Goal: Transaction & Acquisition: Purchase product/service

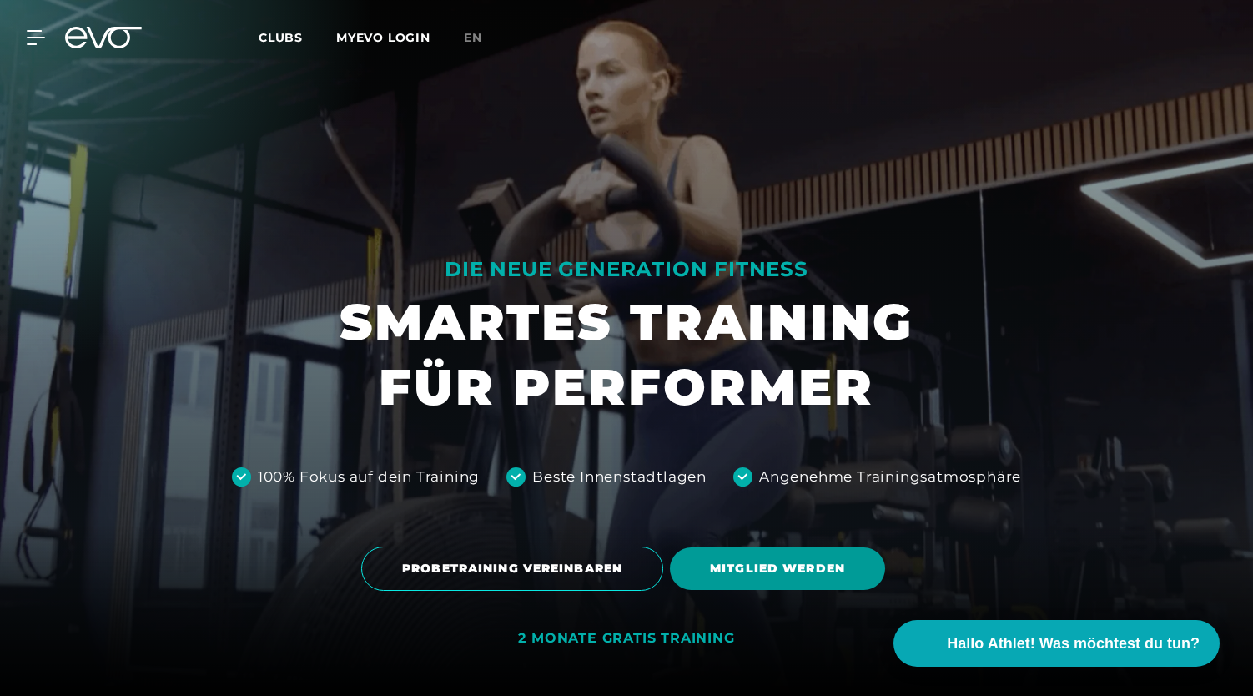
click at [771, 575] on span "MITGLIED WERDEN" at bounding box center [777, 569] width 135 height 18
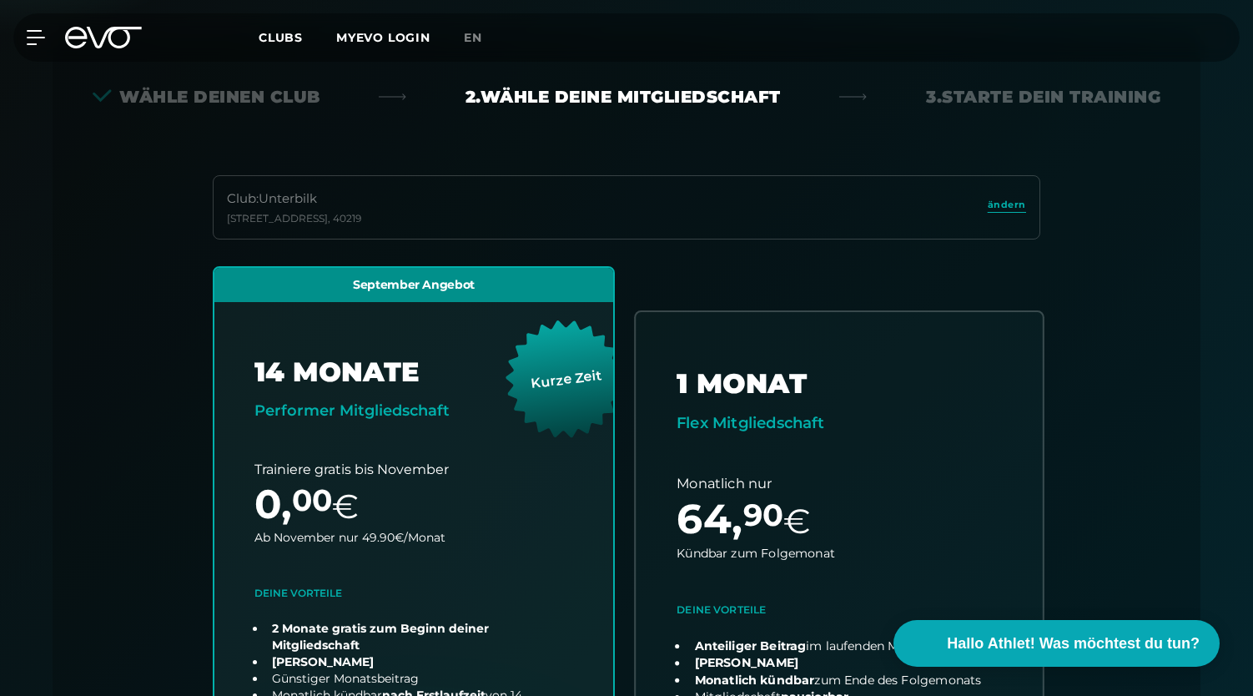
scroll to position [369, 0]
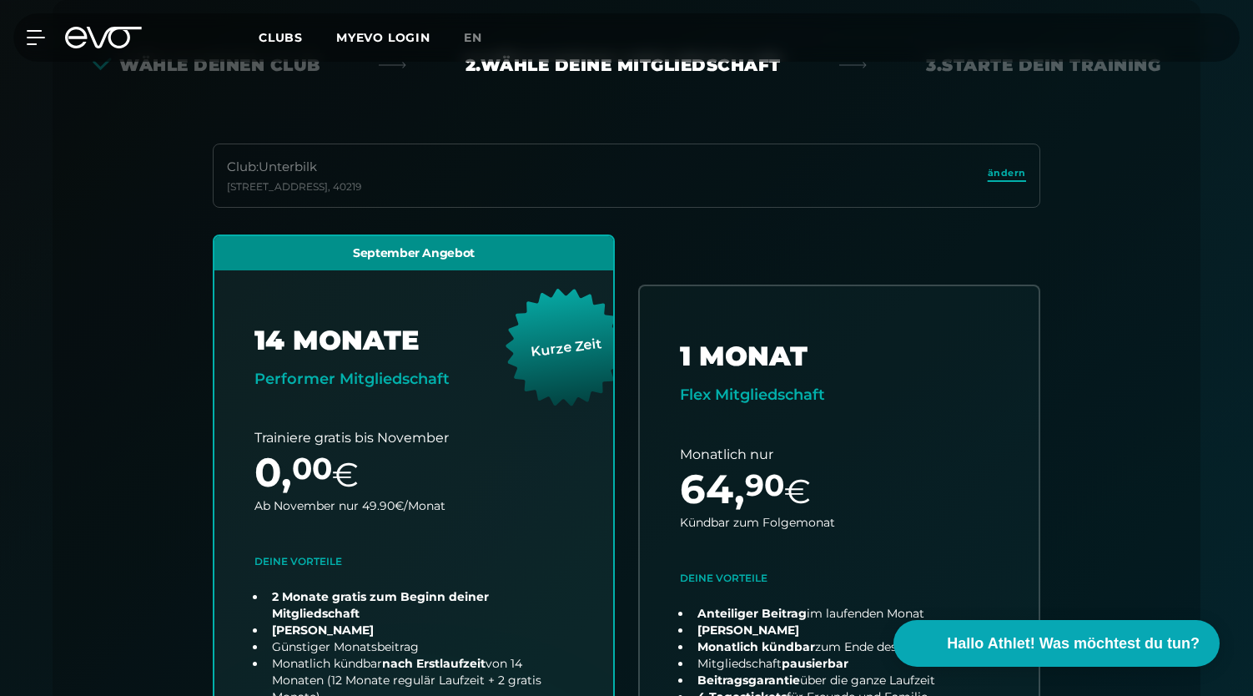
click at [1025, 174] on span "ändern" at bounding box center [1007, 173] width 38 height 14
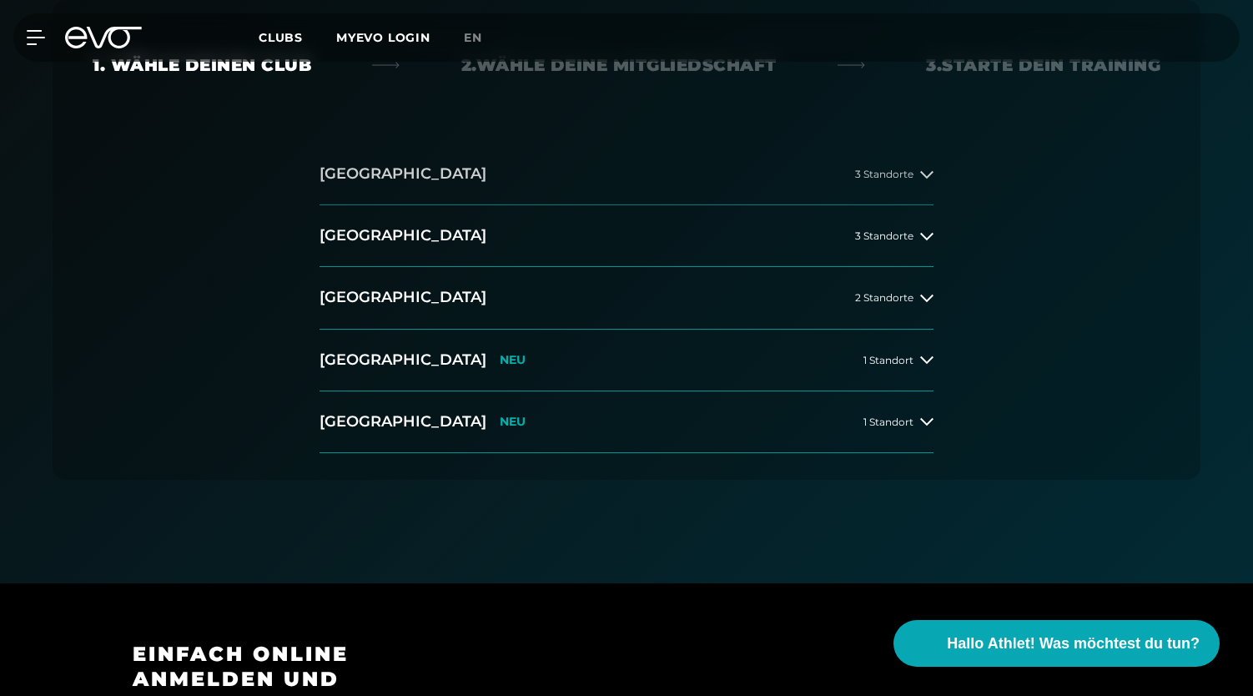
click at [606, 184] on button "Hamburg 3 Standorte" at bounding box center [627, 175] width 614 height 62
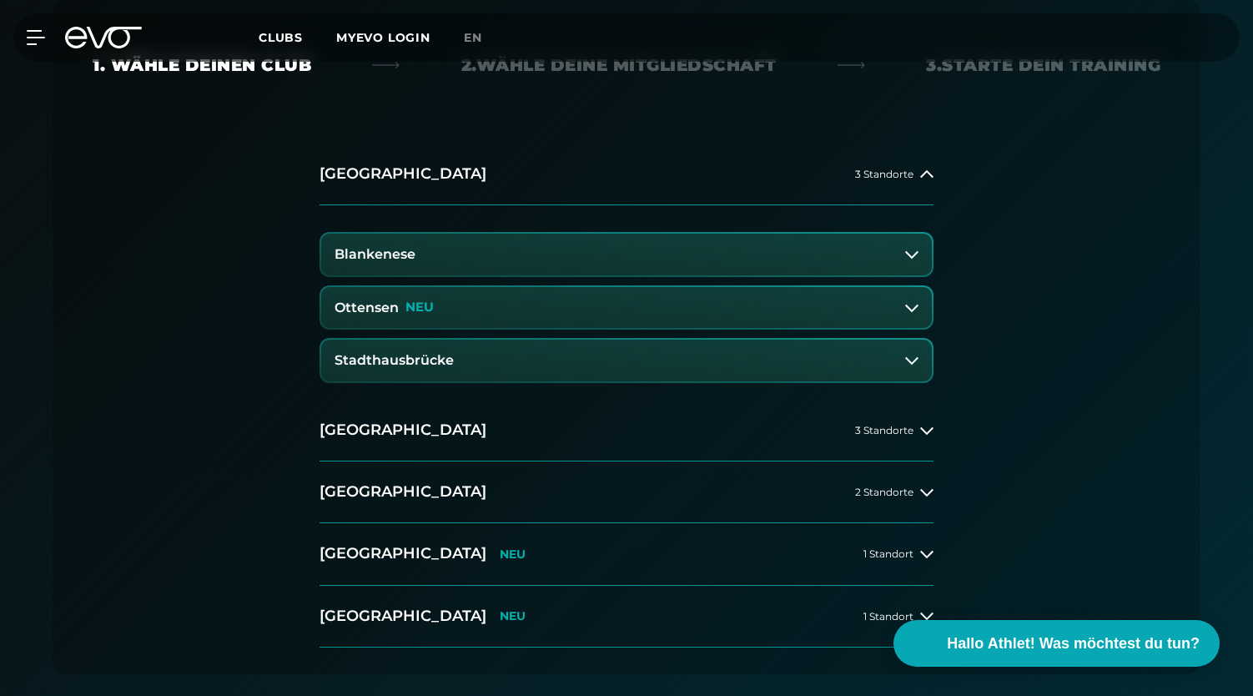
click at [107, 33] on icon at bounding box center [114, 38] width 55 height 22
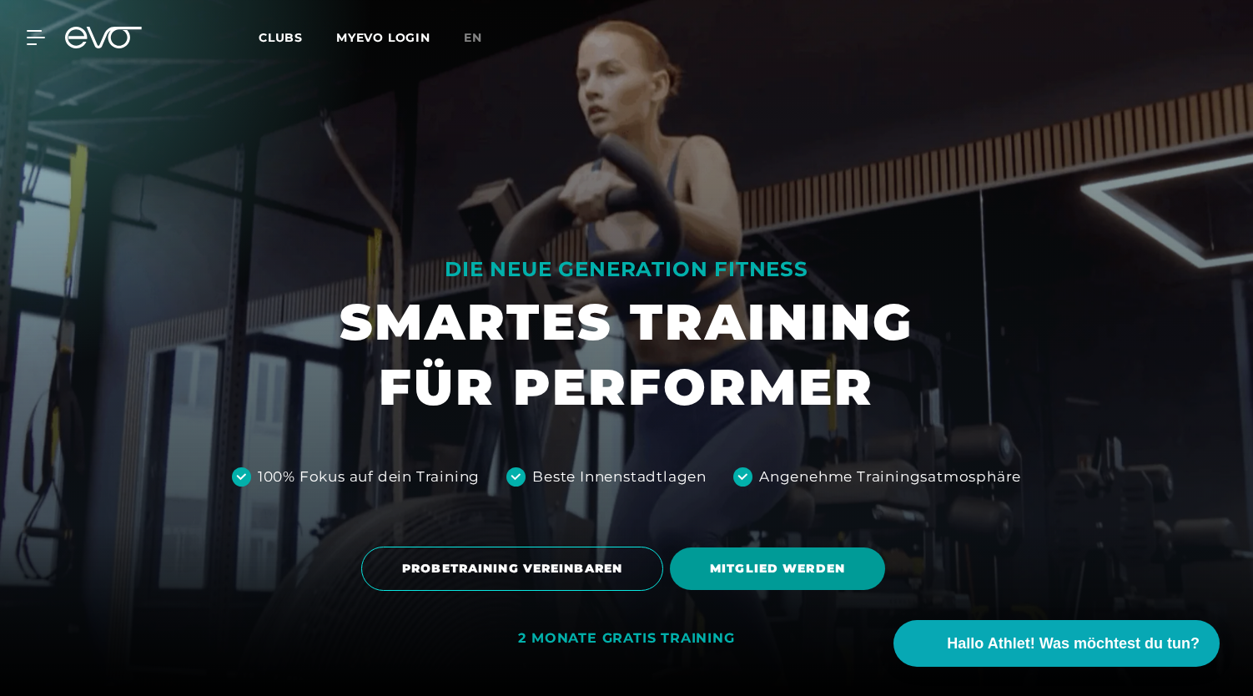
click at [715, 562] on span "MITGLIED WERDEN" at bounding box center [777, 569] width 135 height 18
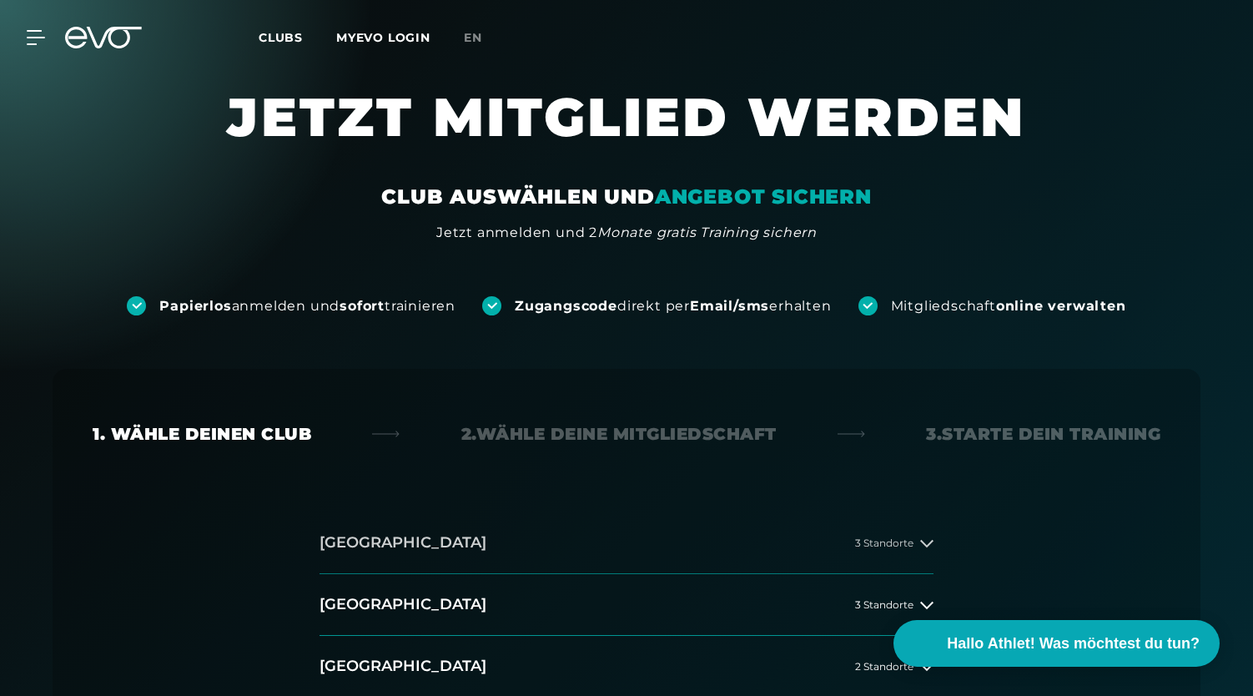
click at [450, 517] on button "Hamburg 3 Standorte" at bounding box center [627, 543] width 614 height 62
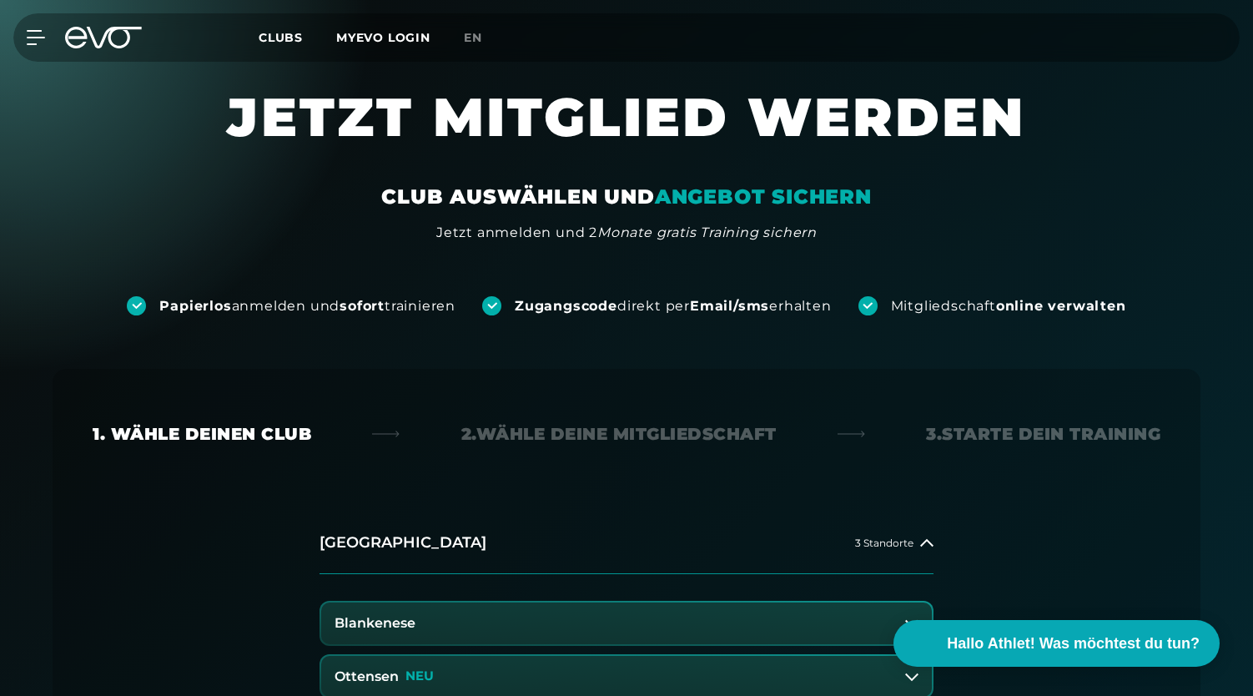
scroll to position [306, 0]
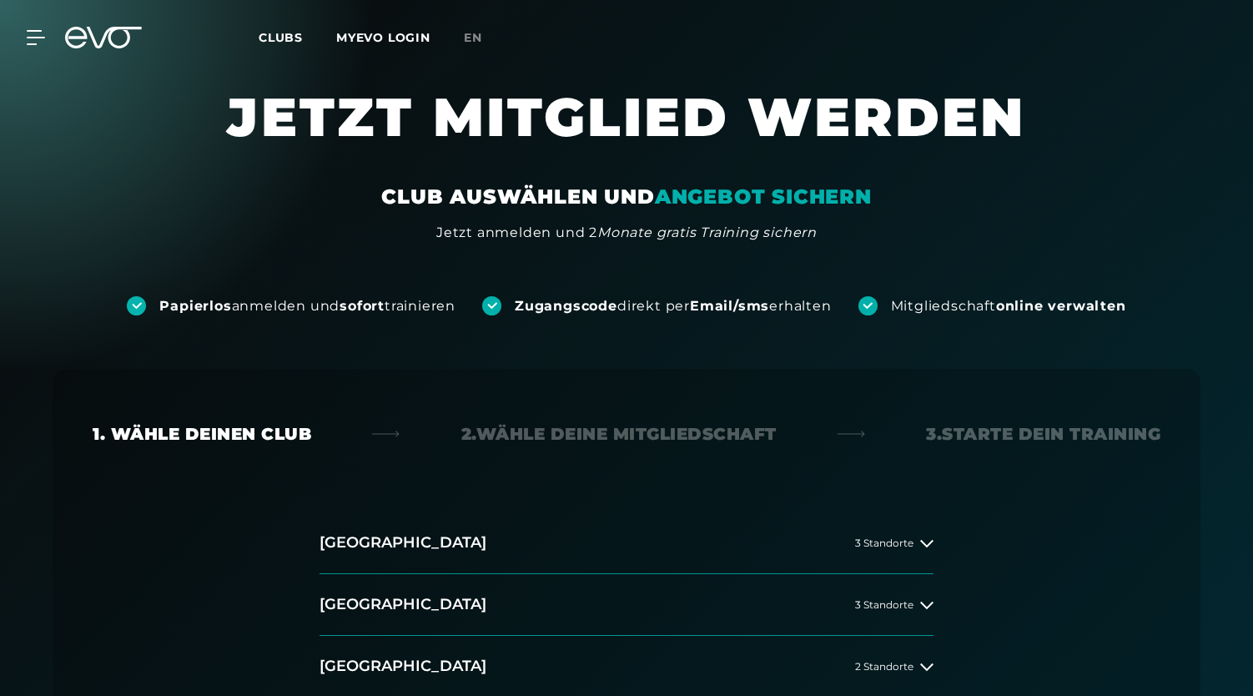
click at [96, 34] on icon at bounding box center [103, 38] width 77 height 22
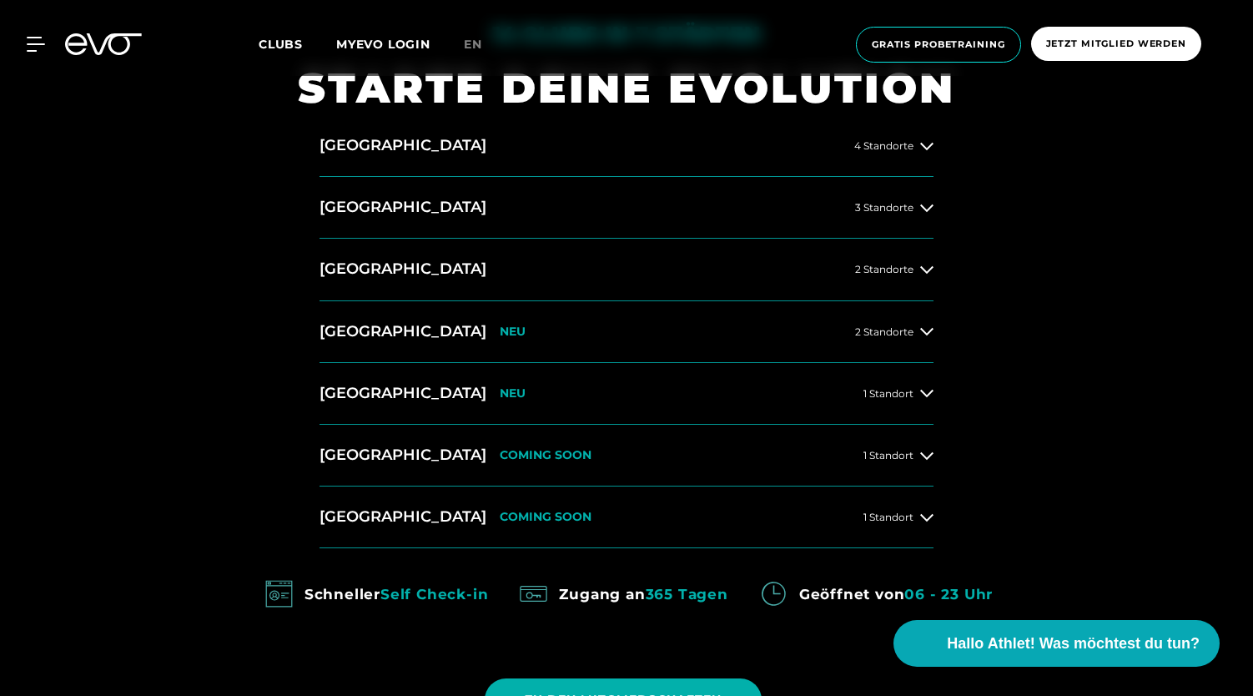
scroll to position [742, 0]
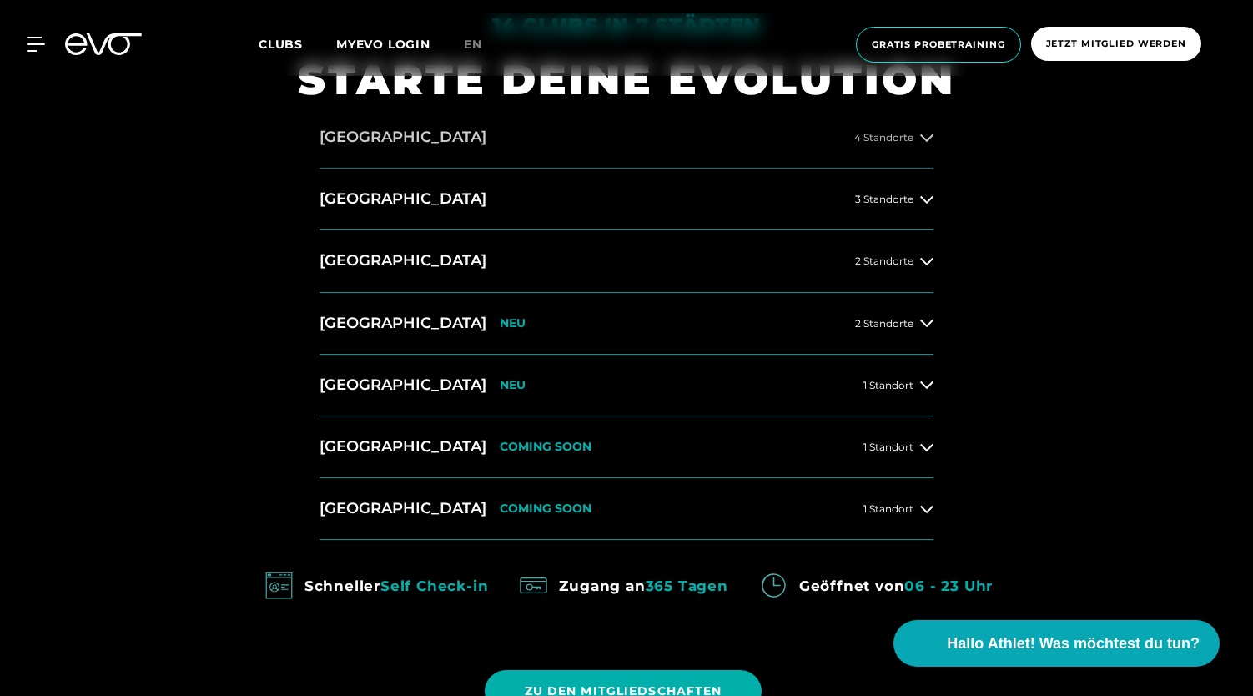
click at [517, 144] on button "Hamburg 4 Standorte" at bounding box center [627, 138] width 614 height 62
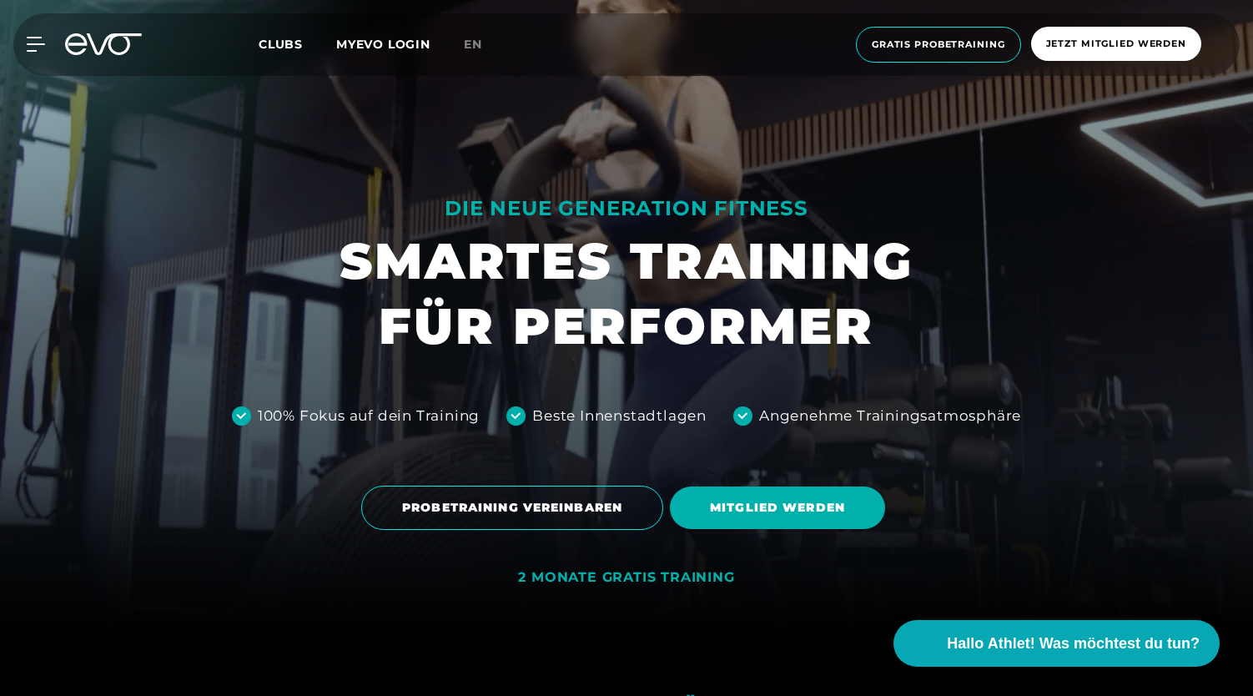
scroll to position [0, 0]
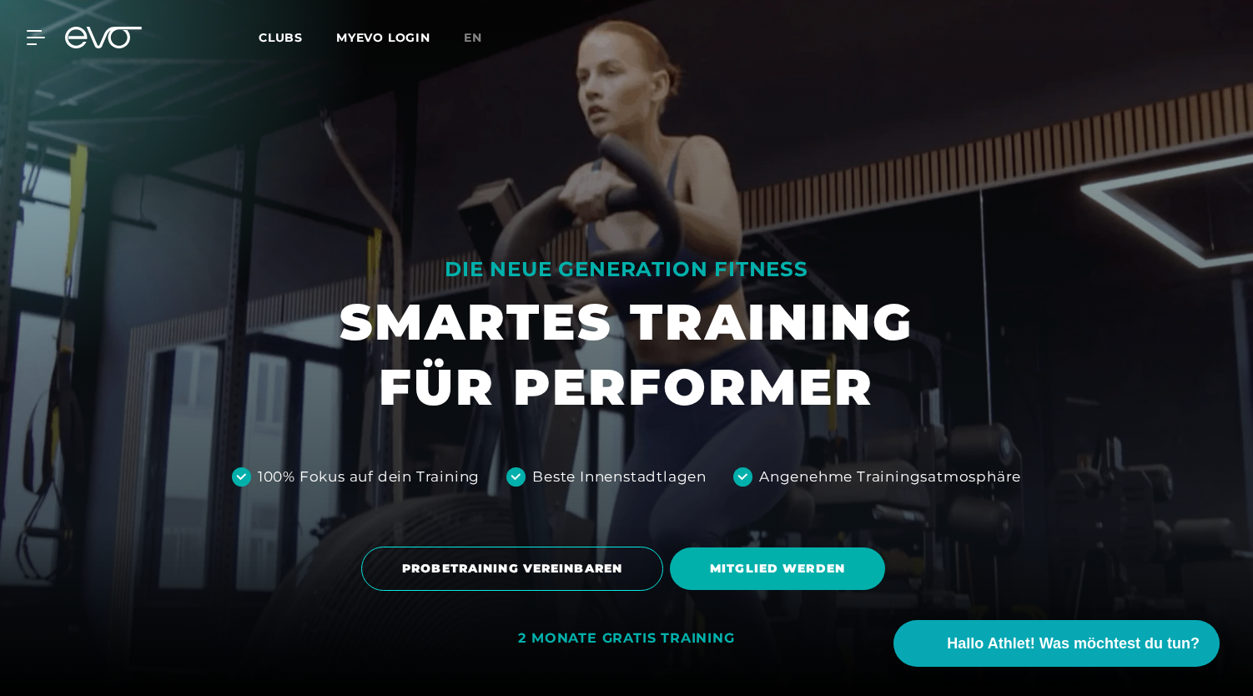
click at [104, 36] on icon at bounding box center [114, 38] width 55 height 22
click at [778, 566] on span "MITGLIED WERDEN" at bounding box center [777, 569] width 135 height 18
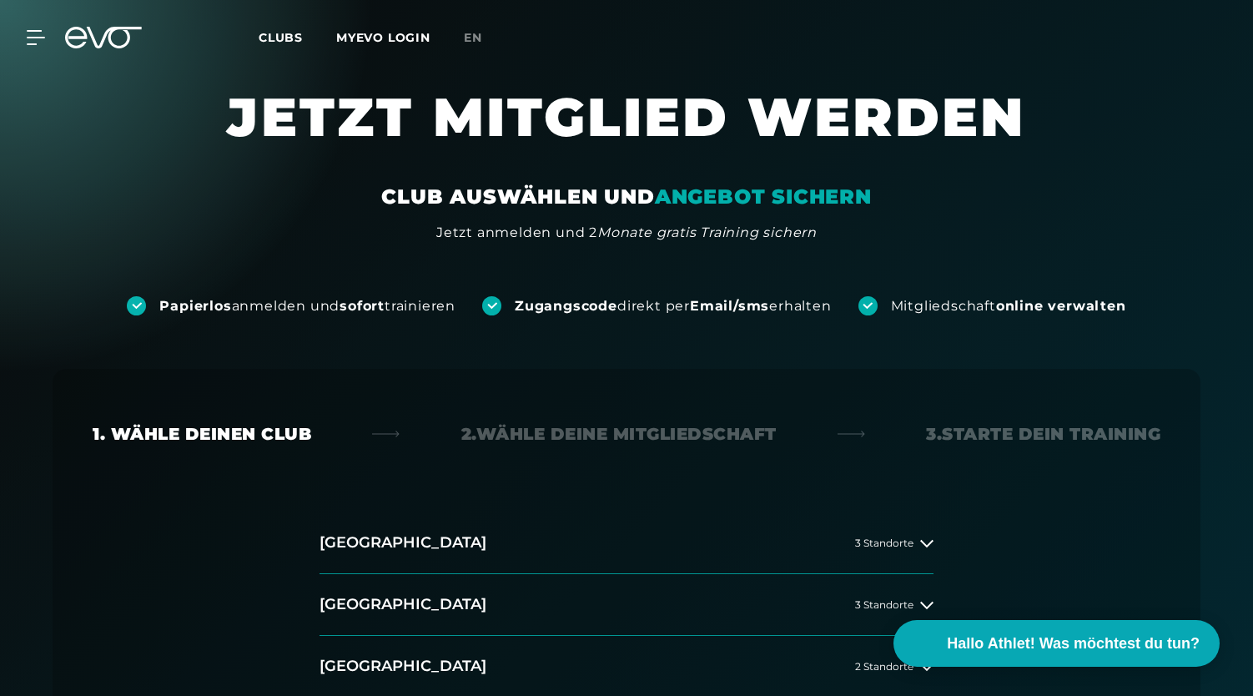
scroll to position [94, 0]
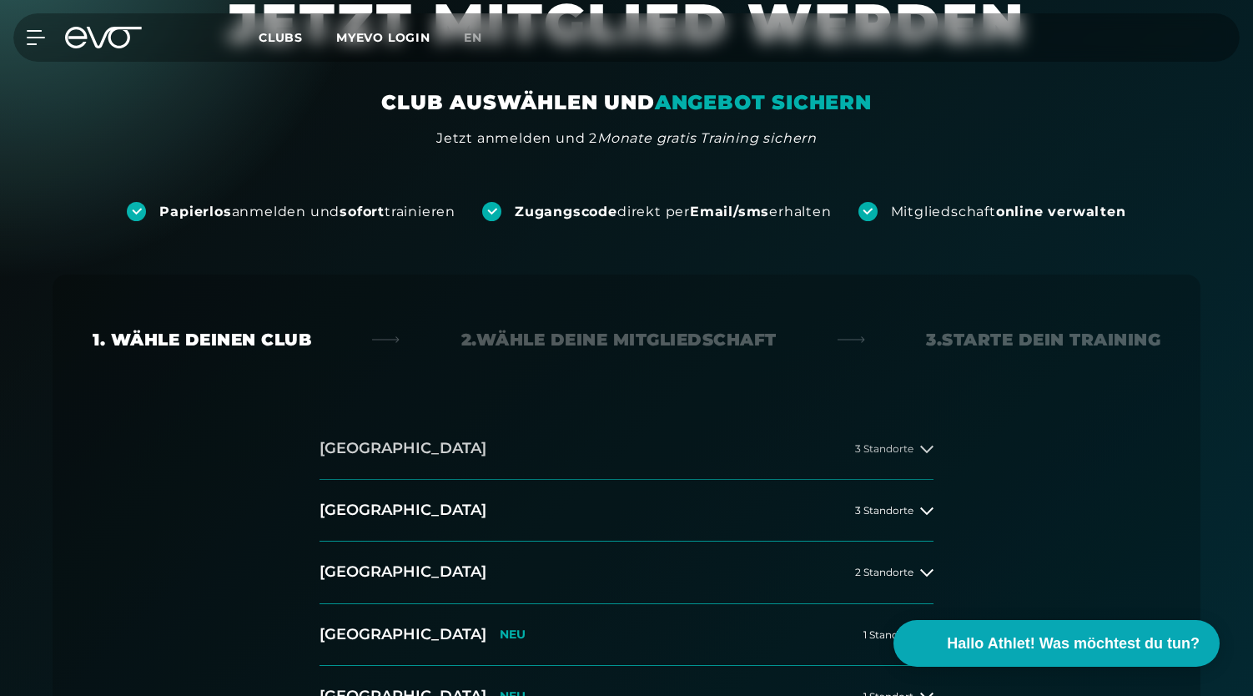
click at [449, 467] on button "Hamburg 3 Standorte" at bounding box center [627, 449] width 614 height 62
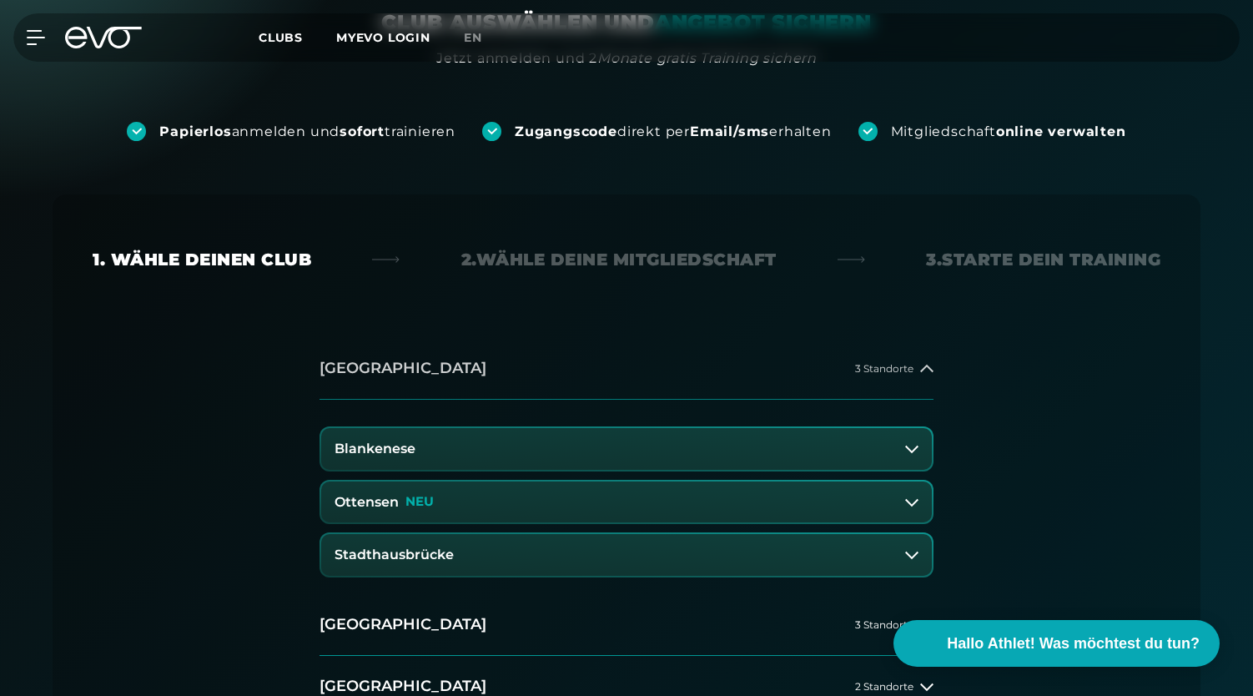
scroll to position [175, 0]
click at [103, 42] on icon at bounding box center [114, 38] width 55 height 22
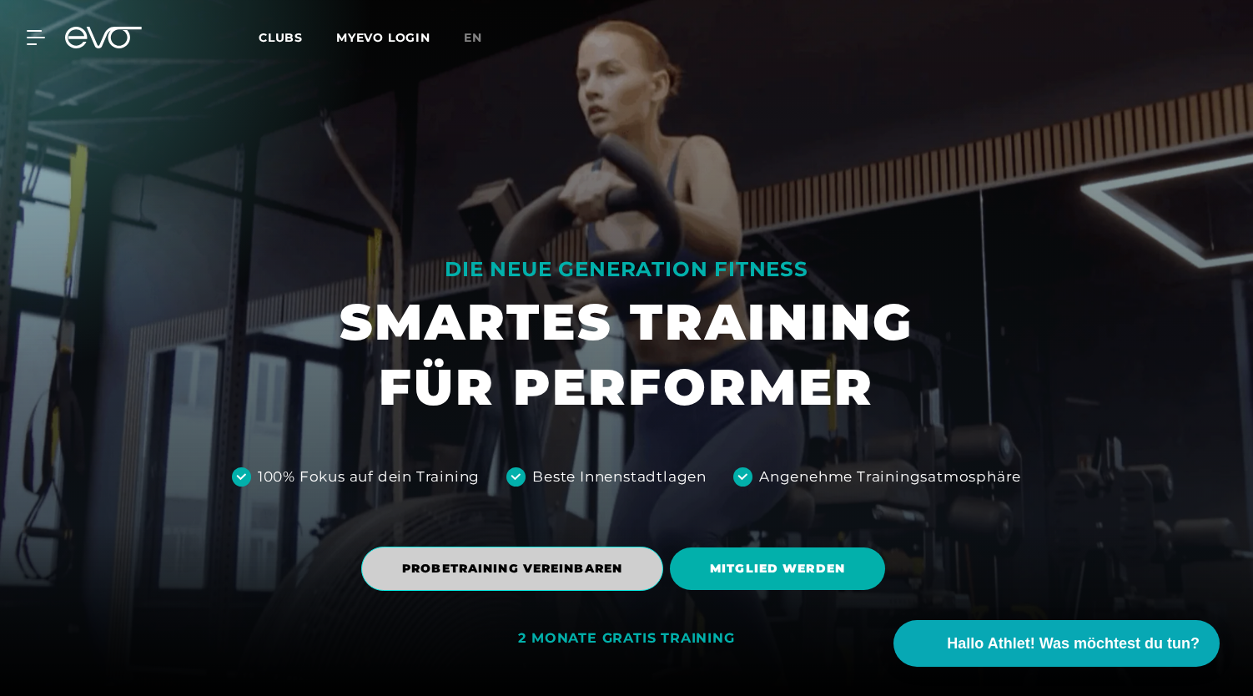
click at [533, 558] on span "PROBETRAINING VEREINBAREN" at bounding box center [512, 569] width 302 height 44
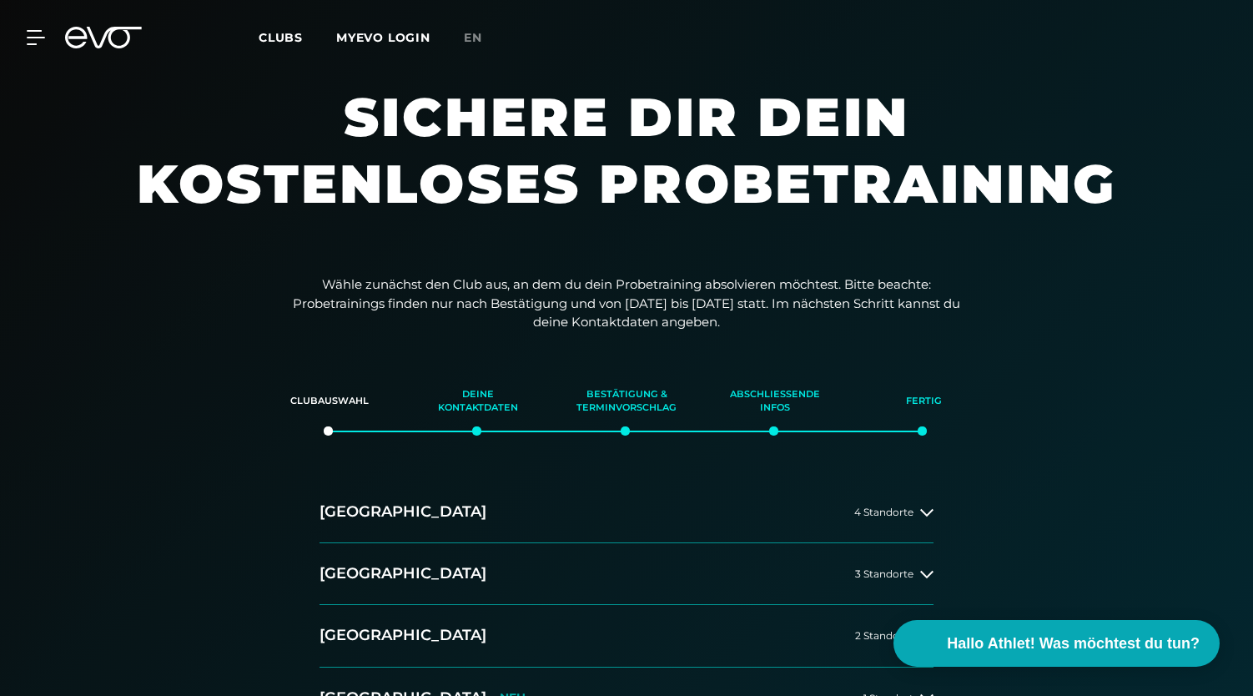
click at [95, 48] on div "MyEVO Login Über EVO Mitgliedschaften Probetraining TAGESPASS EVO Studios Düsse…" at bounding box center [626, 37] width 1247 height 48
click at [98, 28] on icon at bounding box center [103, 38] width 77 height 22
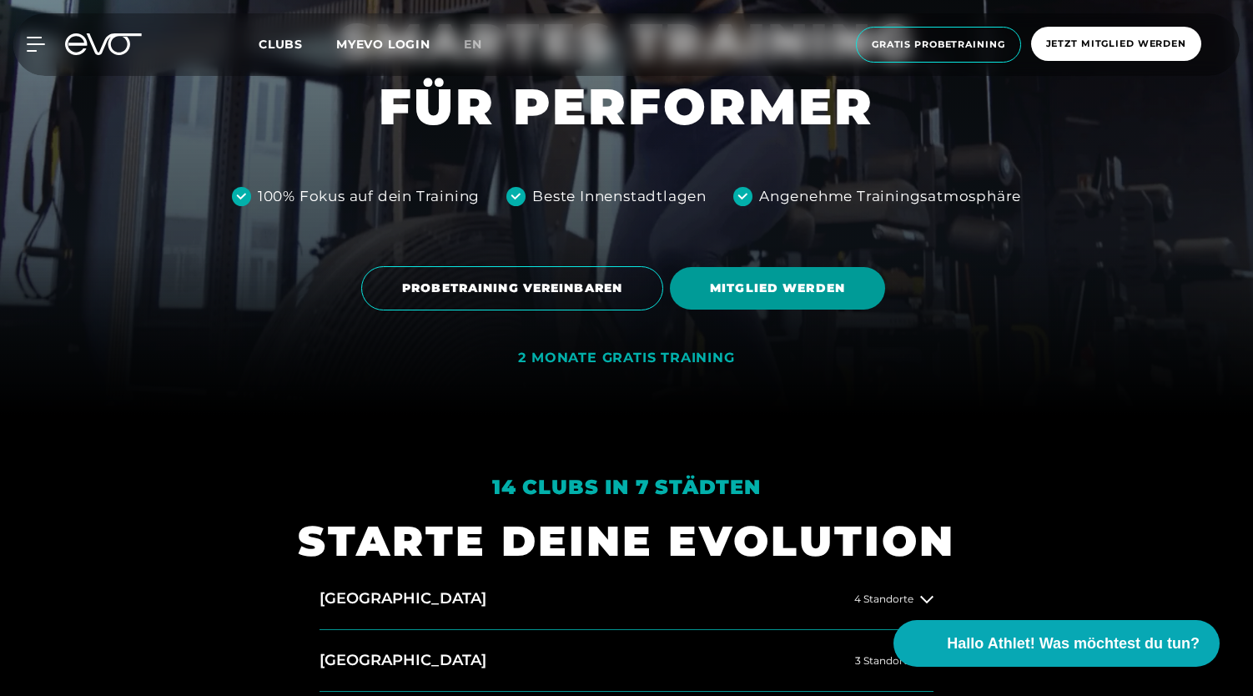
scroll to position [280, 0]
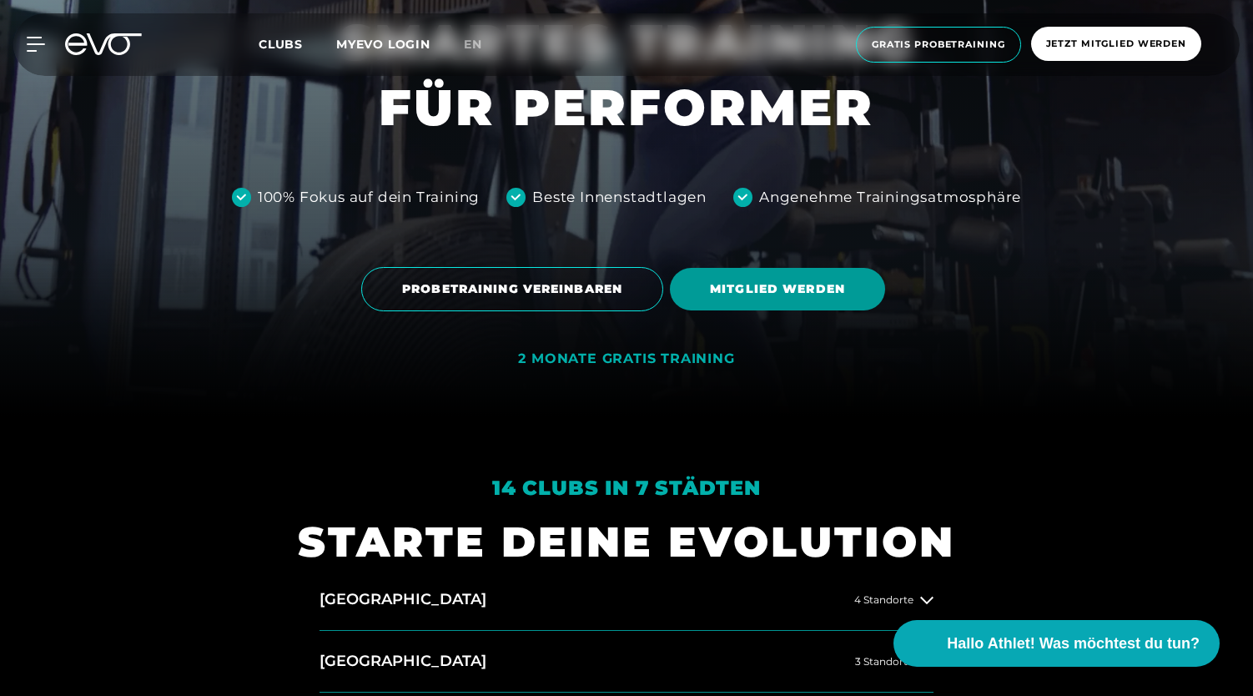
click at [784, 288] on span "MITGLIED WERDEN" at bounding box center [777, 289] width 135 height 18
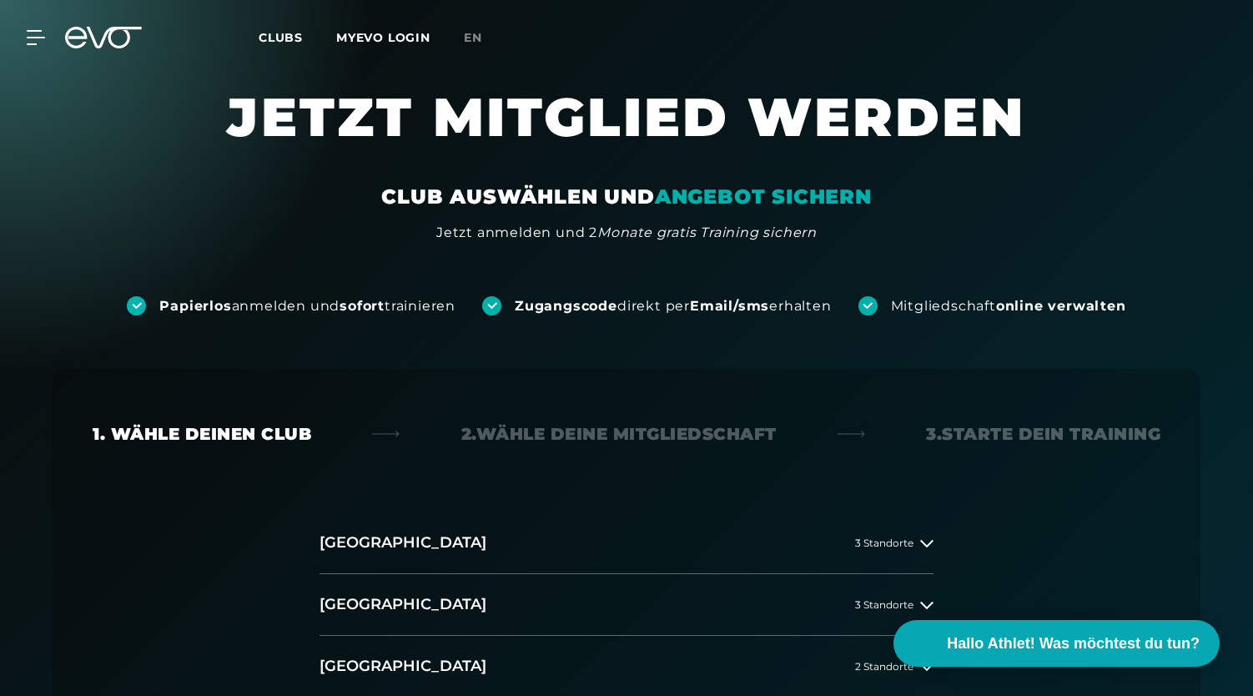
click at [103, 33] on icon at bounding box center [103, 38] width 77 height 22
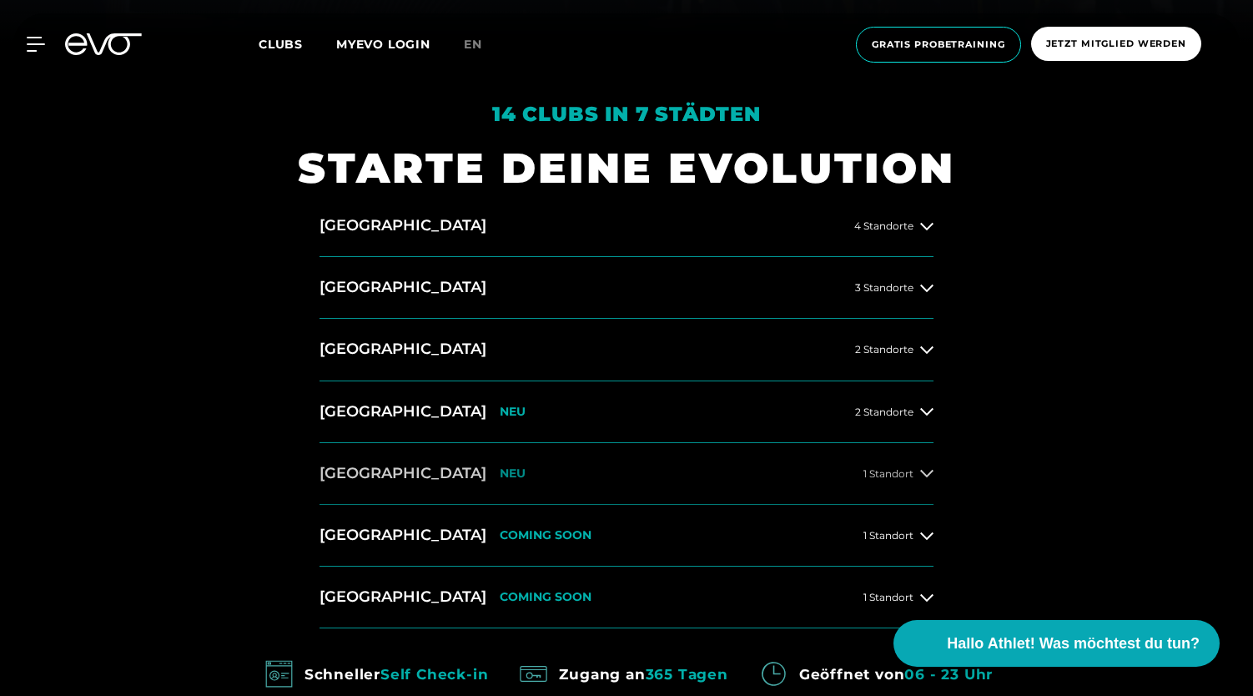
scroll to position [654, 0]
click at [472, 544] on button "Dresden COMING SOON 1 Standort" at bounding box center [627, 535] width 614 height 62
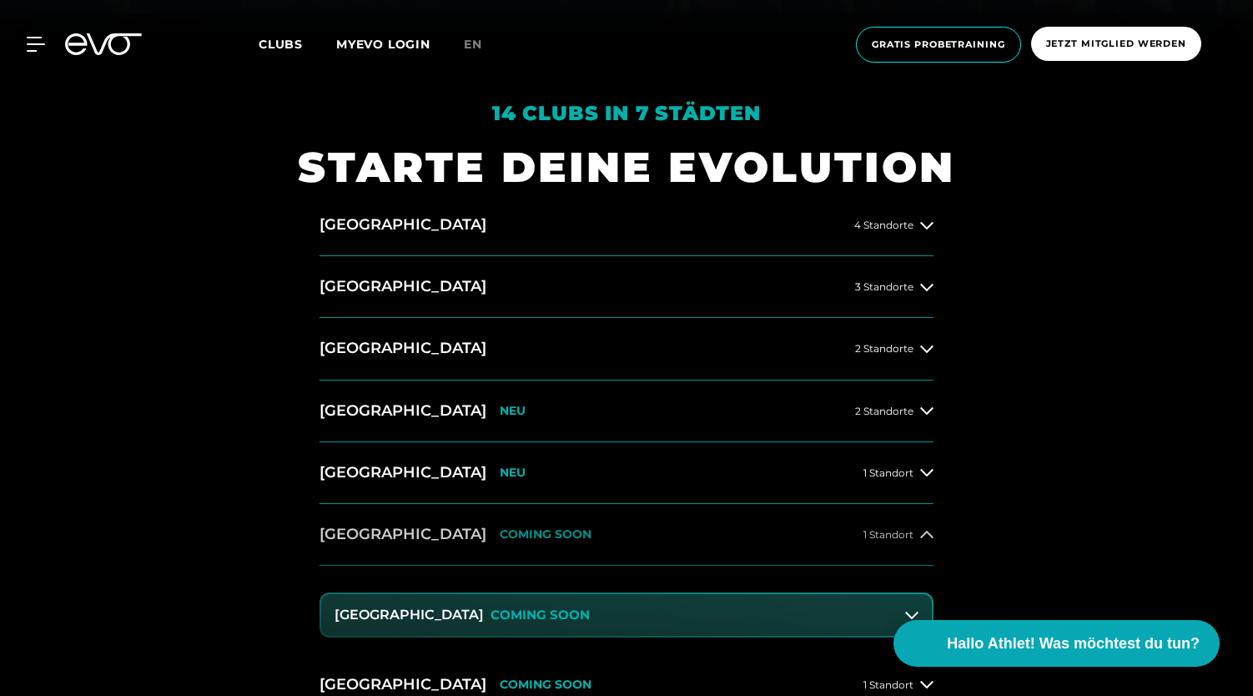
scroll to position [772, 0]
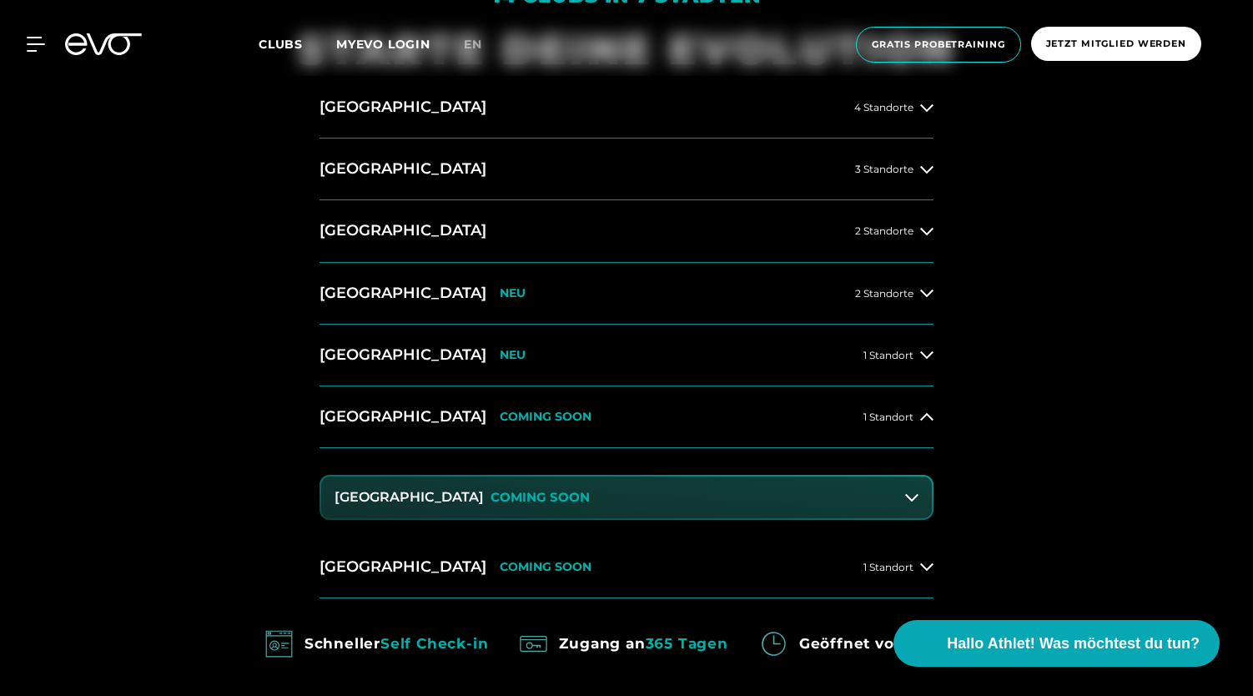
click at [532, 491] on p "COMING SOON" at bounding box center [540, 498] width 99 height 14
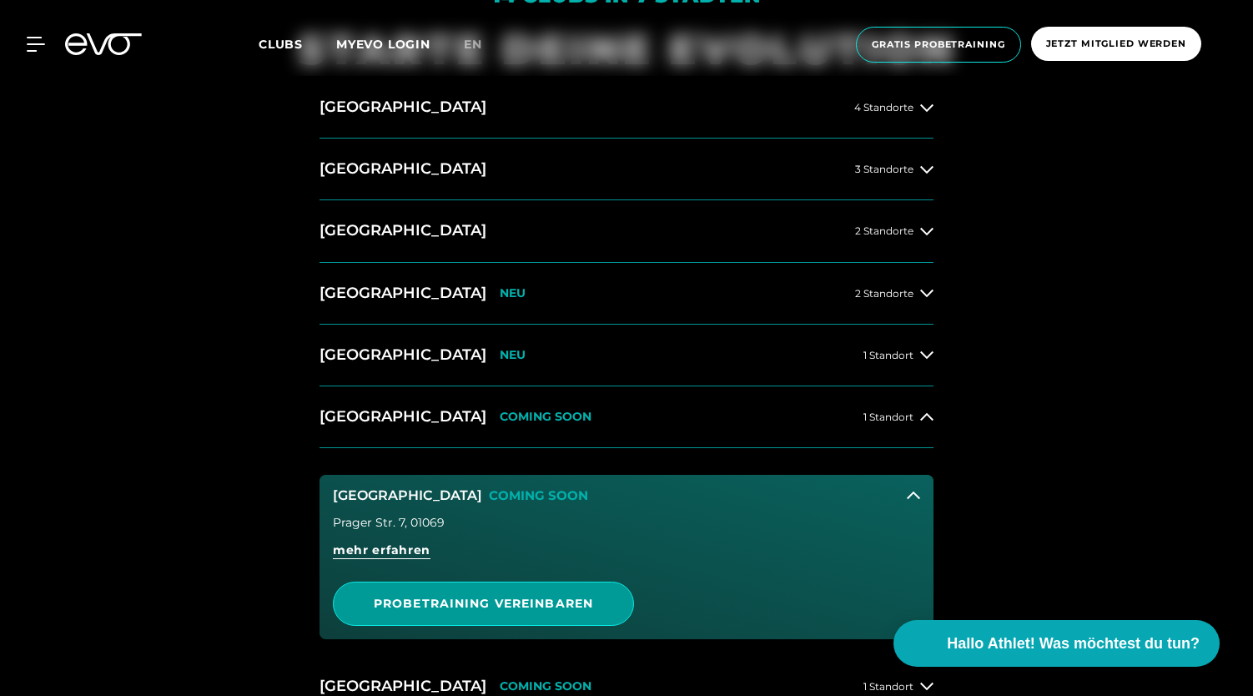
click at [532, 598] on span "PROBETRAINING VEREINBAREN" at bounding box center [483, 604] width 219 height 18
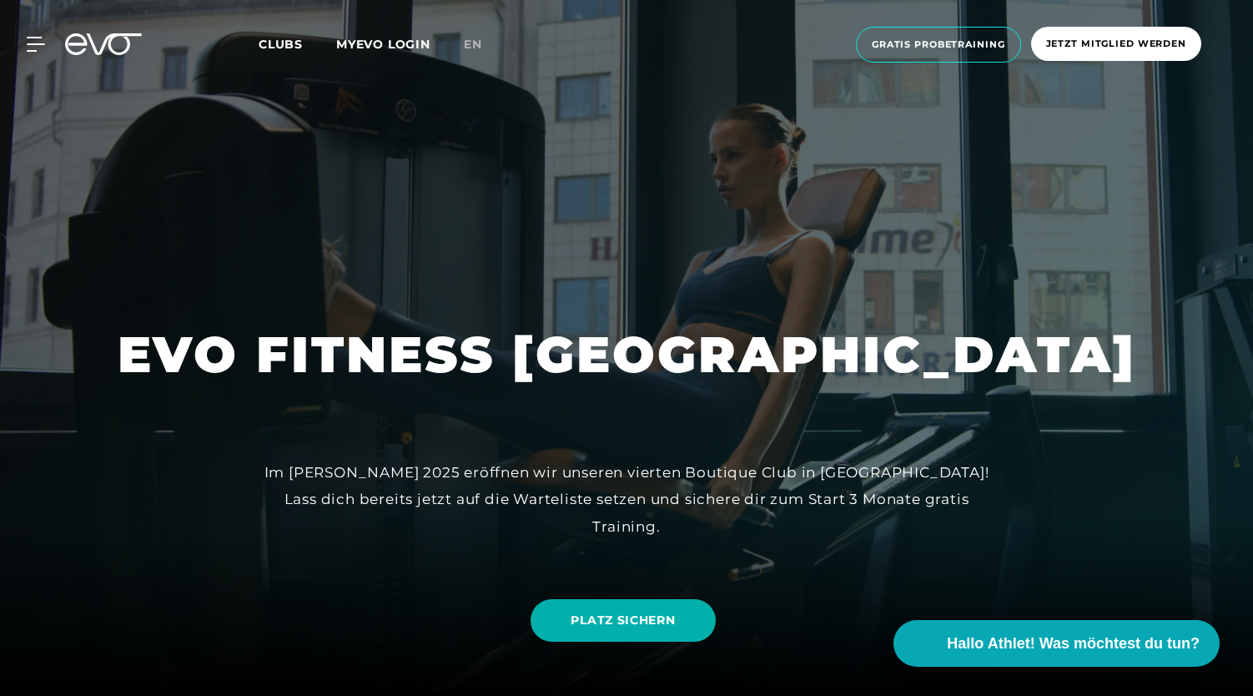
click at [92, 38] on icon at bounding box center [114, 44] width 55 height 22
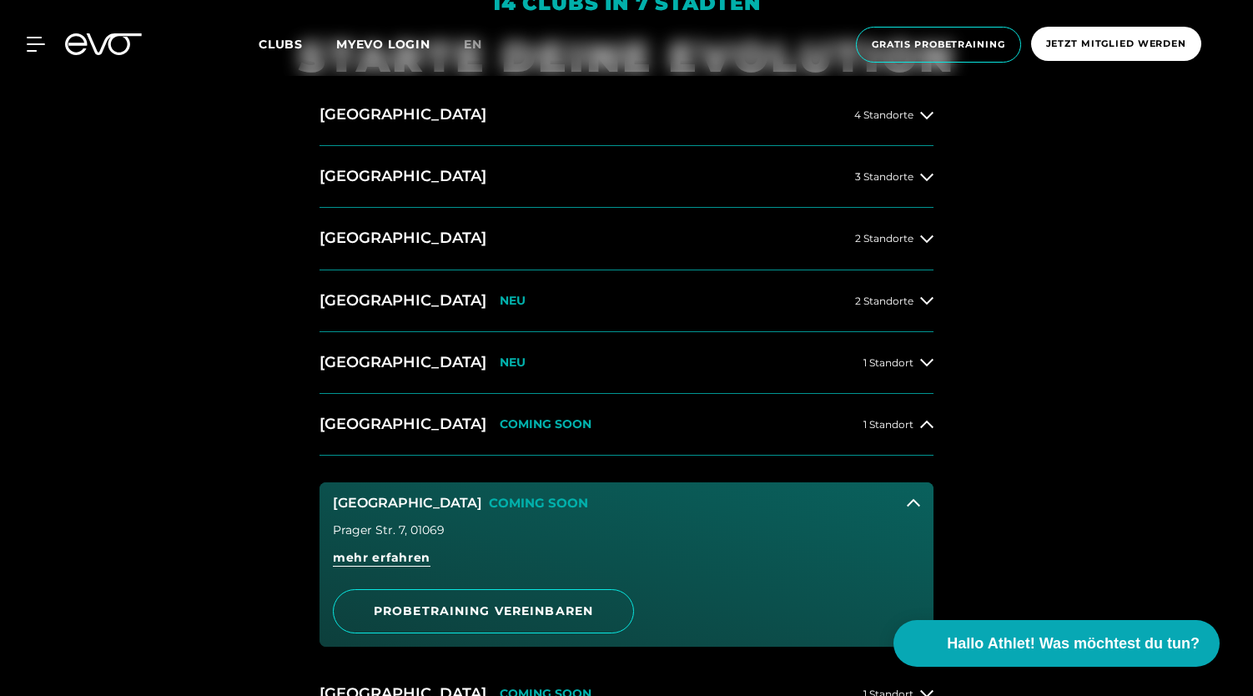
scroll to position [815, 0]
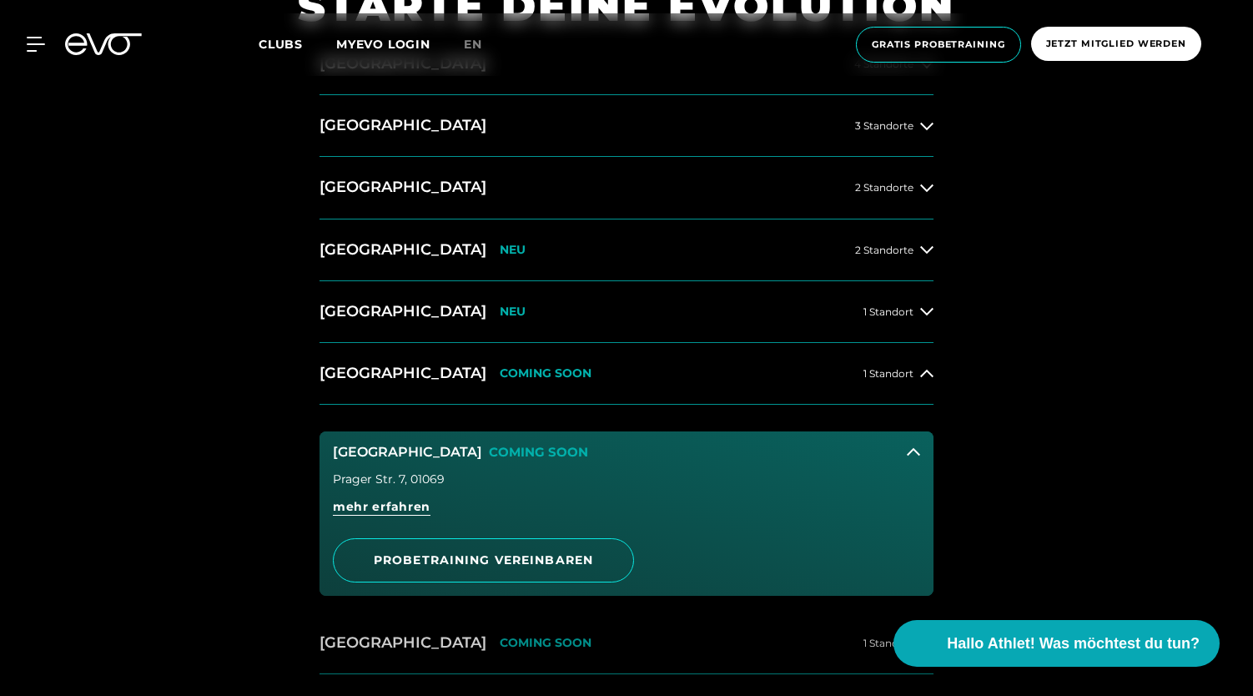
click at [372, 618] on button "[GEOGRAPHIC_DATA] COMING SOON 1 Standort" at bounding box center [627, 644] width 614 height 62
click at [417, 624] on button "[GEOGRAPHIC_DATA] COMING SOON 1 Standort" at bounding box center [627, 644] width 614 height 62
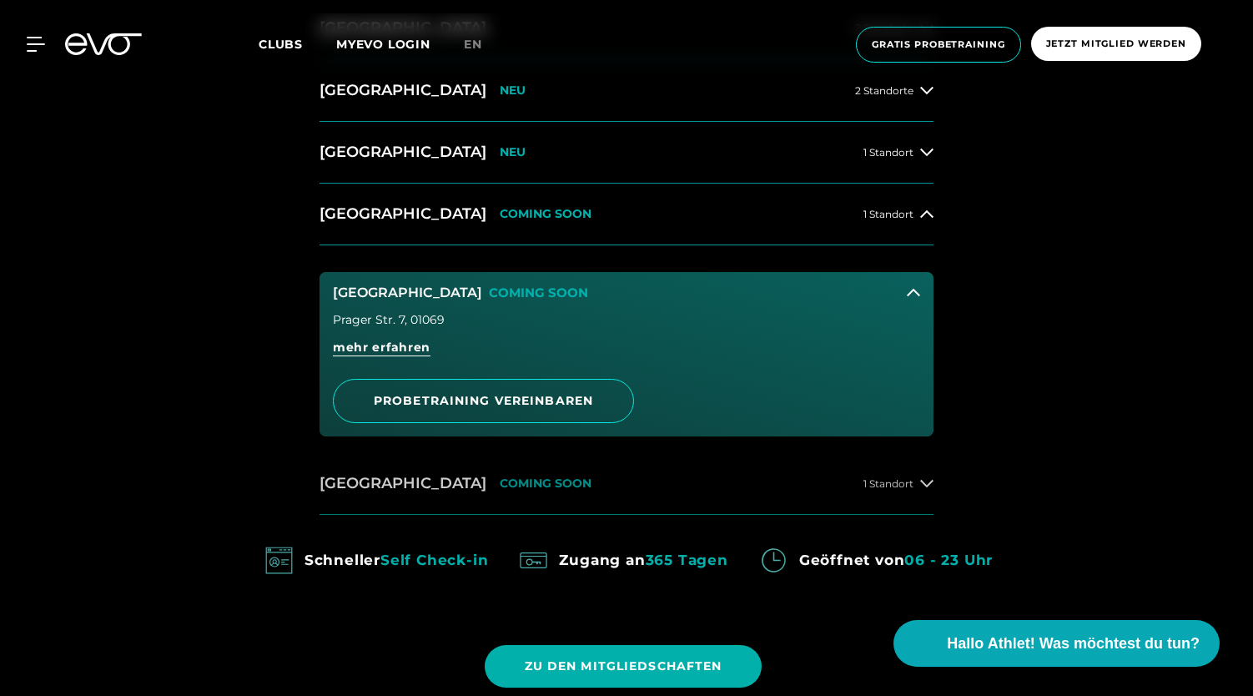
scroll to position [976, 0]
click at [686, 458] on button "[GEOGRAPHIC_DATA] COMING SOON 1 Standort" at bounding box center [627, 483] width 614 height 62
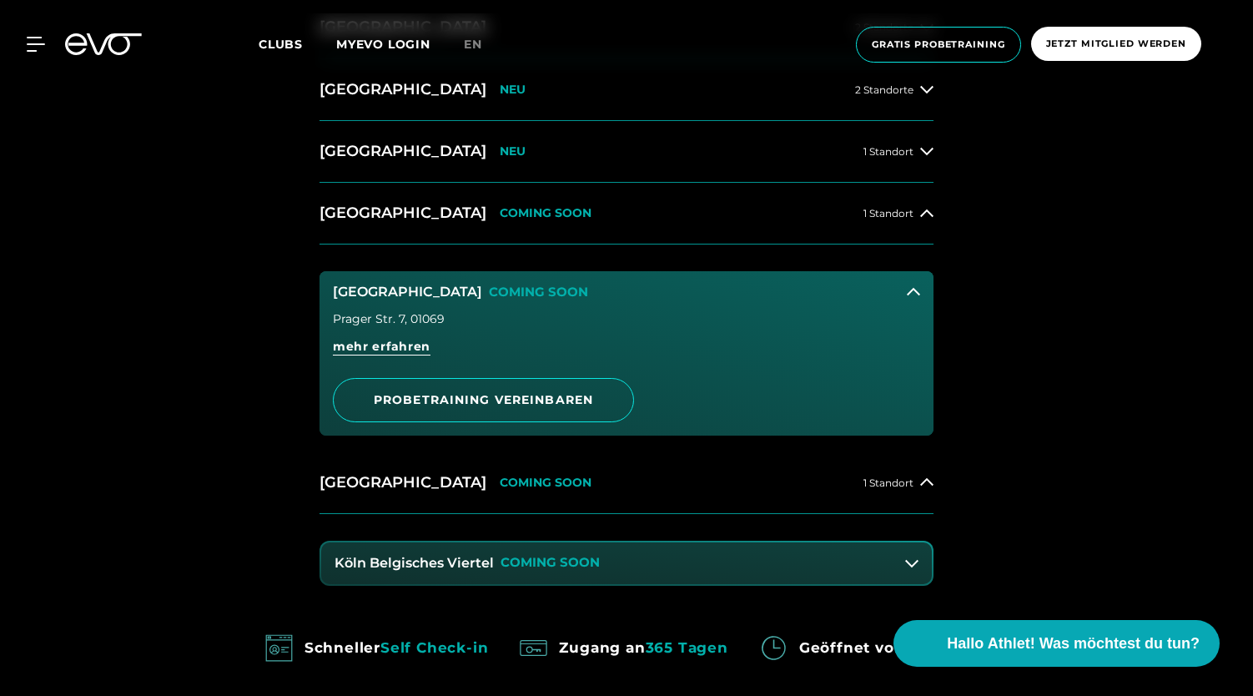
click at [534, 570] on button "Köln Belgisches Viertel COMING SOON" at bounding box center [626, 563] width 611 height 42
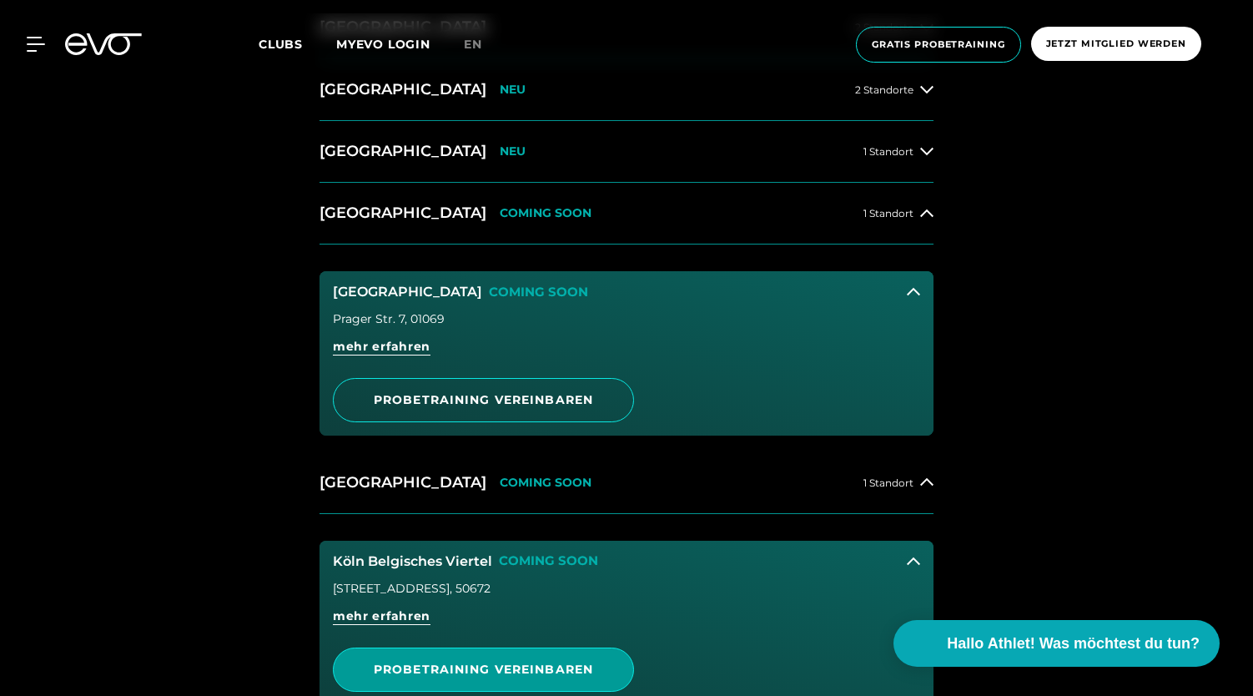
click at [557, 672] on span "PROBETRAINING VEREINBAREN" at bounding box center [483, 670] width 219 height 18
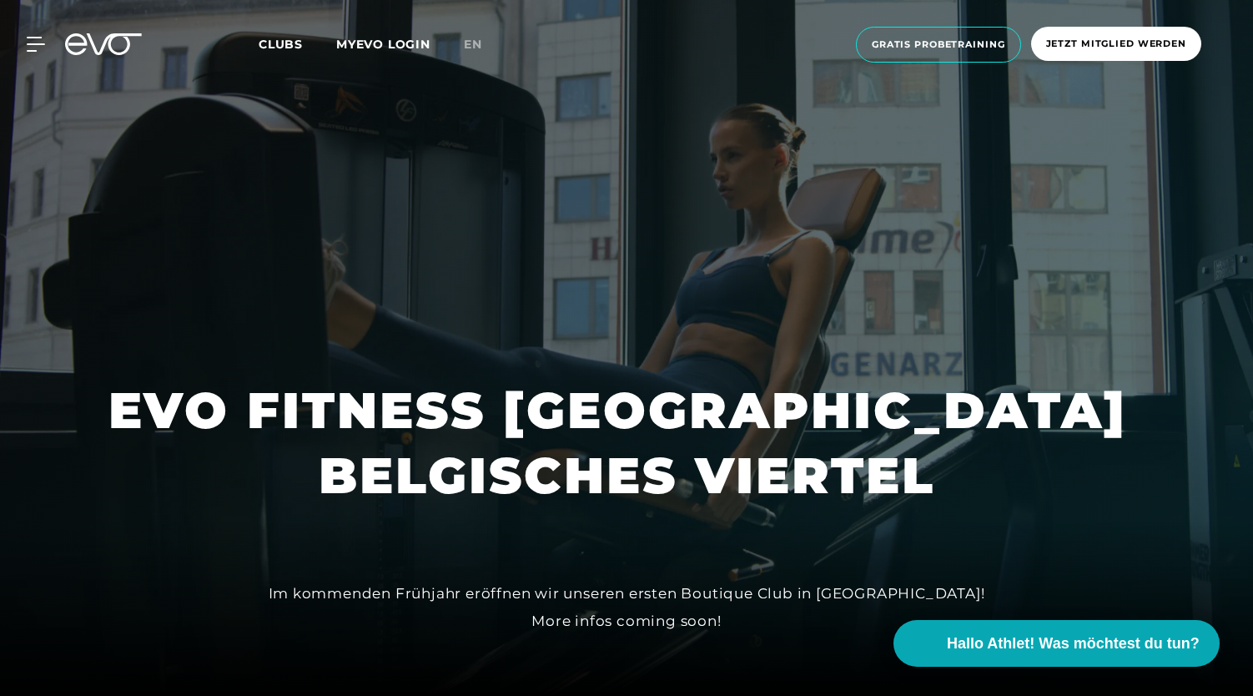
click at [120, 38] on icon at bounding box center [103, 44] width 77 height 22
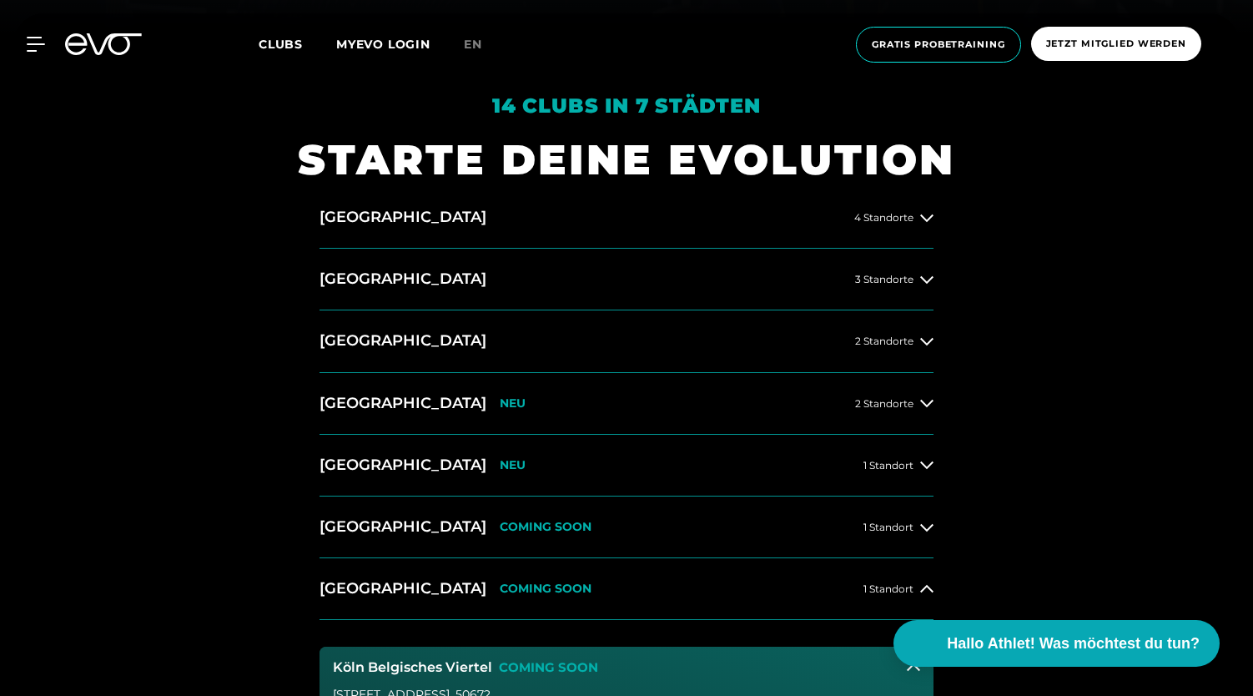
scroll to position [804, 0]
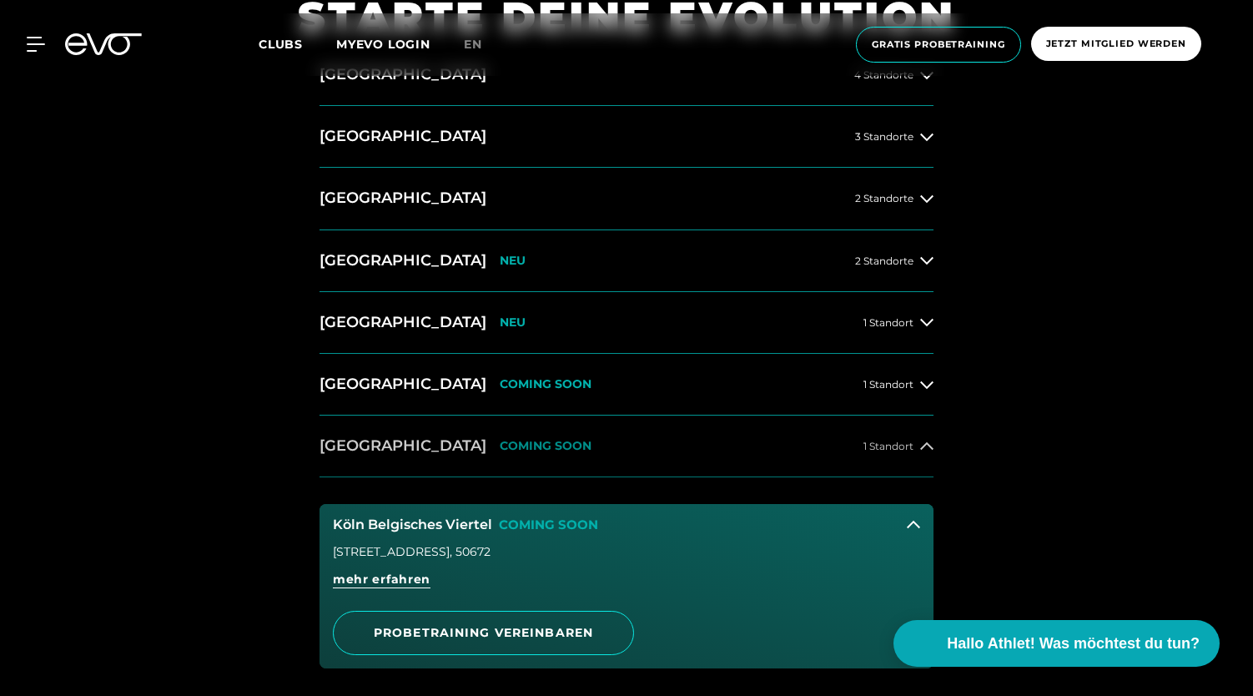
click at [876, 446] on span "1 Standort" at bounding box center [889, 446] width 50 height 11
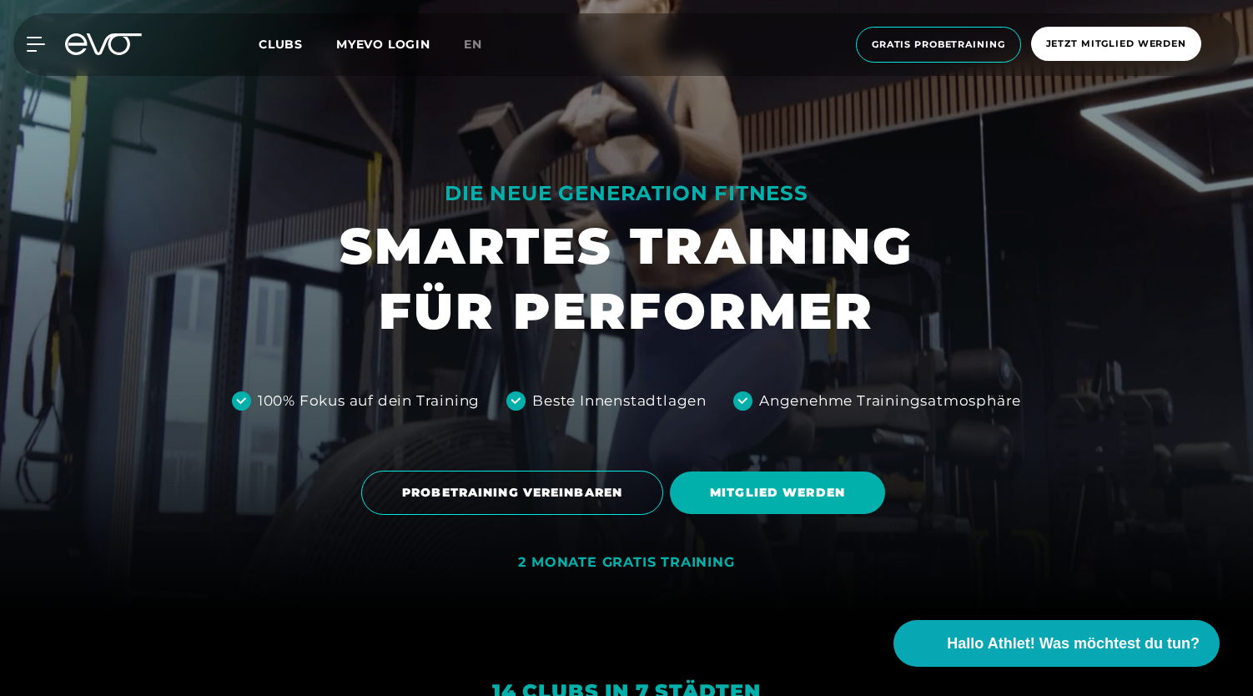
scroll to position [73, 0]
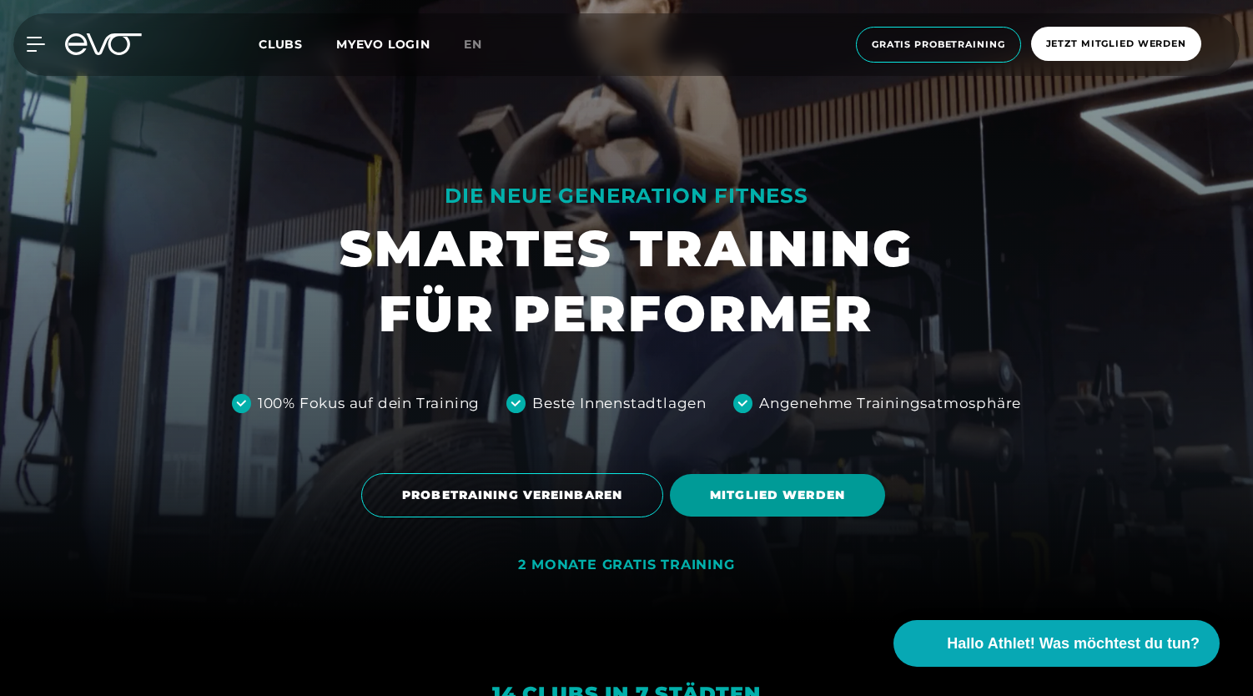
click at [734, 490] on span "MITGLIED WERDEN" at bounding box center [777, 496] width 135 height 18
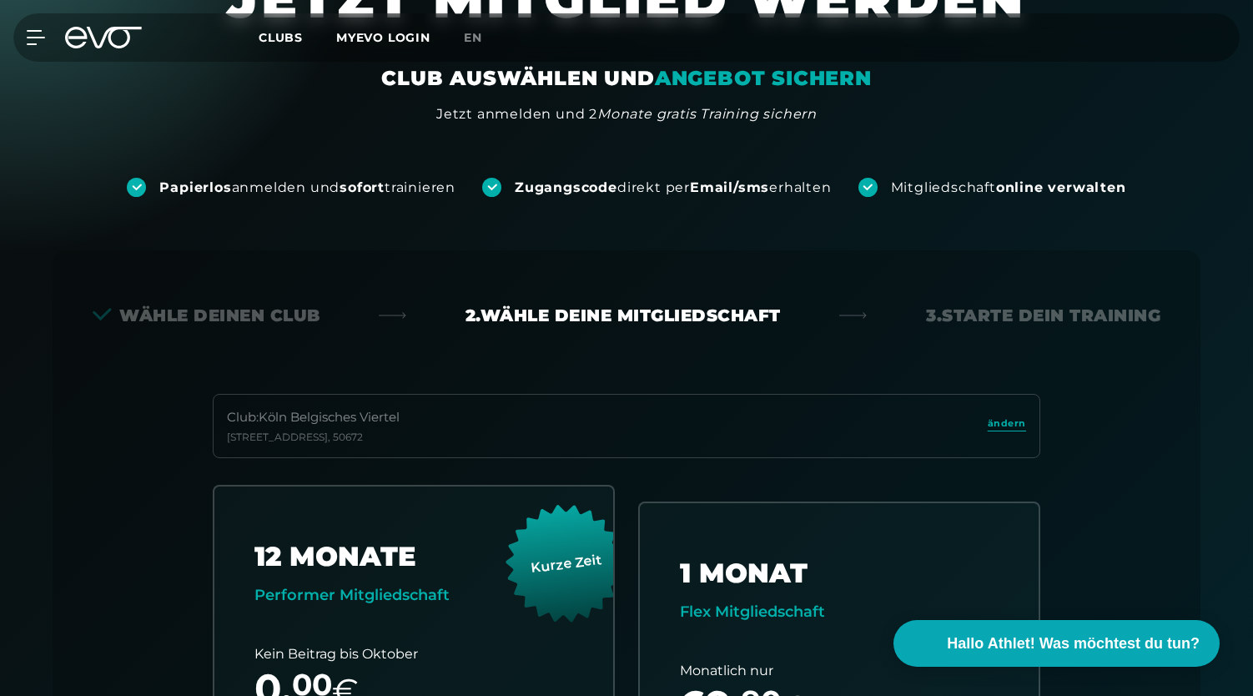
scroll to position [92, 0]
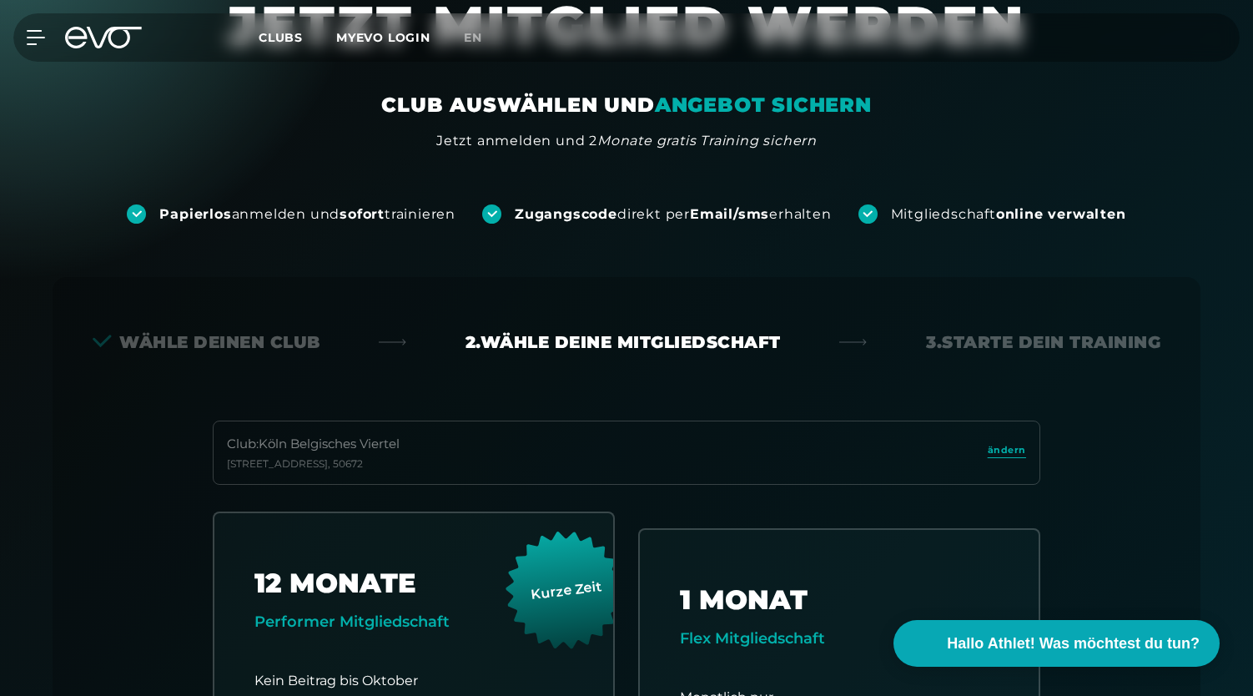
click at [227, 340] on div "Wähle deinen Club" at bounding box center [207, 341] width 228 height 23
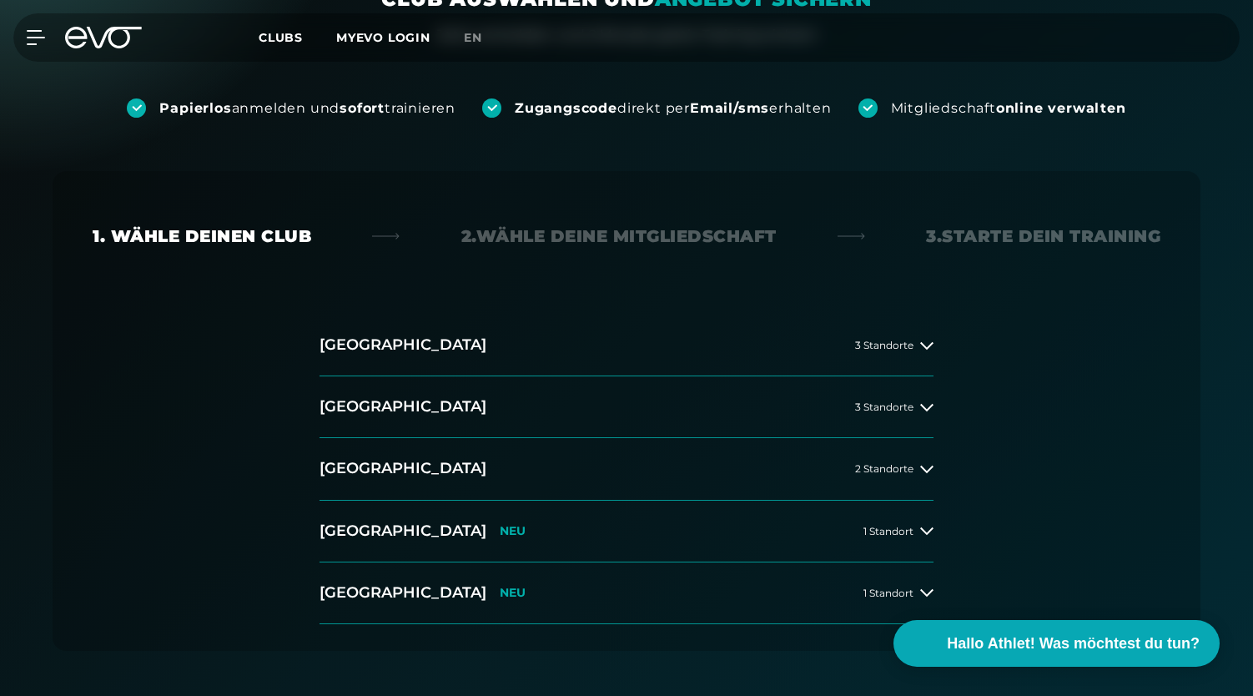
scroll to position [196, 0]
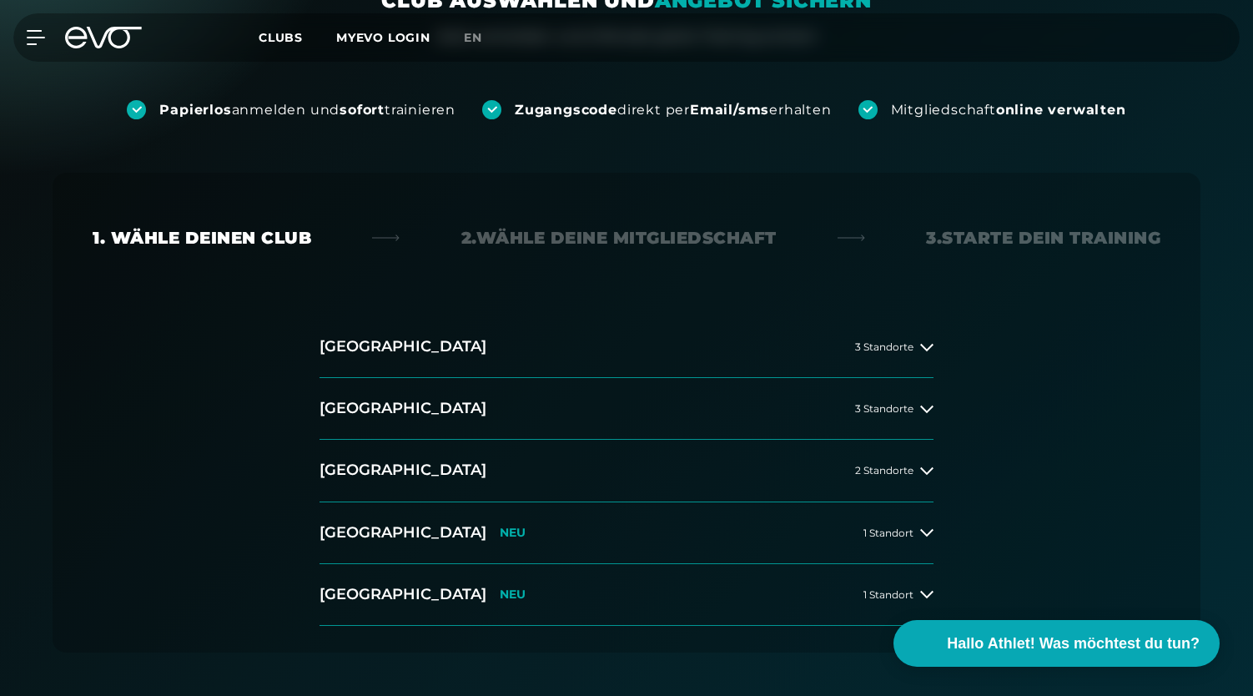
click at [277, 46] on div "Clubs MYEVO LOGIN" at bounding box center [361, 37] width 205 height 19
click at [279, 38] on span "Clubs" at bounding box center [281, 37] width 44 height 15
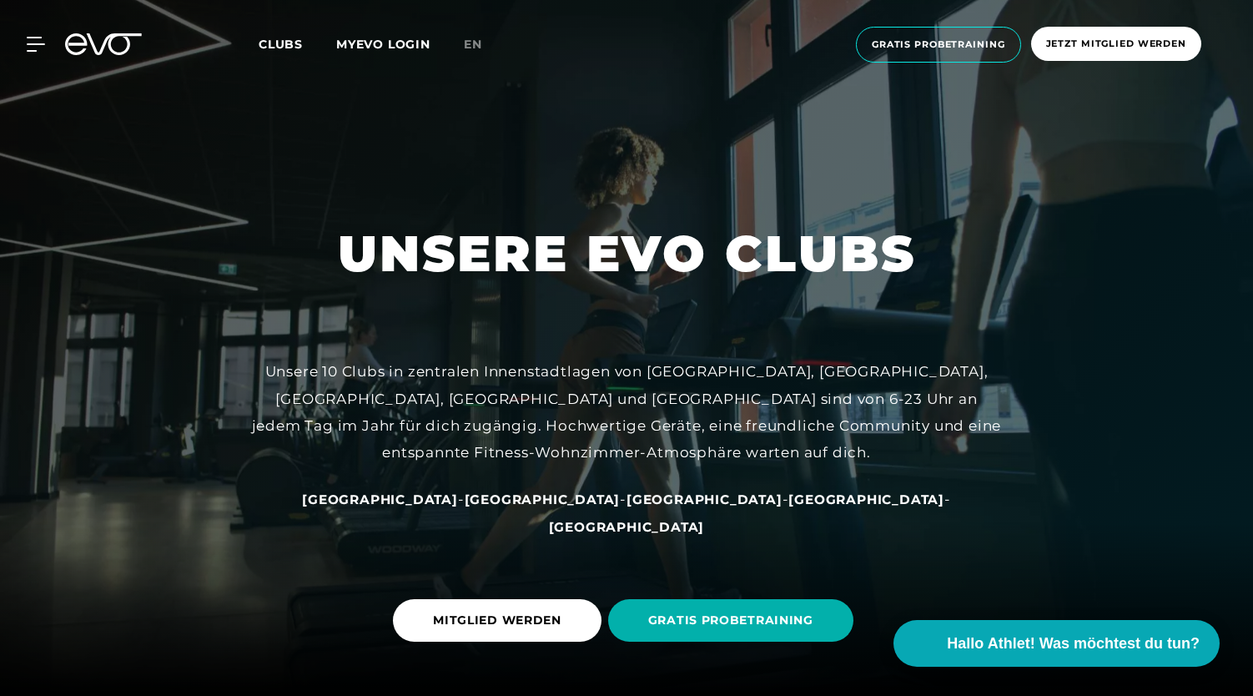
click at [114, 42] on icon at bounding box center [103, 44] width 77 height 22
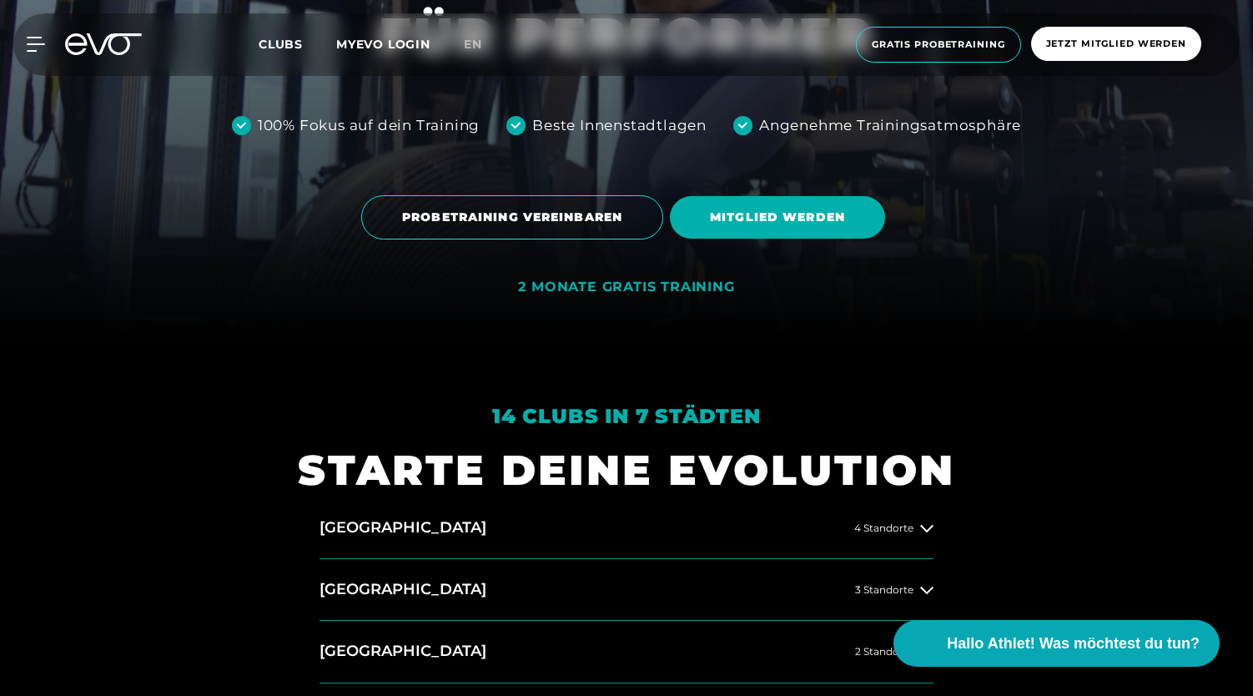
scroll to position [694, 0]
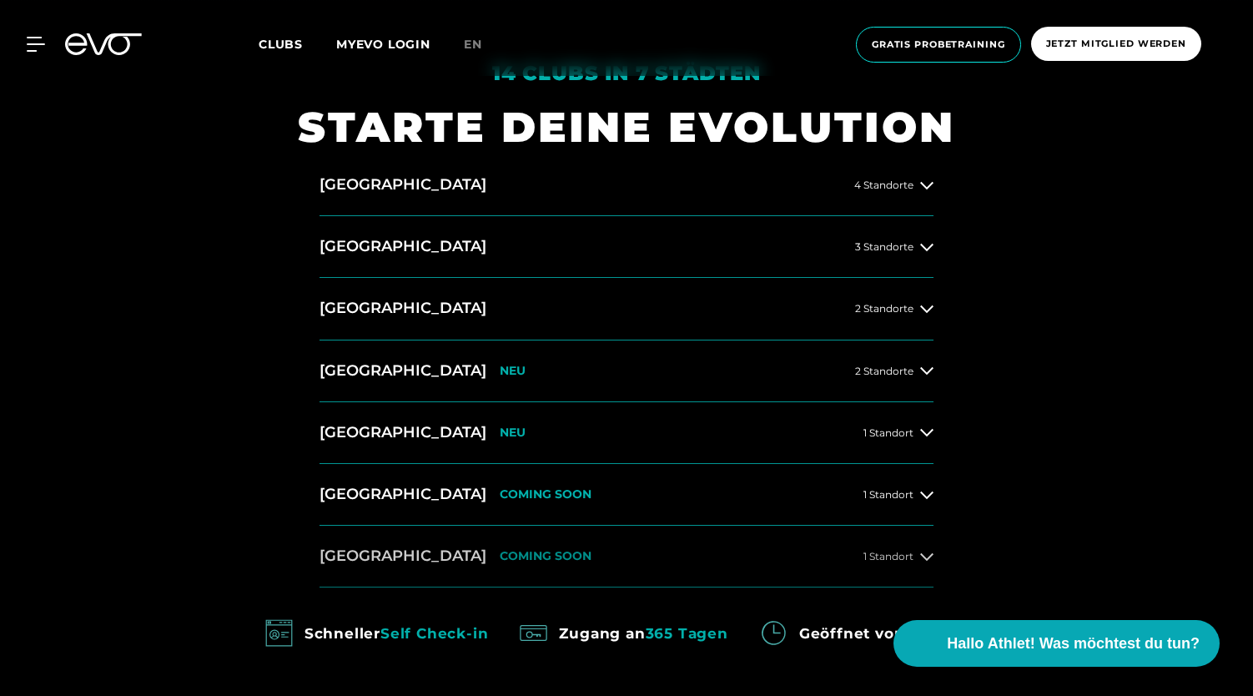
click at [500, 551] on p "COMING SOON" at bounding box center [546, 556] width 92 height 14
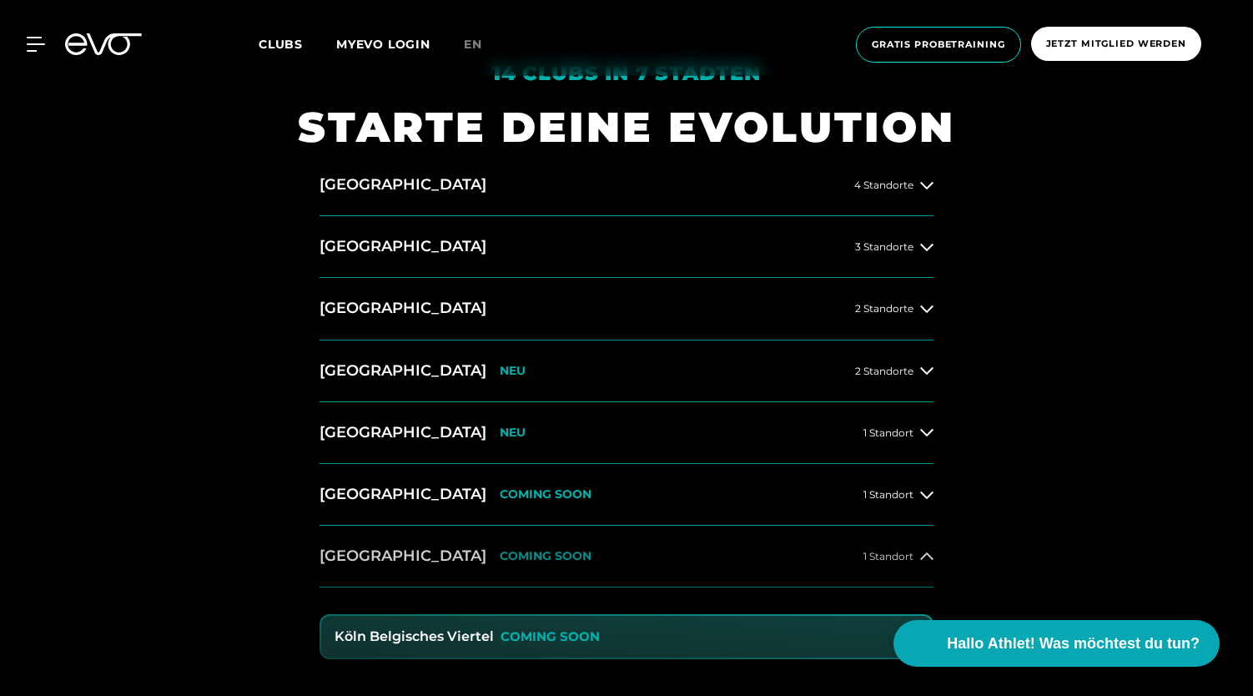
scroll to position [870, 0]
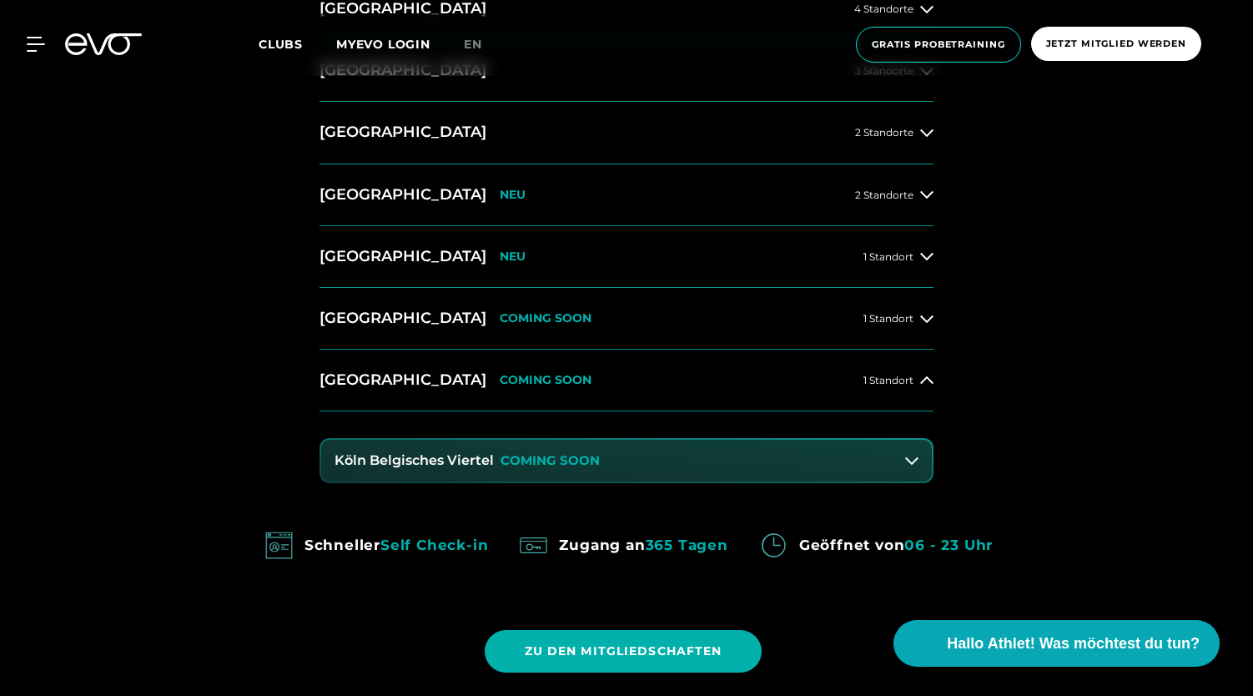
click at [572, 465] on p "COMING SOON" at bounding box center [550, 461] width 99 height 14
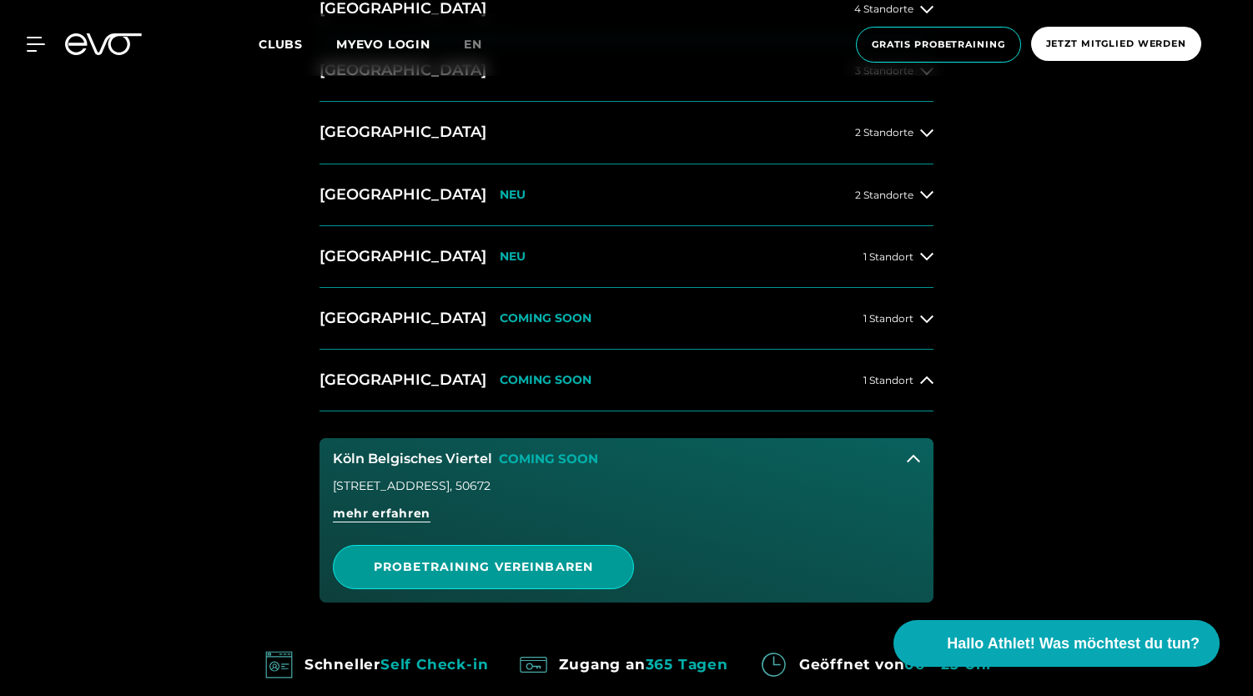
click at [486, 559] on span "PROBETRAINING VEREINBAREN" at bounding box center [483, 567] width 219 height 18
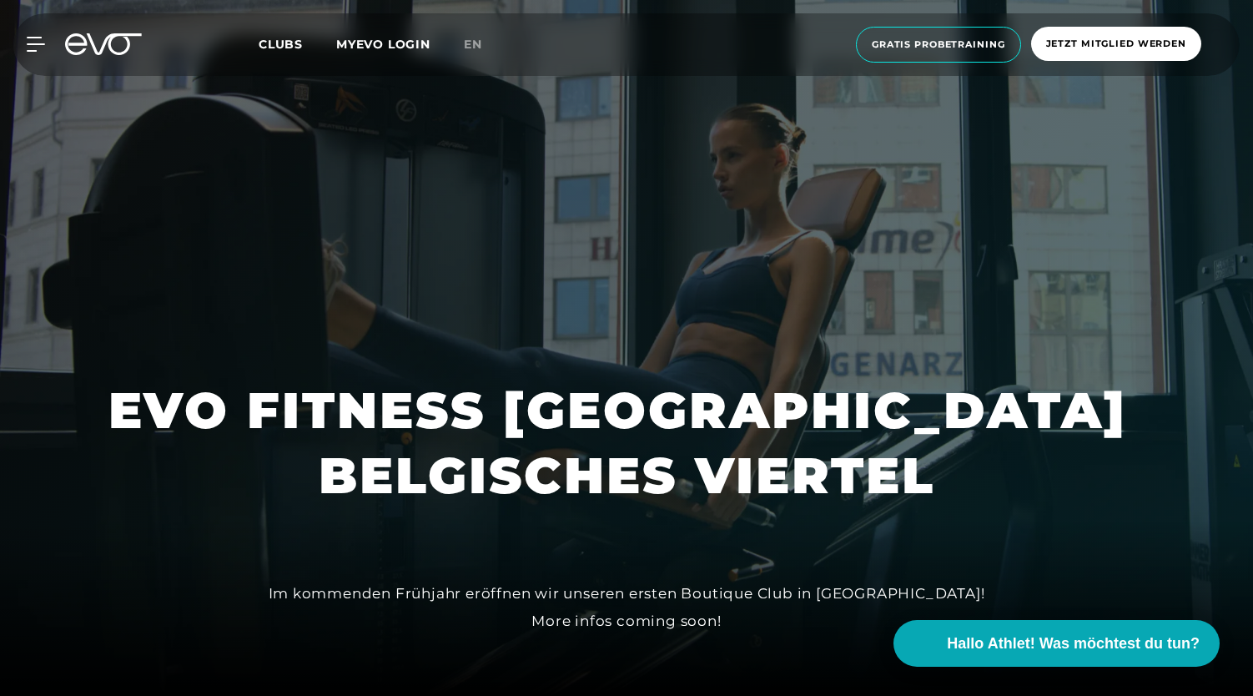
scroll to position [227, 0]
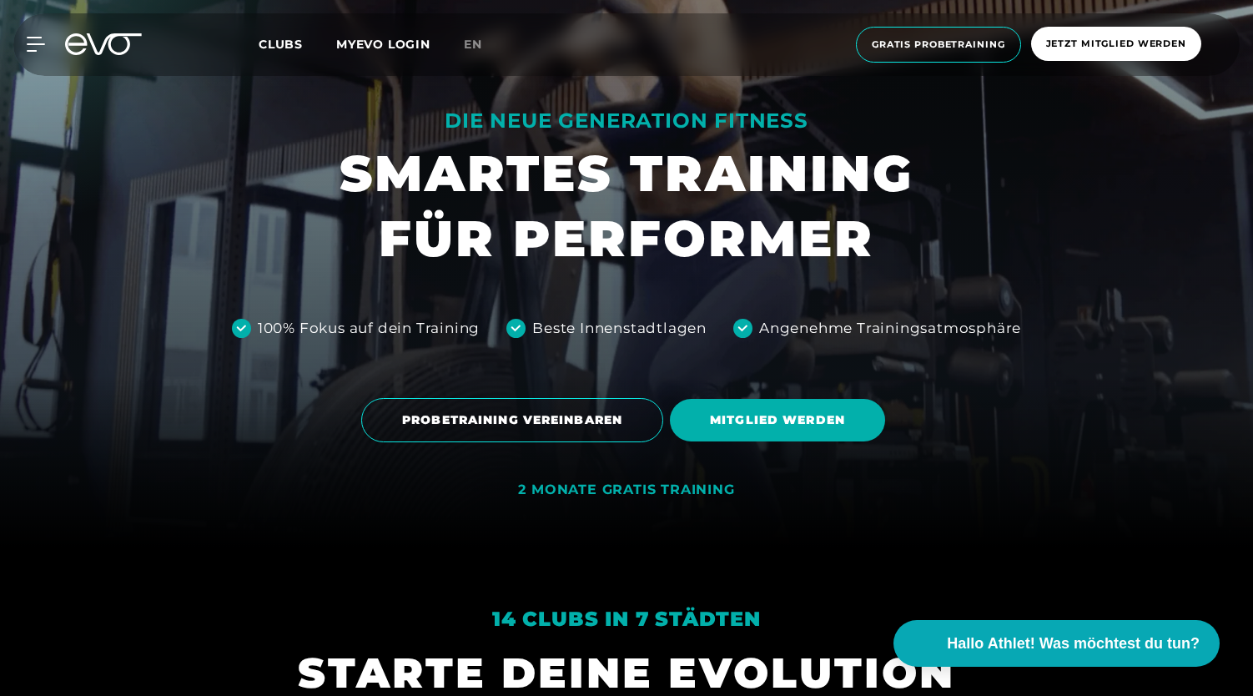
scroll to position [224, 0]
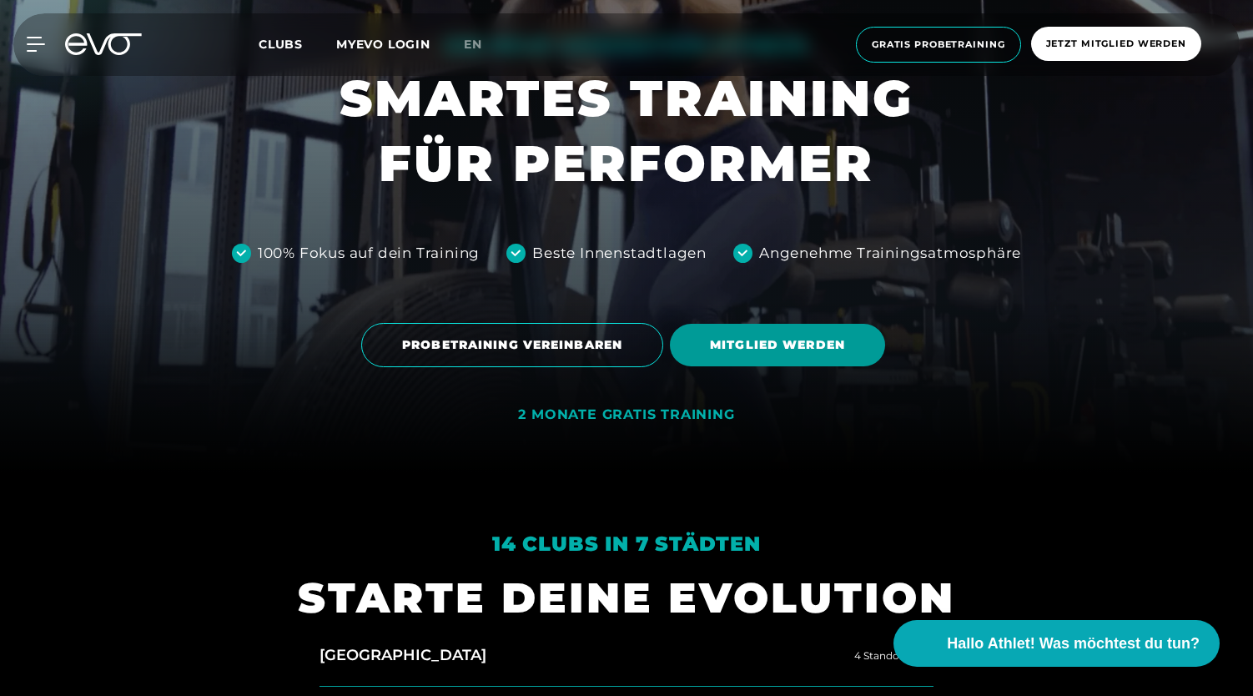
click at [811, 331] on span "MITGLIED WERDEN" at bounding box center [777, 345] width 215 height 43
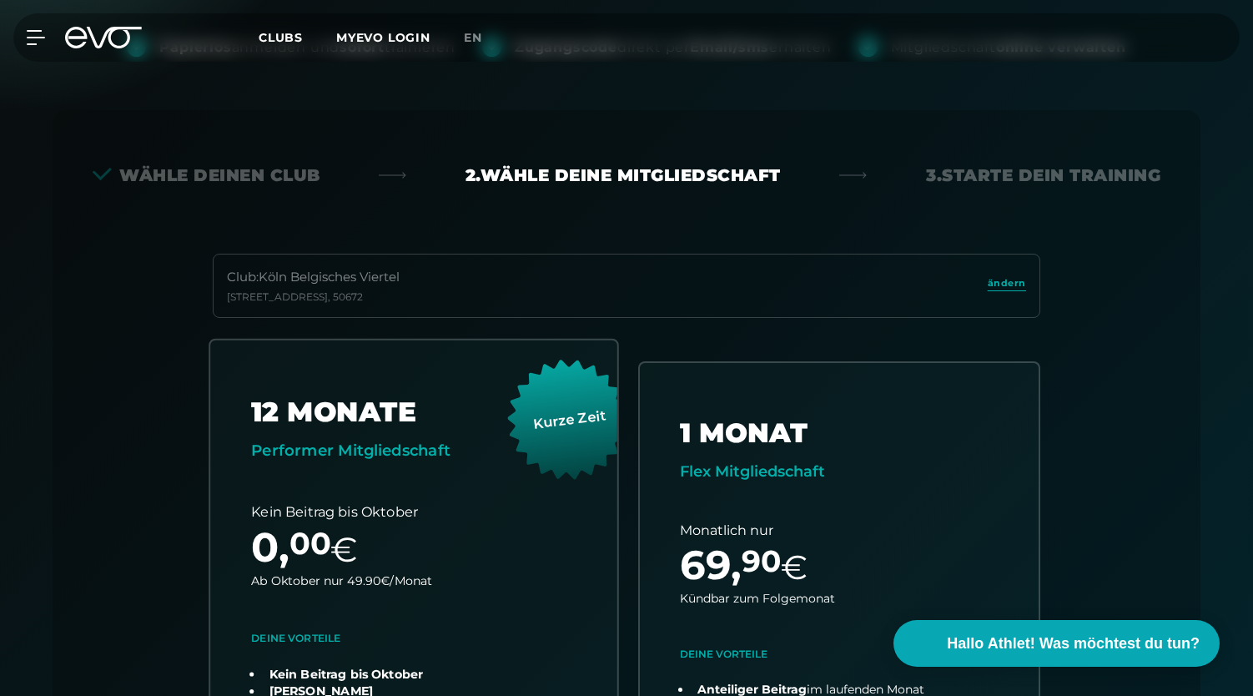
scroll to position [554, 0]
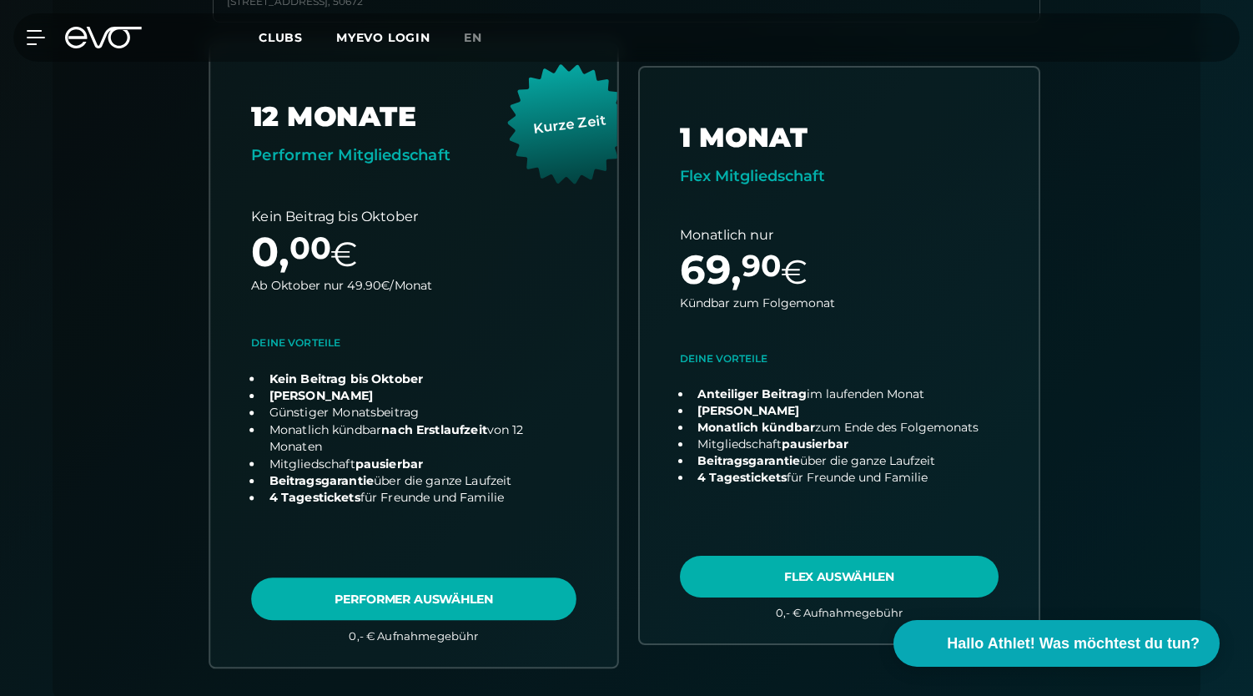
click at [395, 595] on link "choose plan" at bounding box center [413, 355] width 407 height 622
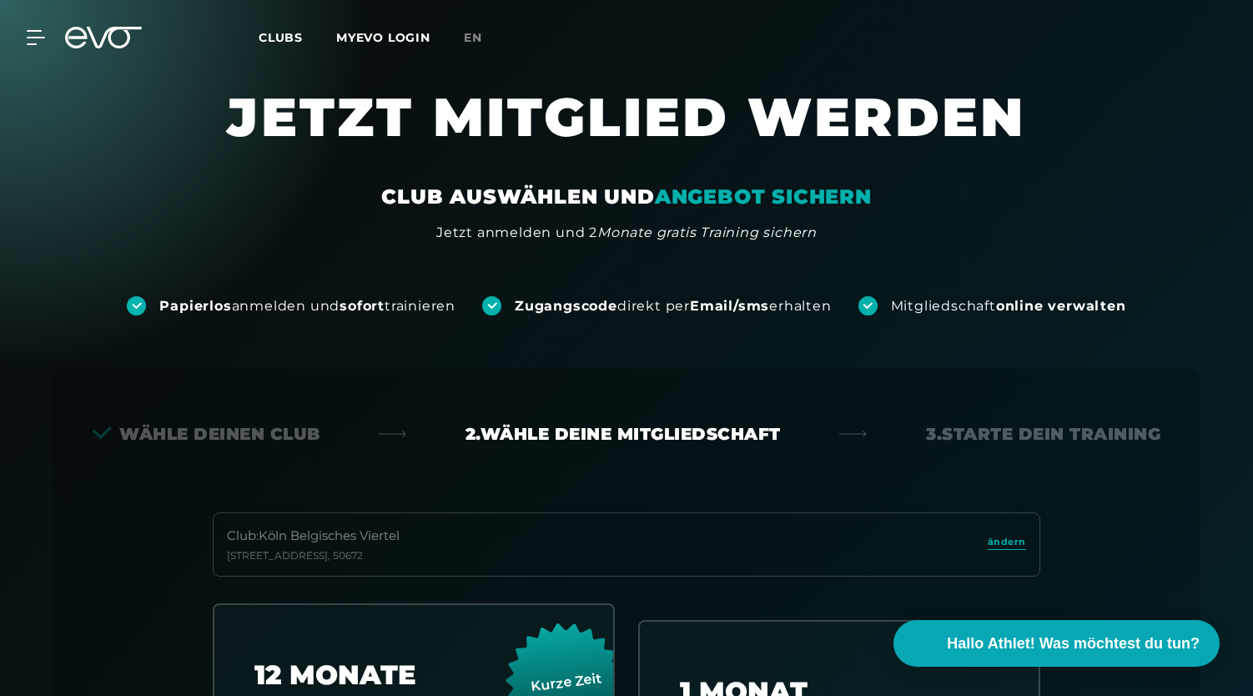
click at [96, 41] on icon at bounding box center [103, 38] width 77 height 22
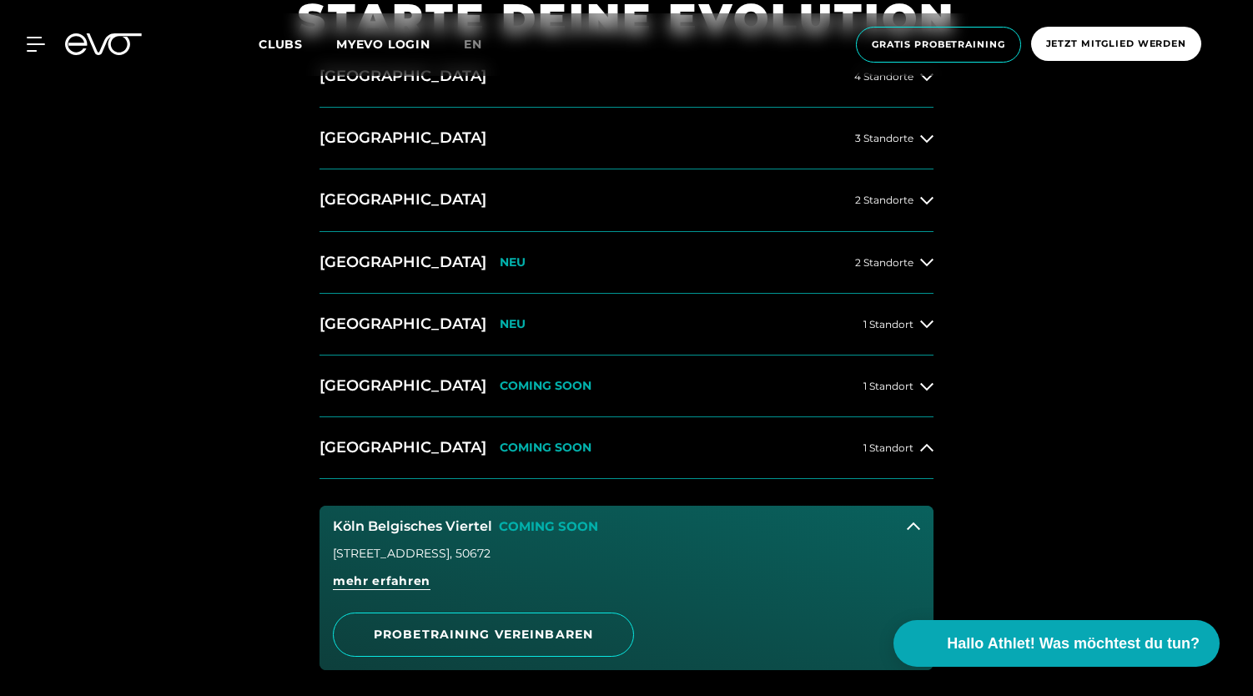
scroll to position [810, 0]
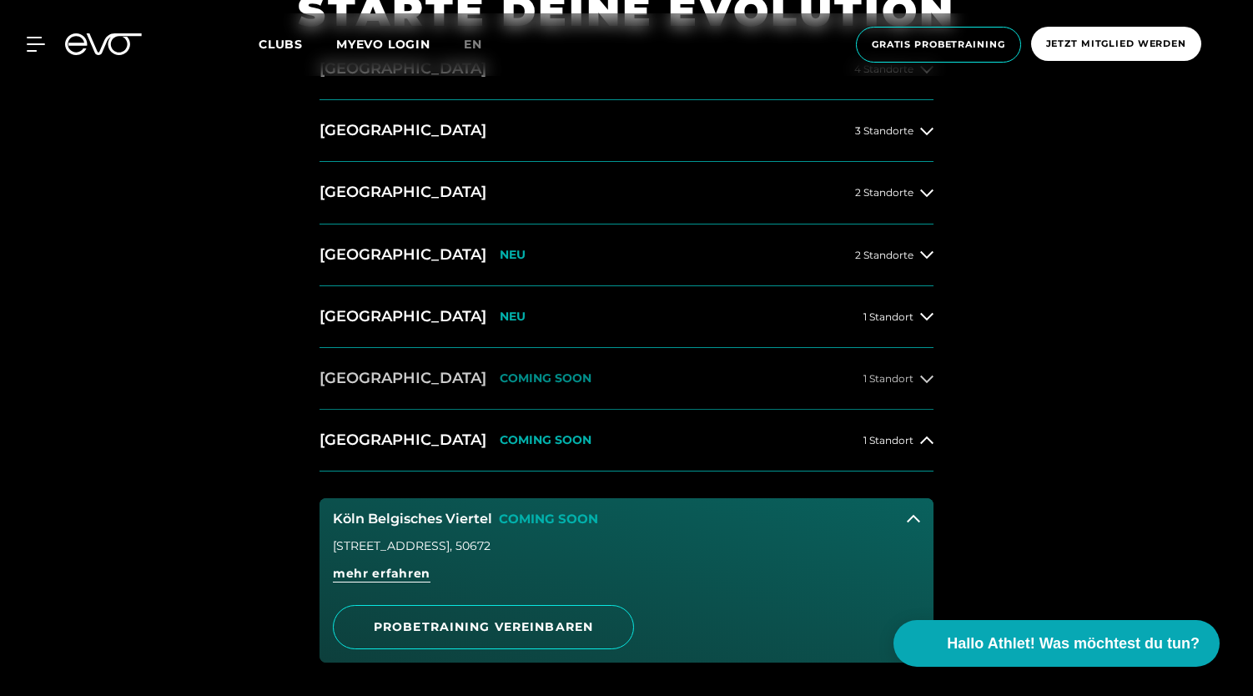
click at [501, 377] on button "Dresden COMING SOON 1 Standort" at bounding box center [627, 379] width 614 height 62
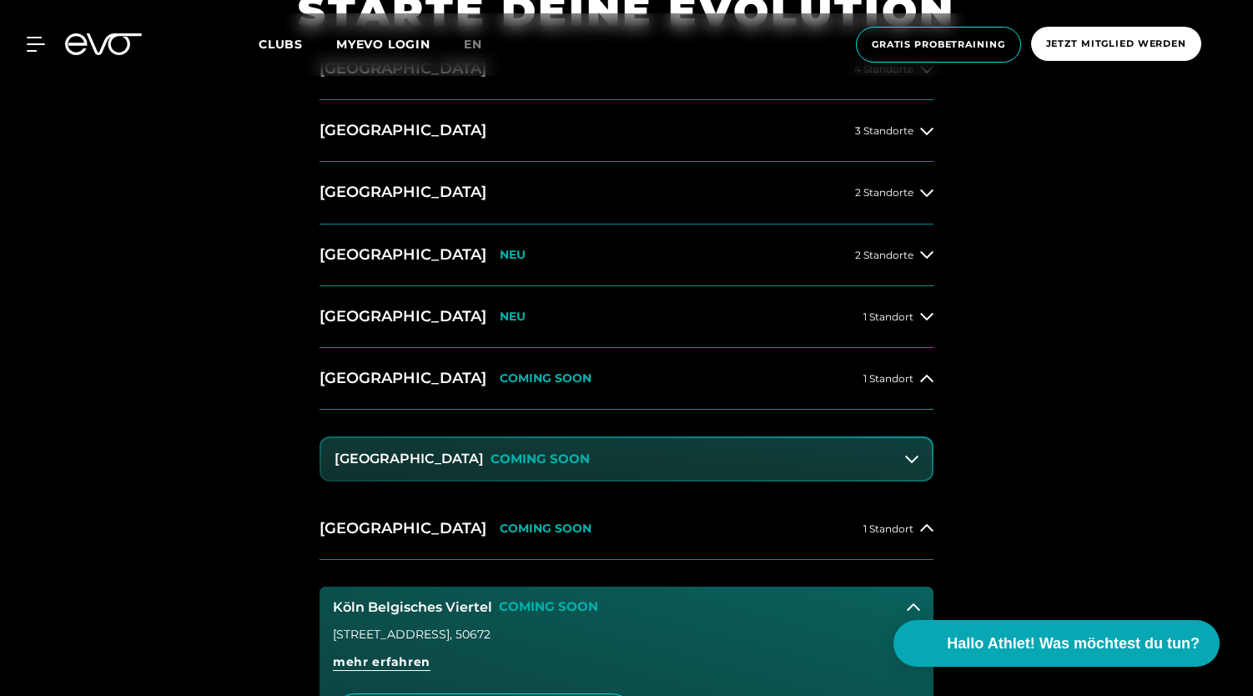
click at [492, 440] on button "Dresden Zentrum COMING SOON" at bounding box center [626, 459] width 611 height 42
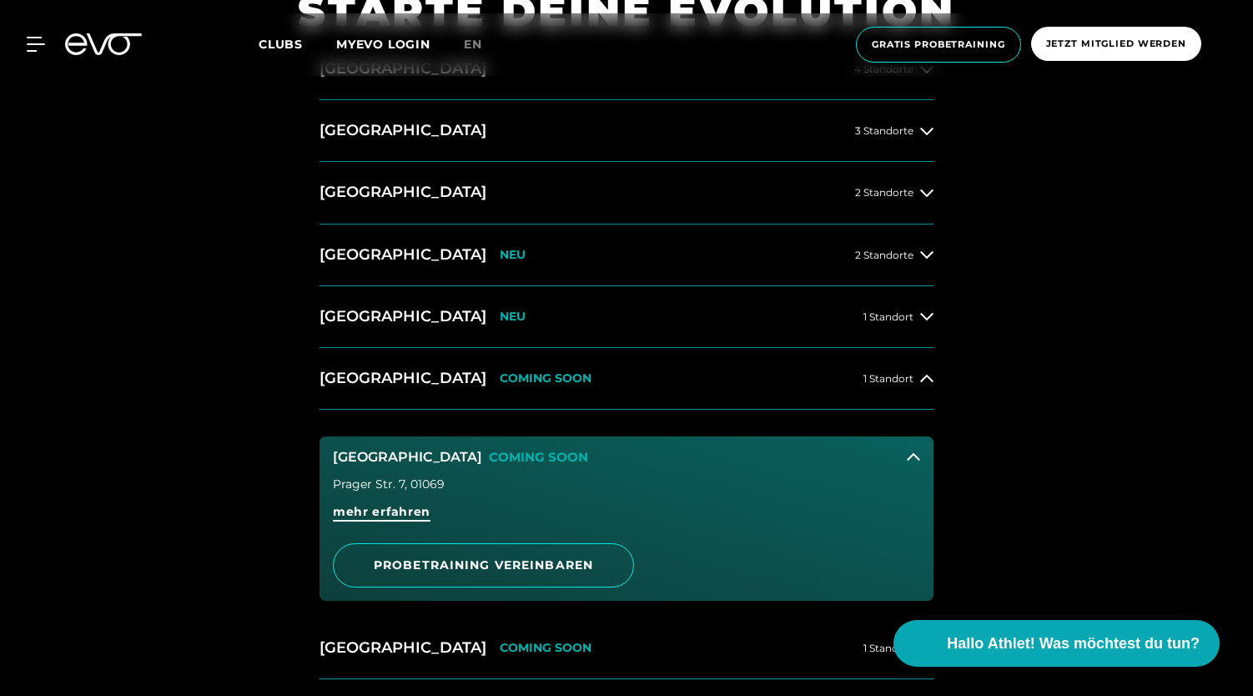
click at [396, 517] on span "mehr erfahren" at bounding box center [382, 512] width 98 height 18
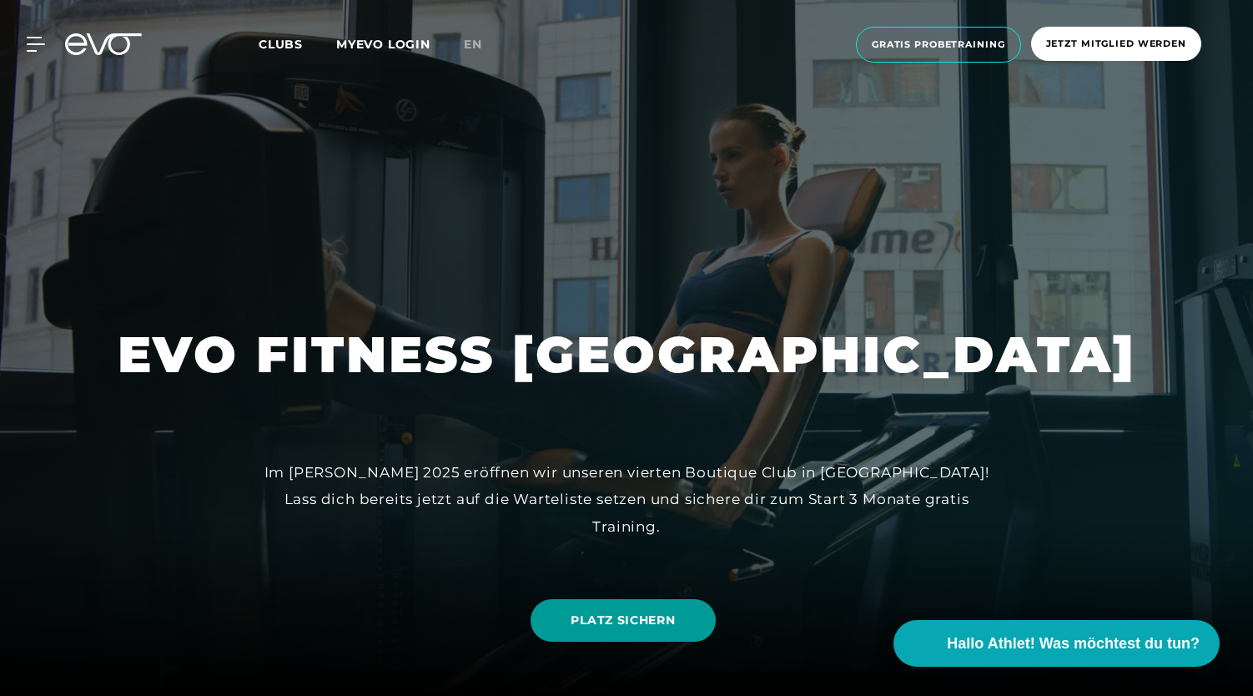
click at [606, 638] on link "PLATZ SICHERN" at bounding box center [623, 620] width 184 height 43
click at [106, 34] on icon at bounding box center [103, 44] width 77 height 22
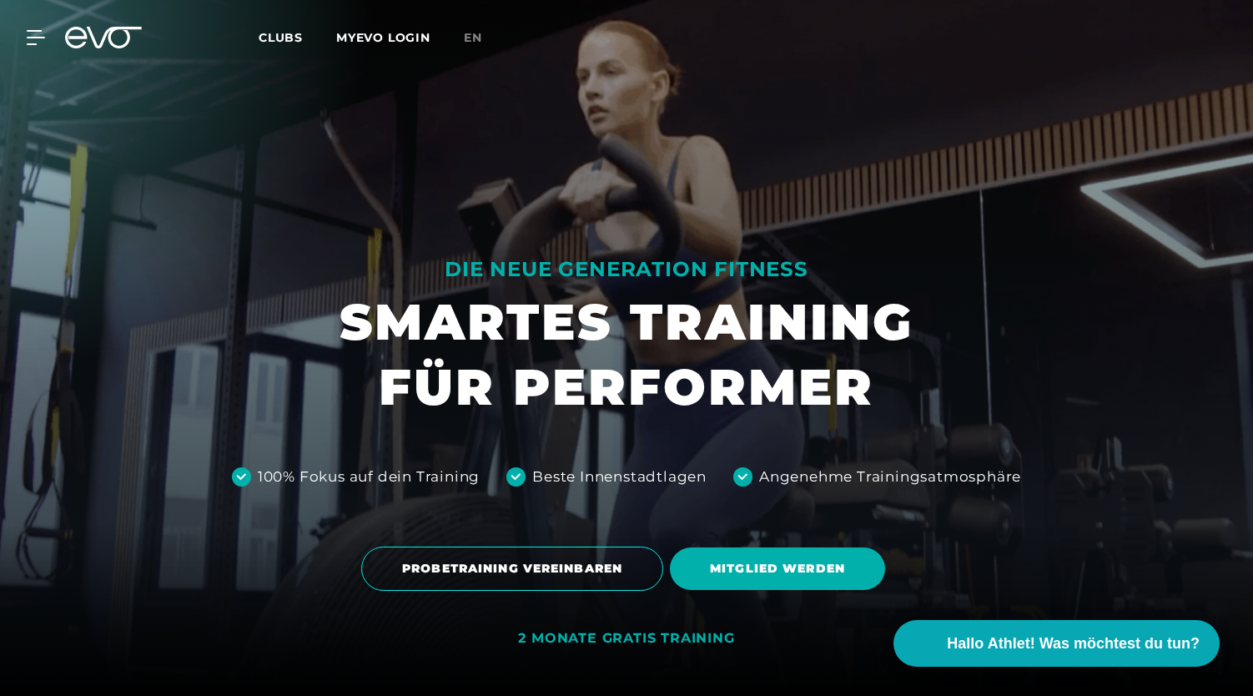
scroll to position [351, 0]
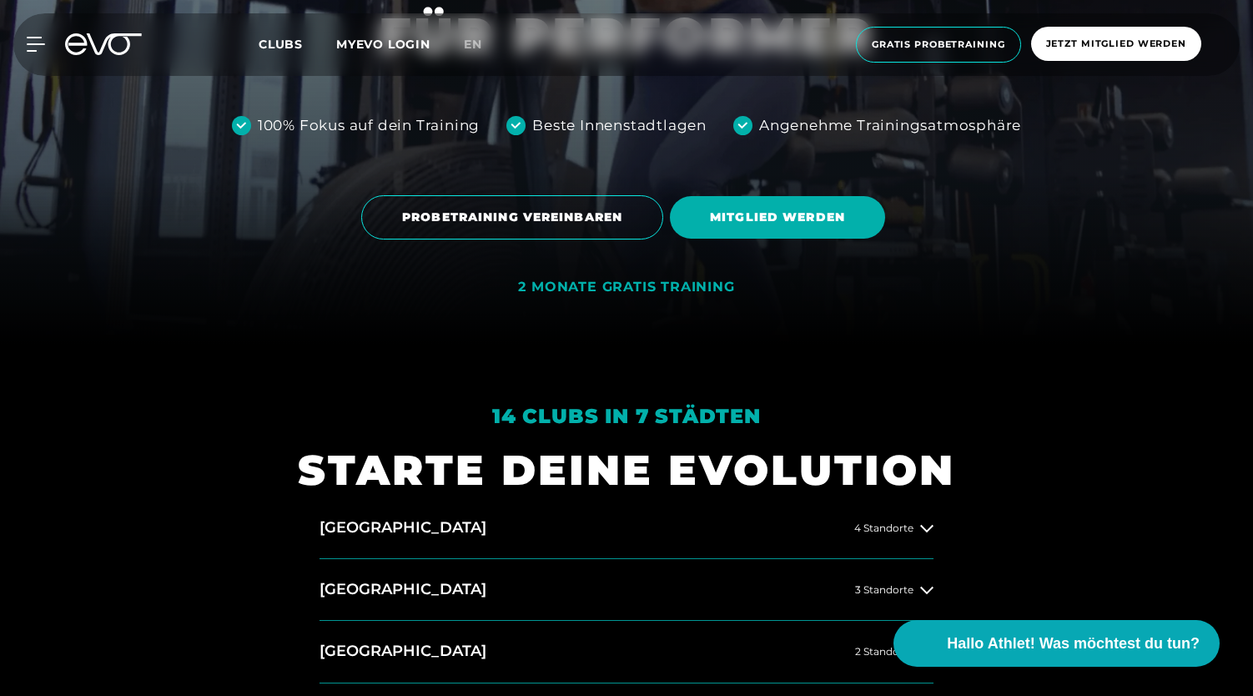
click at [78, 53] on icon at bounding box center [76, 44] width 22 height 22
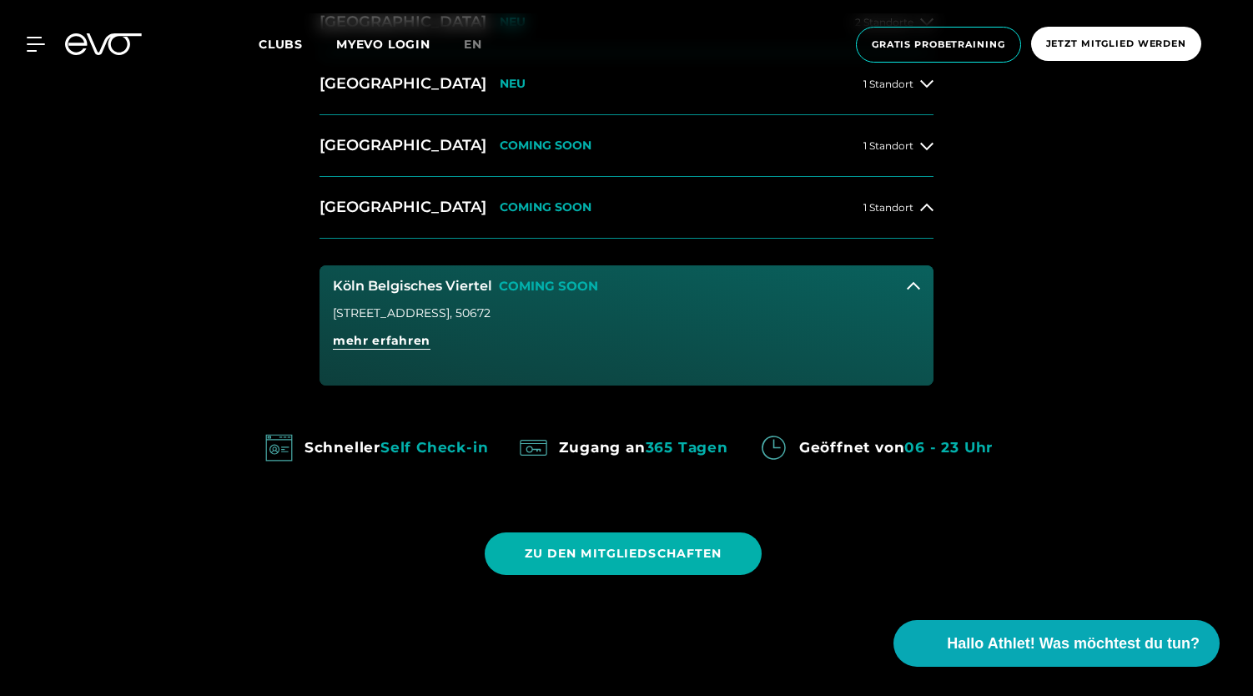
scroll to position [967, 0]
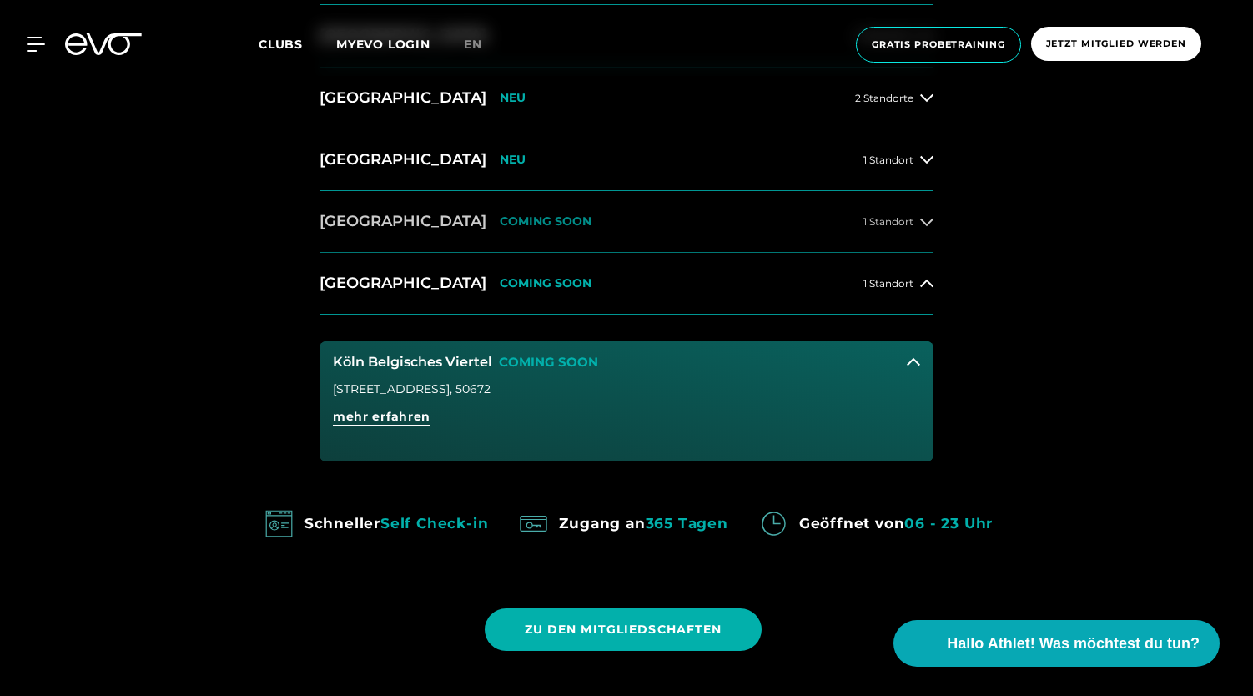
click at [604, 209] on button "Dresden COMING SOON 1 Standort" at bounding box center [627, 222] width 614 height 62
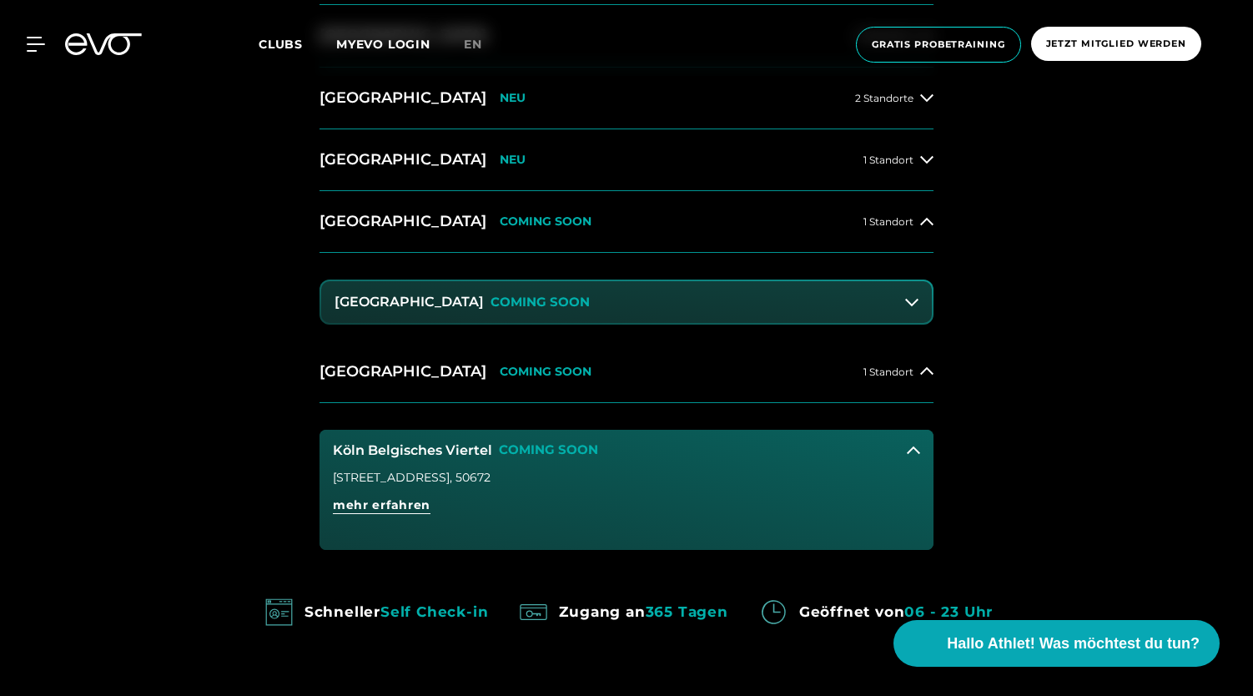
click at [915, 441] on button "Köln Belgisches Viertel COMING SOON" at bounding box center [627, 451] width 614 height 42
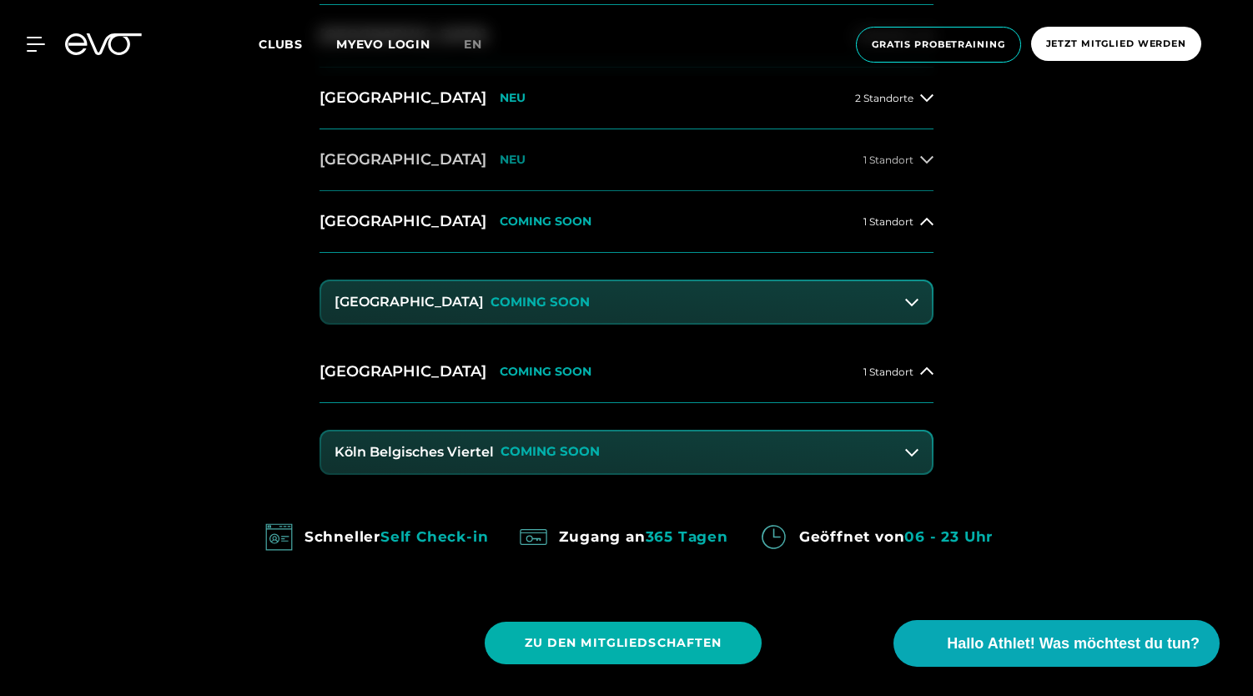
click at [714, 174] on button "Wiesbaden NEU 1 Standort" at bounding box center [627, 160] width 614 height 62
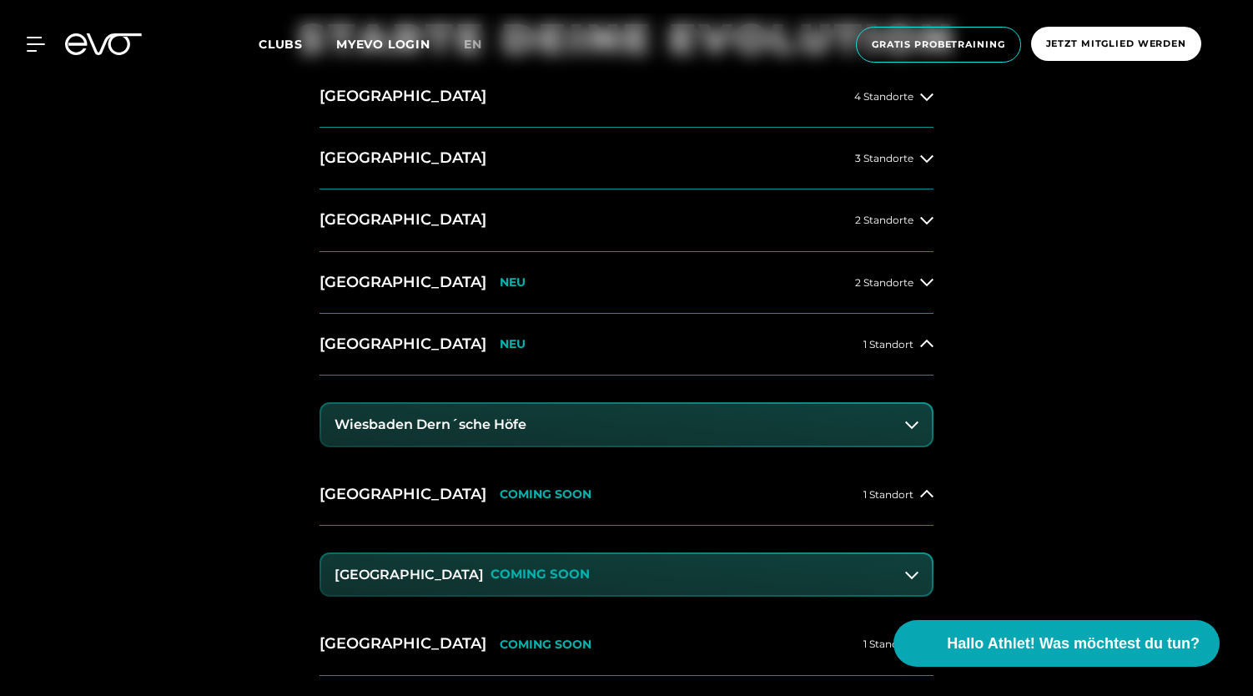
scroll to position [744, 0]
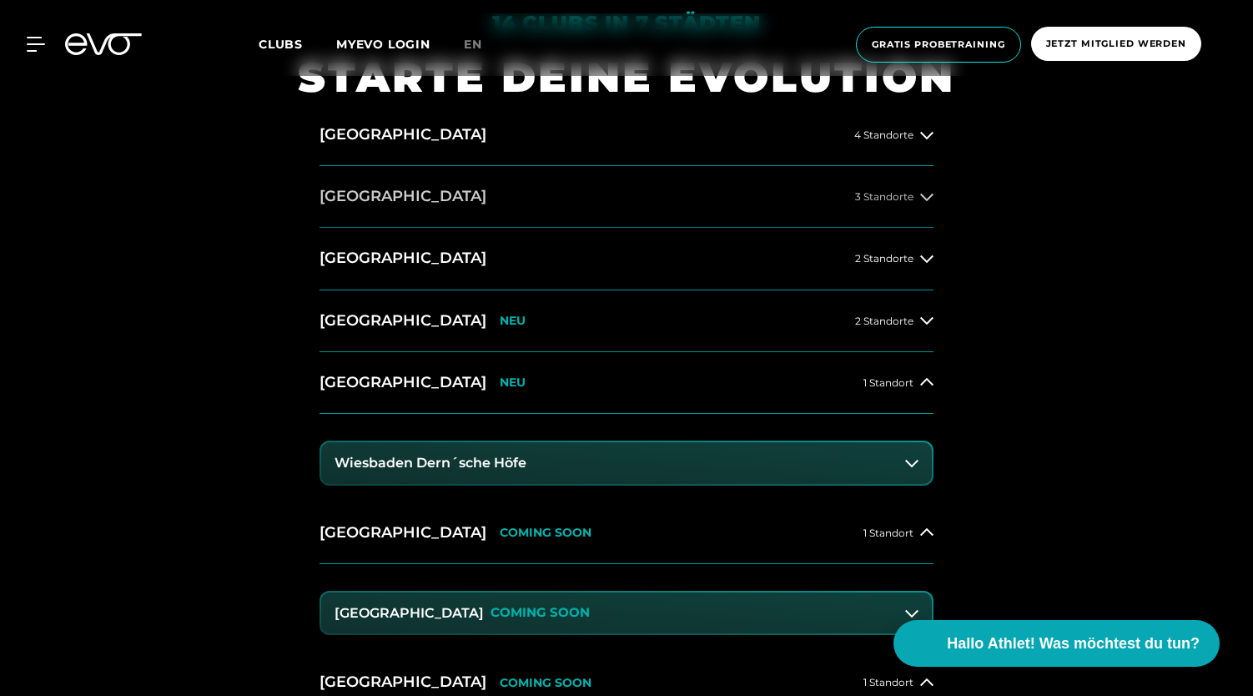
click at [887, 179] on button "Berlin 3 Standorte" at bounding box center [627, 197] width 614 height 62
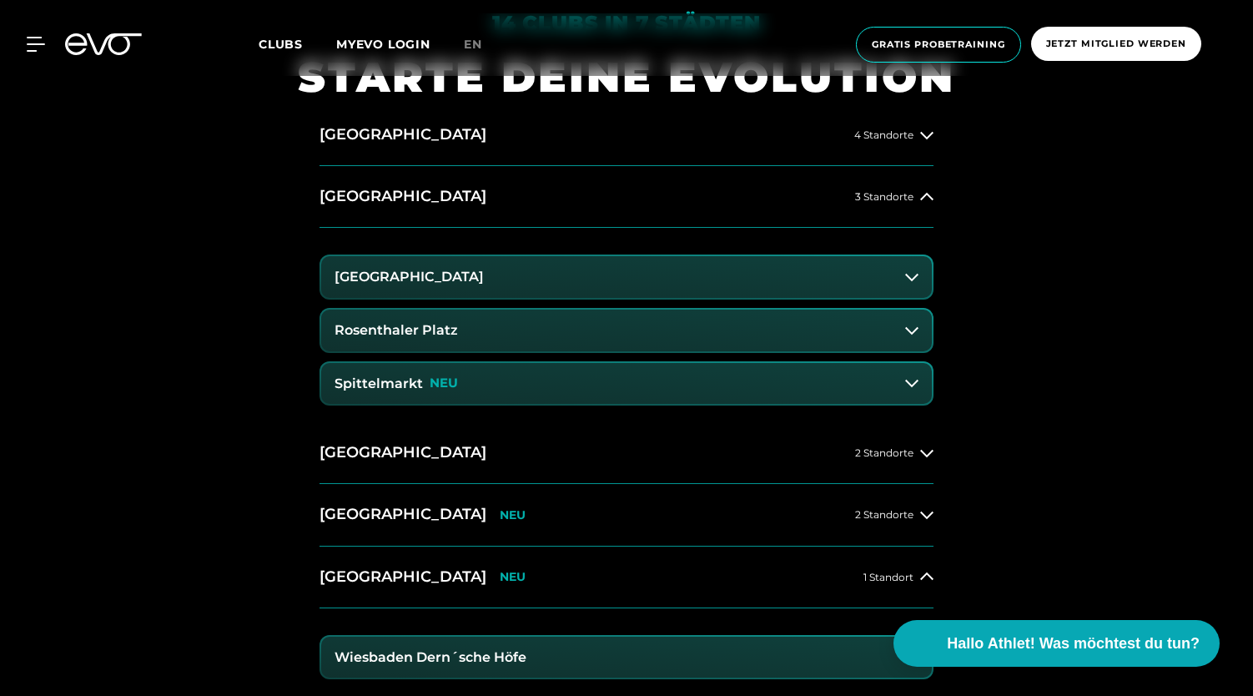
click at [911, 281] on icon at bounding box center [911, 276] width 13 height 13
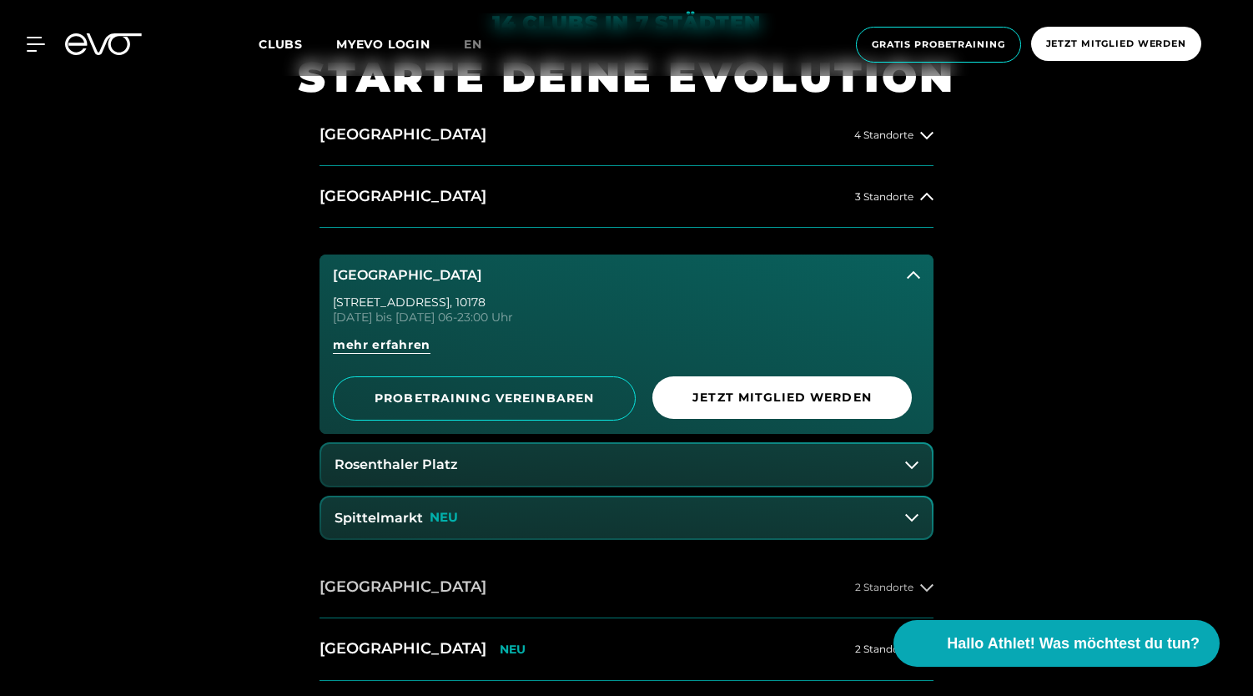
click at [491, 602] on button "Düsseldorf 2 Standorte" at bounding box center [627, 588] width 614 height 62
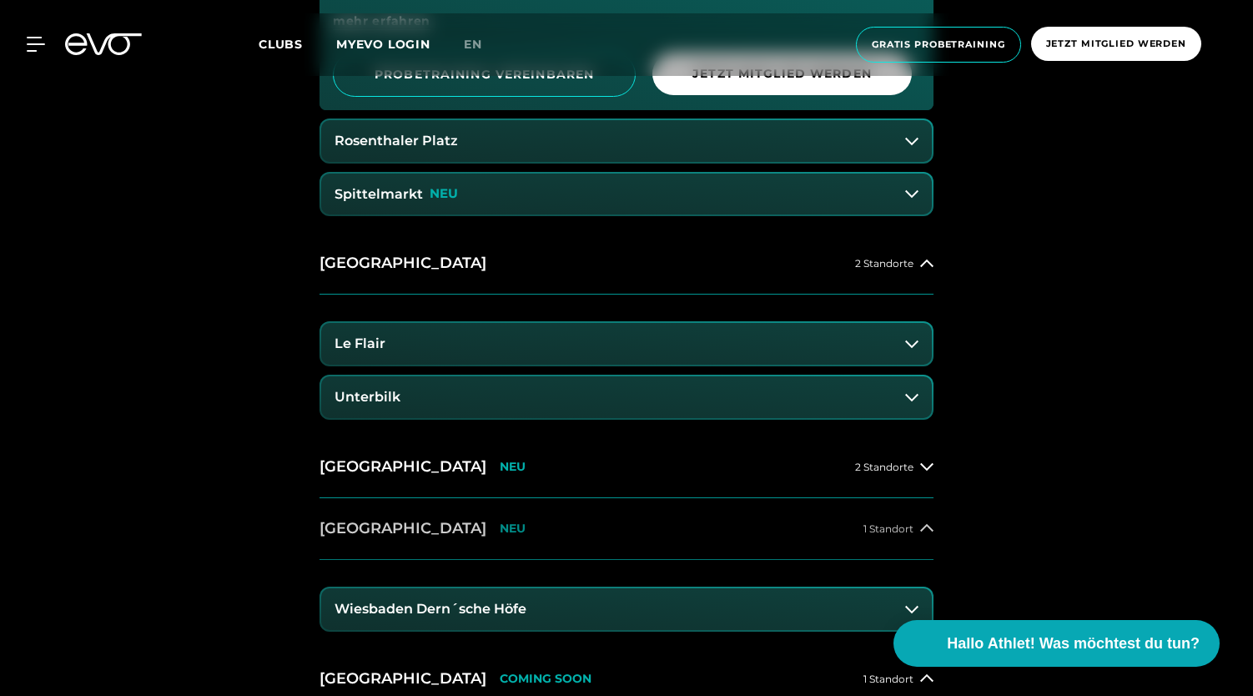
scroll to position [1069, 0]
click at [866, 478] on button "[GEOGRAPHIC_DATA] NEU 2 Standorte" at bounding box center [627, 467] width 614 height 62
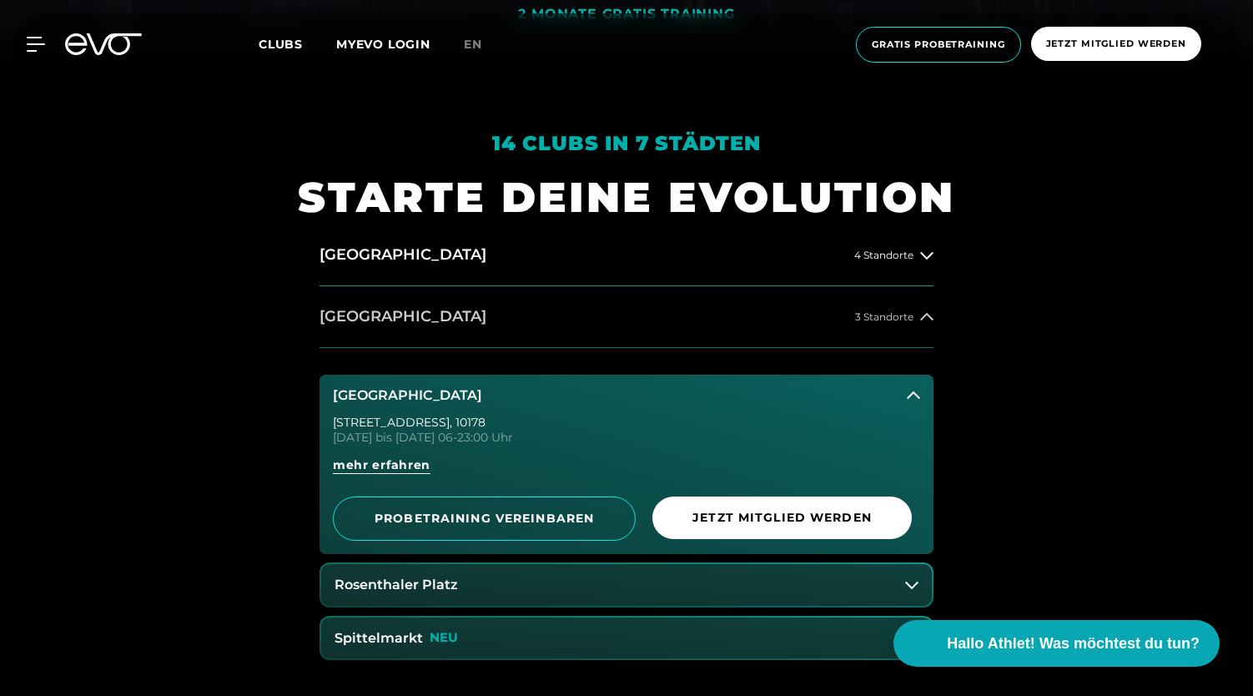
scroll to position [625, 0]
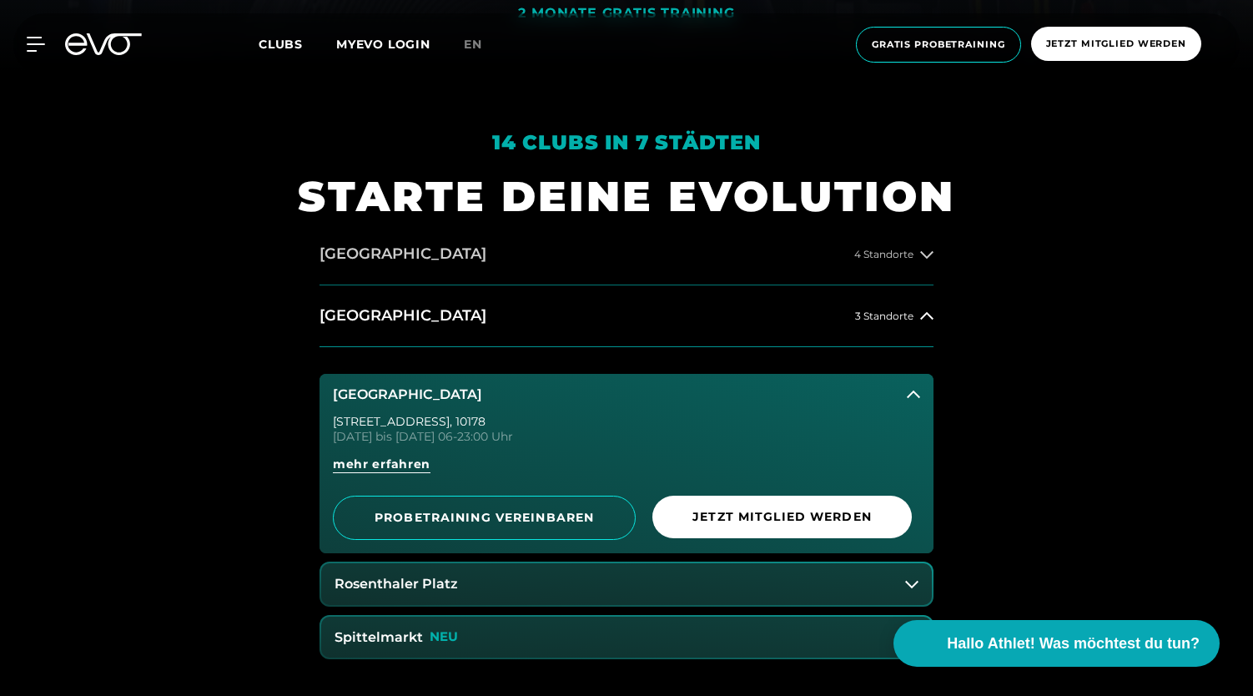
click at [880, 263] on button "Hamburg 4 Standorte" at bounding box center [627, 255] width 614 height 62
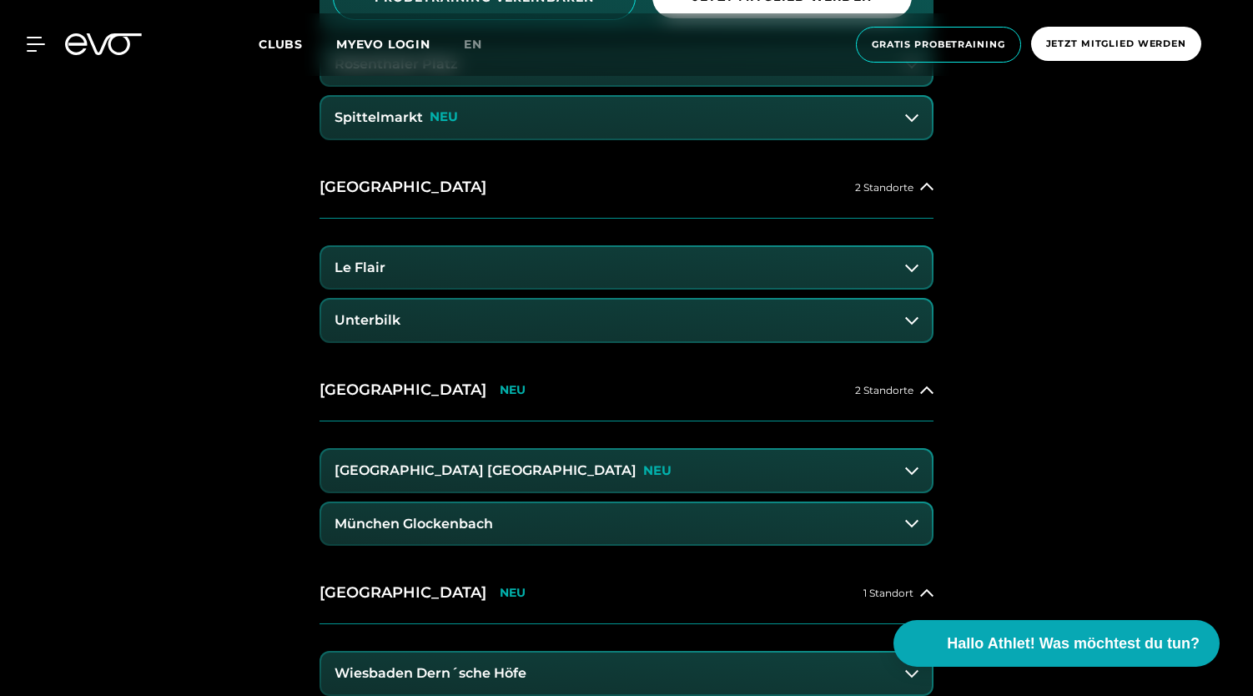
scroll to position [1391, 0]
click at [900, 280] on button "Le Flair" at bounding box center [626, 269] width 611 height 42
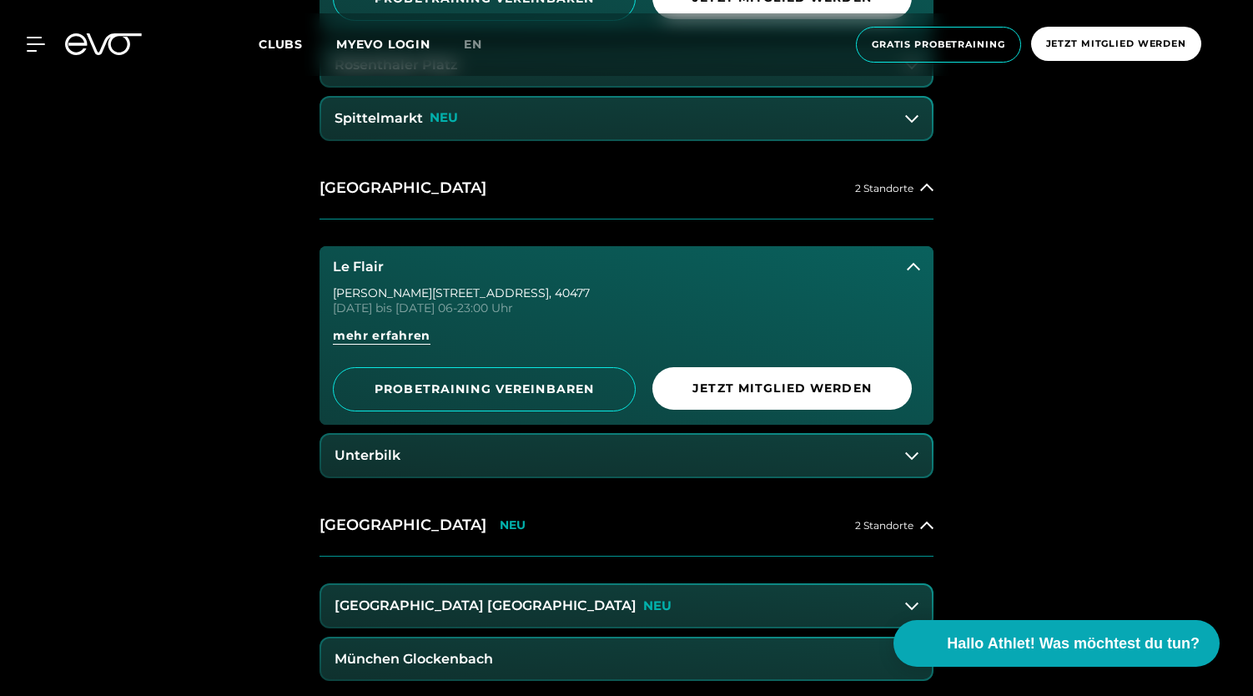
click at [906, 469] on button "Unterbilk" at bounding box center [626, 456] width 611 height 42
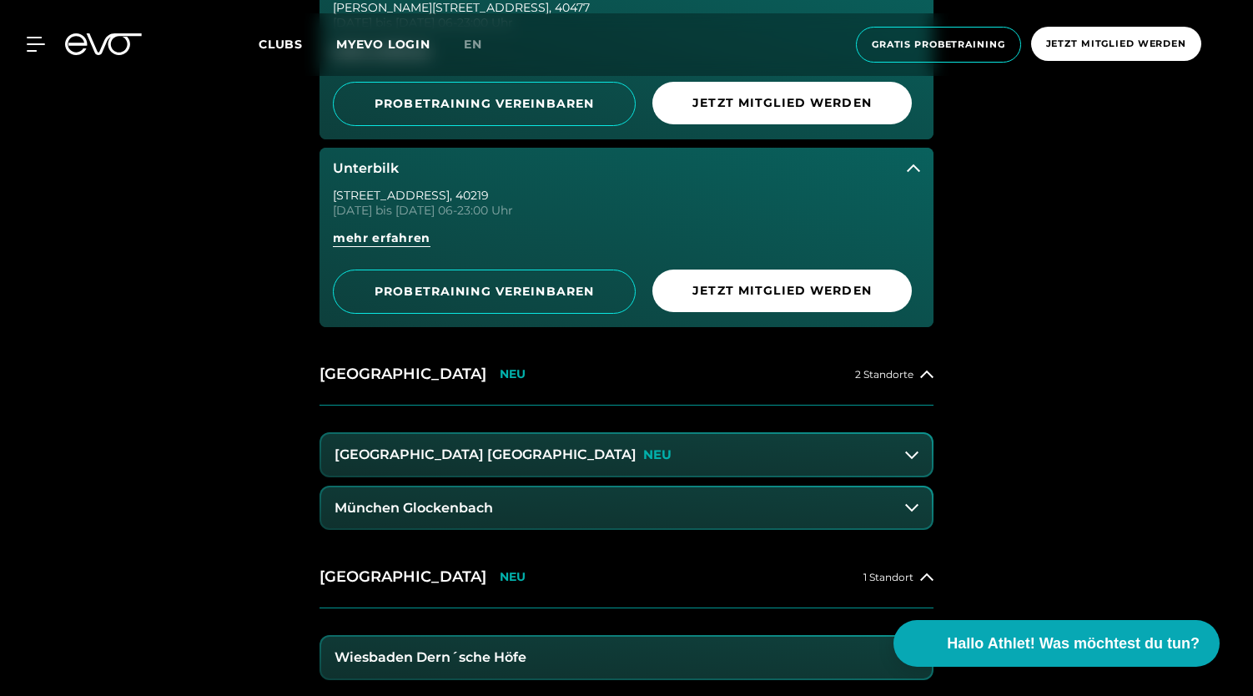
scroll to position [1678, 0]
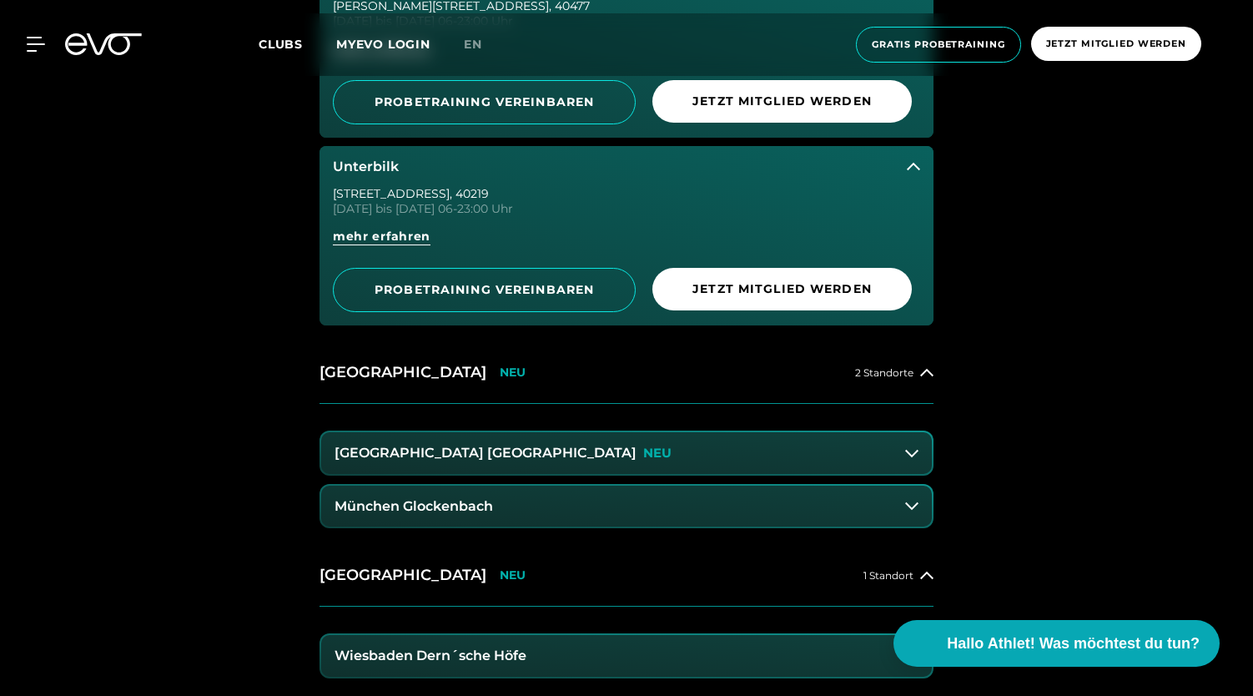
click at [778, 463] on button "[GEOGRAPHIC_DATA] Maxvorstadt NEU" at bounding box center [626, 453] width 611 height 42
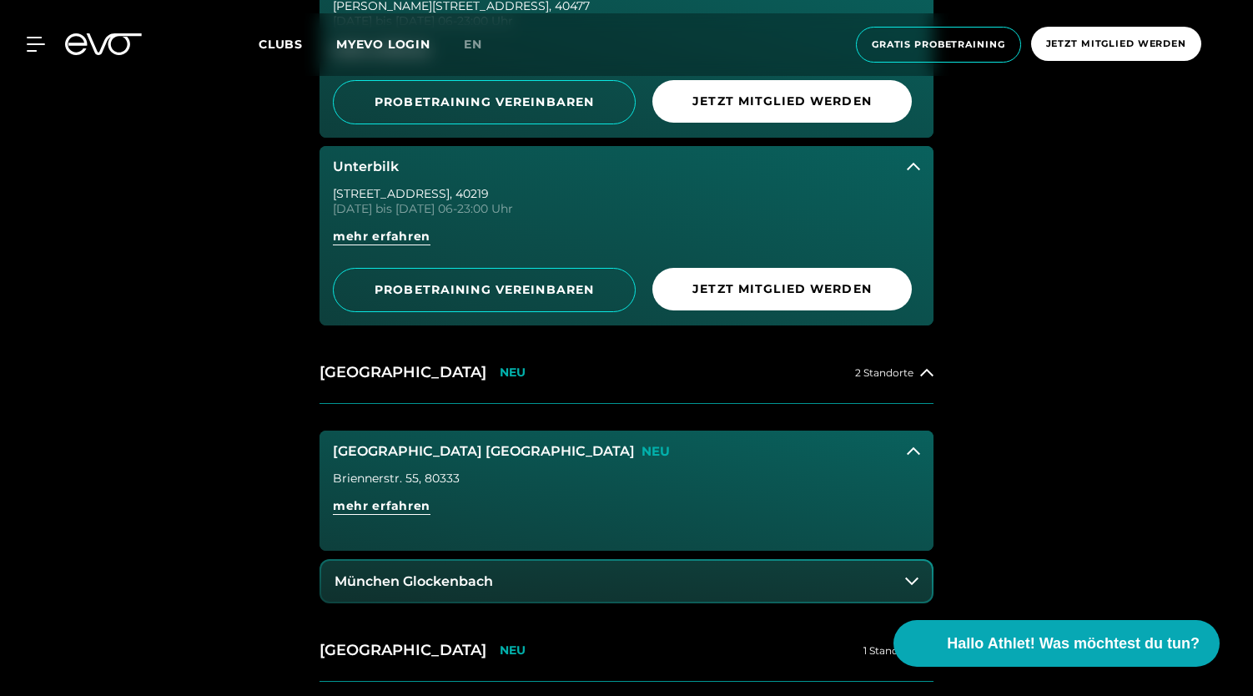
click at [547, 485] on div "Briennerstr. 55 , 80333 mehr erfahren" at bounding box center [627, 511] width 614 height 78
click at [423, 574] on h3 "München Glockenbach" at bounding box center [414, 581] width 159 height 15
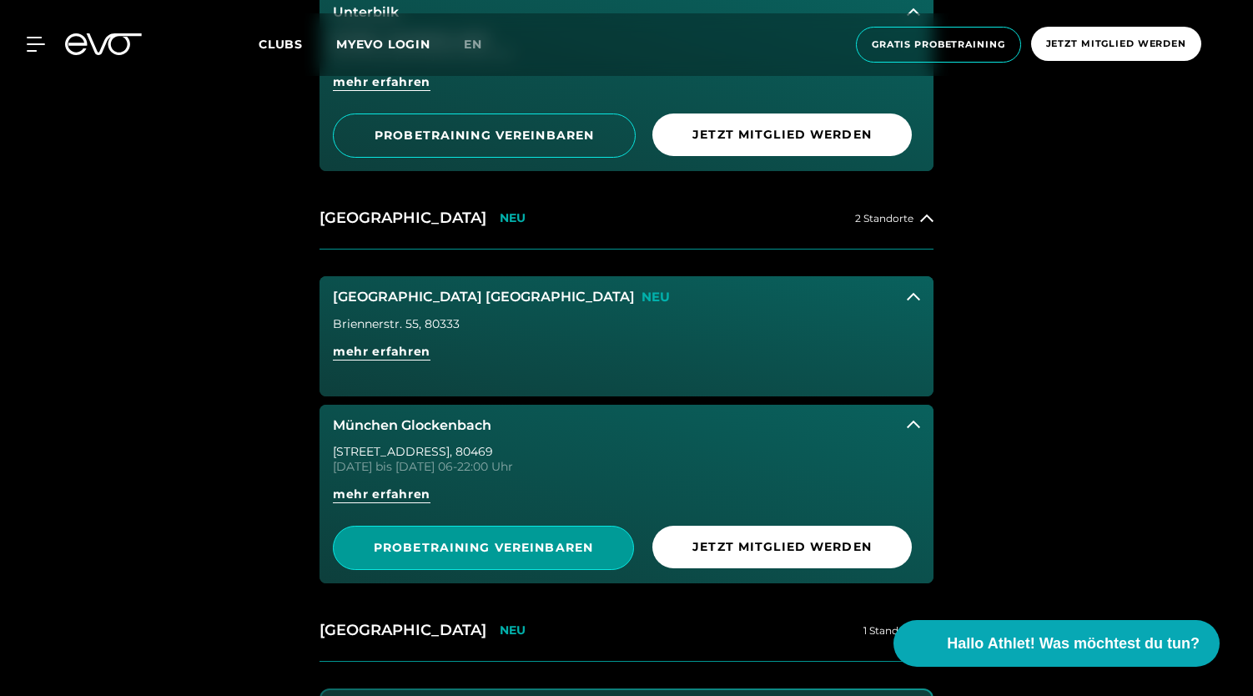
scroll to position [1838, 0]
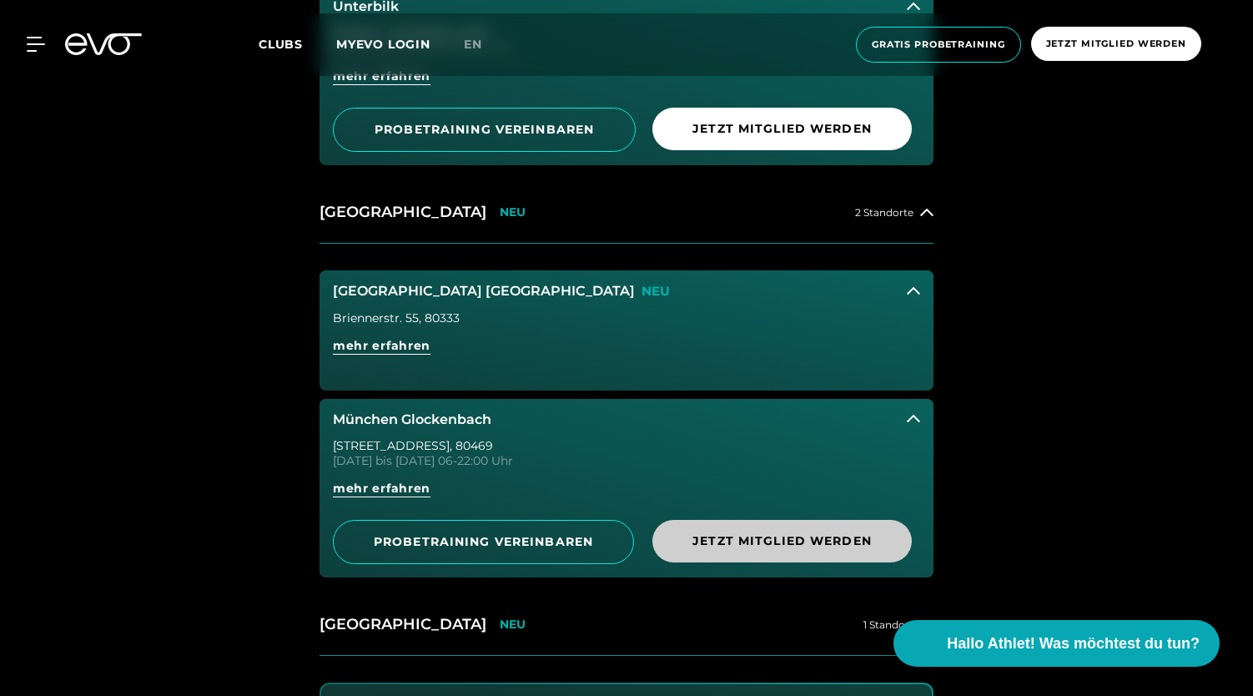
click at [778, 537] on span "Jetzt Mitglied werden" at bounding box center [782, 541] width 179 height 18
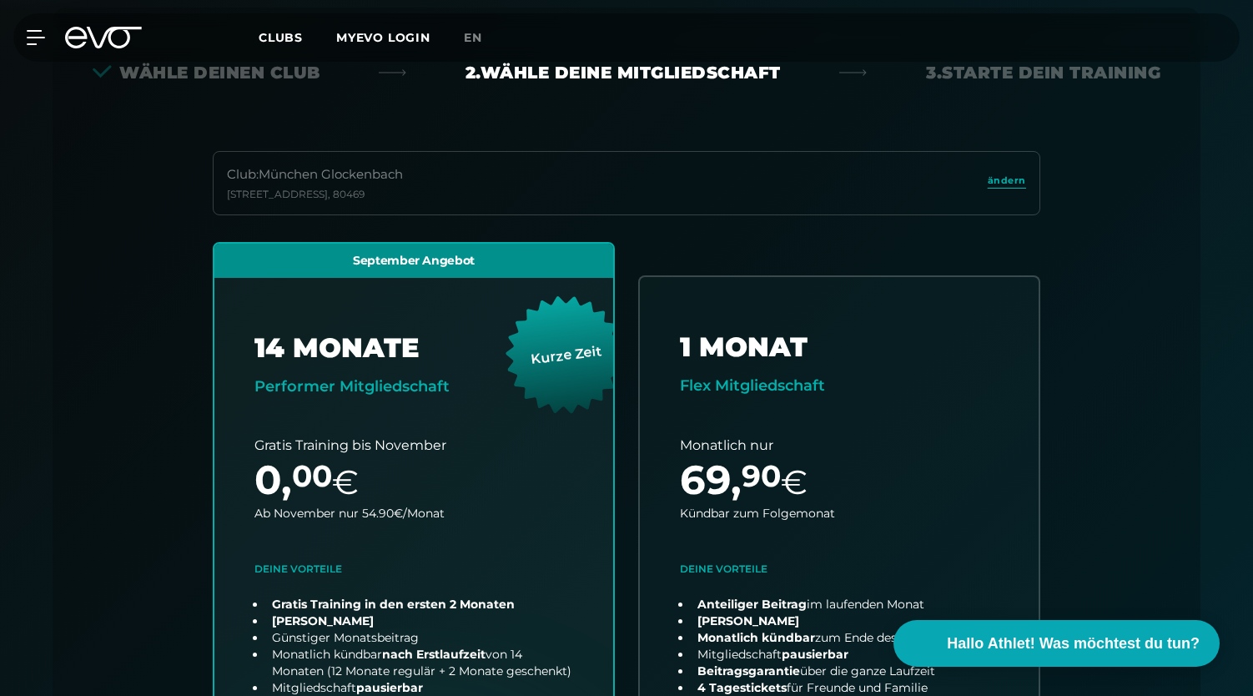
scroll to position [369, 0]
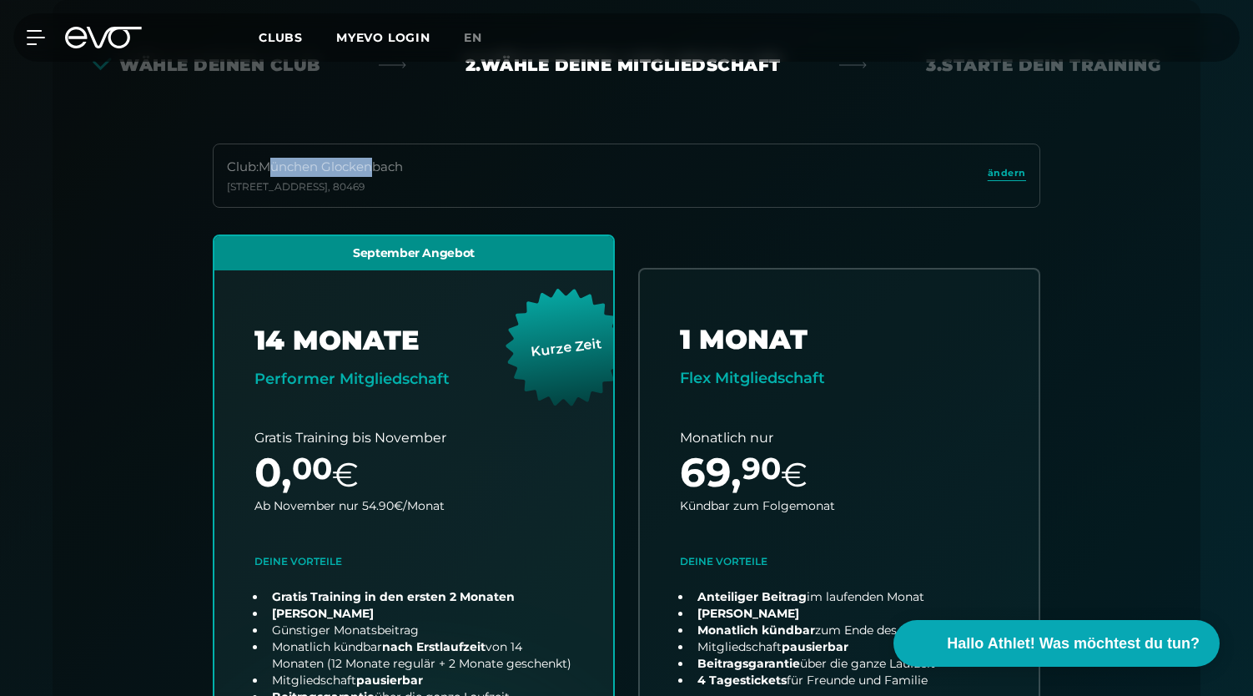
drag, startPoint x: 275, startPoint y: 160, endPoint x: 380, endPoint y: 169, distance: 104.7
click at [380, 169] on div "Club : München Glockenbach" at bounding box center [315, 167] width 176 height 19
click at [293, 164] on div "Club : München Glockenbach" at bounding box center [315, 167] width 176 height 19
click at [102, 41] on icon at bounding box center [114, 38] width 55 height 22
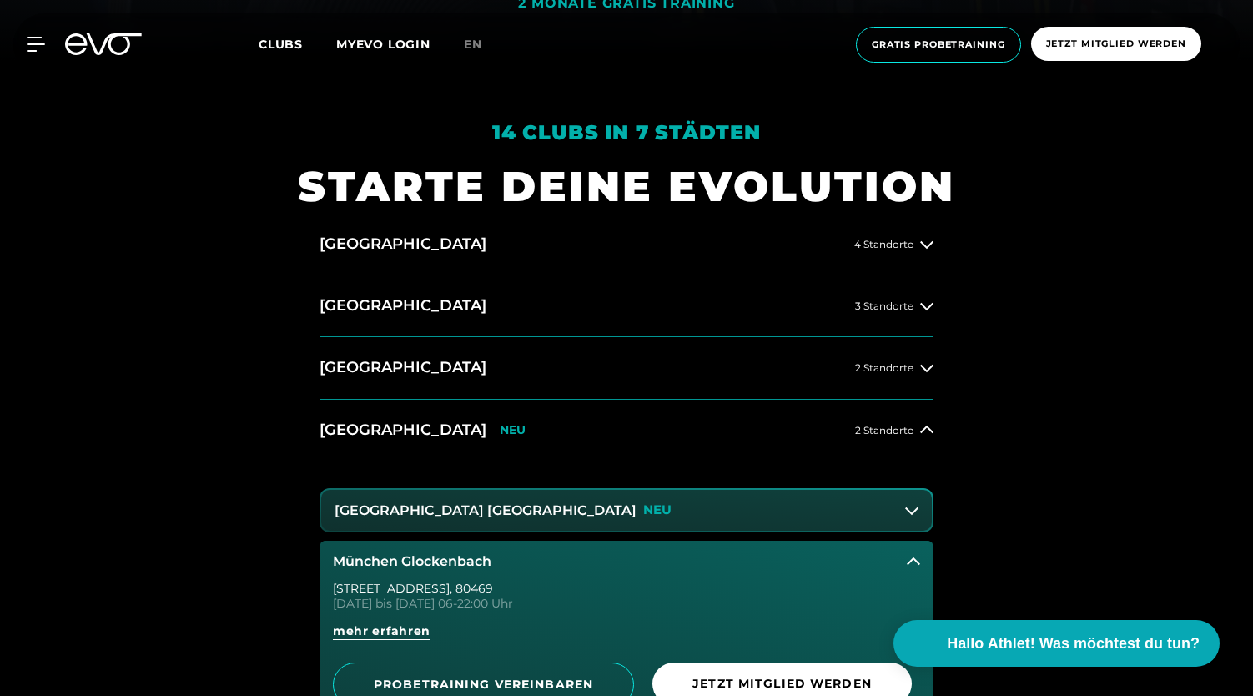
scroll to position [797, 0]
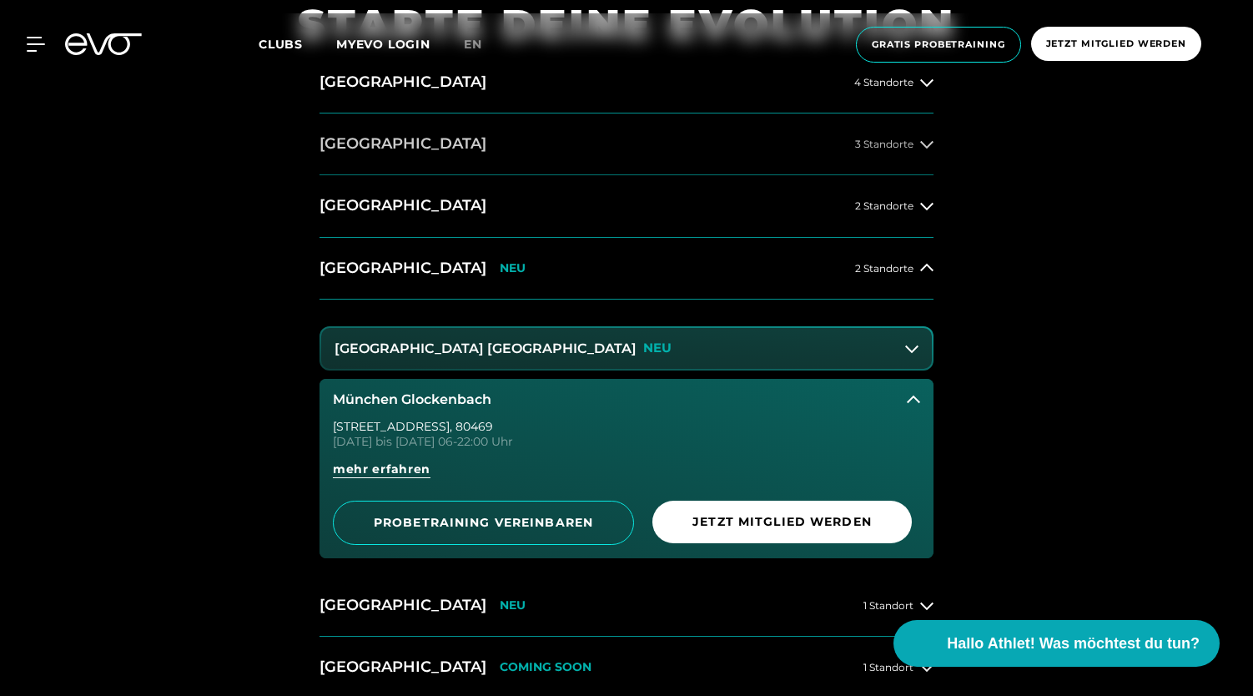
click at [507, 149] on button "Berlin 3 Standorte" at bounding box center [627, 144] width 614 height 62
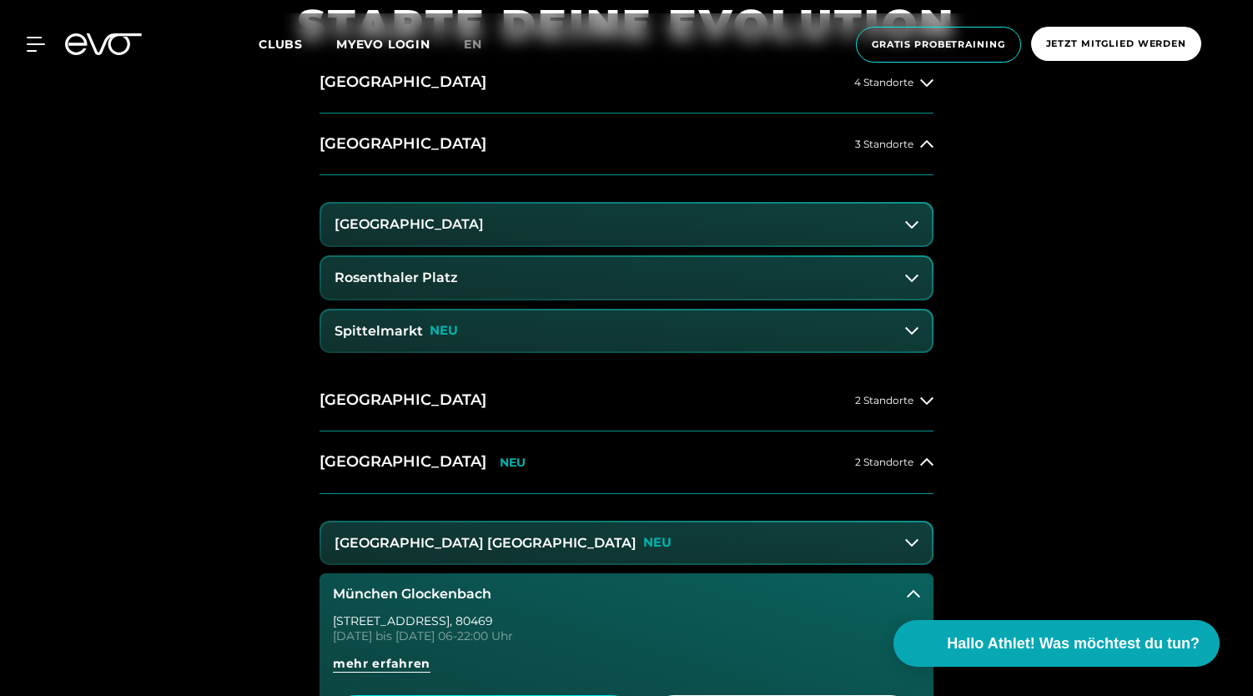
click at [628, 215] on button "Alexanderplatz" at bounding box center [626, 225] width 611 height 42
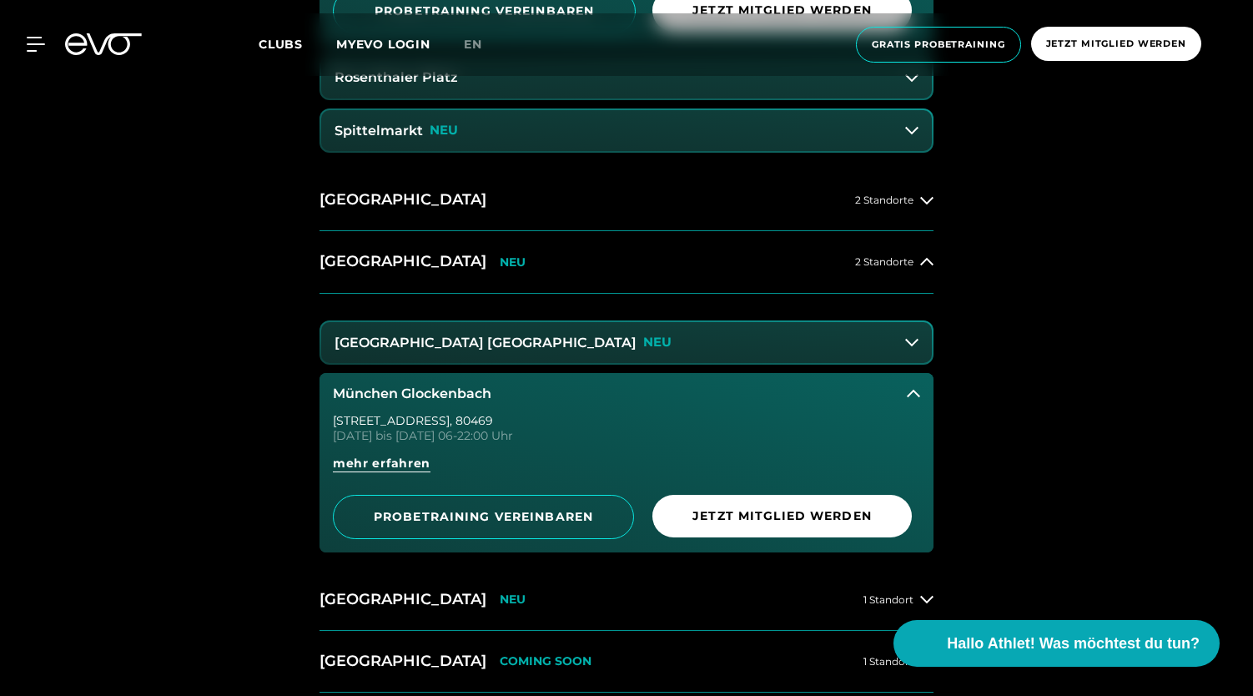
scroll to position [1131, 0]
click at [898, 348] on button "[GEOGRAPHIC_DATA] Maxvorstadt NEU" at bounding box center [626, 344] width 611 height 42
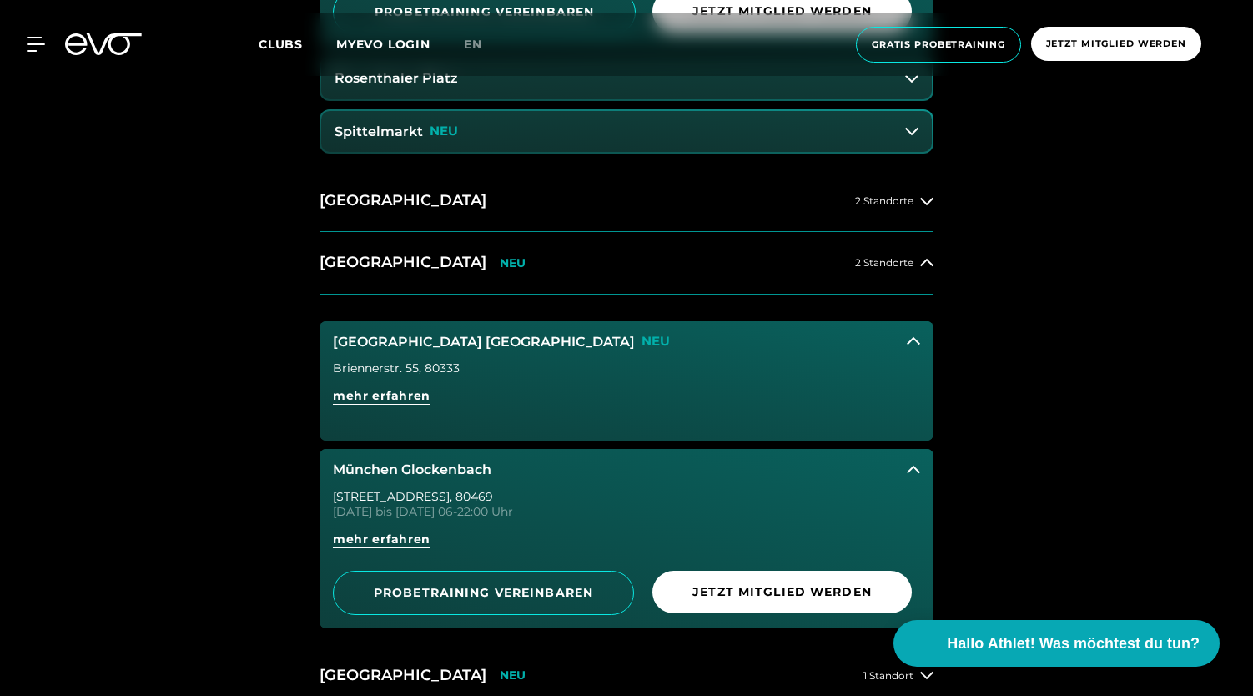
click at [926, 321] on button "[GEOGRAPHIC_DATA] Maxvorstadt NEU" at bounding box center [627, 342] width 614 height 42
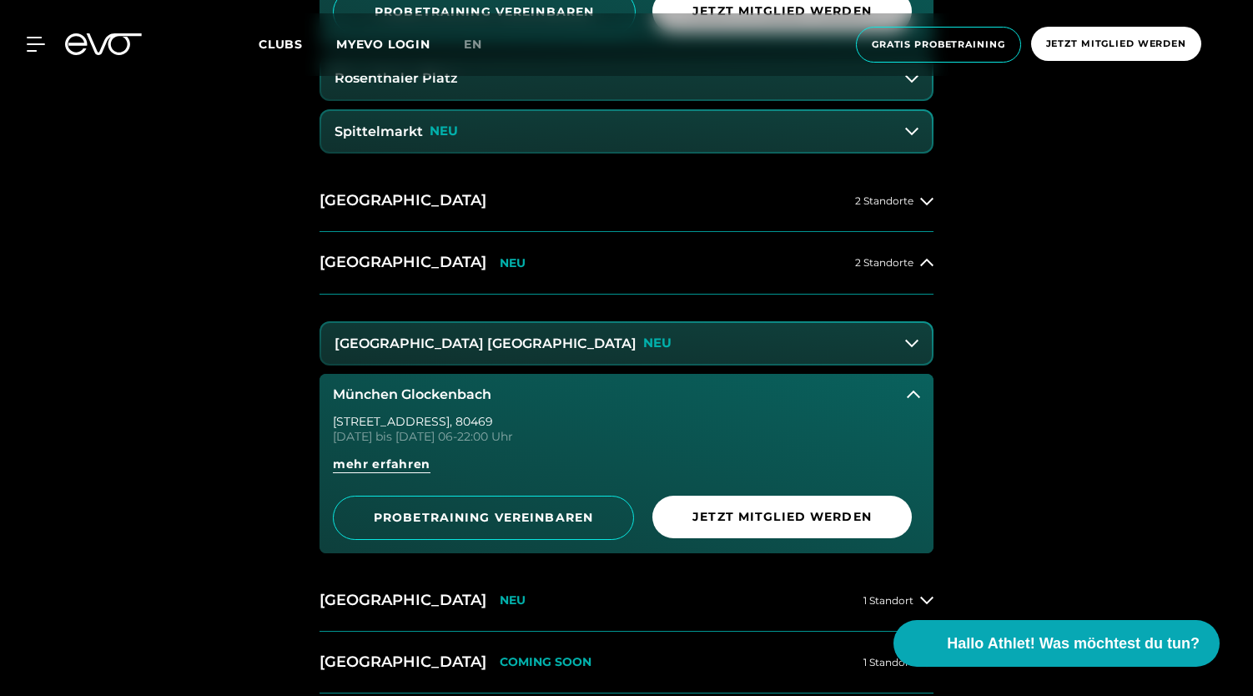
click at [940, 256] on div "Hamburg 4 Standorte Berlin 3 Standorte Alexanderplatz Rosa-Luxemburg-Straße 14 …" at bounding box center [626, 236] width 641 height 1037
click at [913, 259] on span "2 Standorte" at bounding box center [884, 262] width 58 height 11
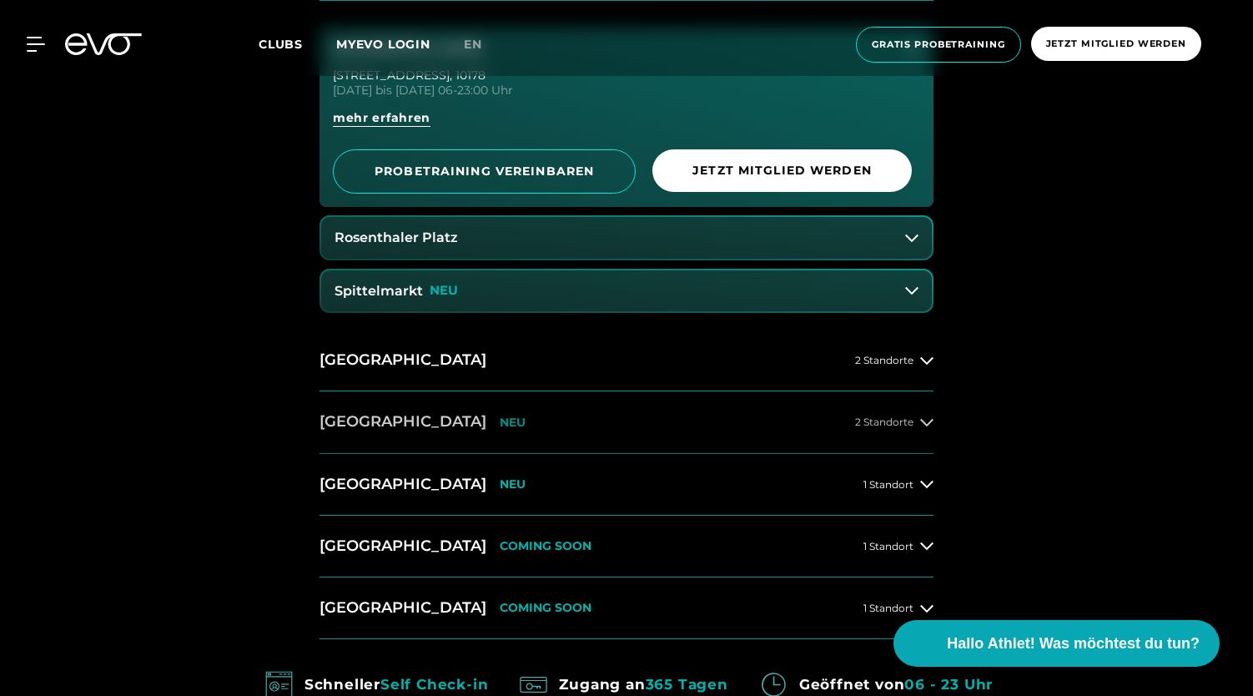
scroll to position [955, 0]
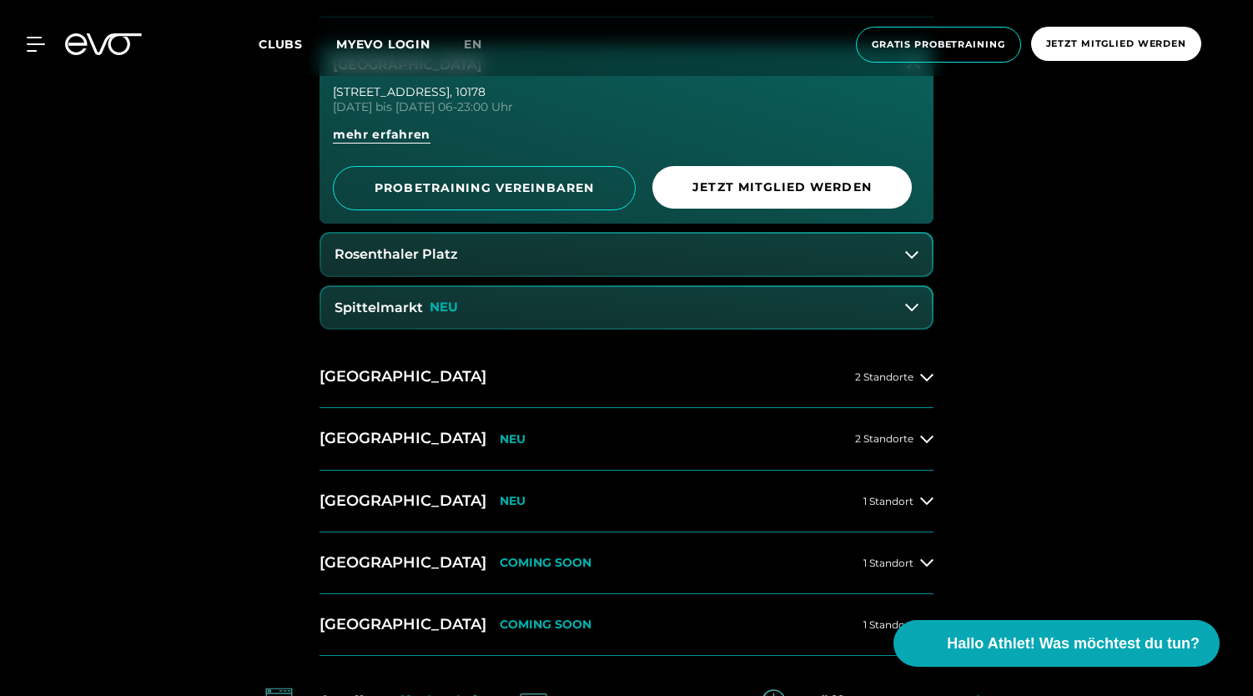
drag, startPoint x: 930, startPoint y: 298, endPoint x: 1021, endPoint y: 315, distance: 93.3
click at [1021, 315] on div "14 Clubs in 7 Städten STARTE DEINE EVOLUTION Hamburg 4 Standorte Berlin 3 Stand…" at bounding box center [626, 320] width 1253 height 1158
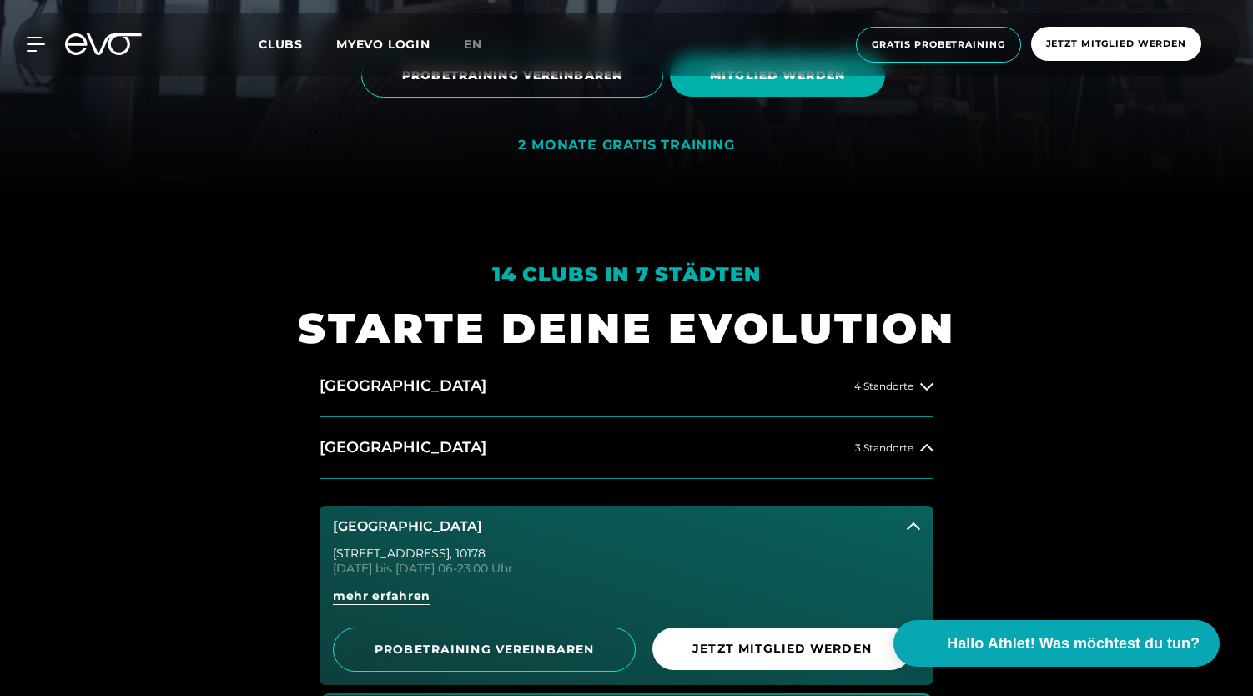
scroll to position [490, 0]
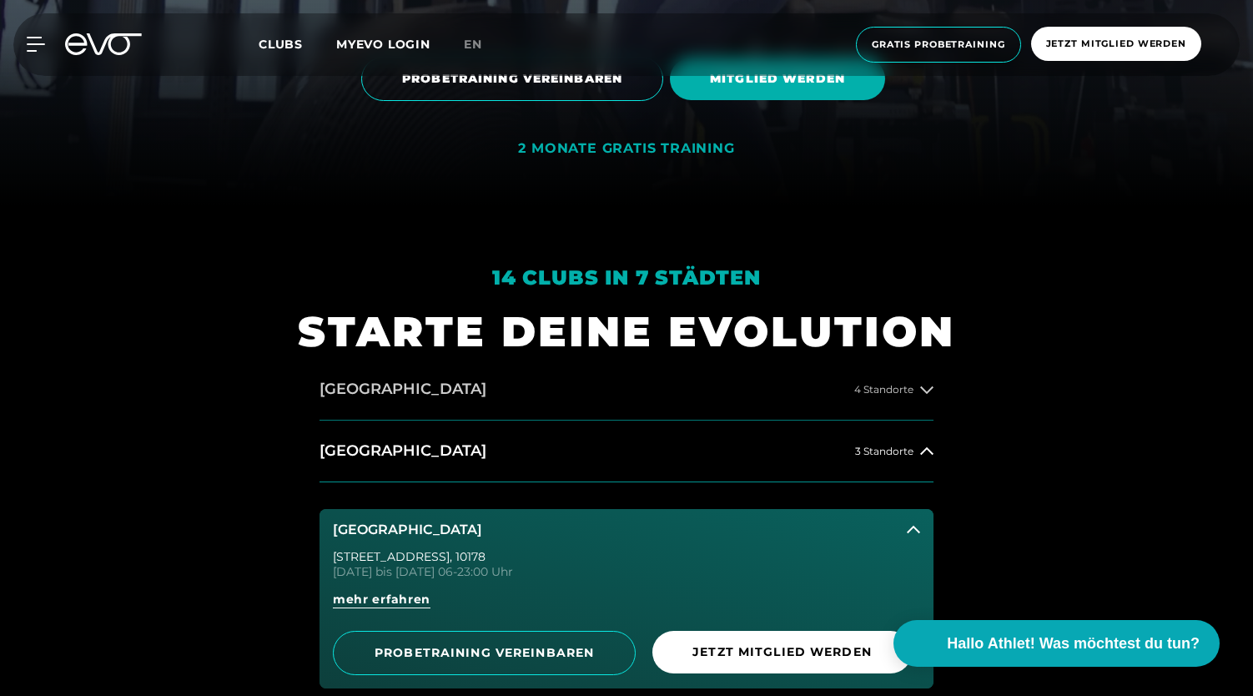
click at [910, 394] on span "4 Standorte" at bounding box center [884, 389] width 59 height 11
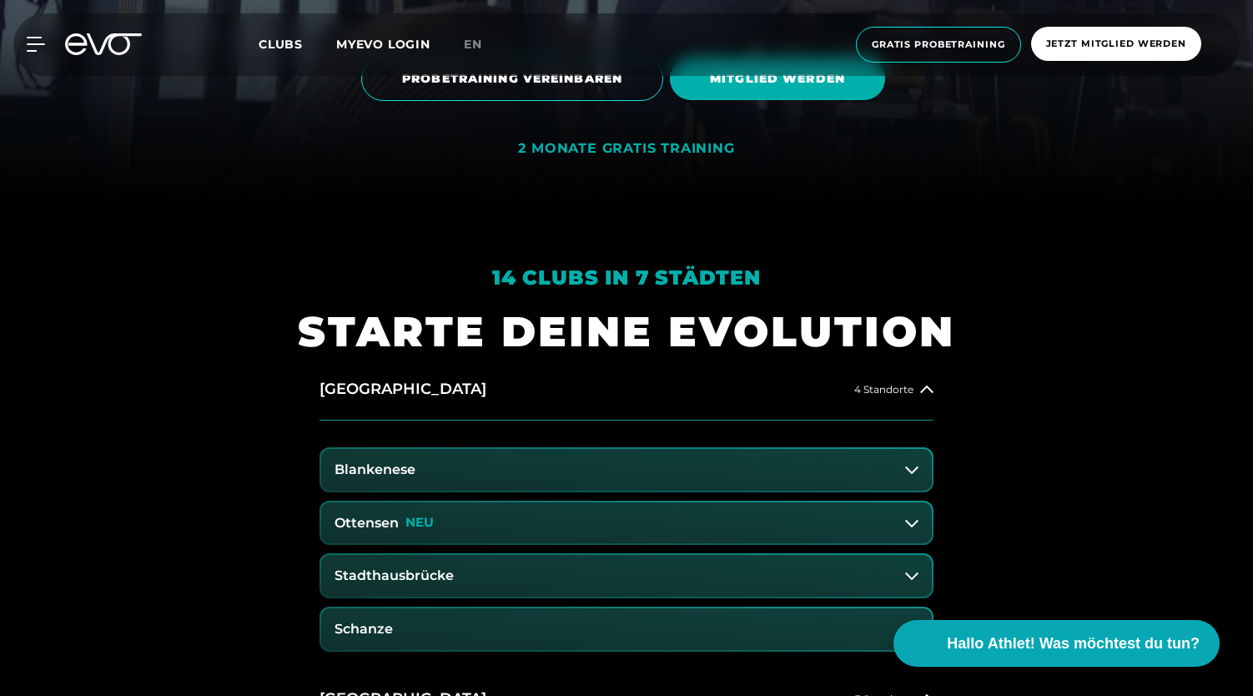
scroll to position [679, 0]
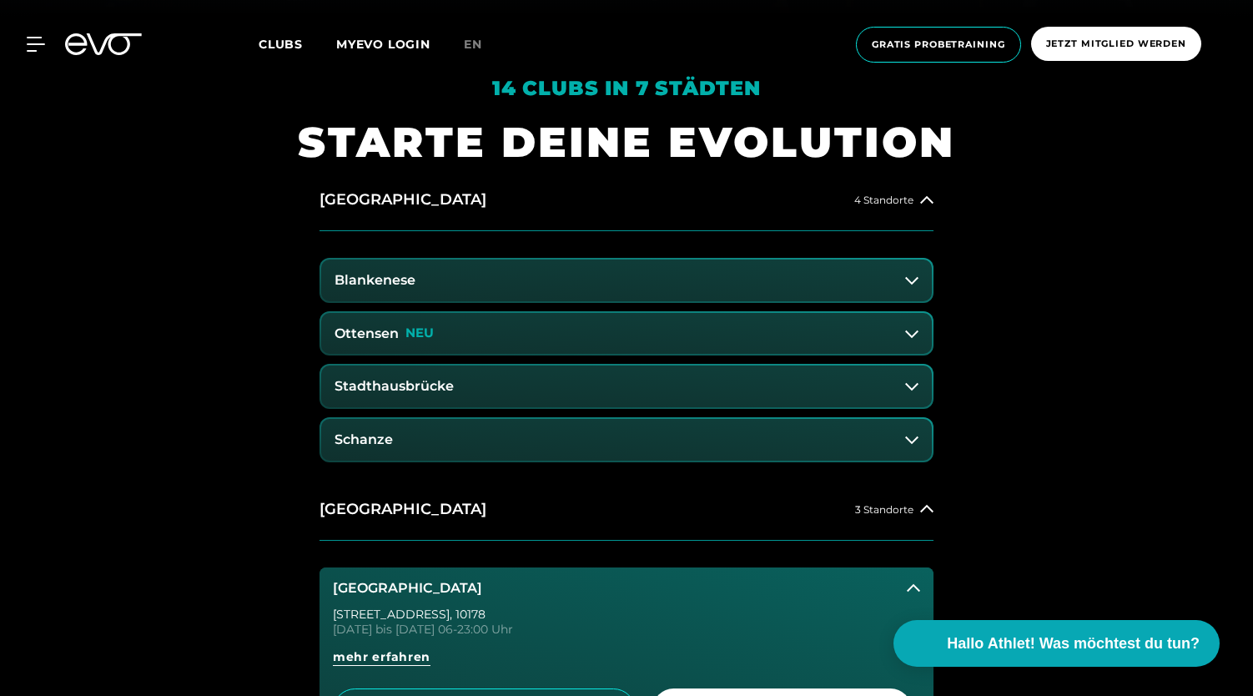
click at [462, 289] on button "Blankenese" at bounding box center [626, 281] width 611 height 42
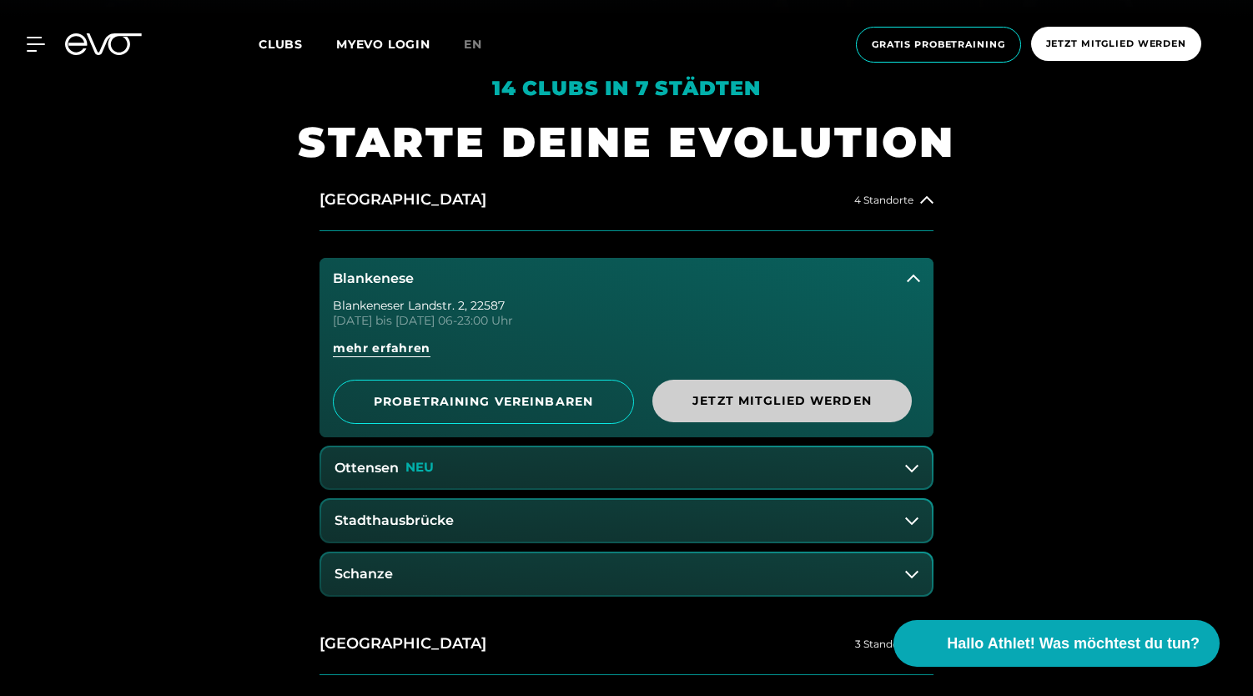
click at [716, 395] on span "Jetzt Mitglied werden" at bounding box center [782, 401] width 179 height 18
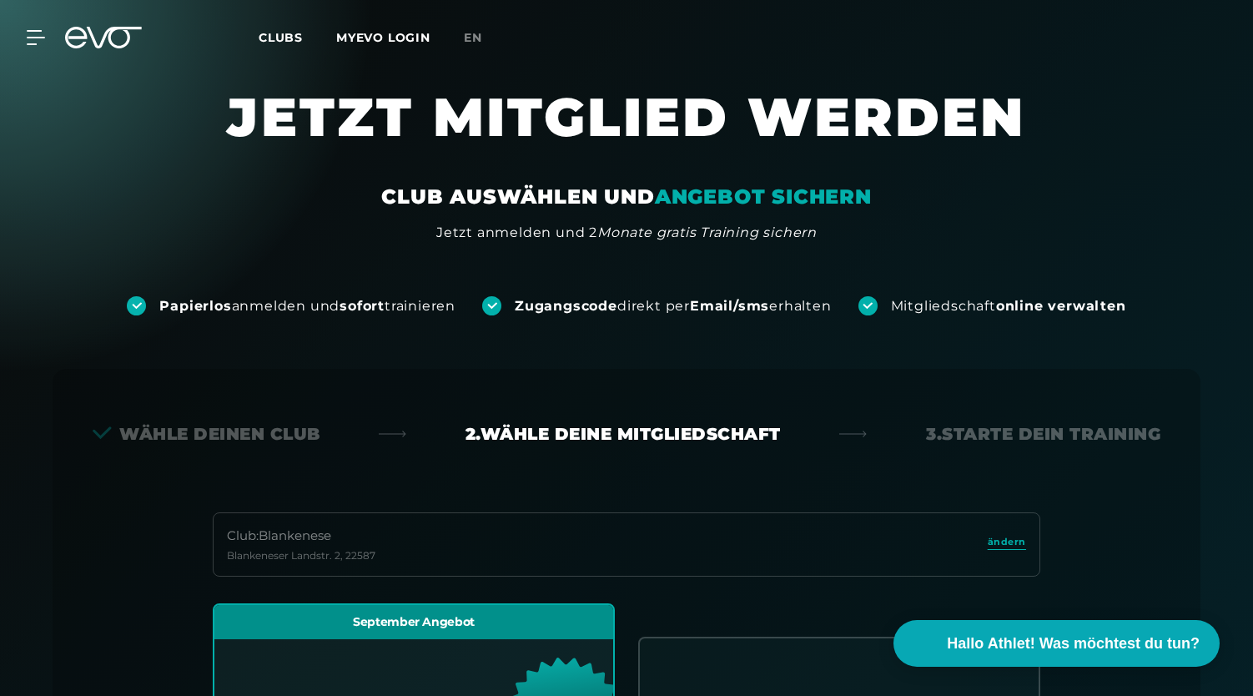
click at [127, 33] on icon at bounding box center [114, 38] width 55 height 22
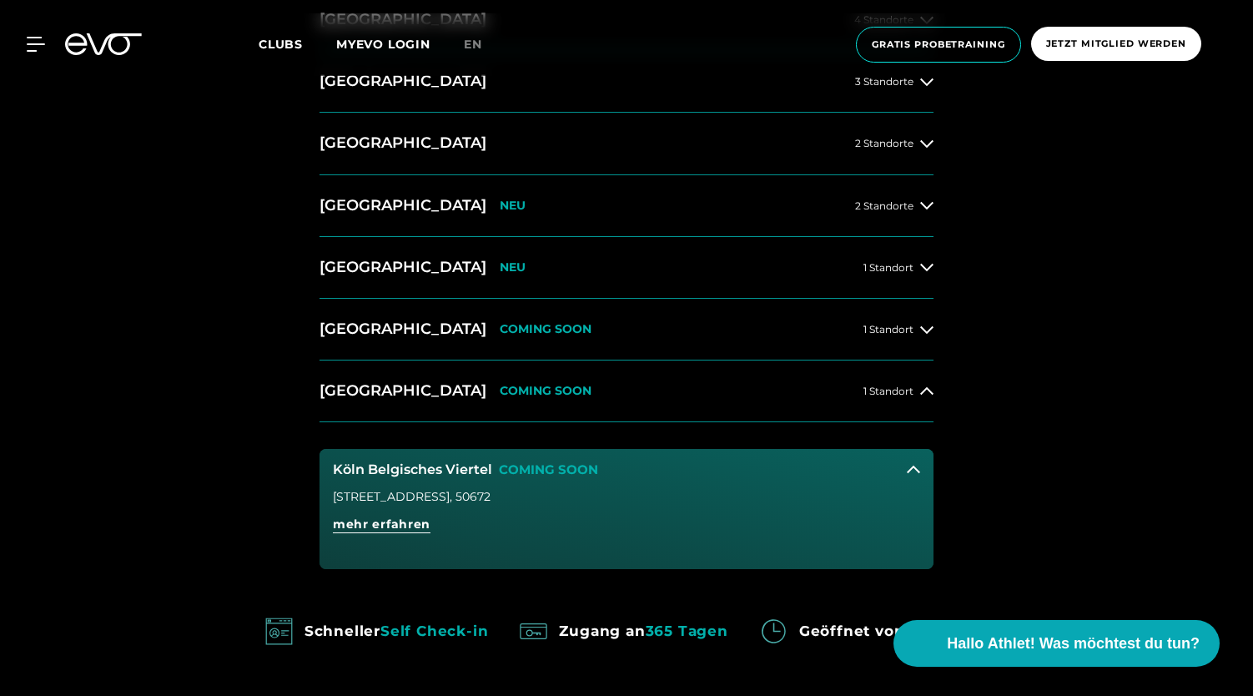
scroll to position [860, 0]
click at [913, 454] on button "Köln Belgisches Viertel COMING SOON" at bounding box center [627, 470] width 614 height 42
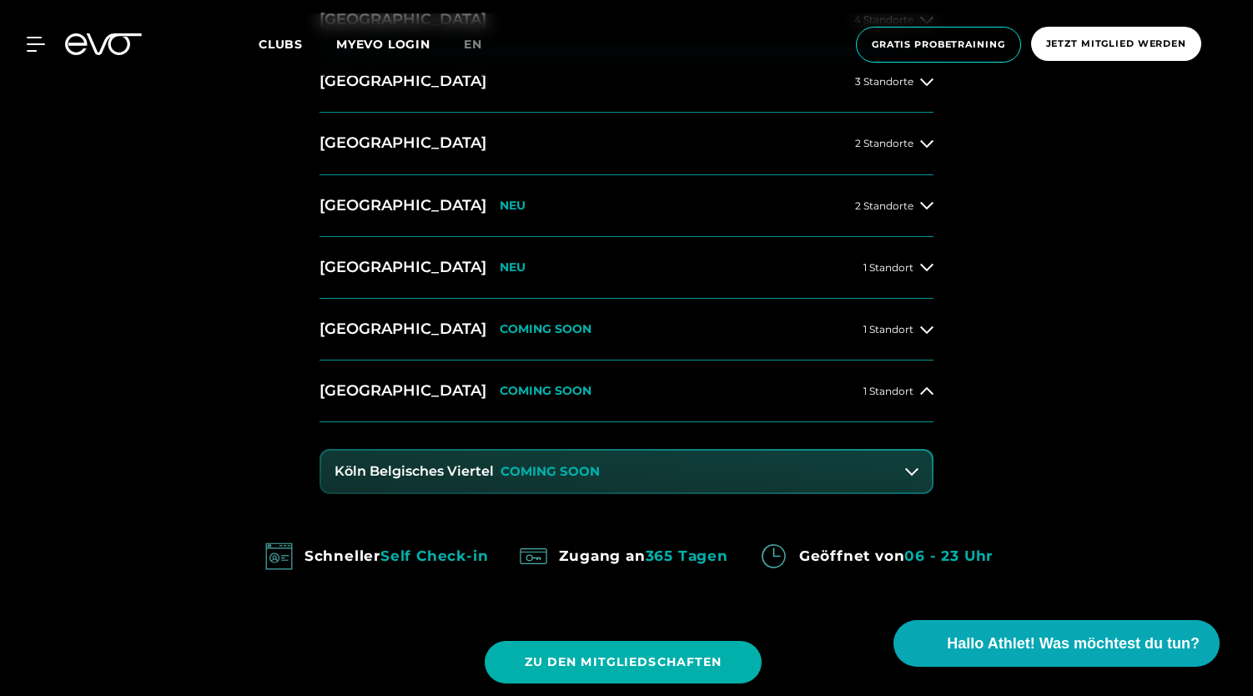
click at [920, 470] on button "Köln Belgisches Viertel COMING SOON" at bounding box center [626, 472] width 611 height 42
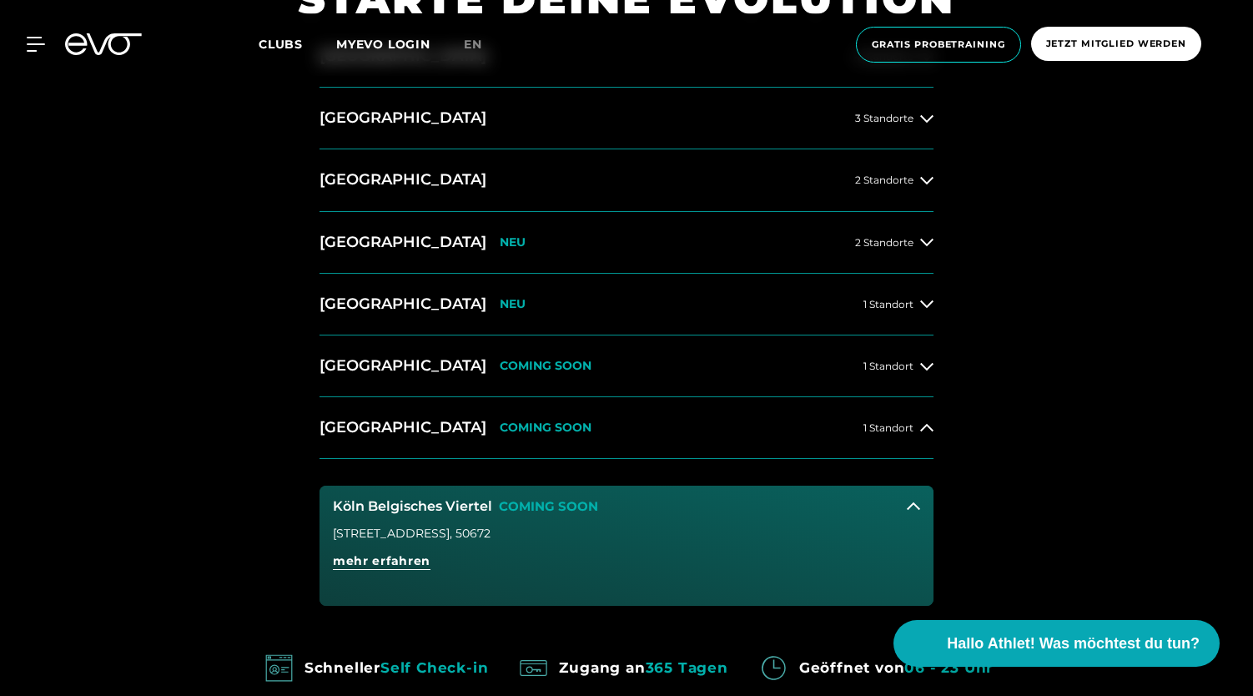
scroll to position [868, 0]
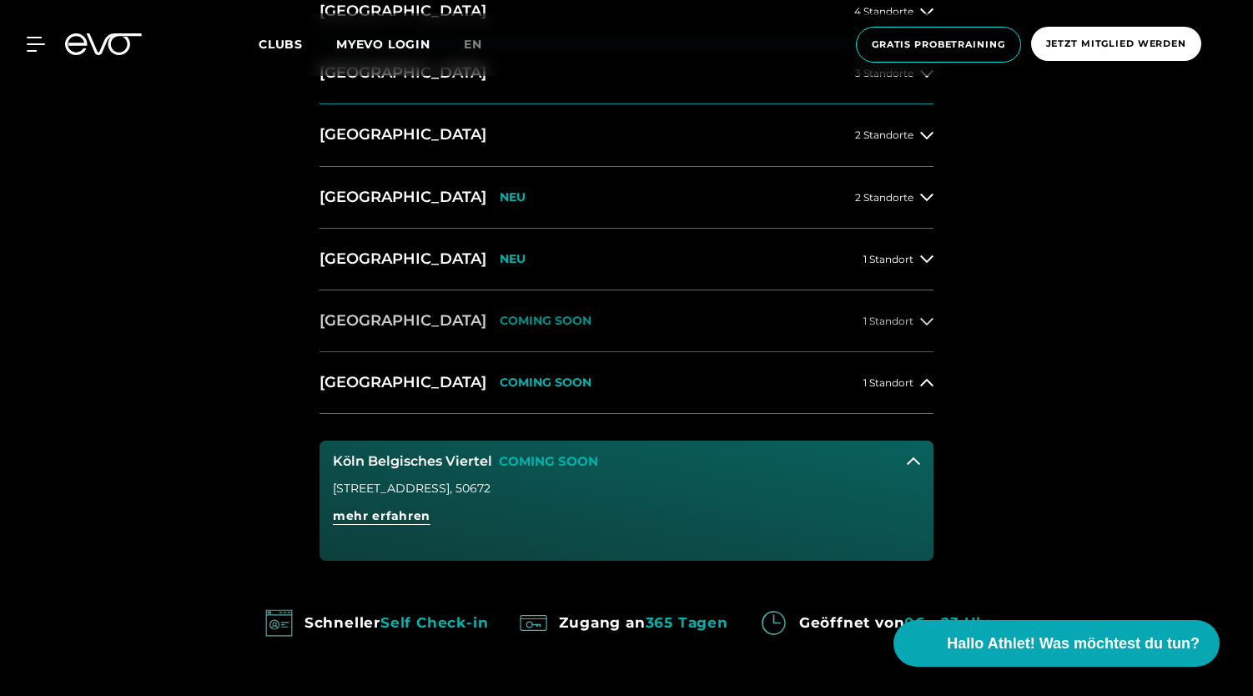
click at [723, 325] on button "[GEOGRAPHIC_DATA] COMING SOON 1 Standort" at bounding box center [627, 321] width 614 height 62
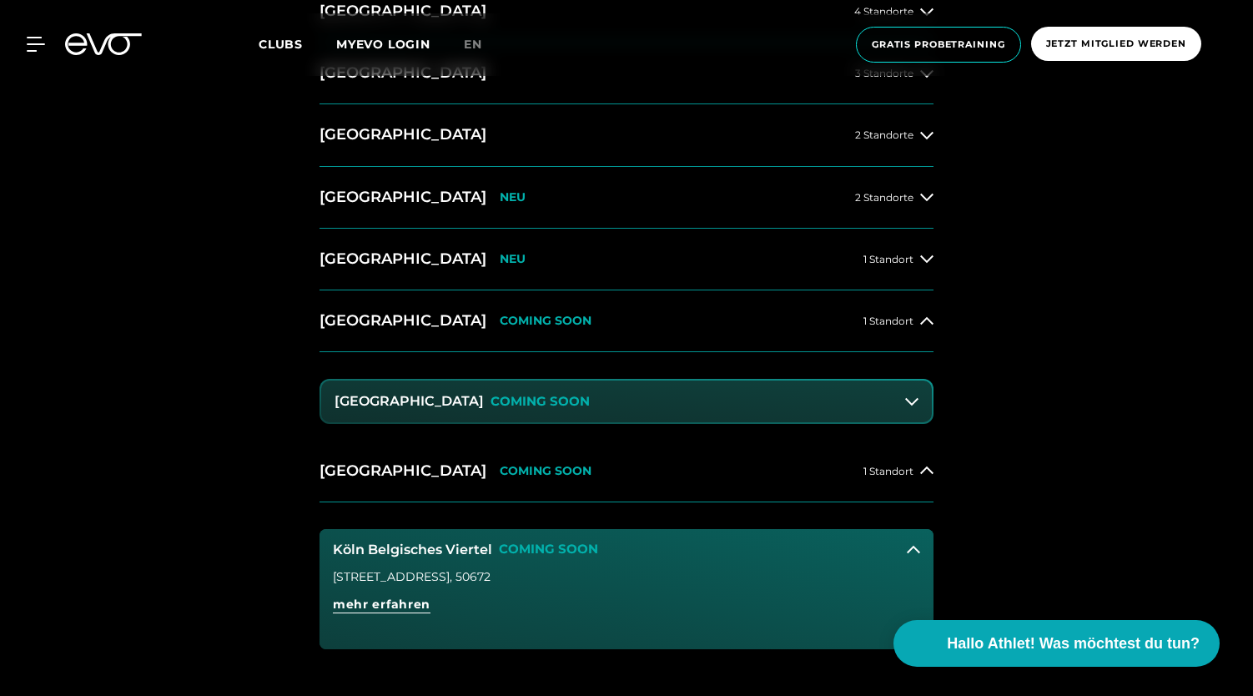
click at [856, 407] on button "Dresden Zentrum COMING SOON" at bounding box center [626, 402] width 611 height 42
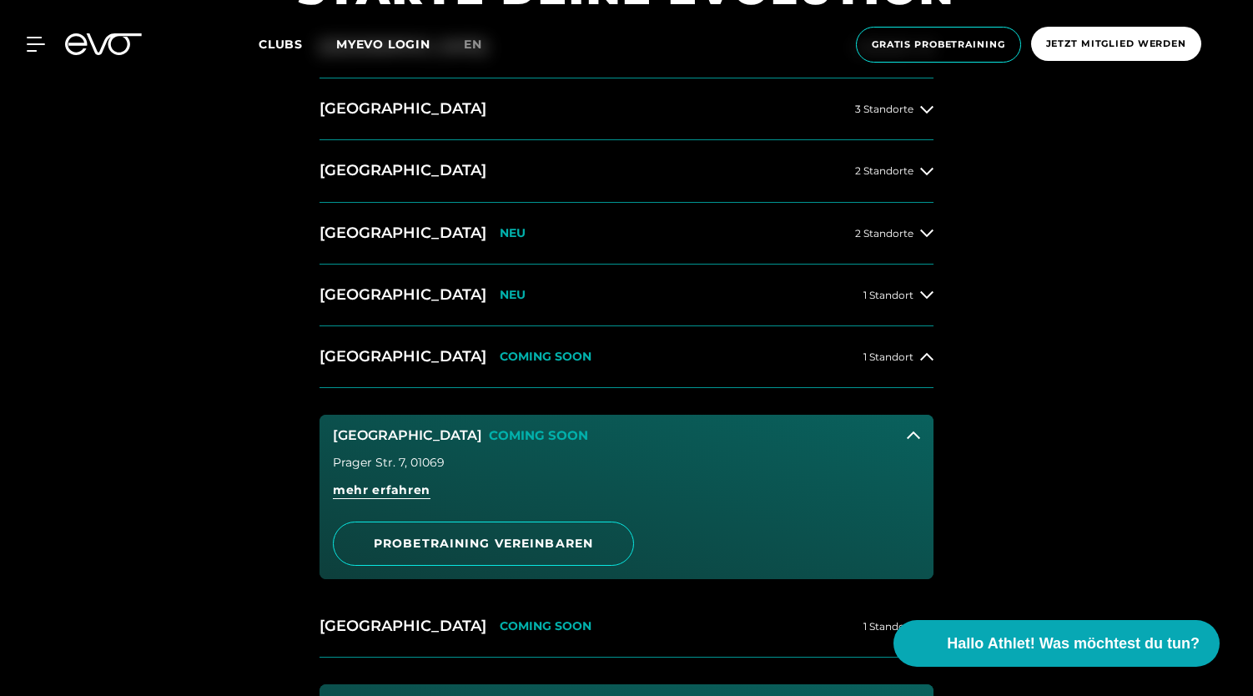
scroll to position [821, 0]
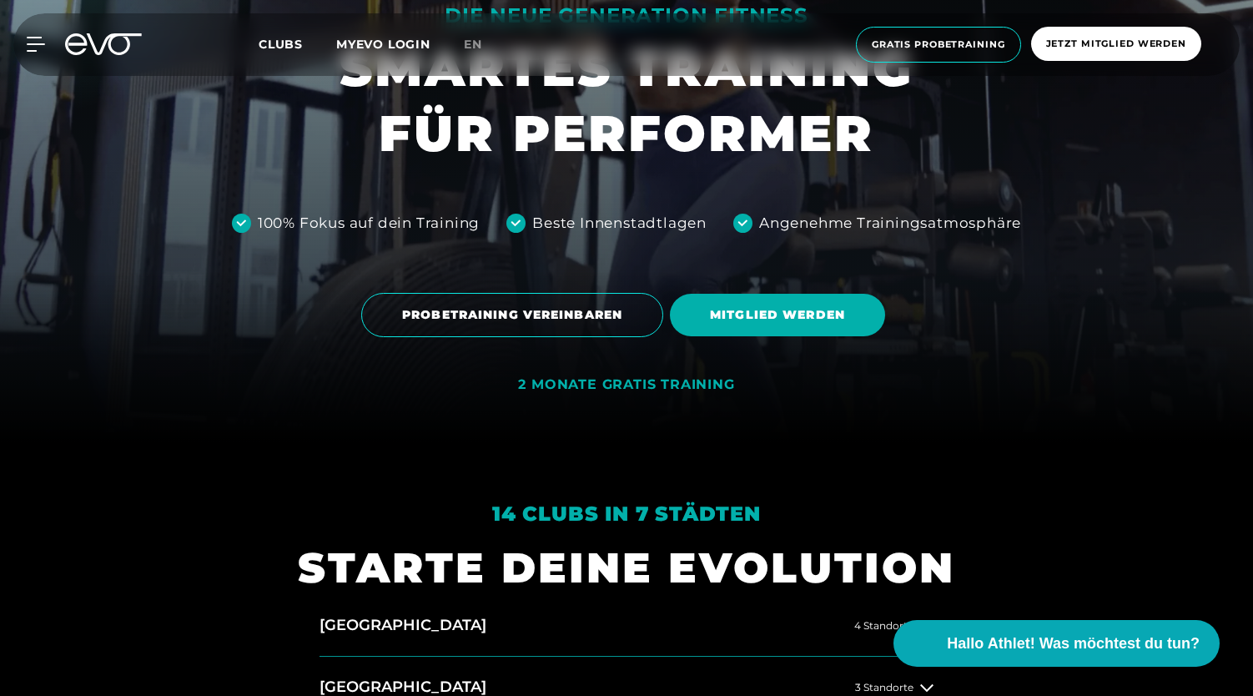
click at [118, 48] on icon at bounding box center [103, 44] width 77 height 22
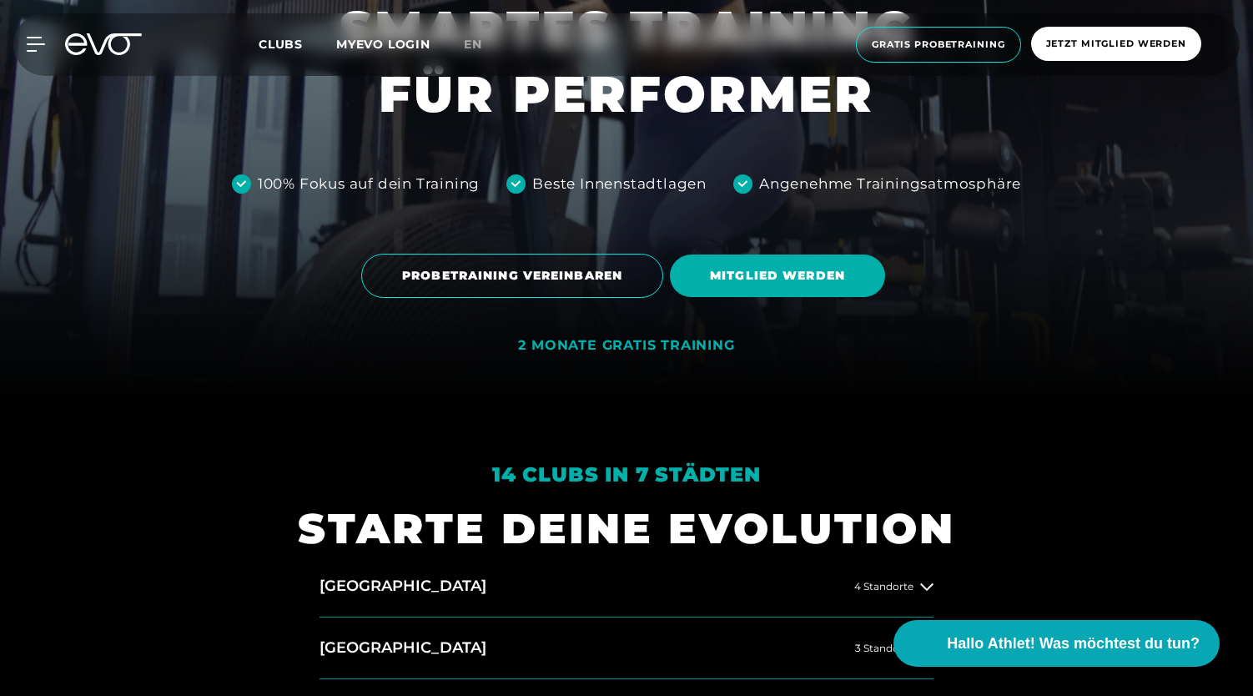
scroll to position [294, 0]
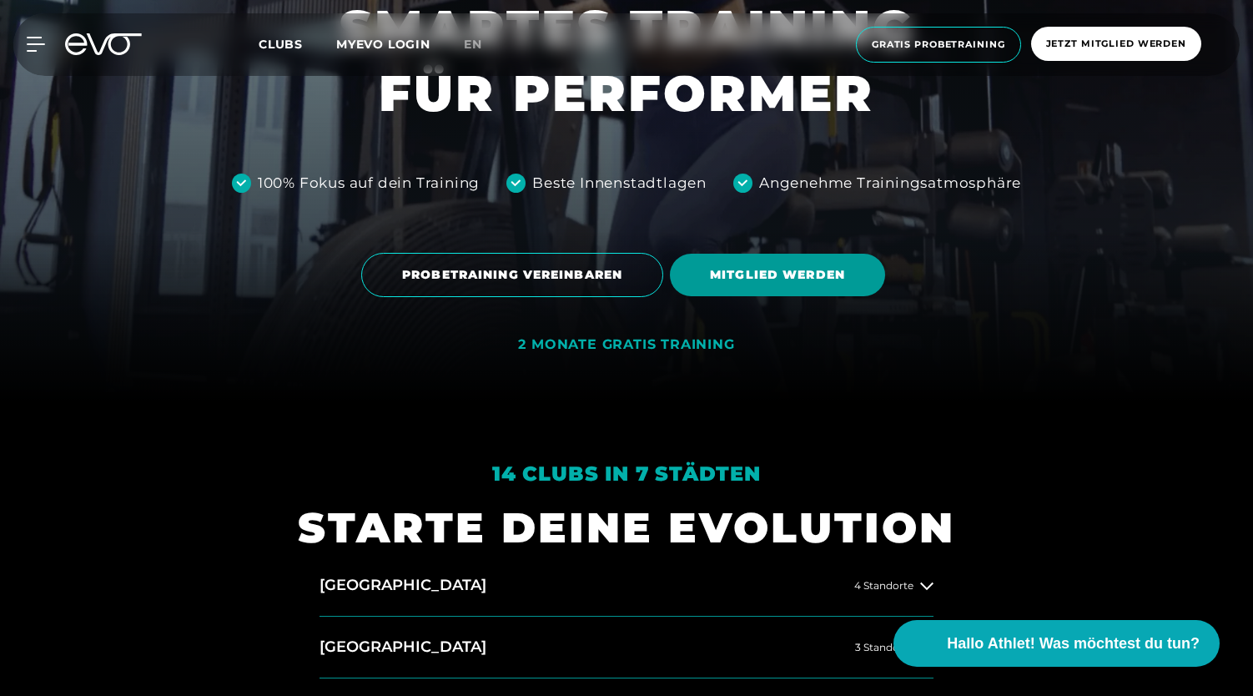
click at [813, 280] on span "MITGLIED WERDEN" at bounding box center [777, 275] width 135 height 18
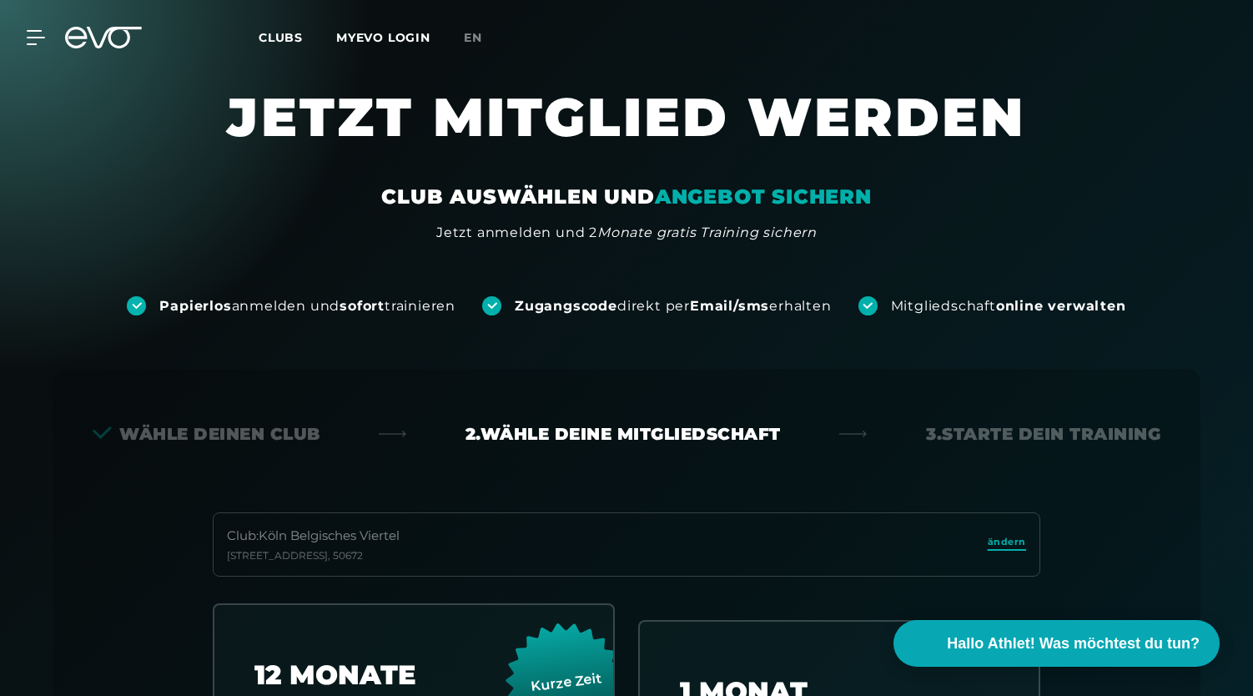
click at [1008, 540] on span "ändern" at bounding box center [1007, 542] width 38 height 14
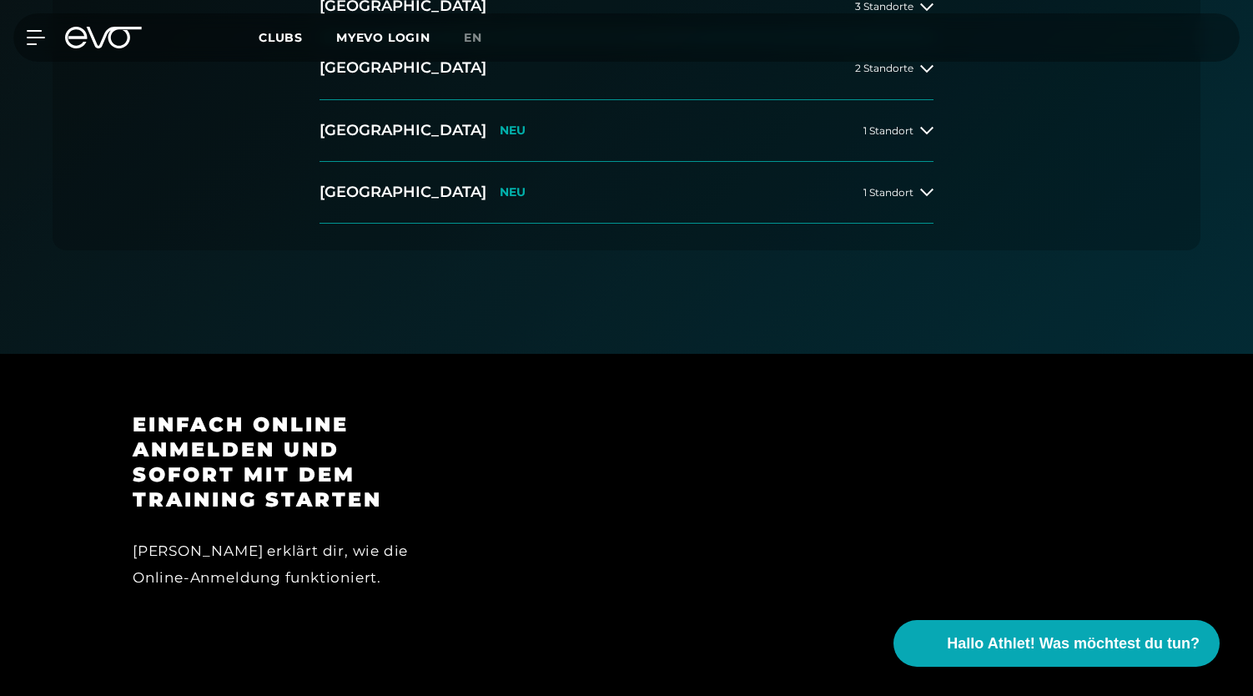
scroll to position [423, 0]
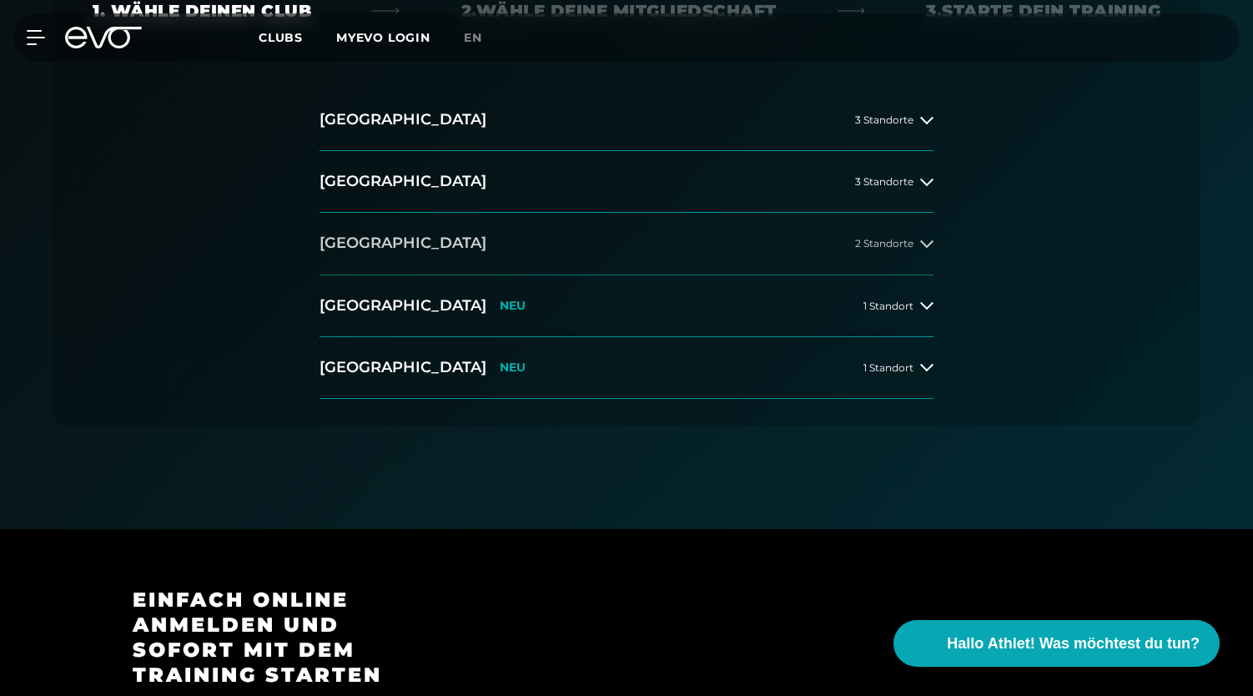
click at [880, 235] on button "[GEOGRAPHIC_DATA] 2 Standorte" at bounding box center [627, 244] width 614 height 62
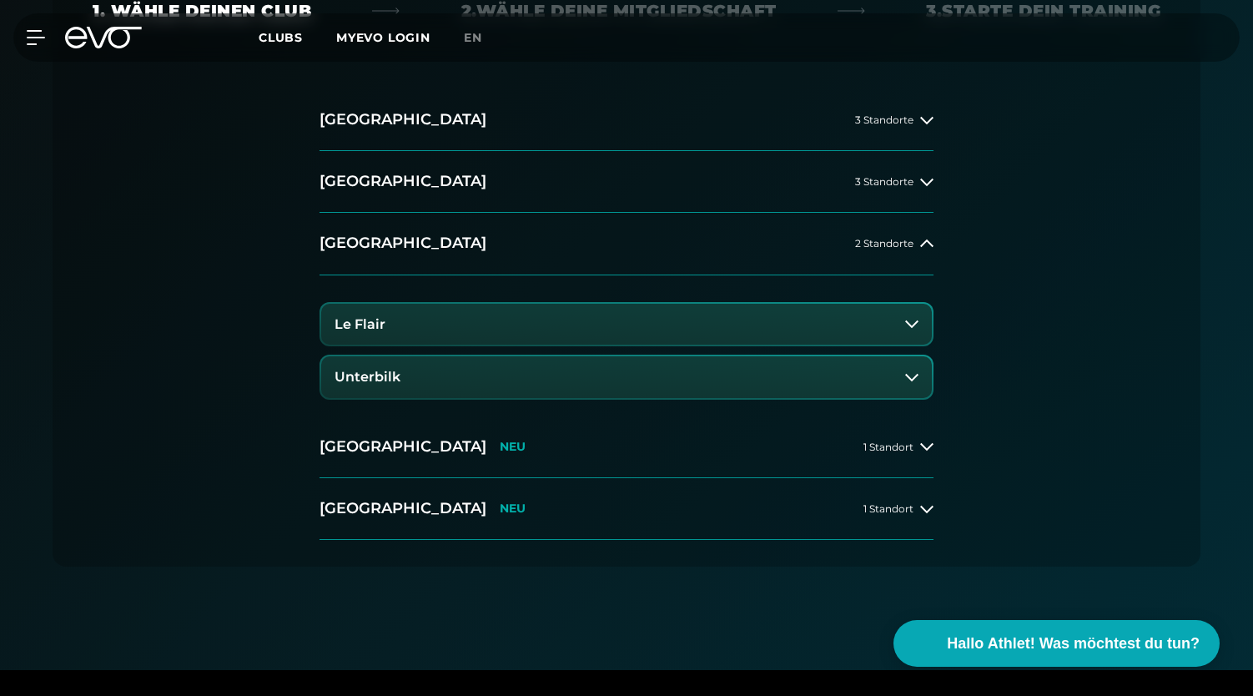
click at [910, 366] on button "Unterbilk" at bounding box center [626, 377] width 611 height 42
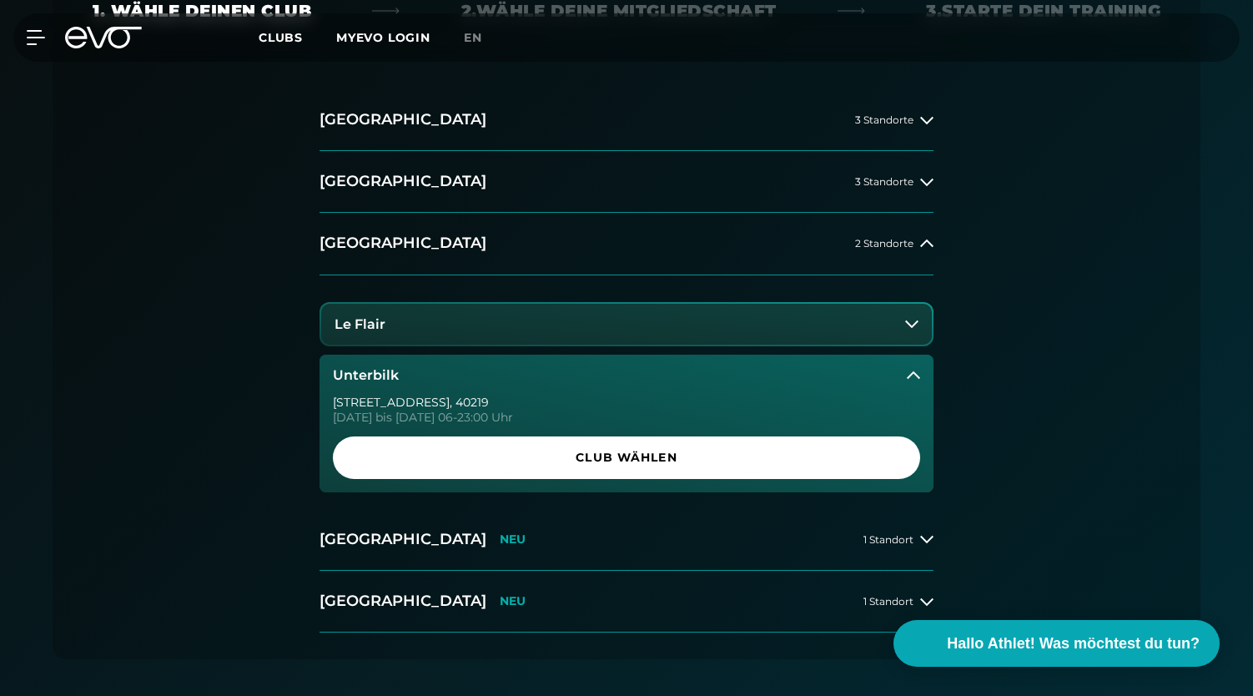
click at [910, 366] on button "Unterbilk" at bounding box center [627, 376] width 614 height 42
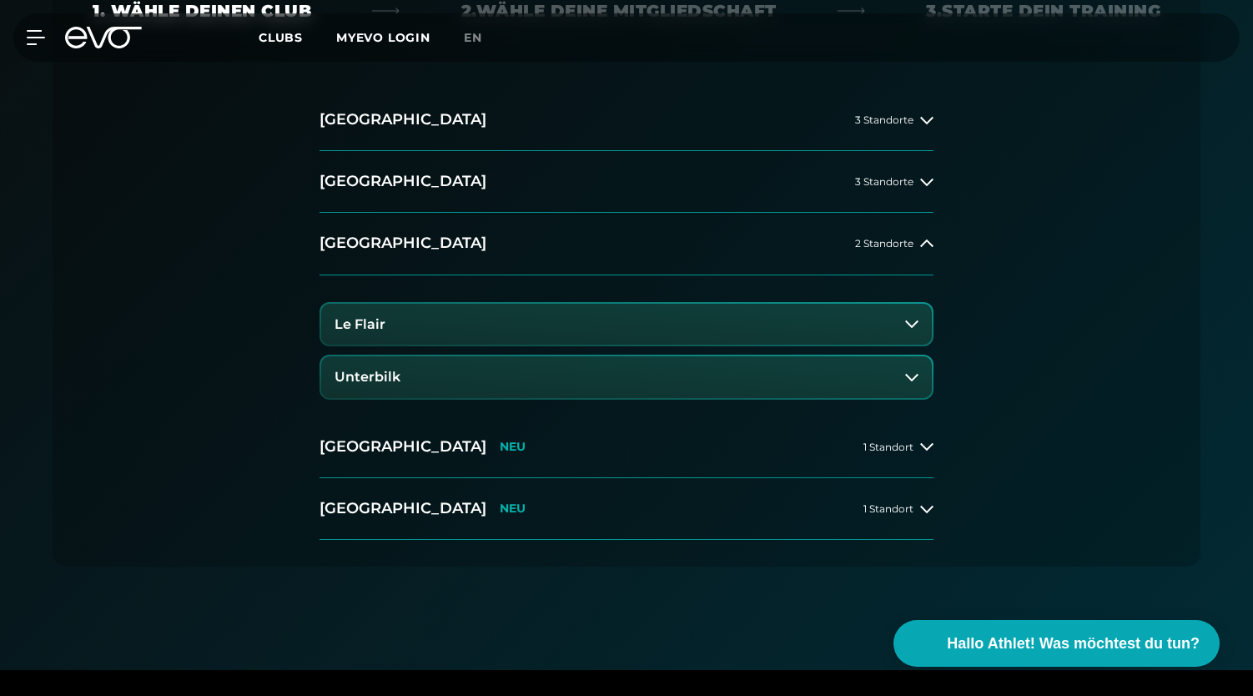
click at [915, 371] on icon at bounding box center [911, 377] width 13 height 13
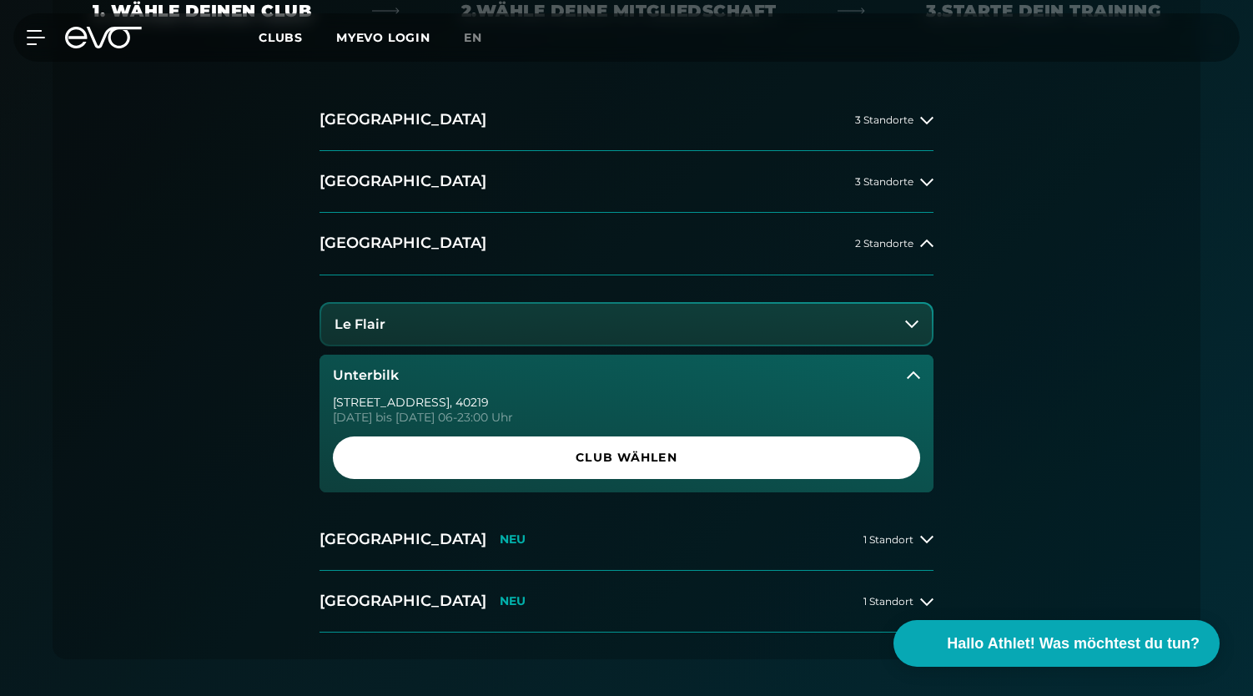
click at [915, 319] on icon at bounding box center [911, 323] width 13 height 13
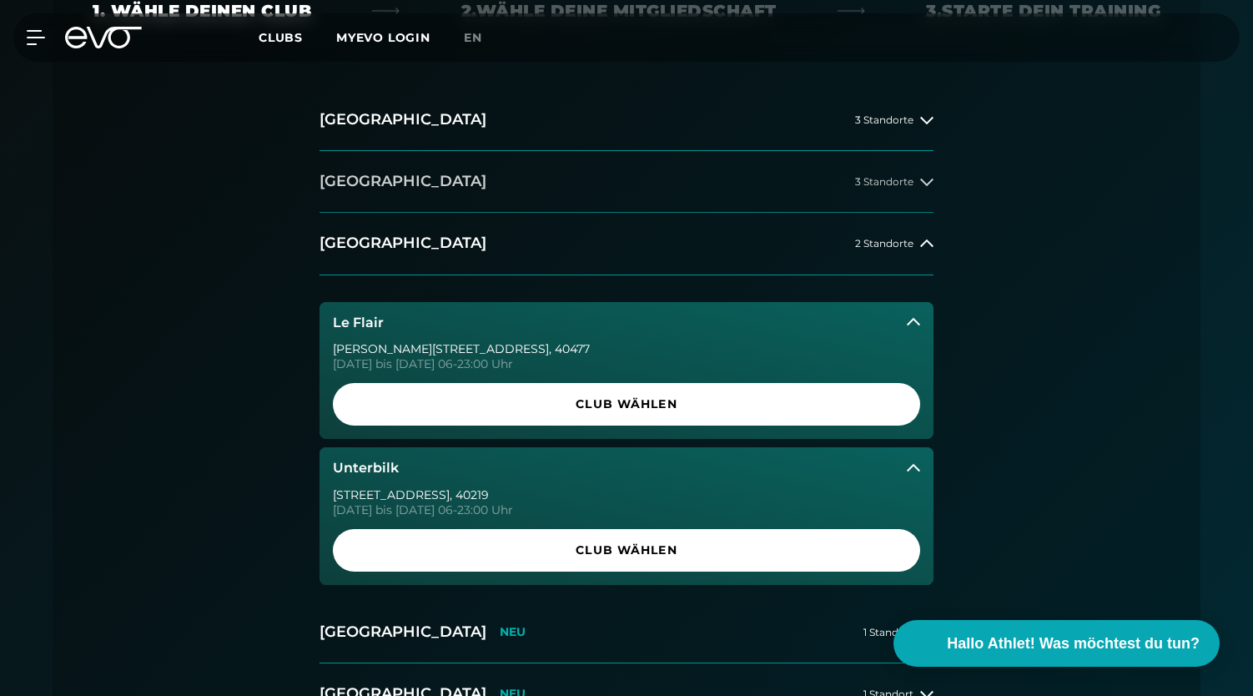
click at [927, 189] on button "[GEOGRAPHIC_DATA] 3 Standorte" at bounding box center [627, 182] width 614 height 62
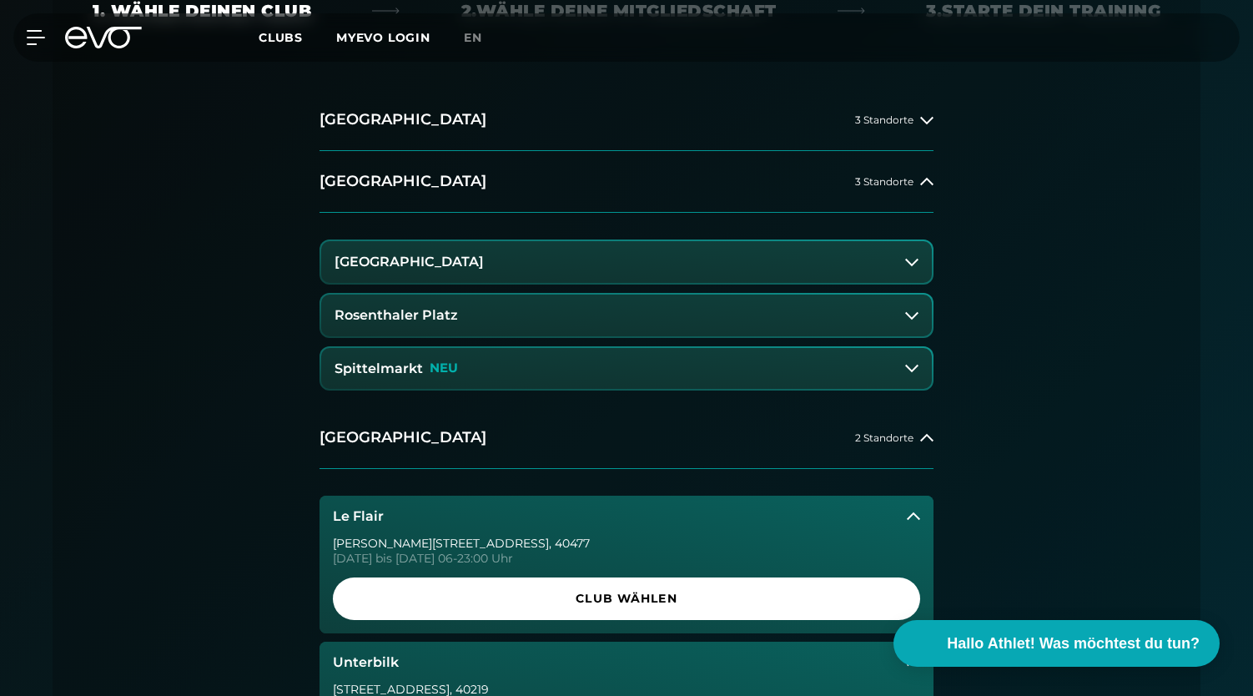
click at [891, 257] on button "[GEOGRAPHIC_DATA]" at bounding box center [626, 262] width 611 height 42
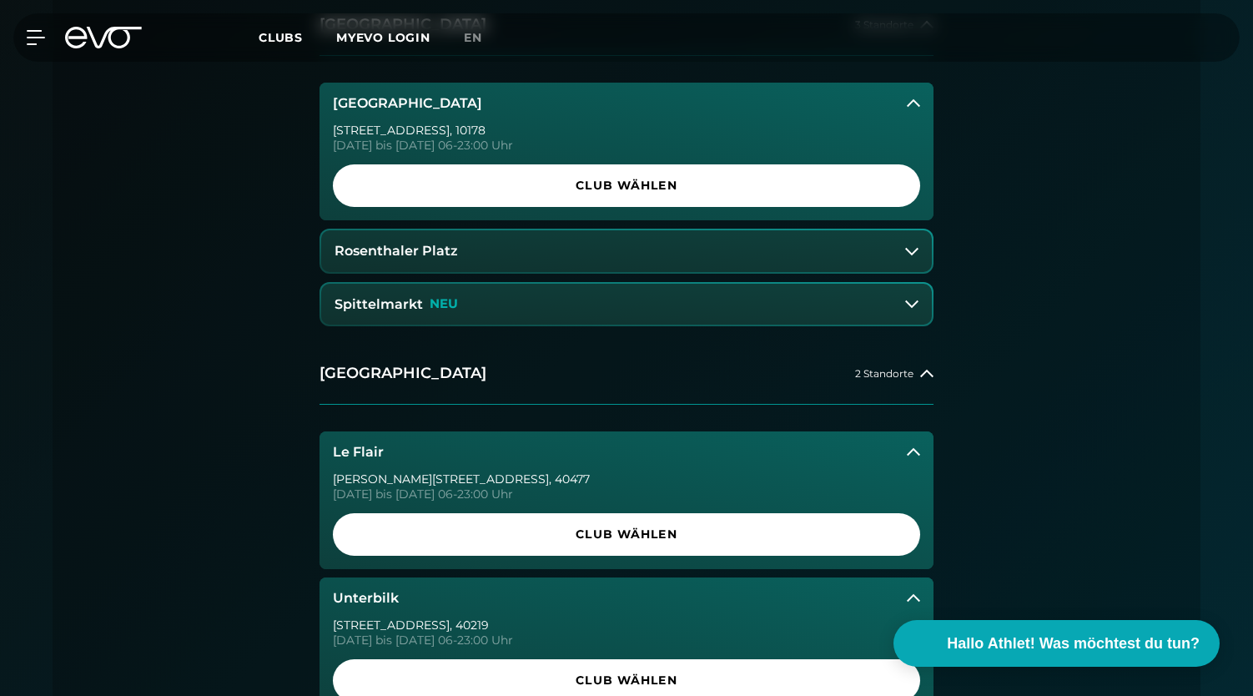
scroll to position [587, 0]
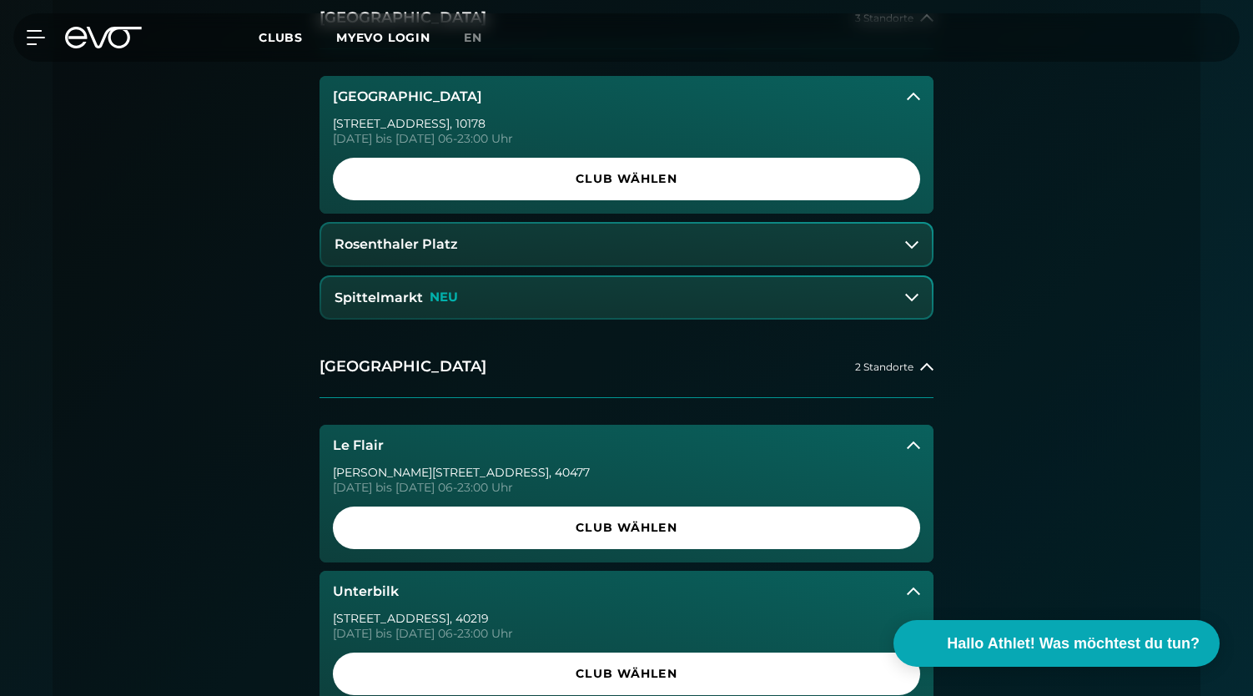
click at [922, 301] on button "Spittelmarkt NEU" at bounding box center [626, 298] width 611 height 42
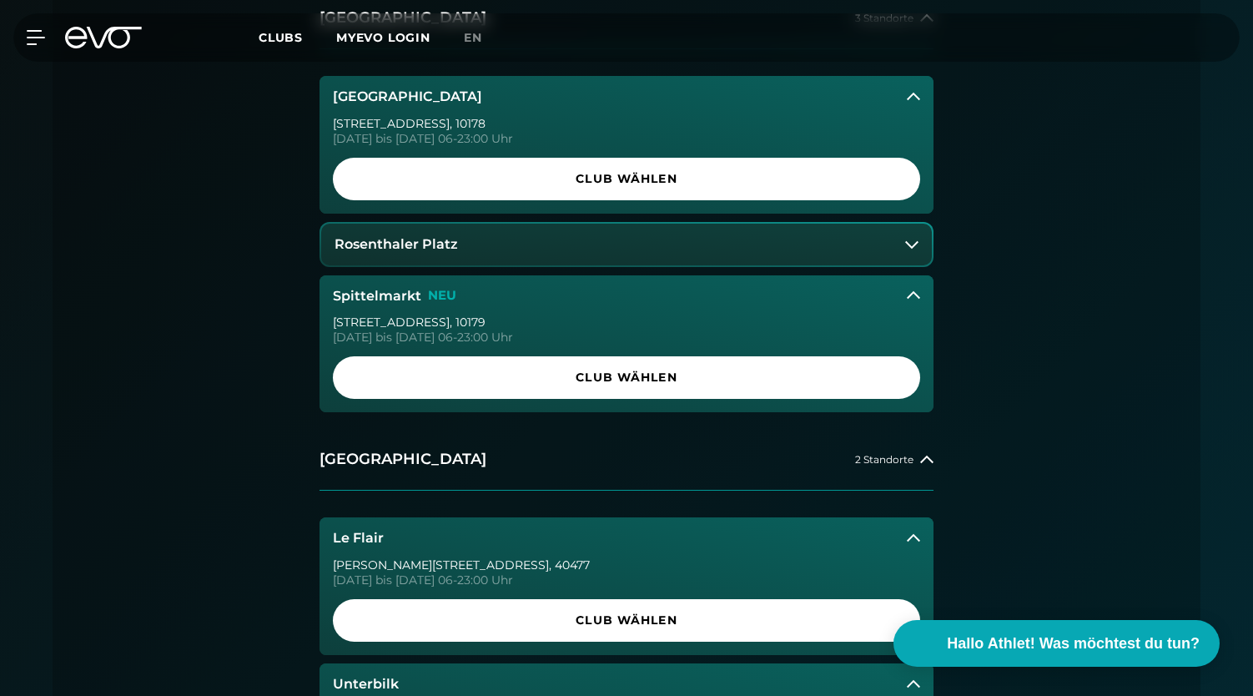
click at [820, 244] on button "Rosenthaler Platz" at bounding box center [626, 245] width 611 height 42
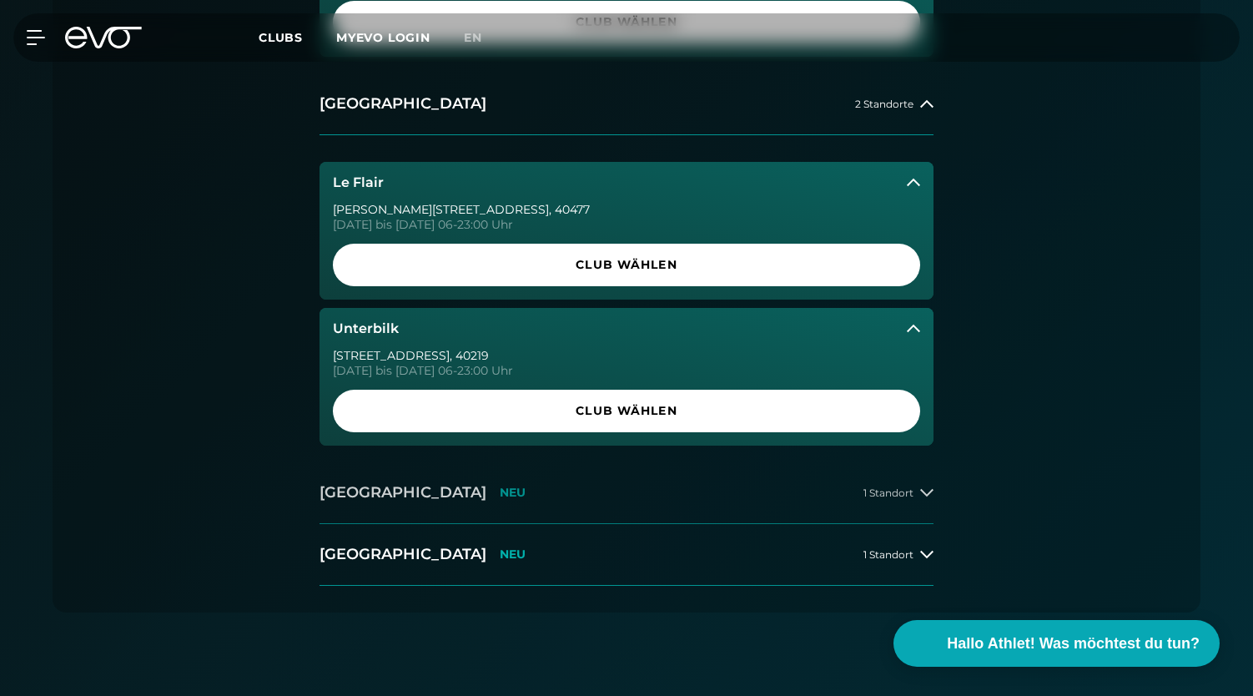
click at [911, 501] on button "[GEOGRAPHIC_DATA] NEU 1 Standort" at bounding box center [627, 493] width 614 height 62
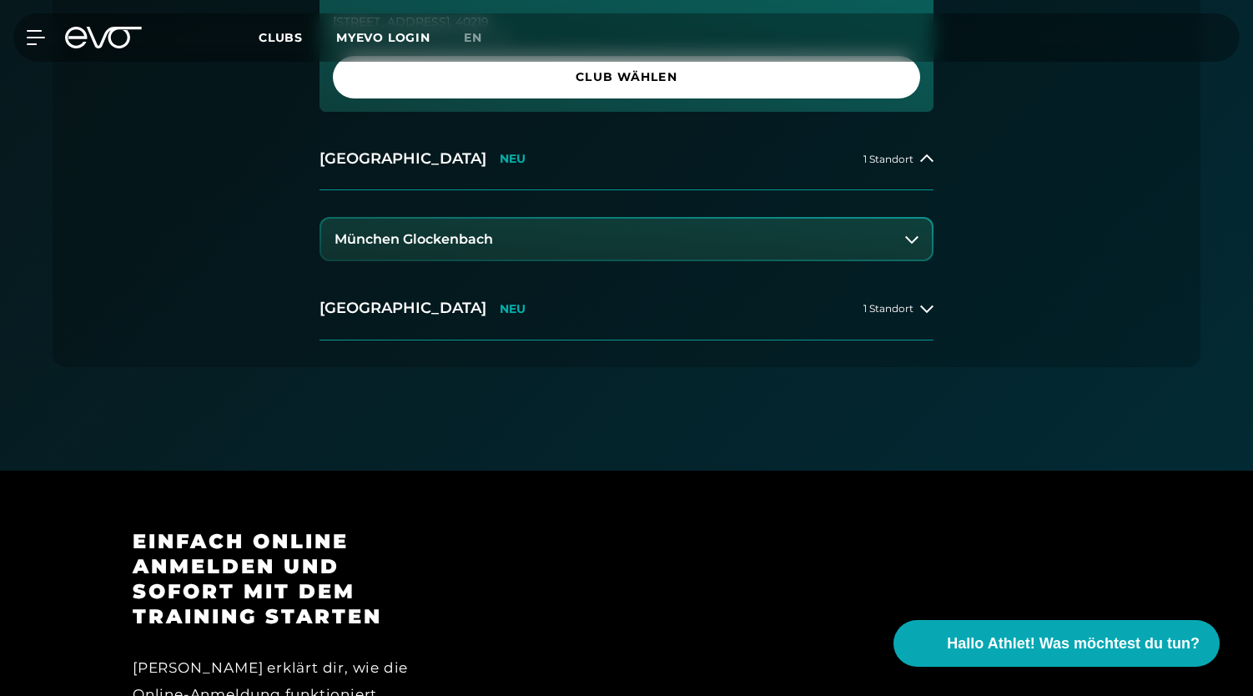
scroll to position [1370, 0]
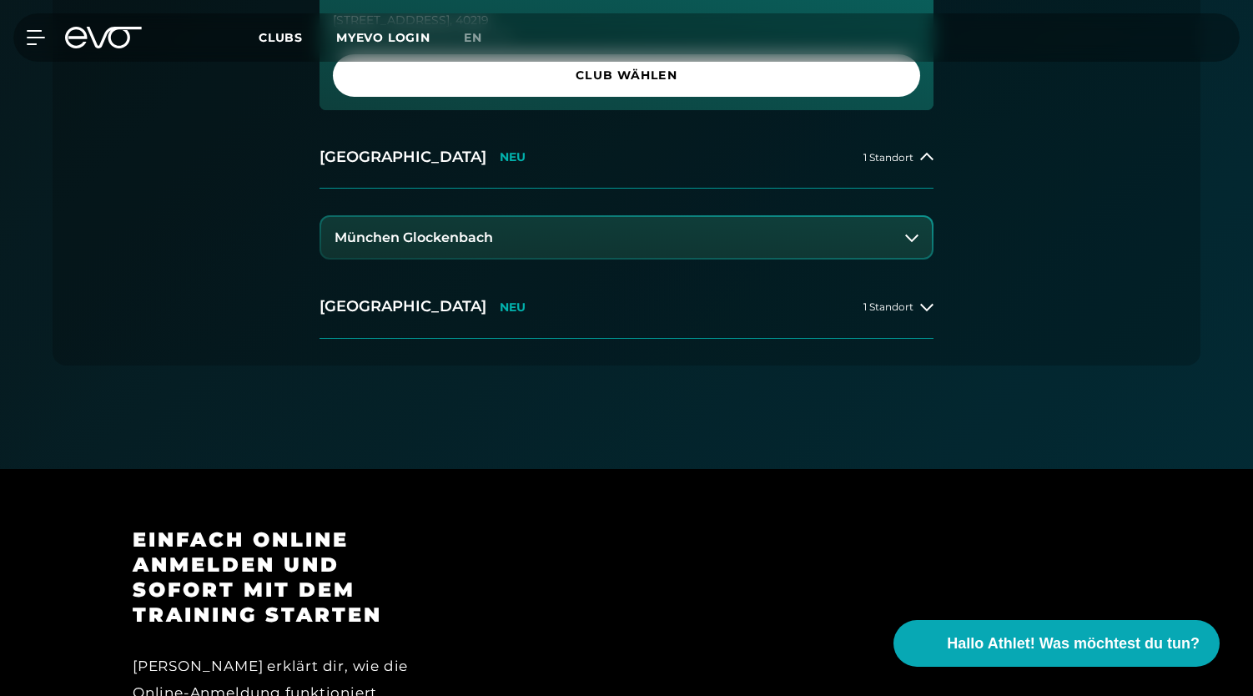
click at [911, 240] on icon at bounding box center [911, 238] width 13 height 8
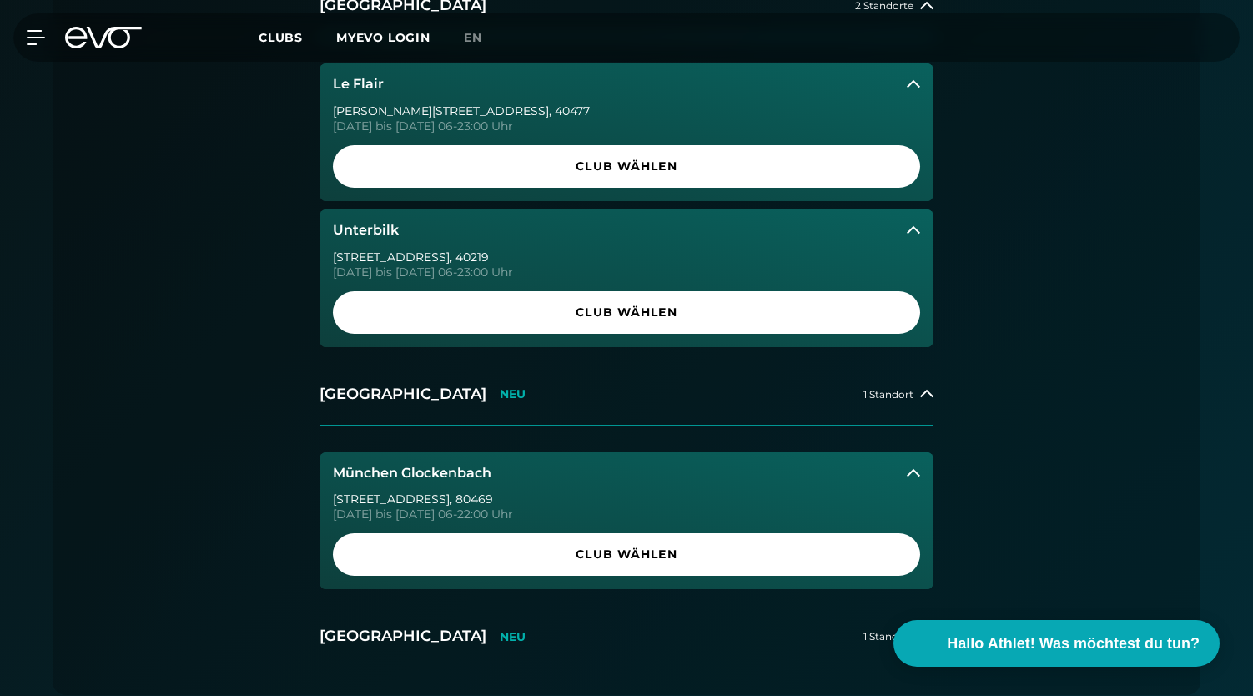
scroll to position [1293, 0]
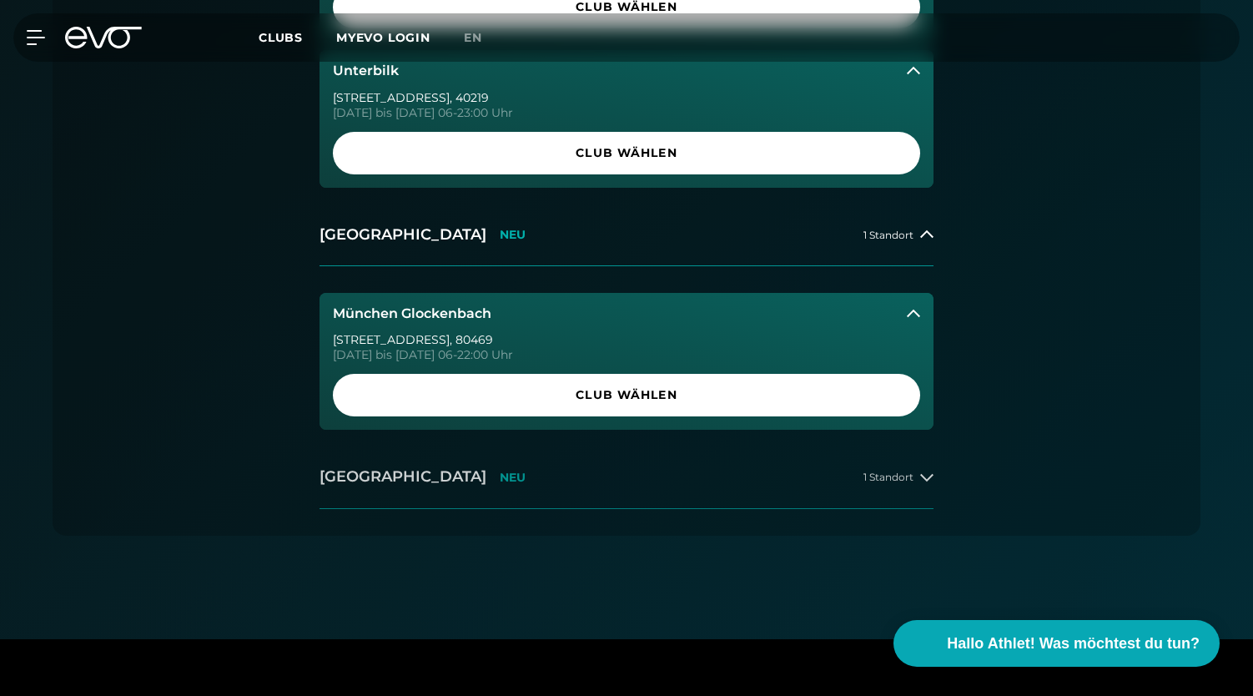
click at [867, 487] on button "[GEOGRAPHIC_DATA] NEU 1 Standort" at bounding box center [627, 477] width 614 height 62
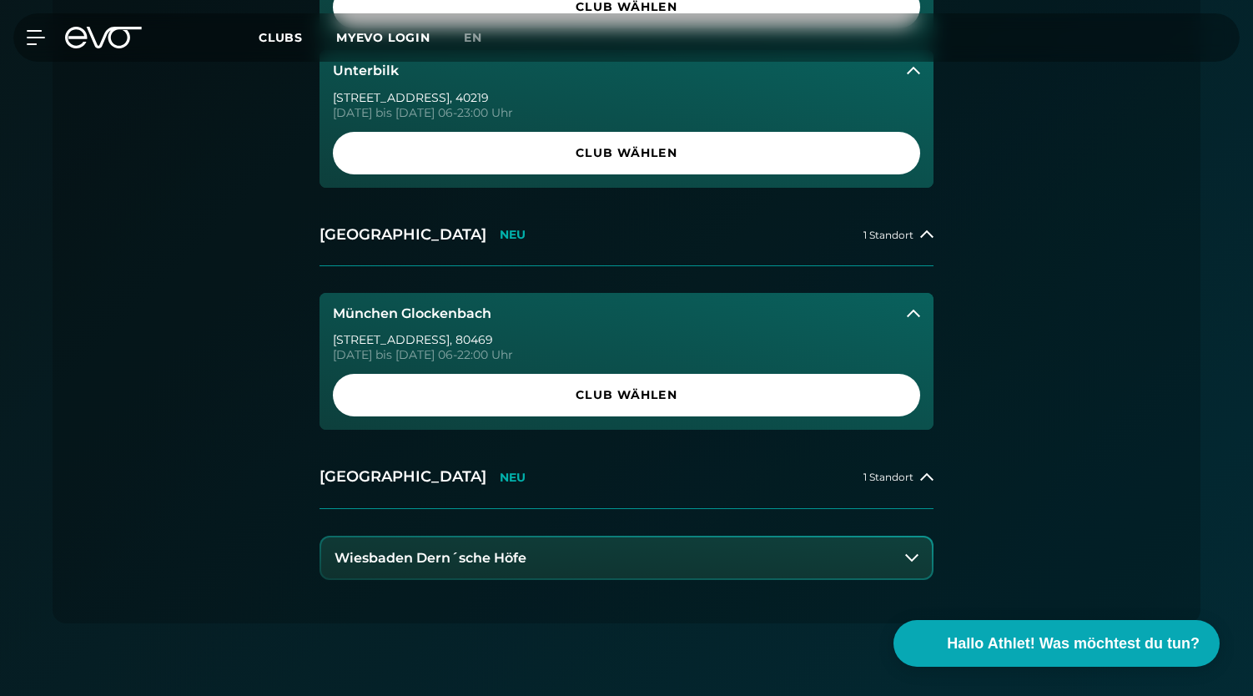
click at [915, 565] on button "Wiesbaden Dern´sche Höfe" at bounding box center [626, 558] width 611 height 42
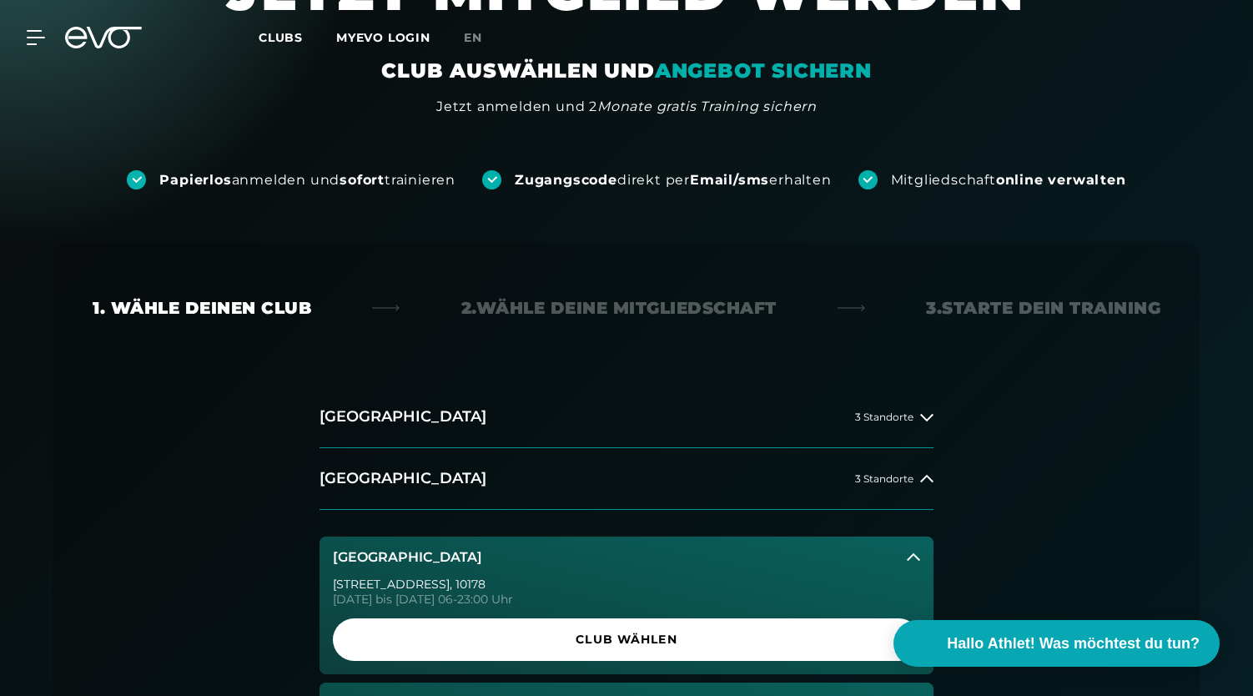
scroll to position [0, 0]
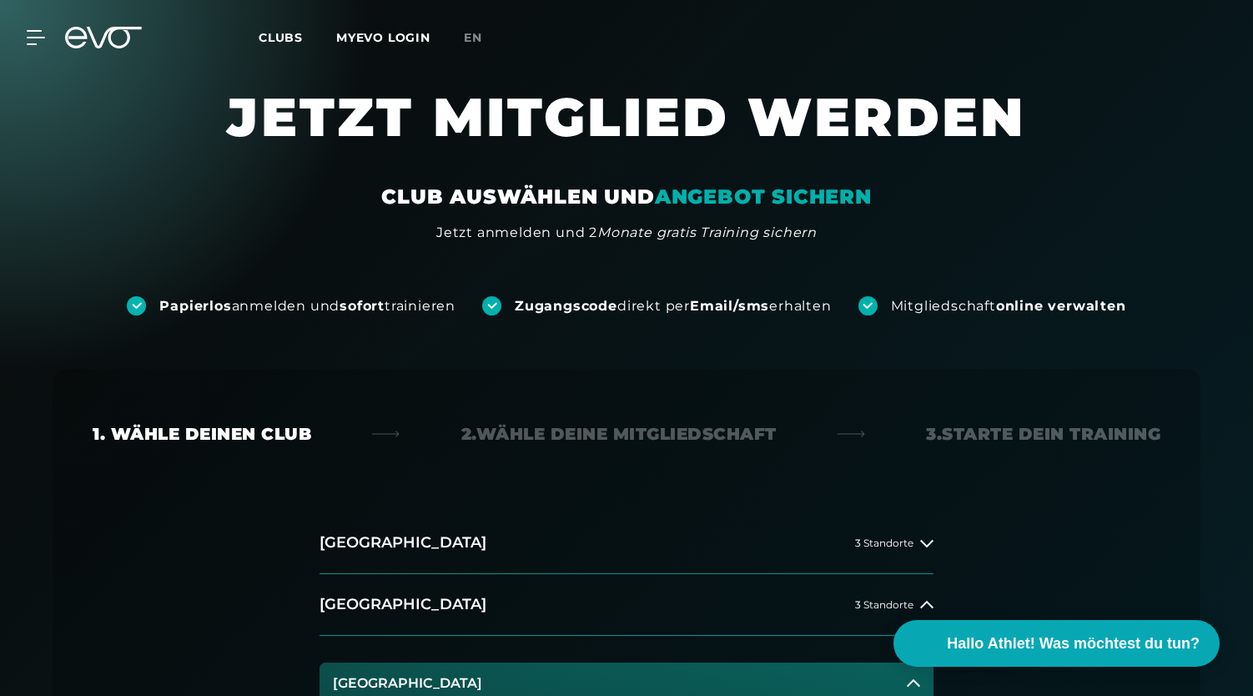
click at [116, 39] on icon at bounding box center [103, 38] width 77 height 22
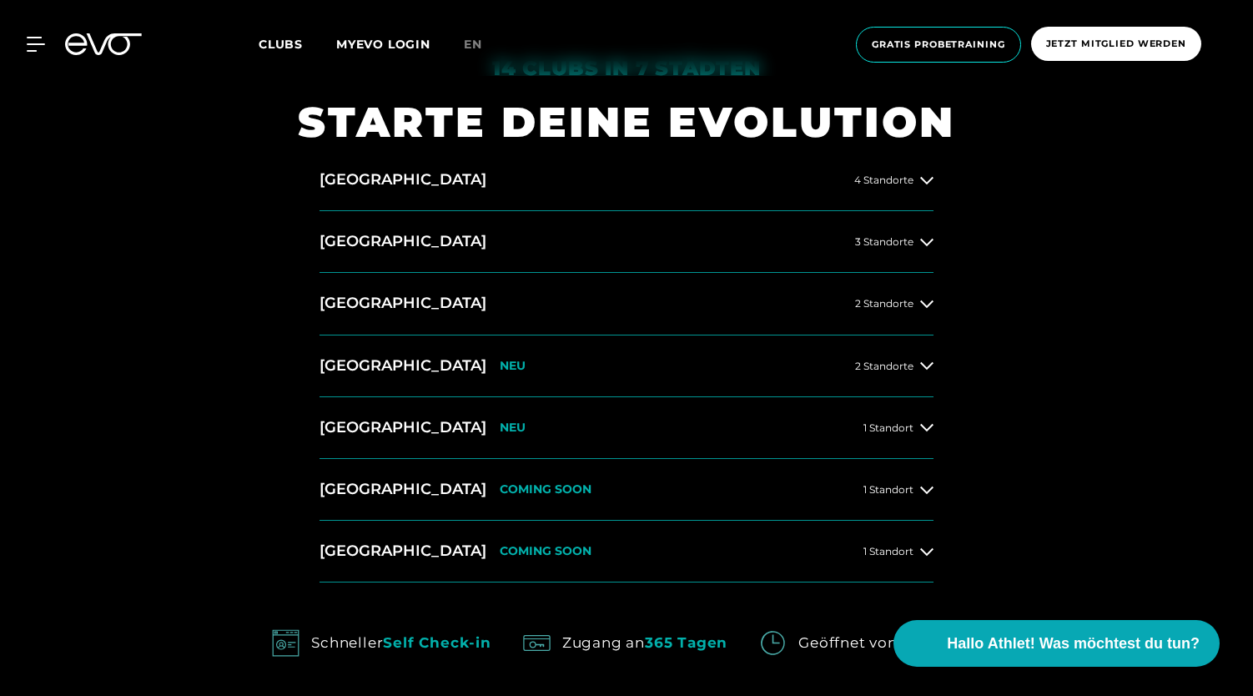
scroll to position [715, 0]
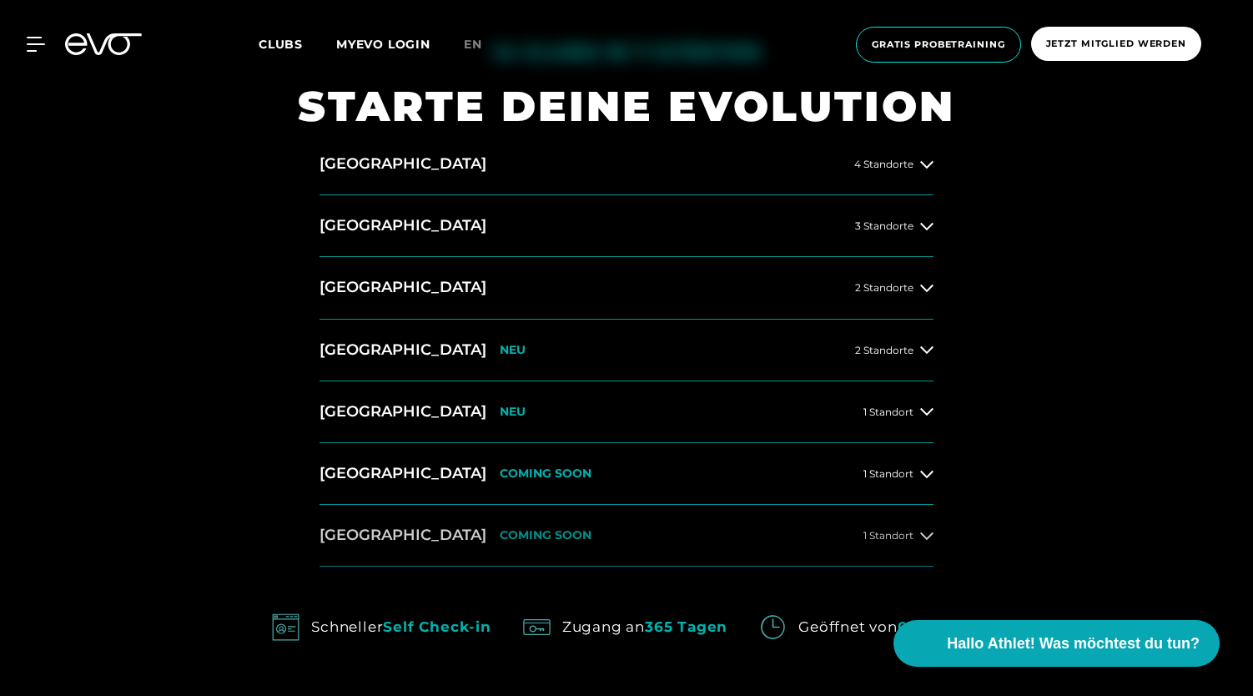
click at [900, 530] on span "1 Standort" at bounding box center [889, 535] width 50 height 11
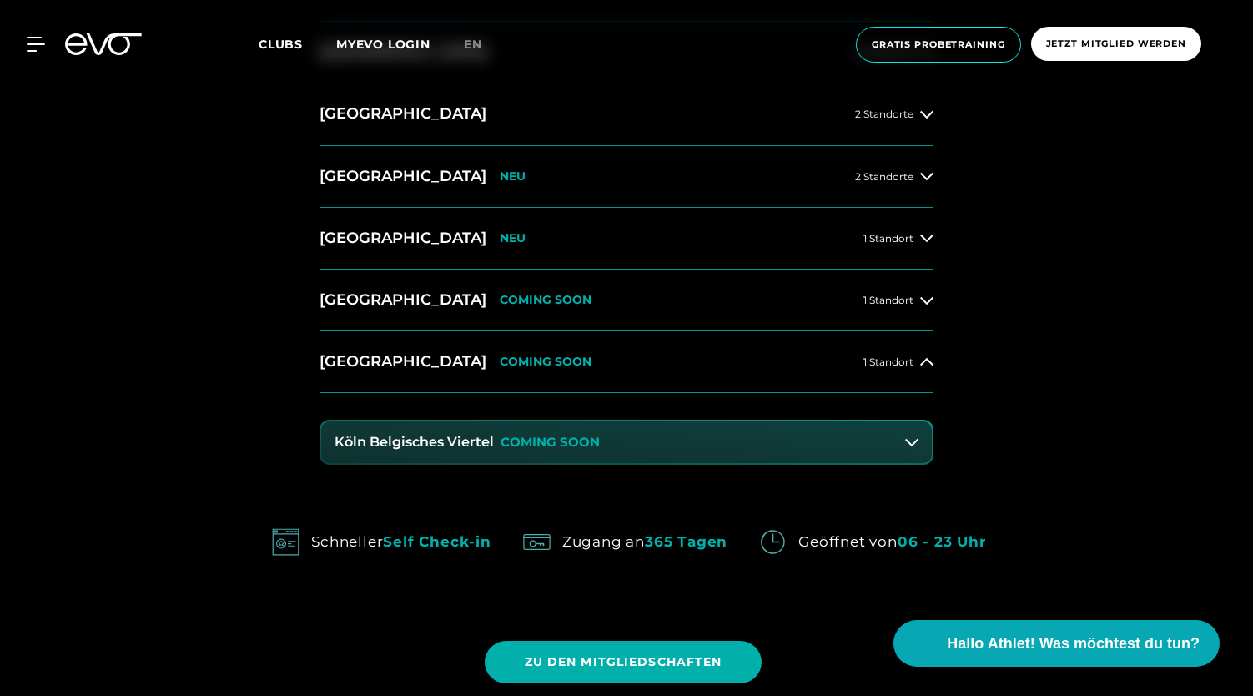
scroll to position [894, 0]
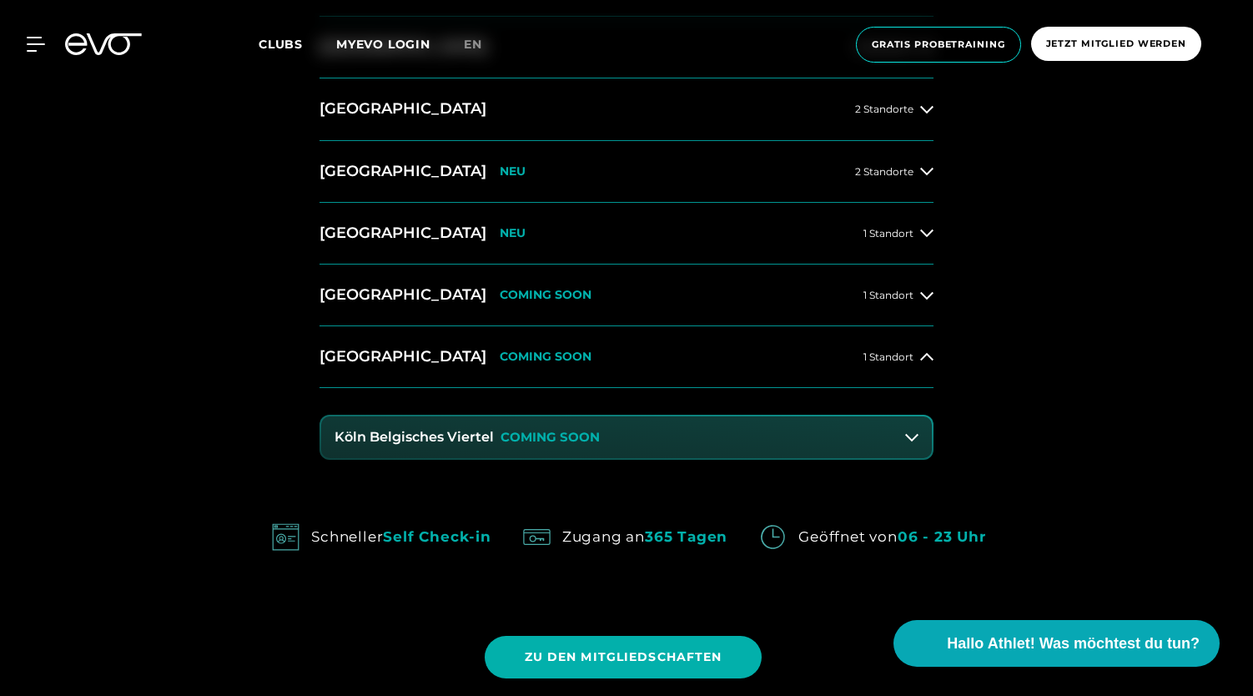
click at [888, 440] on button "Köln Belgisches Viertel COMING SOON" at bounding box center [626, 437] width 611 height 42
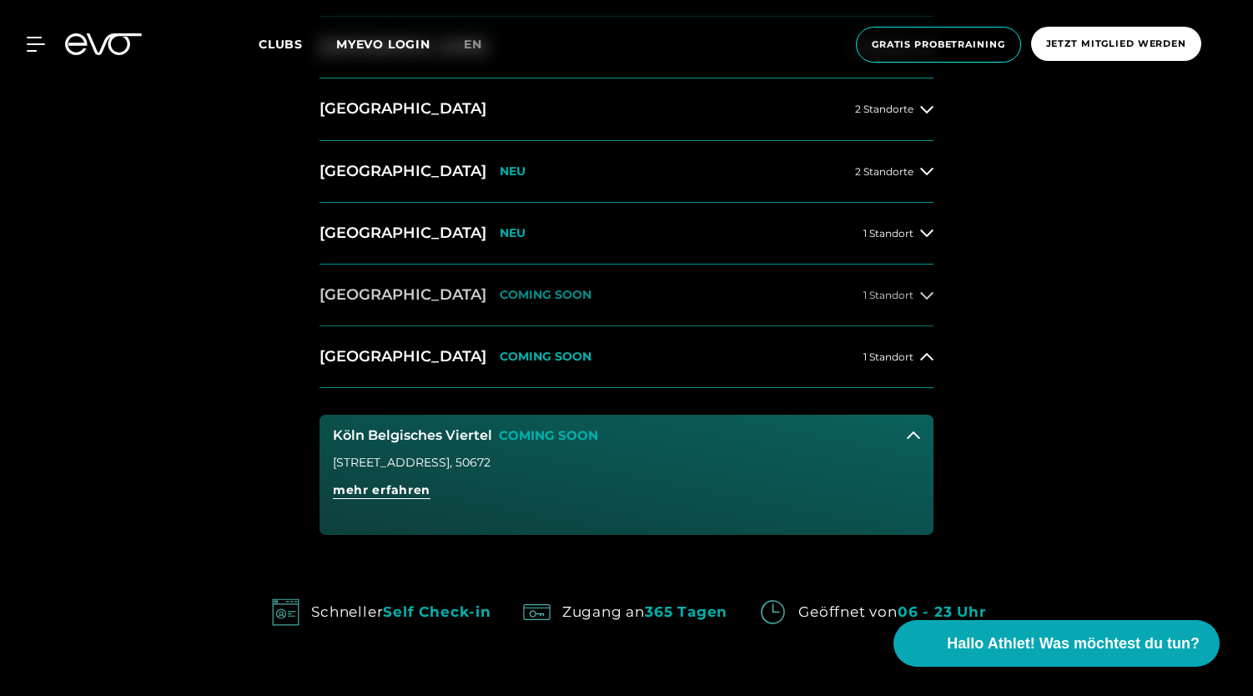
click at [908, 298] on span "1 Standort" at bounding box center [889, 295] width 50 height 11
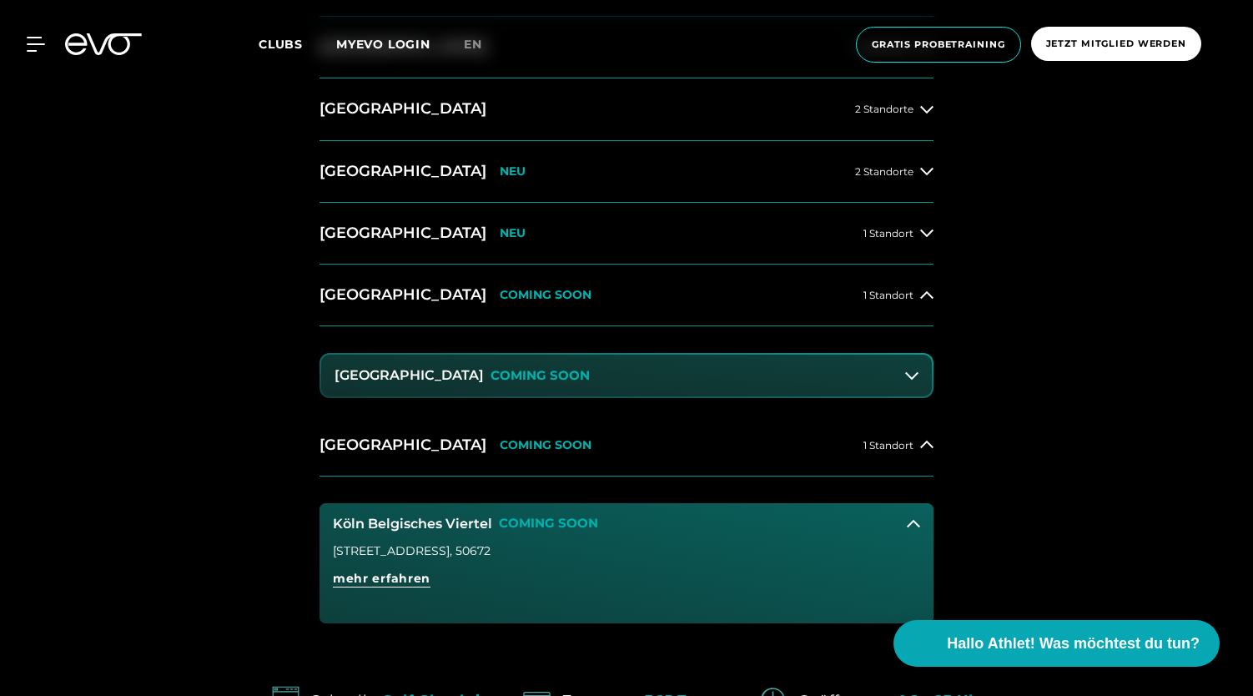
click at [906, 378] on icon at bounding box center [911, 375] width 13 height 13
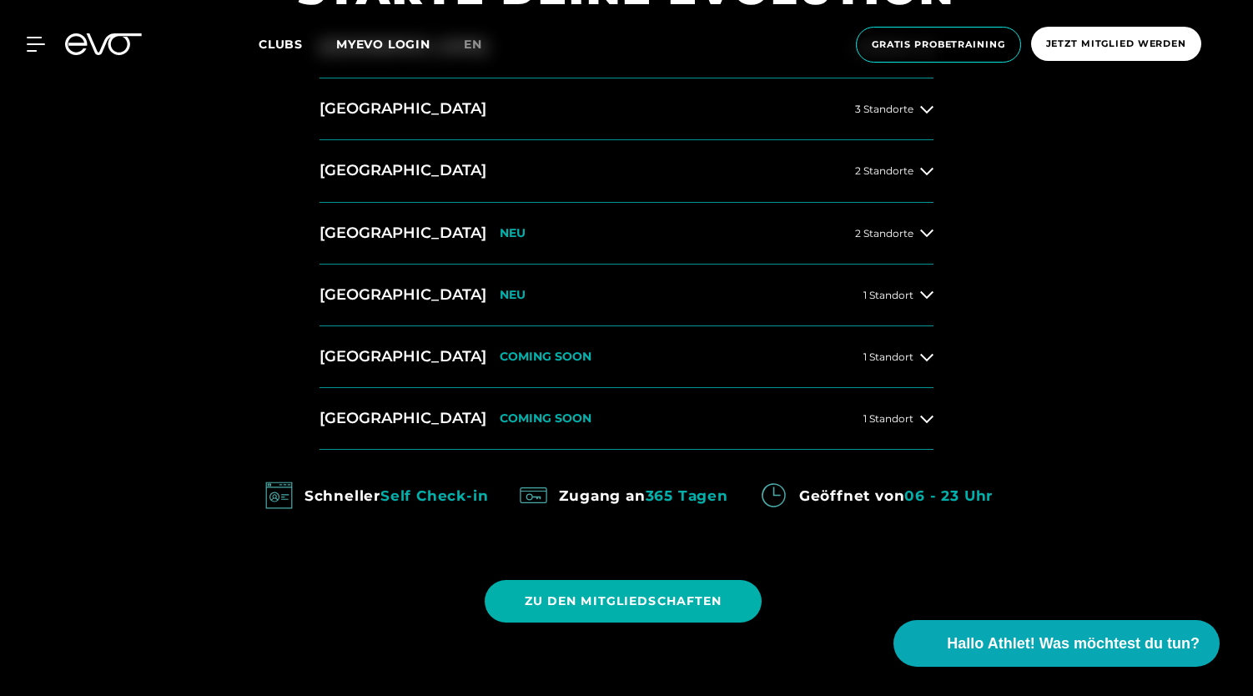
scroll to position [833, 0]
click at [891, 353] on span "1 Standort" at bounding box center [889, 356] width 50 height 11
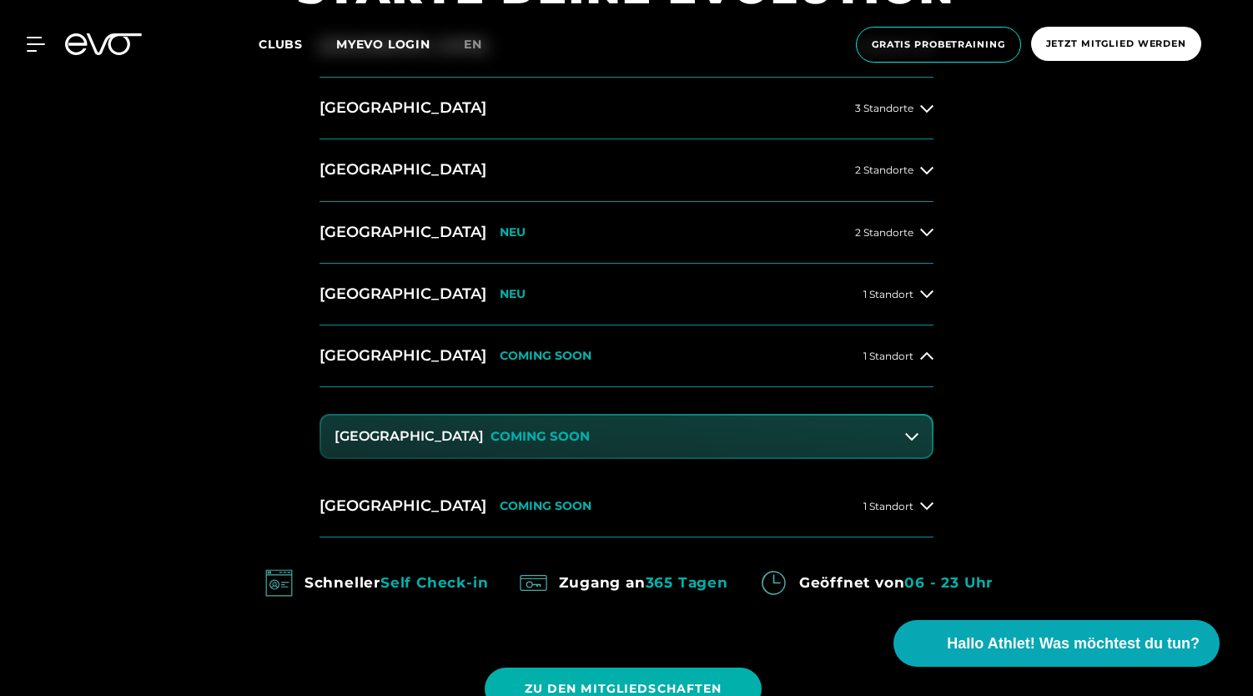
click at [933, 426] on div "Dresden Zentrum COMING SOON" at bounding box center [627, 436] width 614 height 45
click at [913, 430] on icon at bounding box center [911, 436] width 13 height 13
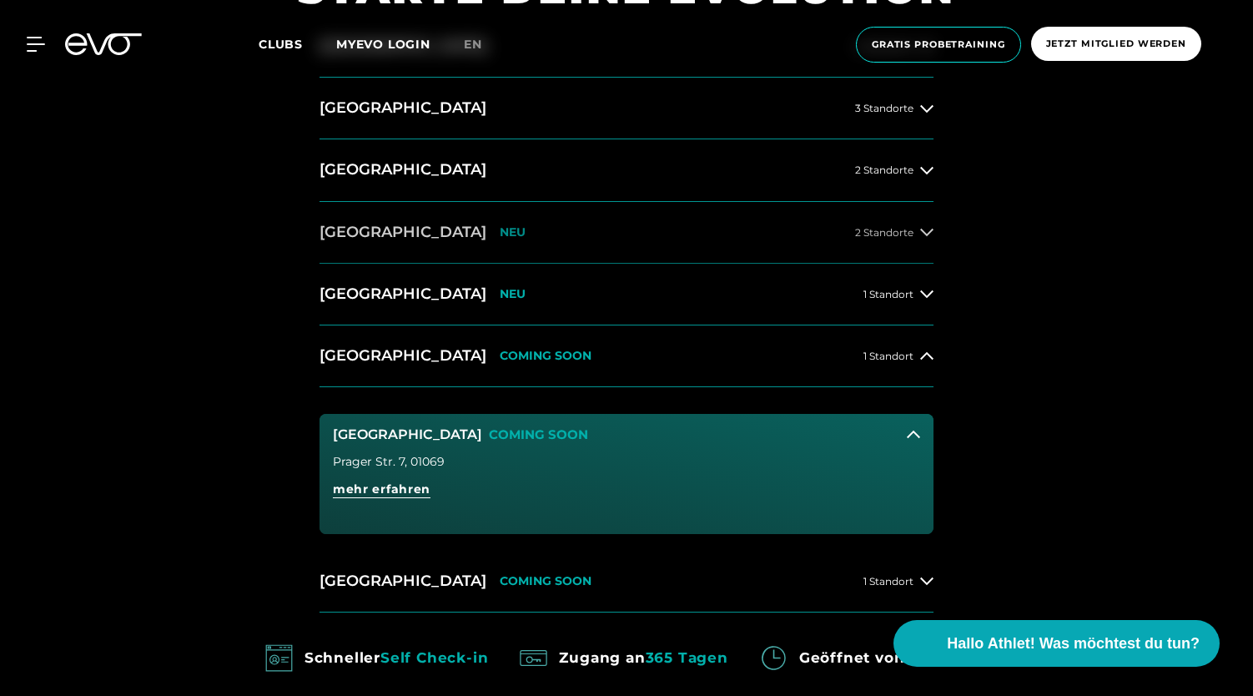
click at [918, 241] on button "[GEOGRAPHIC_DATA] NEU 2 Standorte" at bounding box center [627, 233] width 614 height 62
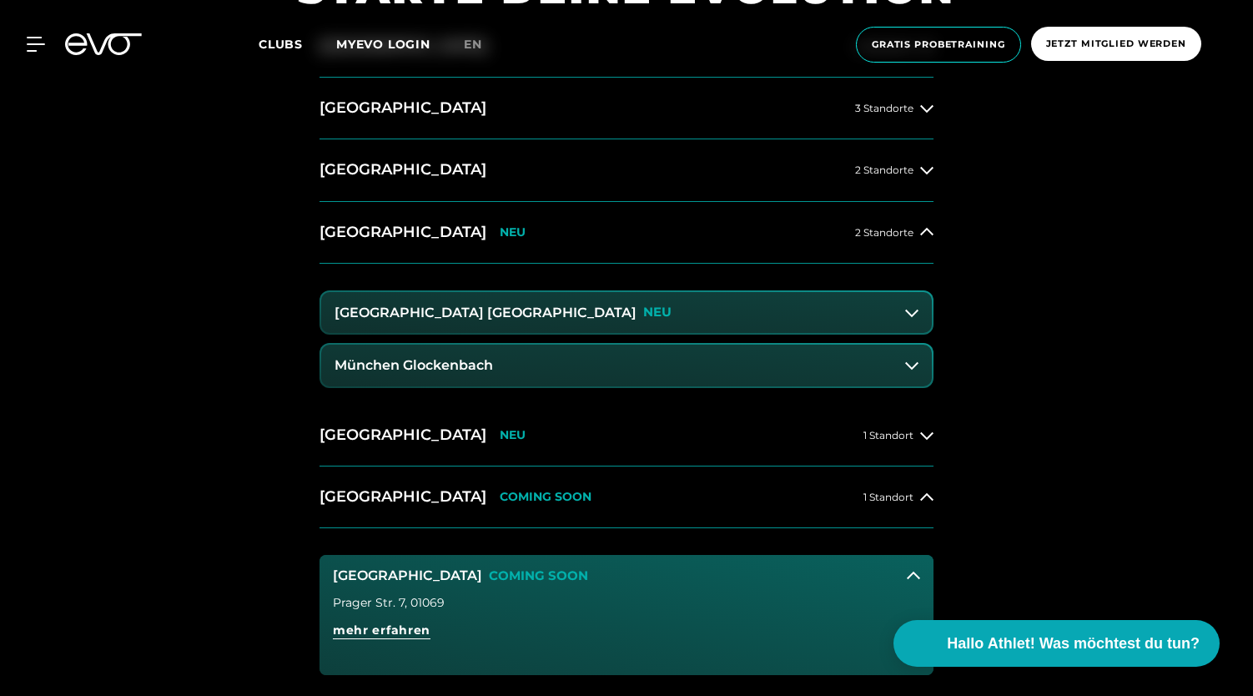
click at [895, 315] on button "München Maxvorstadt NEU" at bounding box center [626, 313] width 611 height 42
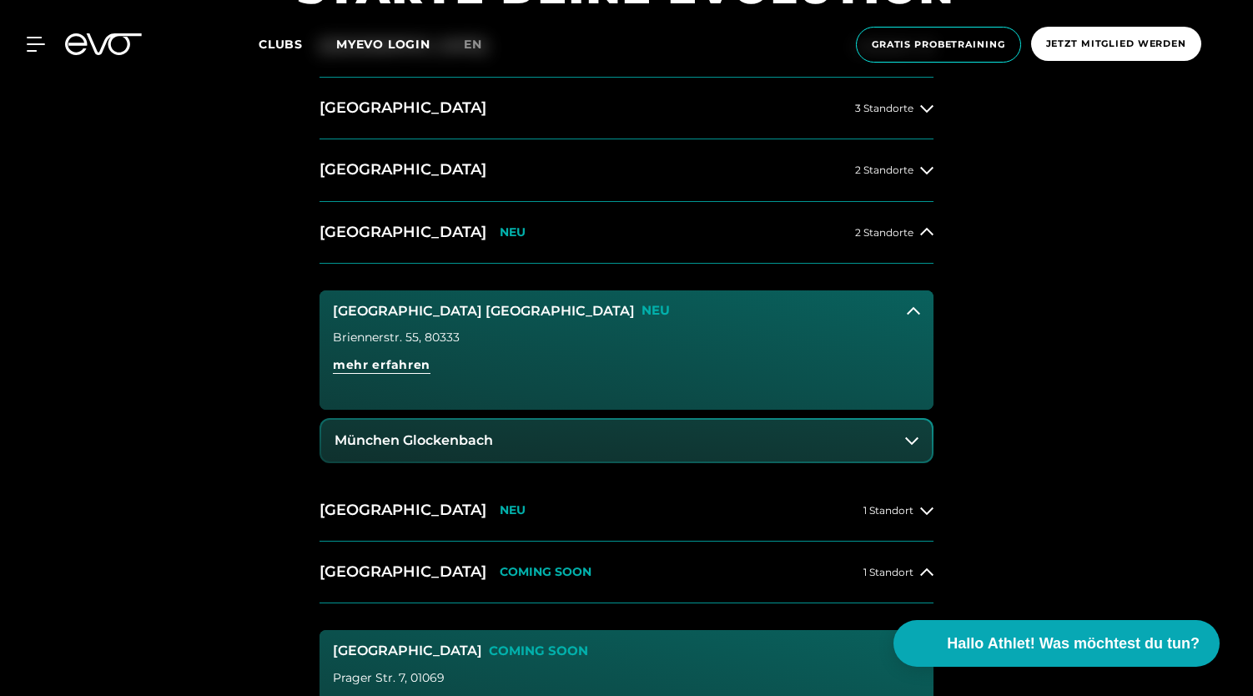
click at [611, 360] on link "mehr erfahren" at bounding box center [627, 371] width 588 height 30
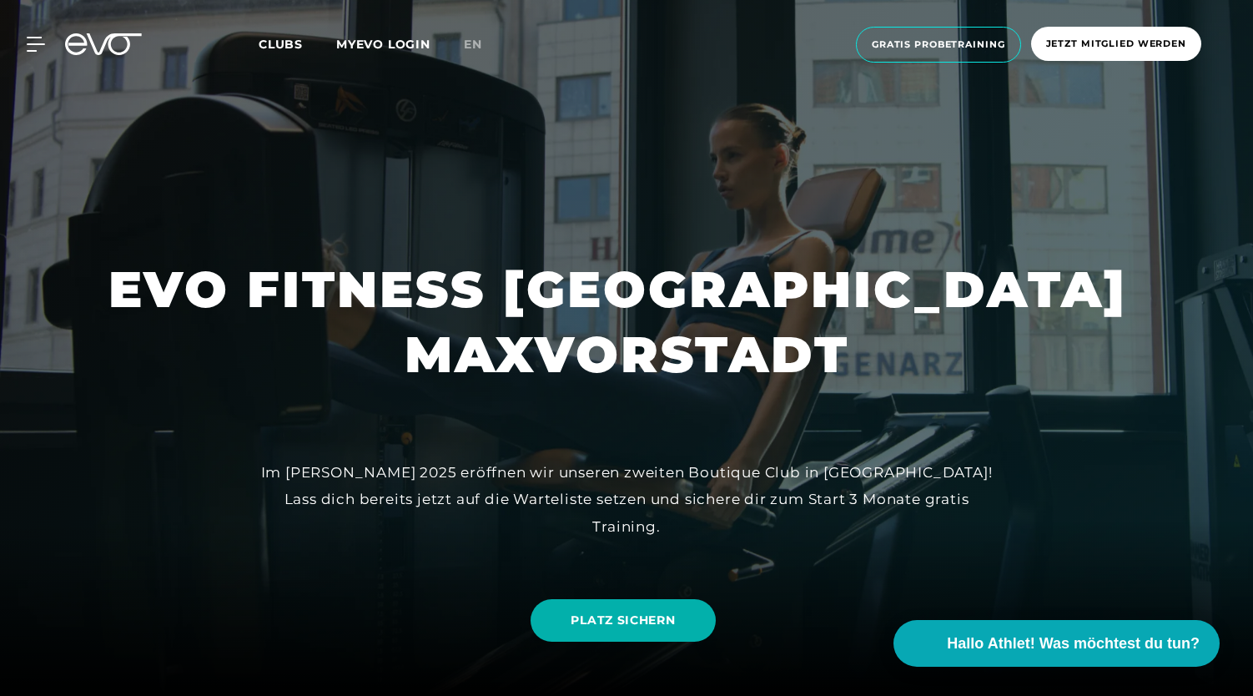
scroll to position [113, 0]
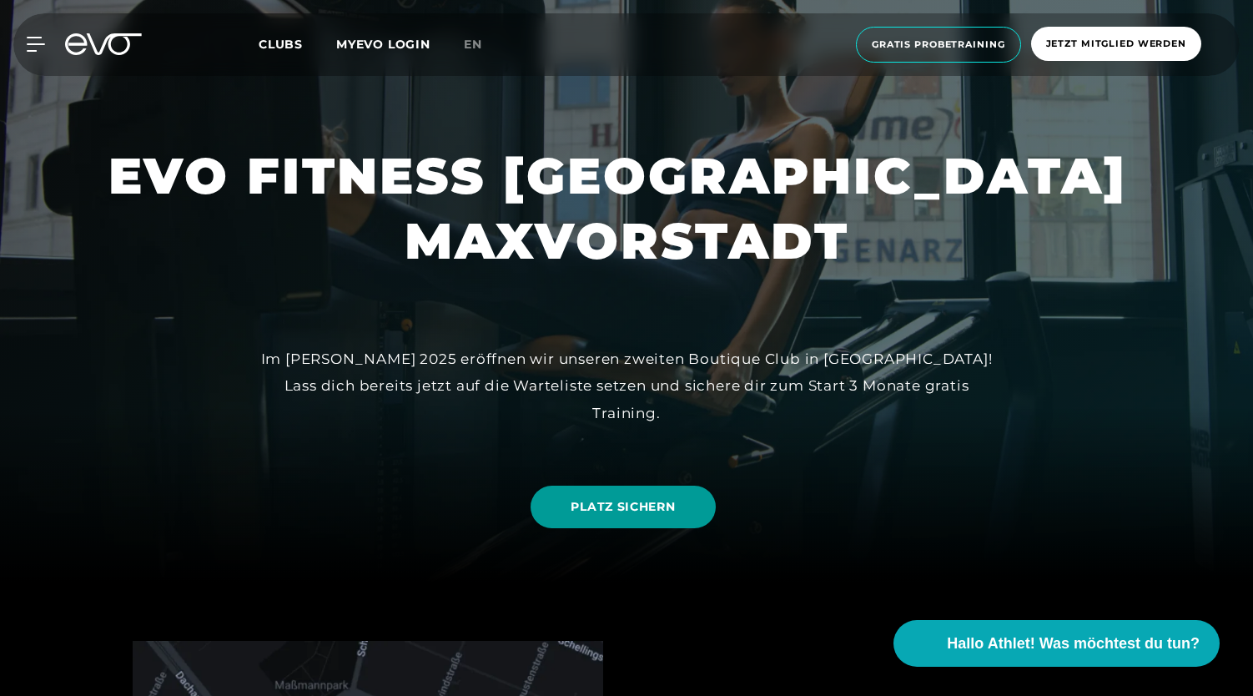
click at [643, 495] on link "PLATZ SICHERN" at bounding box center [623, 507] width 184 height 43
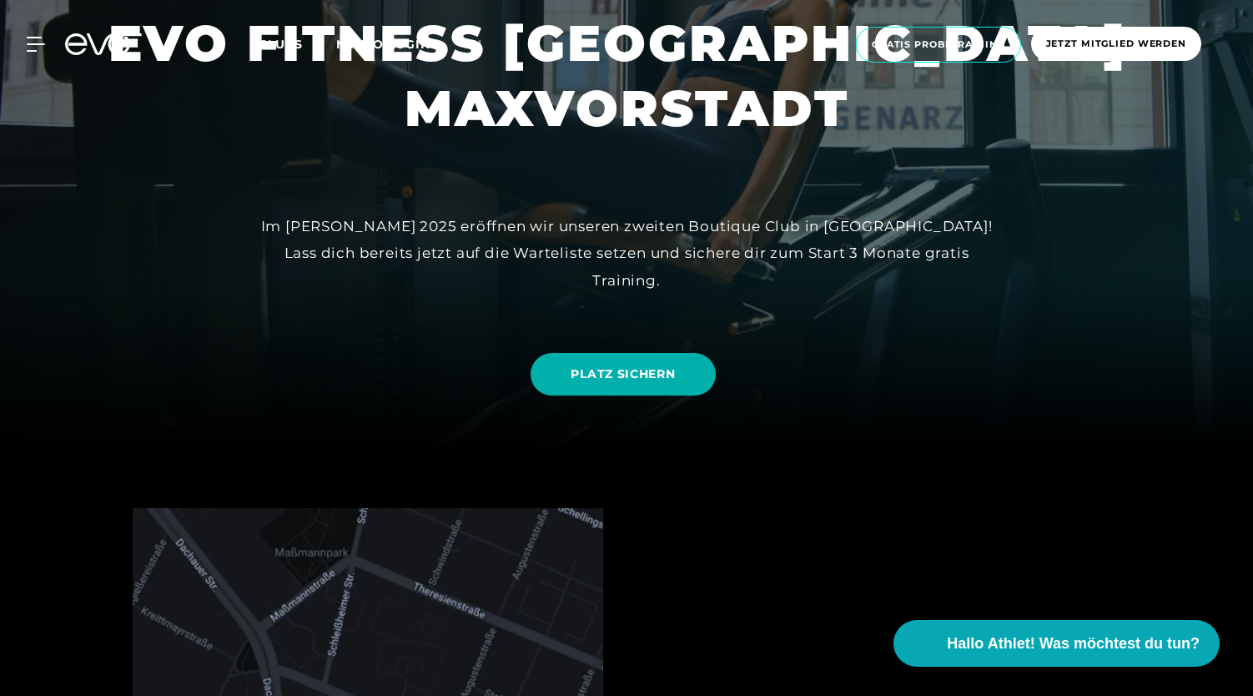
scroll to position [21, 0]
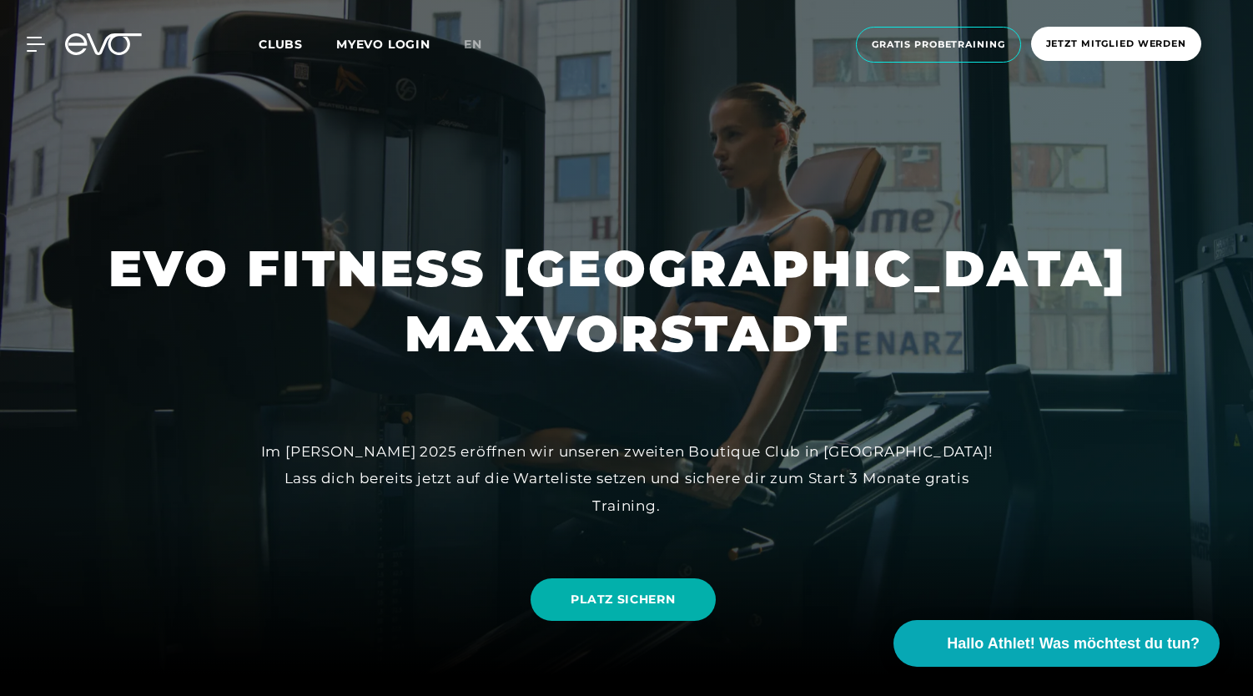
click at [110, 40] on icon at bounding box center [114, 44] width 55 height 22
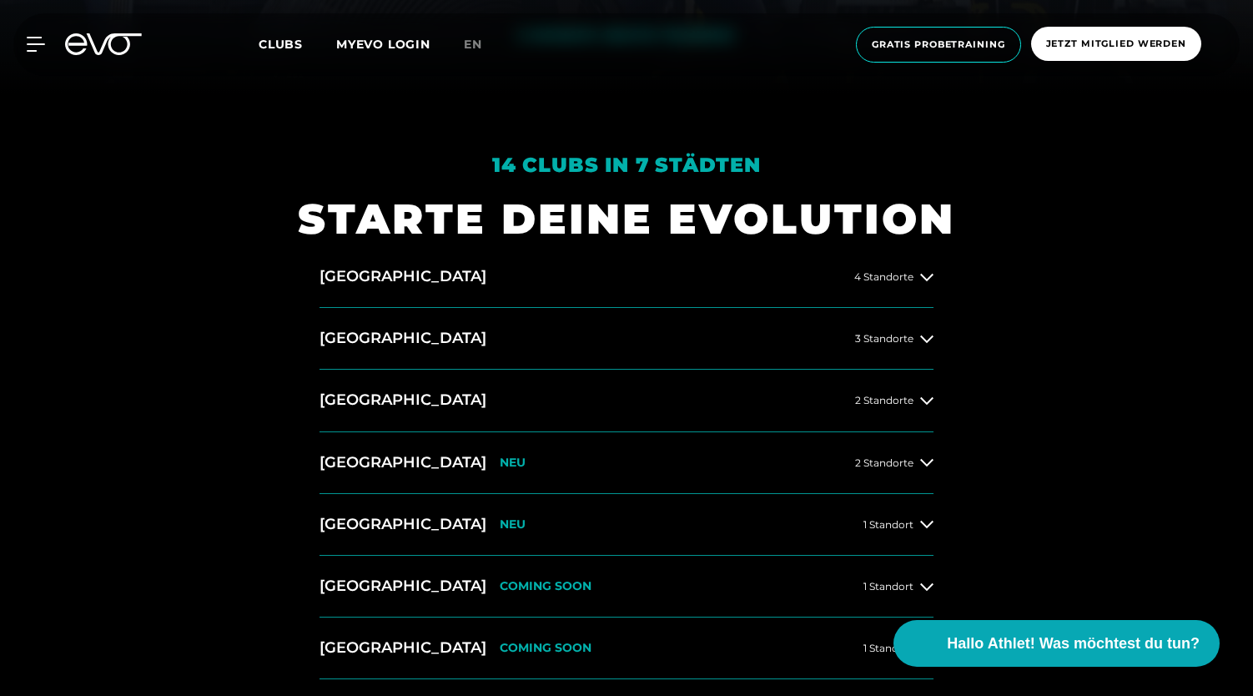
scroll to position [693, 0]
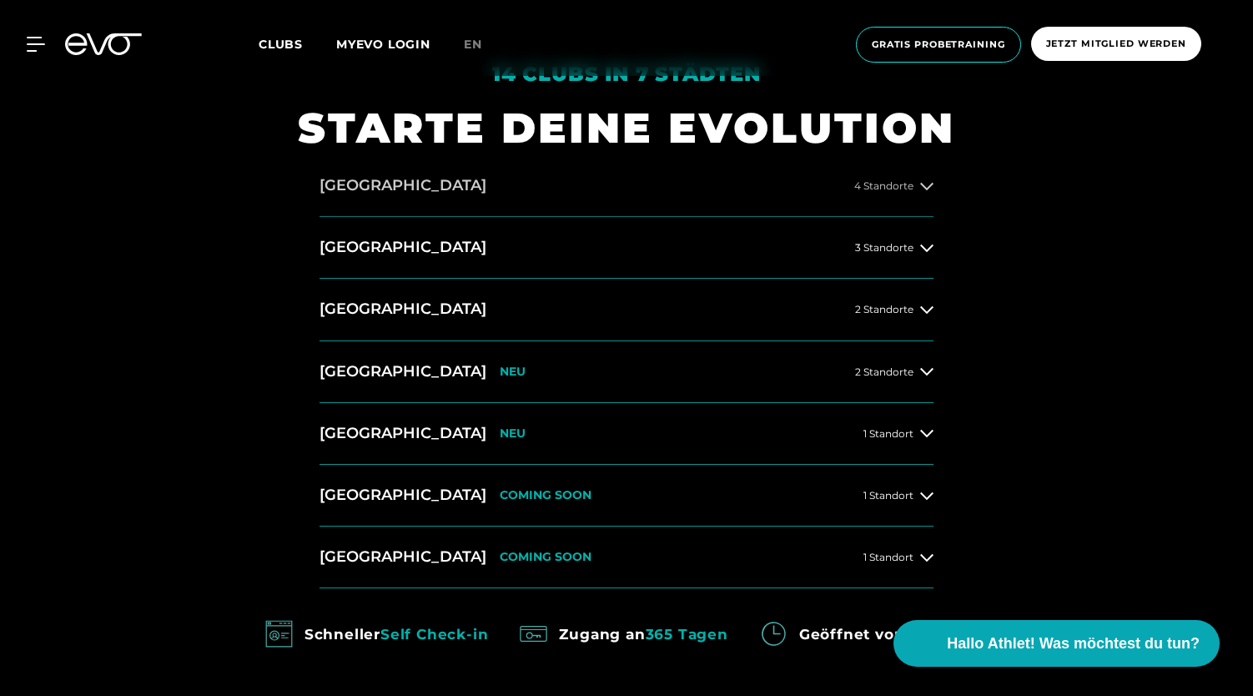
click at [921, 188] on icon at bounding box center [926, 185] width 13 height 13
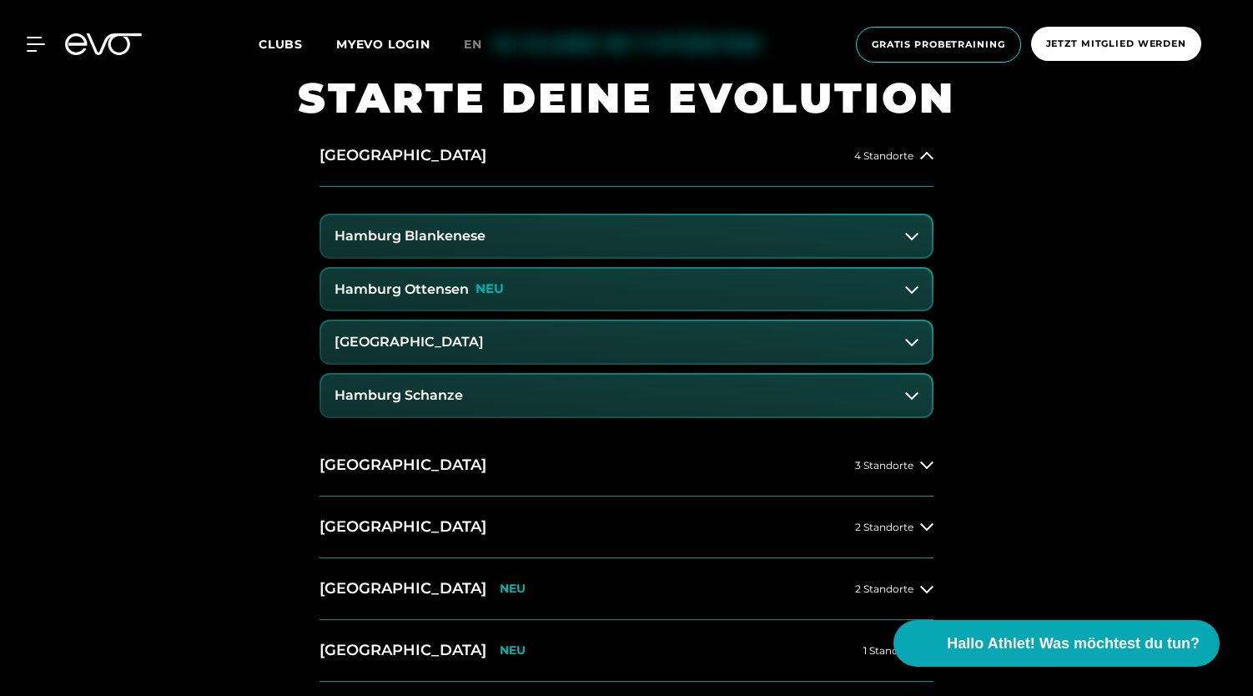
scroll to position [723, 0]
click at [935, 459] on div "Hamburg 4 Standorte Hamburg Blankenese Hamburg Ottensen NEU Hamburg Stadthausbr…" at bounding box center [626, 466] width 641 height 681
click at [916, 480] on button "Berlin 3 Standorte" at bounding box center [627, 467] width 614 height 62
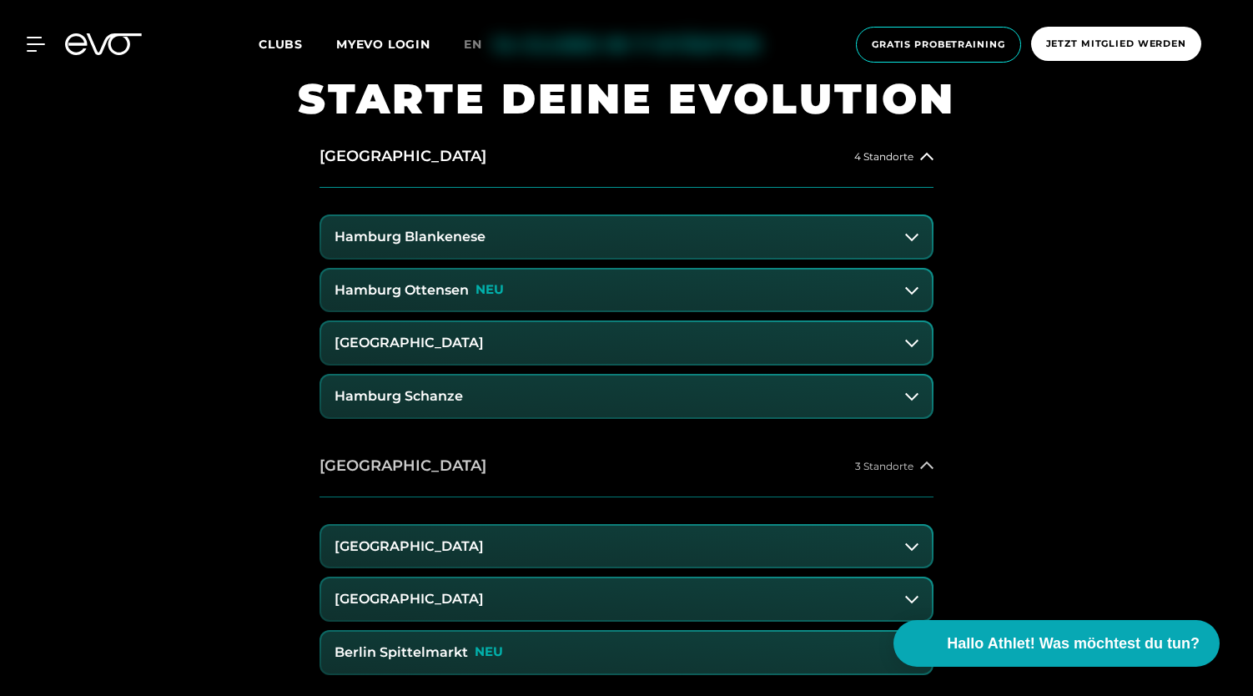
click at [921, 460] on icon at bounding box center [926, 465] width 13 height 13
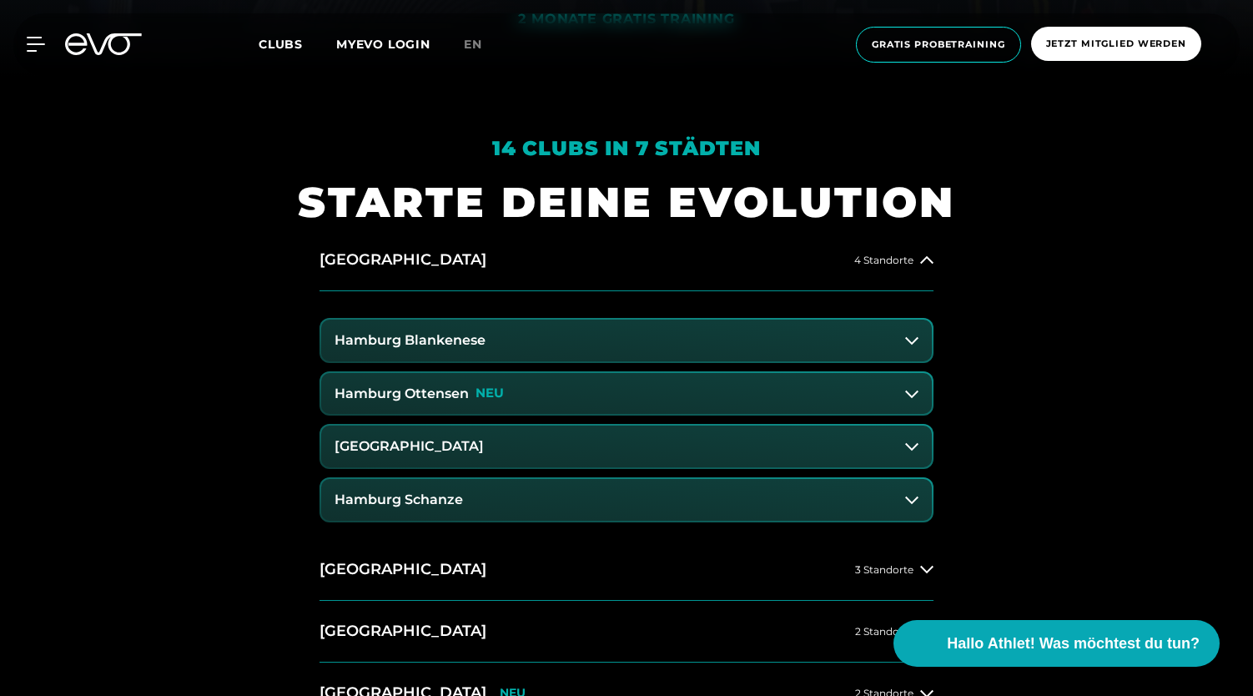
scroll to position [618, 0]
click at [911, 340] on icon at bounding box center [911, 341] width 13 height 13
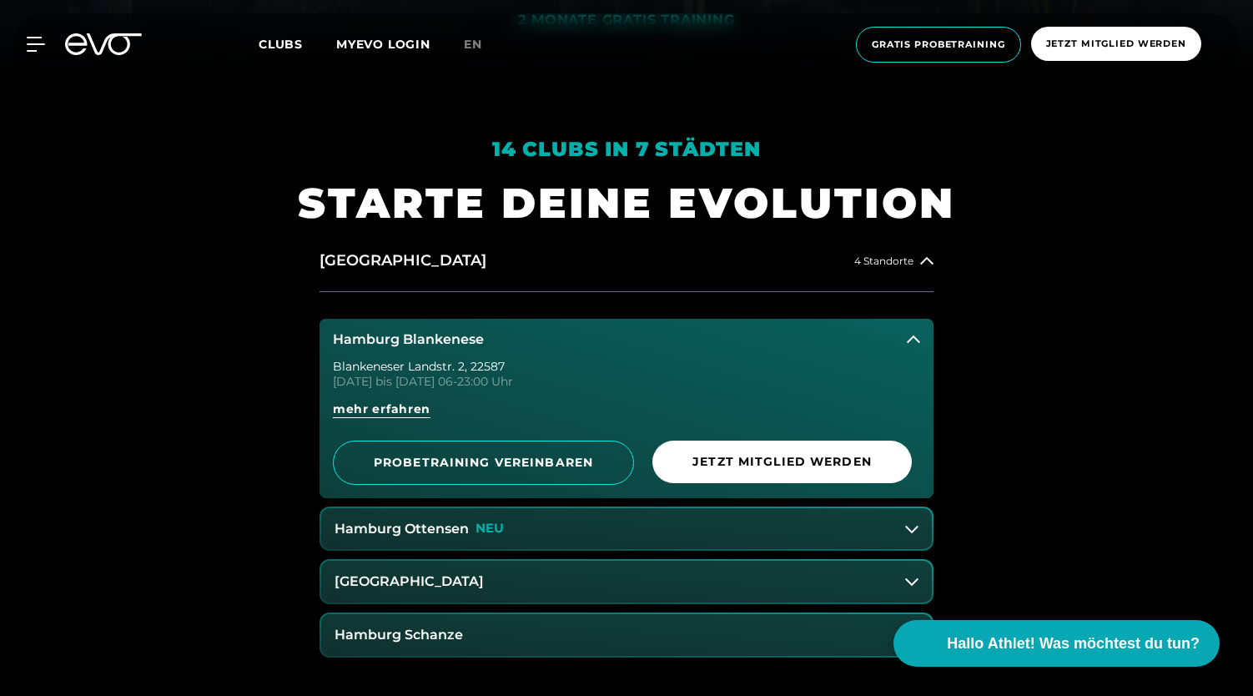
scroll to position [633, 0]
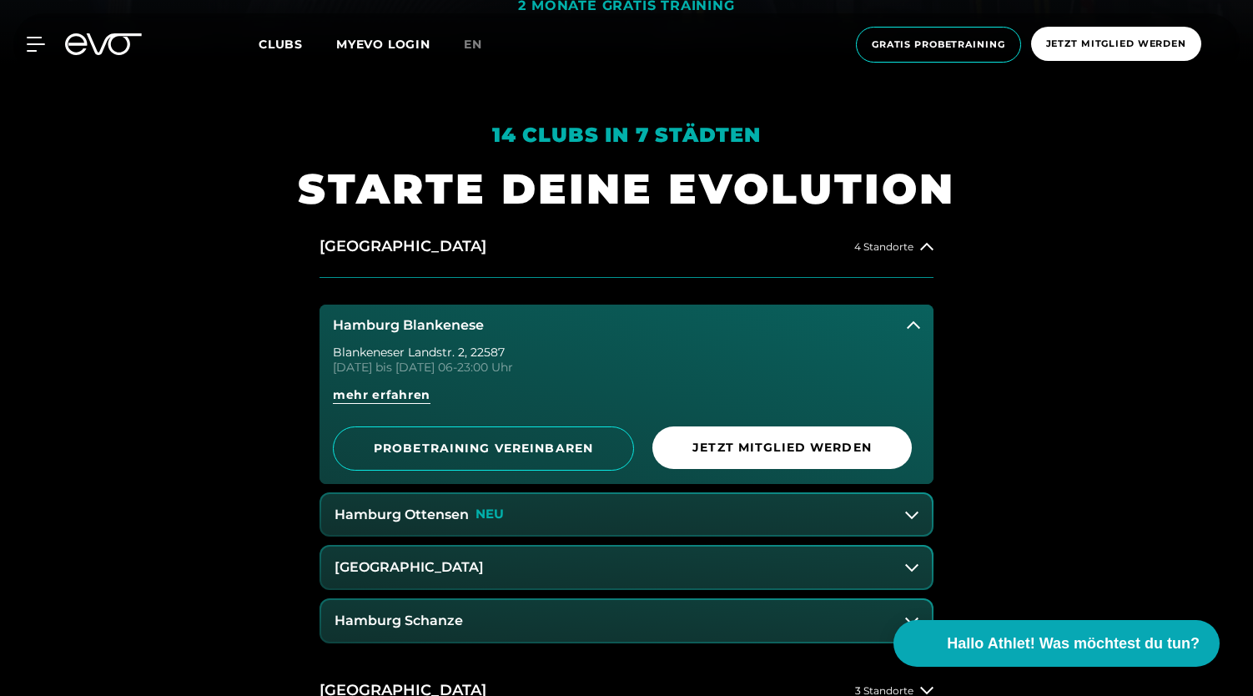
click at [917, 311] on button "Hamburg Blankenese" at bounding box center [627, 326] width 614 height 42
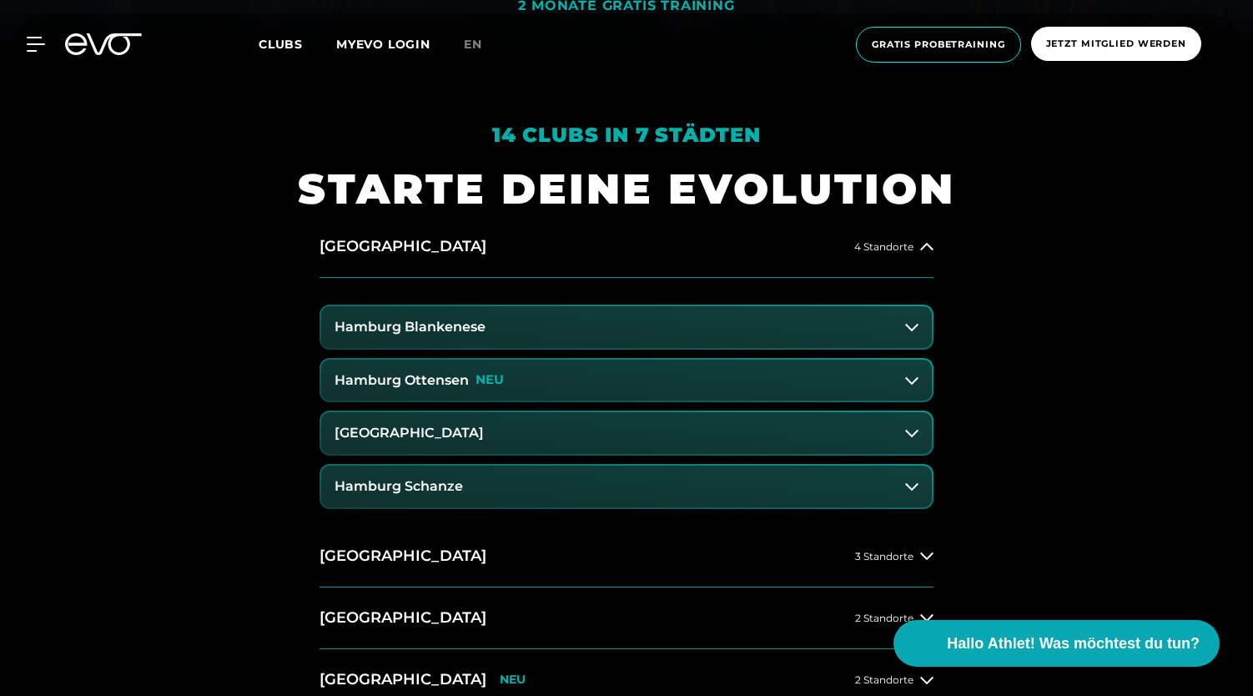
click at [911, 326] on icon at bounding box center [911, 326] width 13 height 13
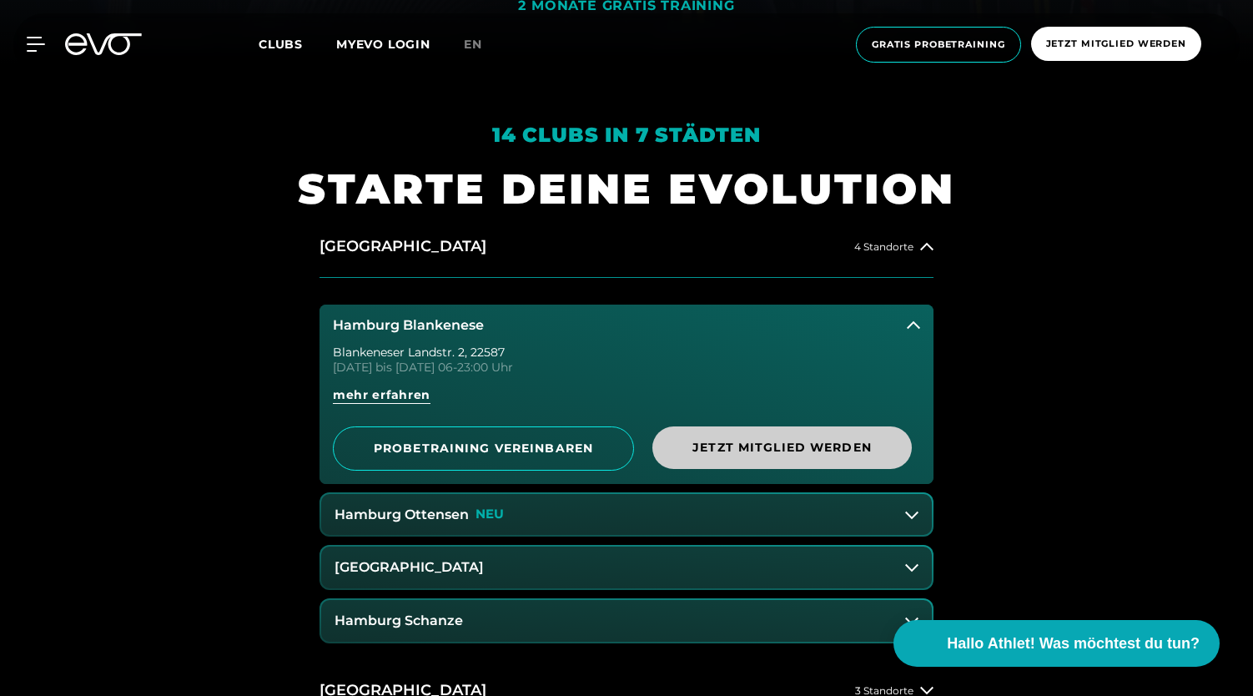
click at [719, 430] on span "Jetzt Mitglied werden" at bounding box center [783, 447] width 260 height 43
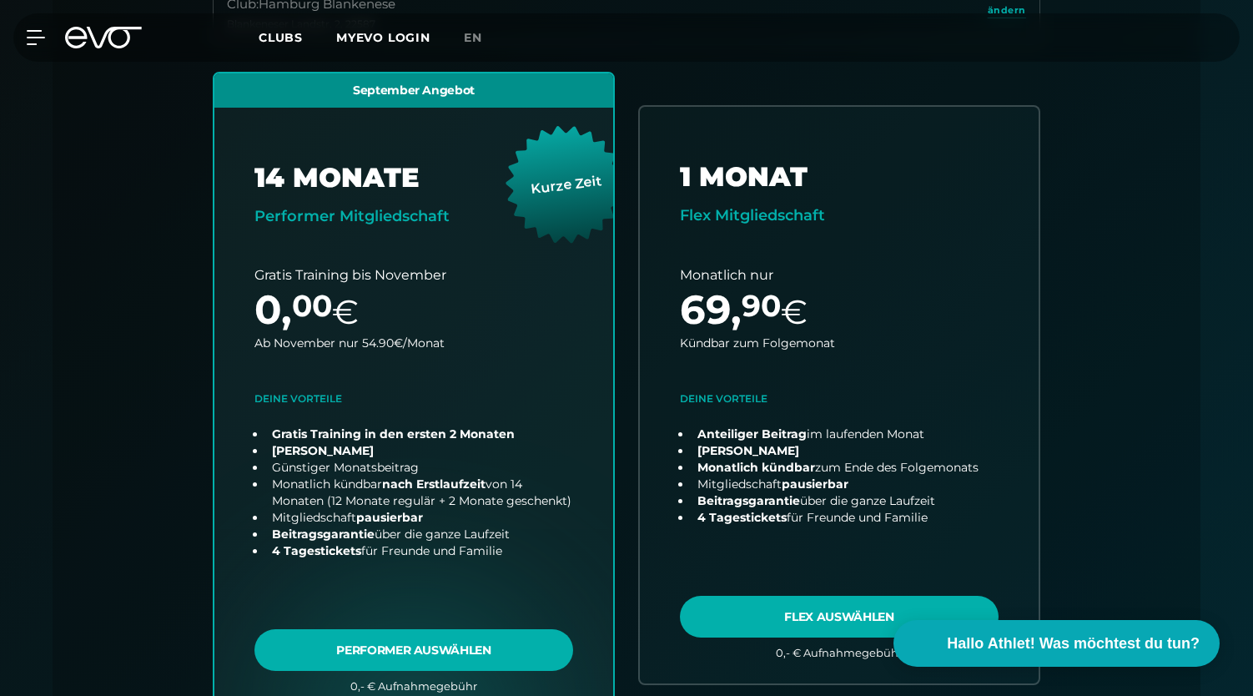
scroll to position [532, 0]
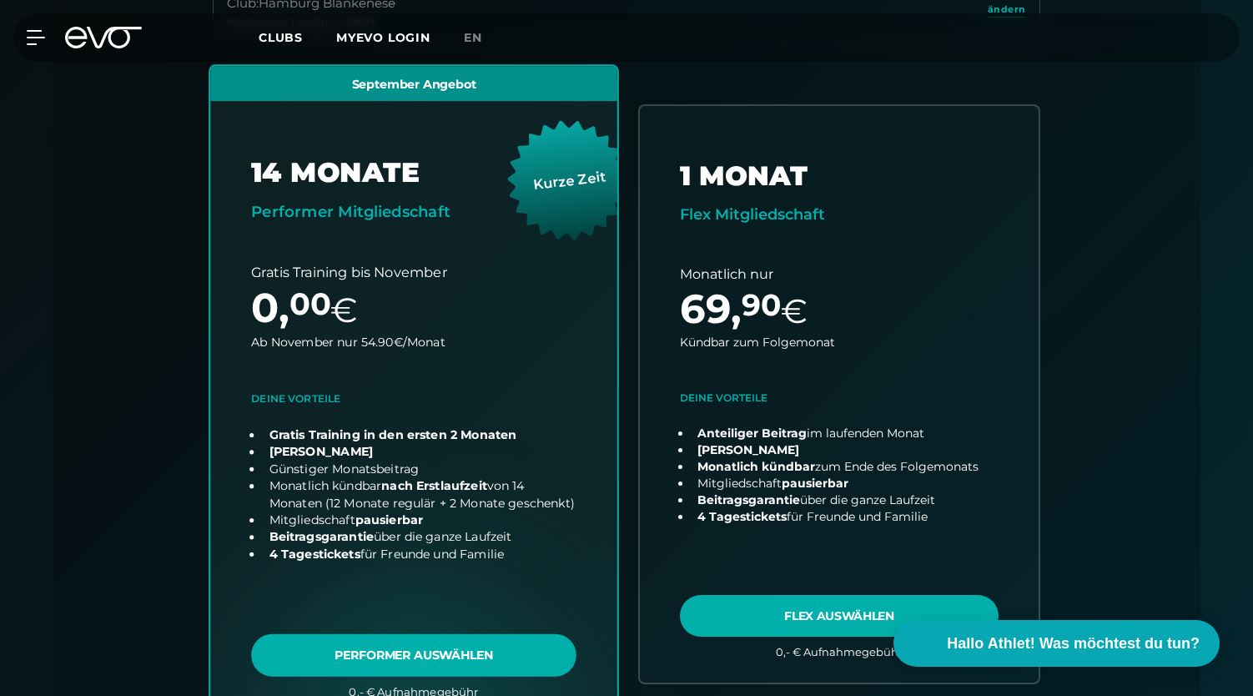
click at [412, 648] on link "choose plan" at bounding box center [413, 394] width 407 height 657
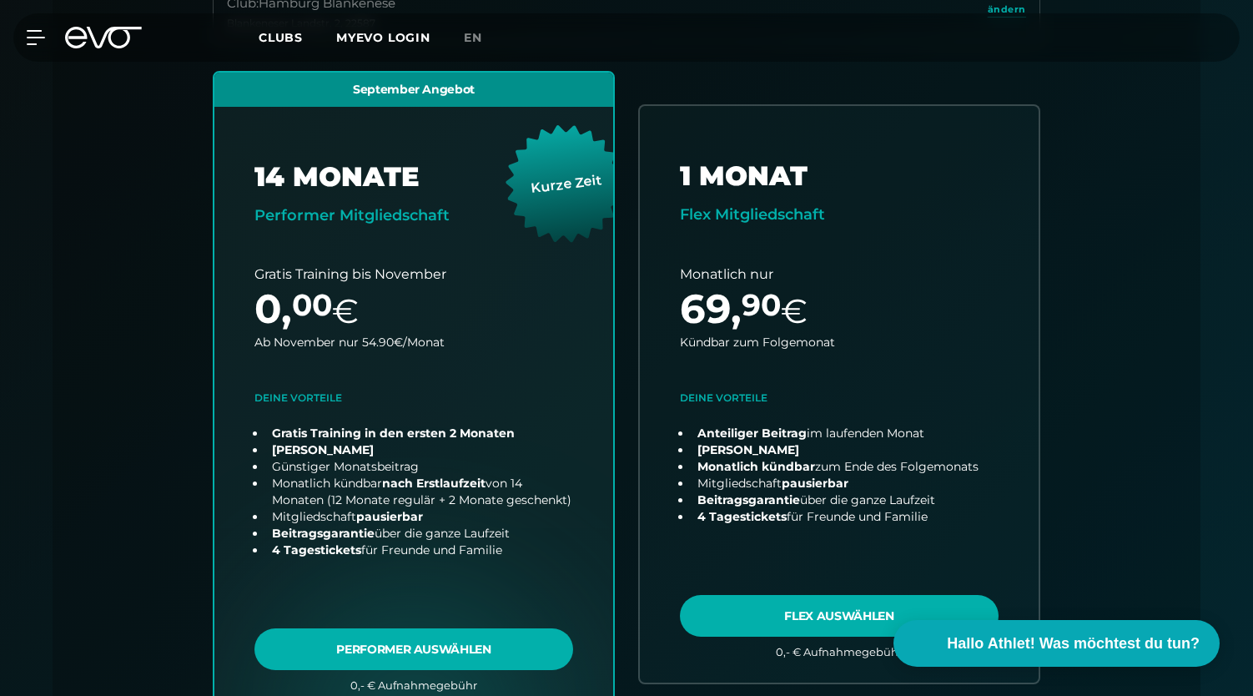
scroll to position [0, 0]
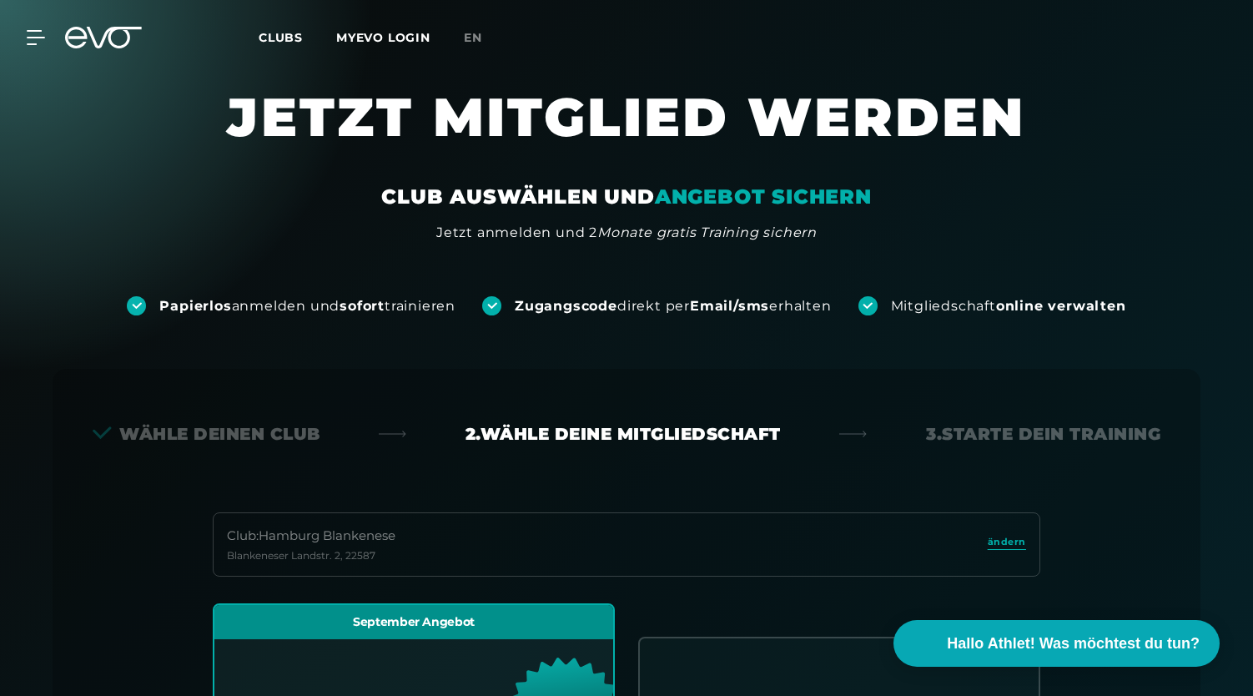
click at [117, 37] on icon at bounding box center [103, 38] width 77 height 22
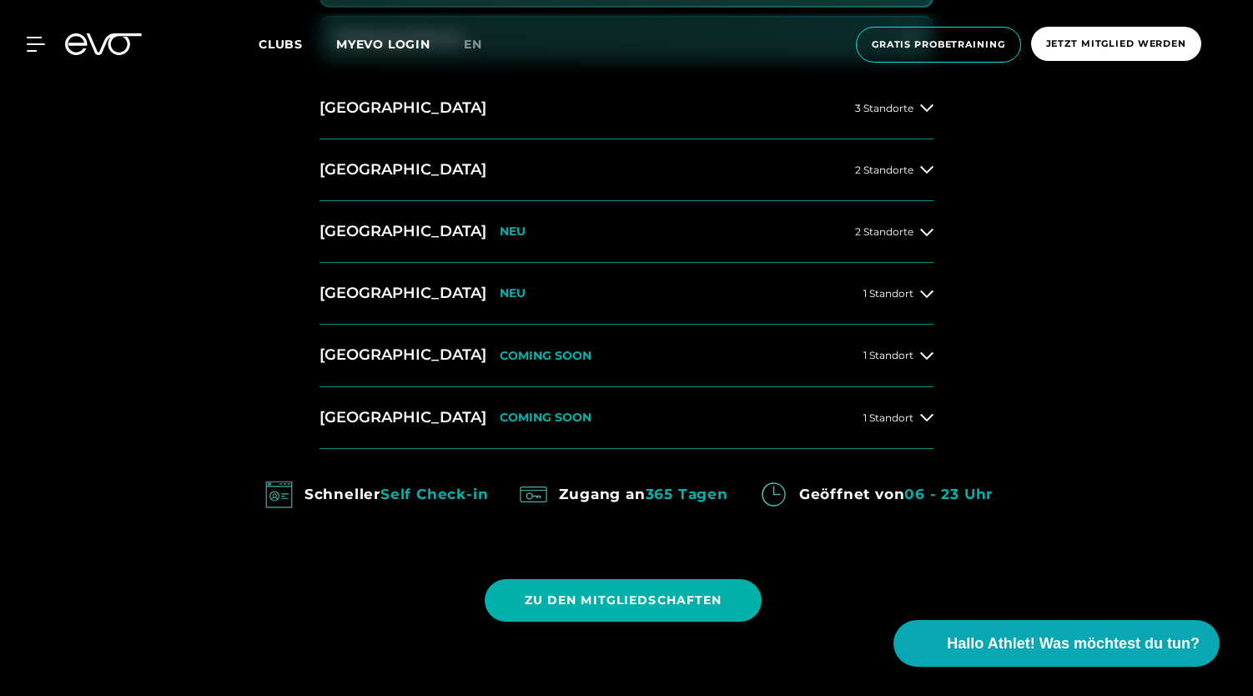
scroll to position [1219, 0]
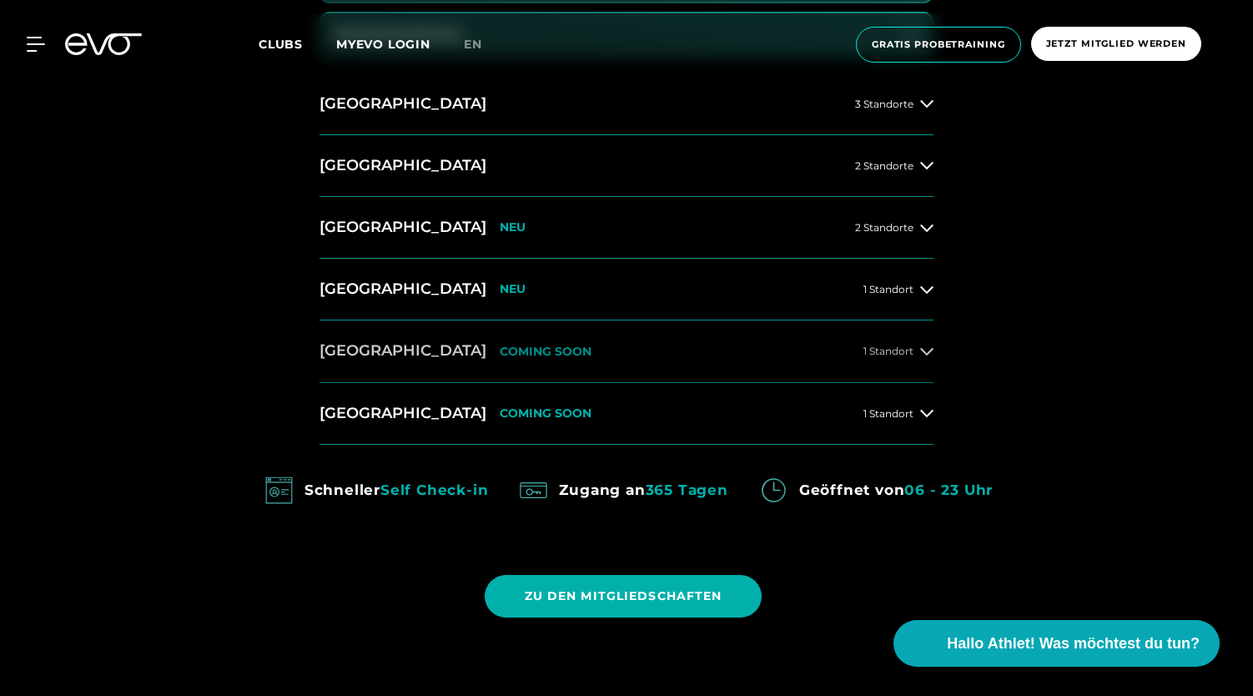
click at [593, 333] on button "[GEOGRAPHIC_DATA] COMING SOON 1 Standort" at bounding box center [627, 351] width 614 height 62
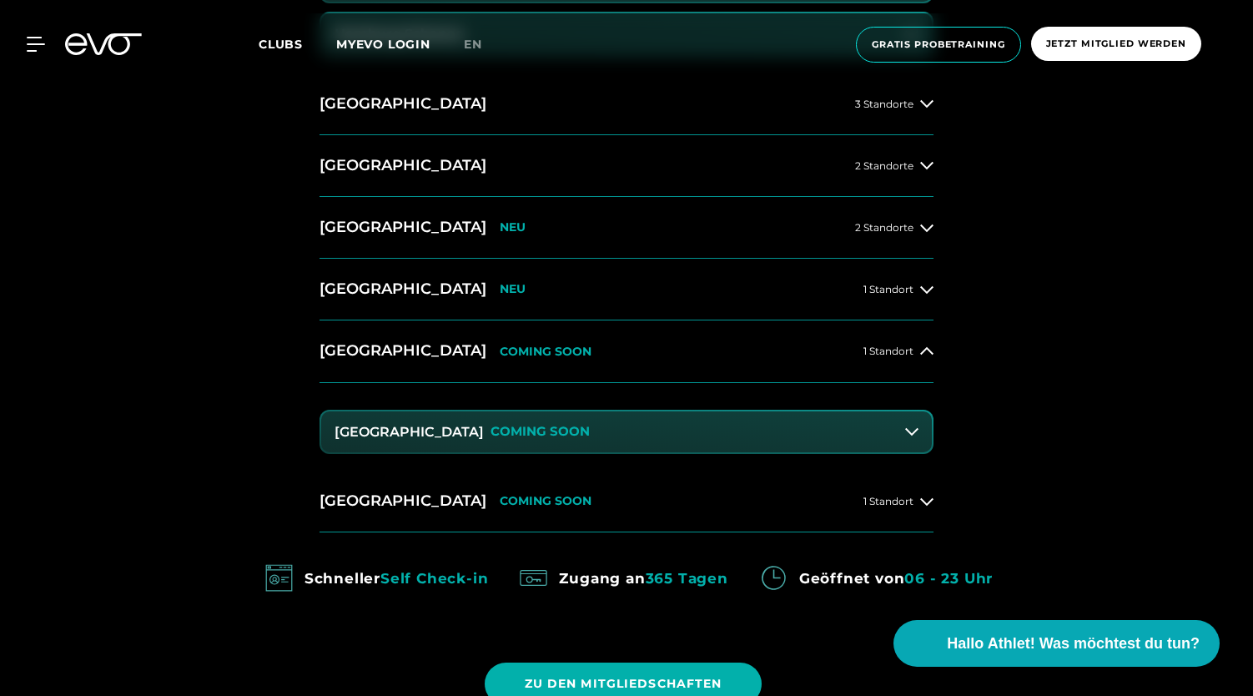
click at [621, 420] on button "Dresden Zentrum COMING SOON" at bounding box center [626, 432] width 611 height 42
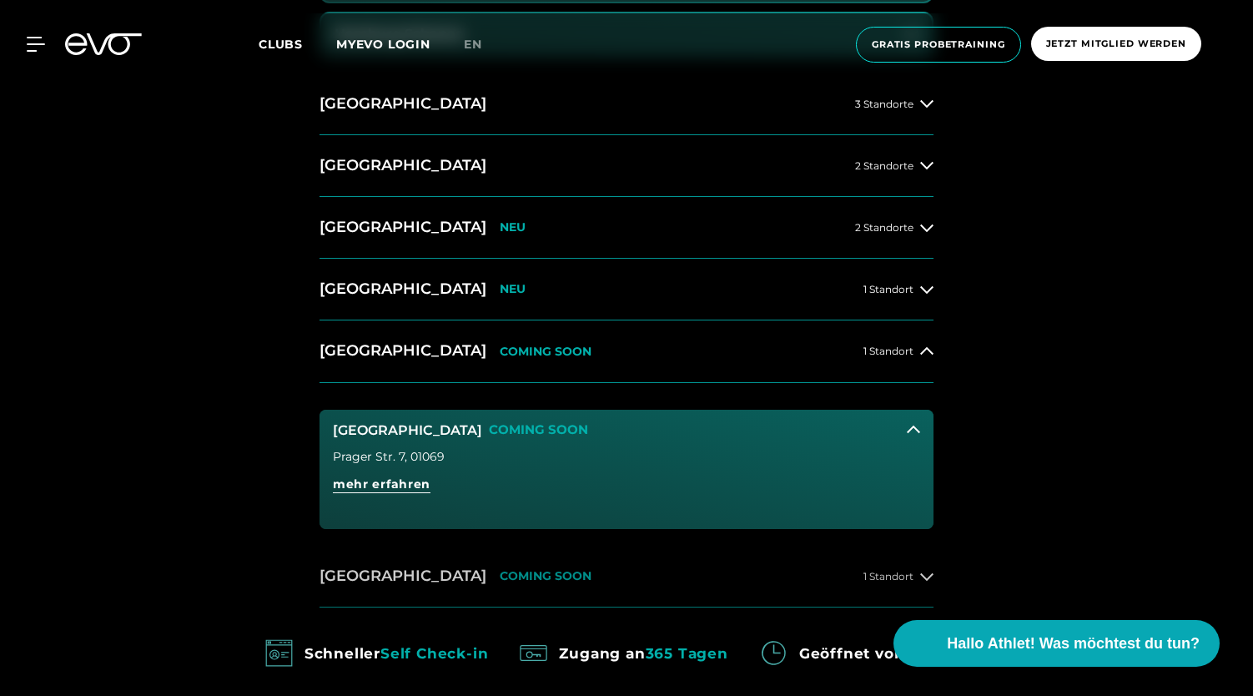
click at [521, 572] on button "[GEOGRAPHIC_DATA] COMING SOON 1 Standort" at bounding box center [627, 577] width 614 height 62
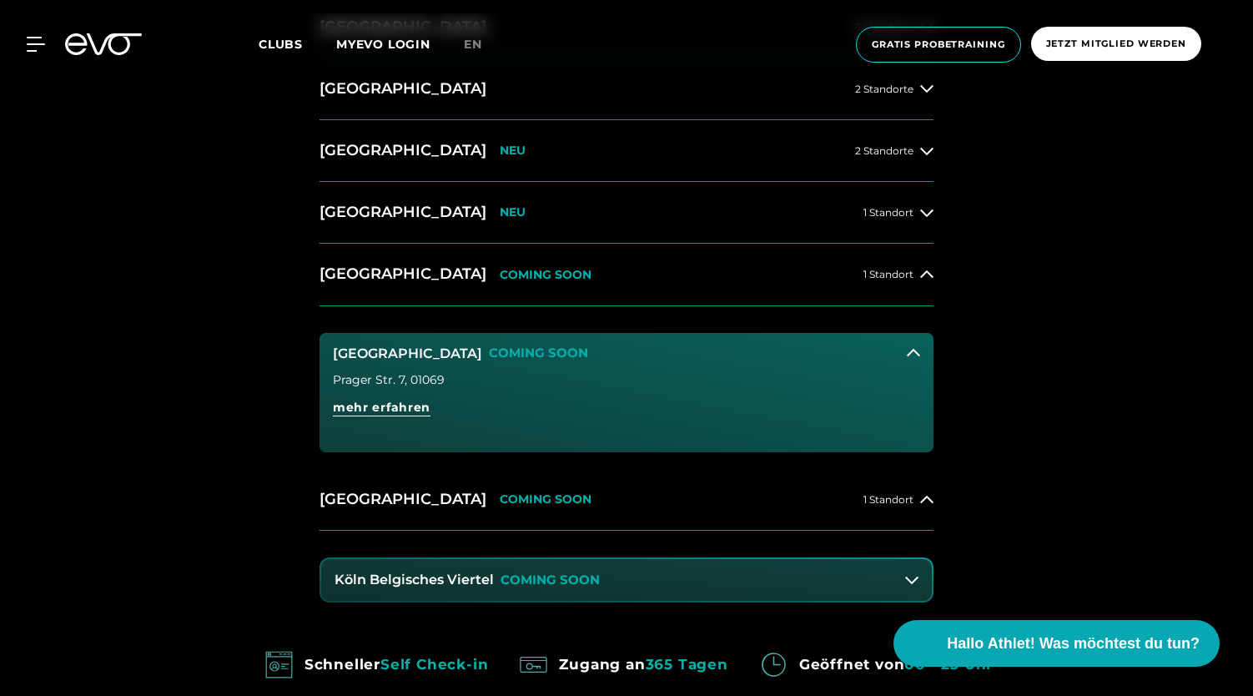
scroll to position [1304, 0]
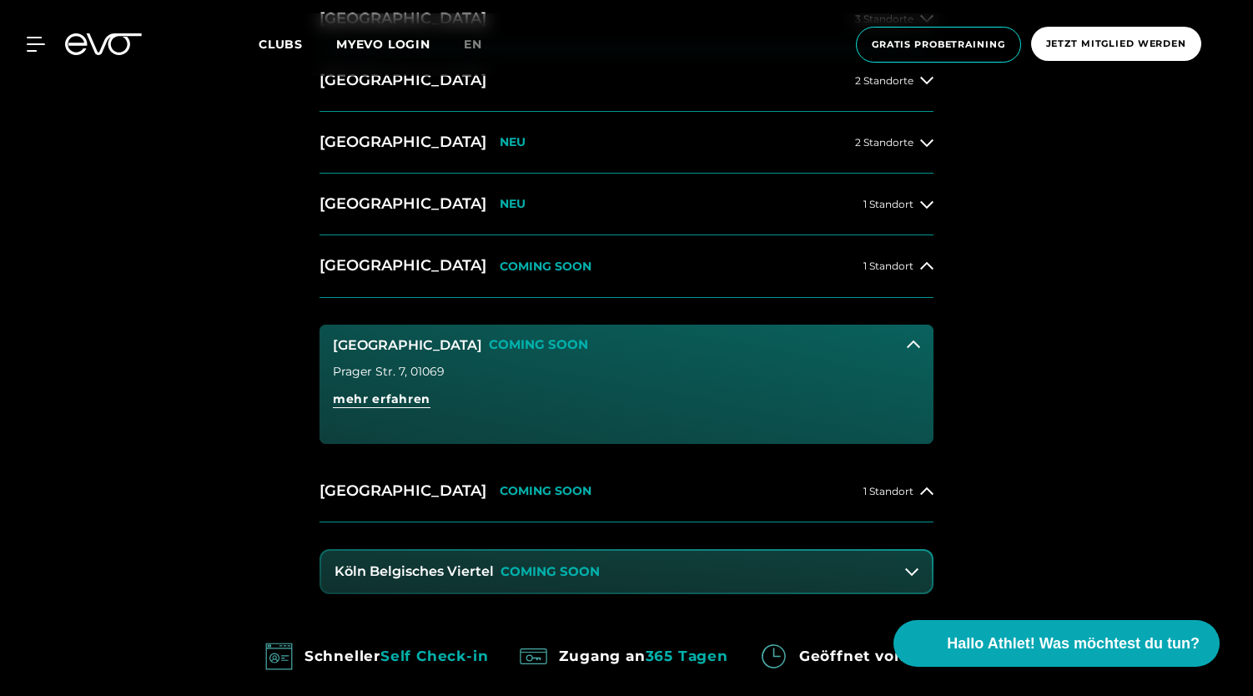
click at [603, 565] on button "Köln Belgisches Viertel COMING SOON" at bounding box center [626, 572] width 611 height 42
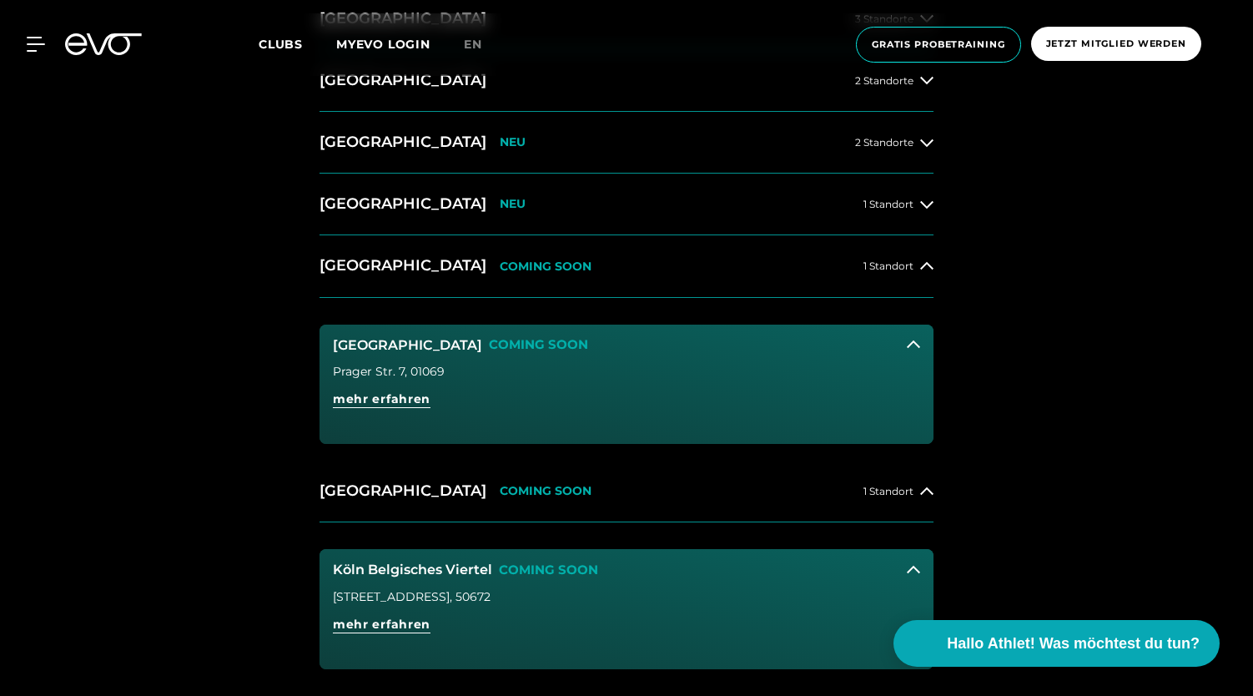
click at [267, 508] on div "14 Clubs in 7 Städten STARTE DEINE EVOLUTION Hamburg 4 Standorte Hamburg Blanke…" at bounding box center [626, 161] width 1253 height 1538
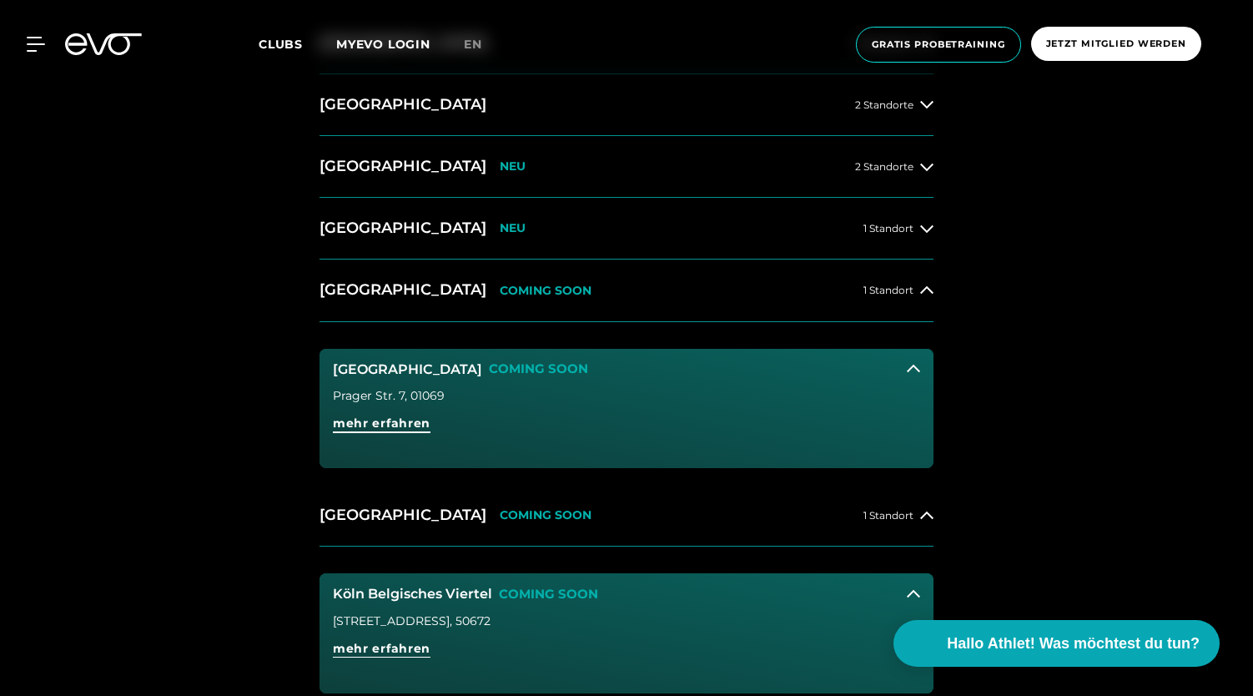
click at [392, 426] on span "mehr erfahren" at bounding box center [382, 424] width 98 height 18
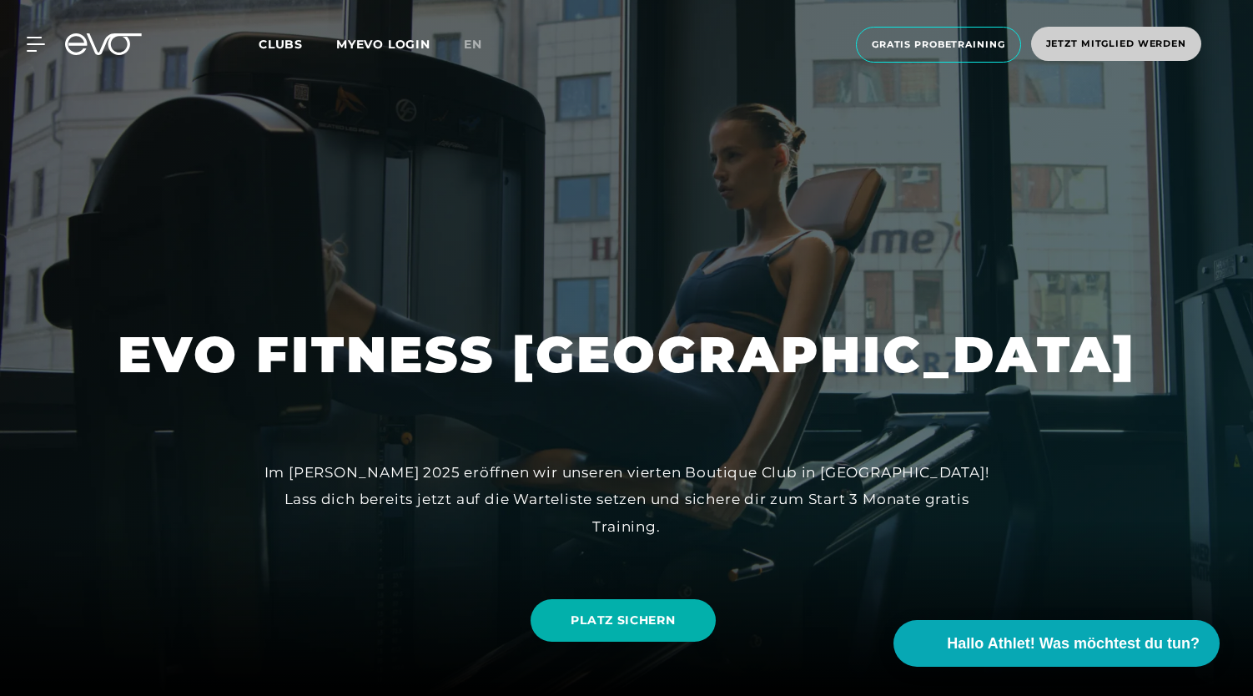
click at [1110, 52] on span "Jetzt Mitglied werden" at bounding box center [1116, 44] width 170 height 34
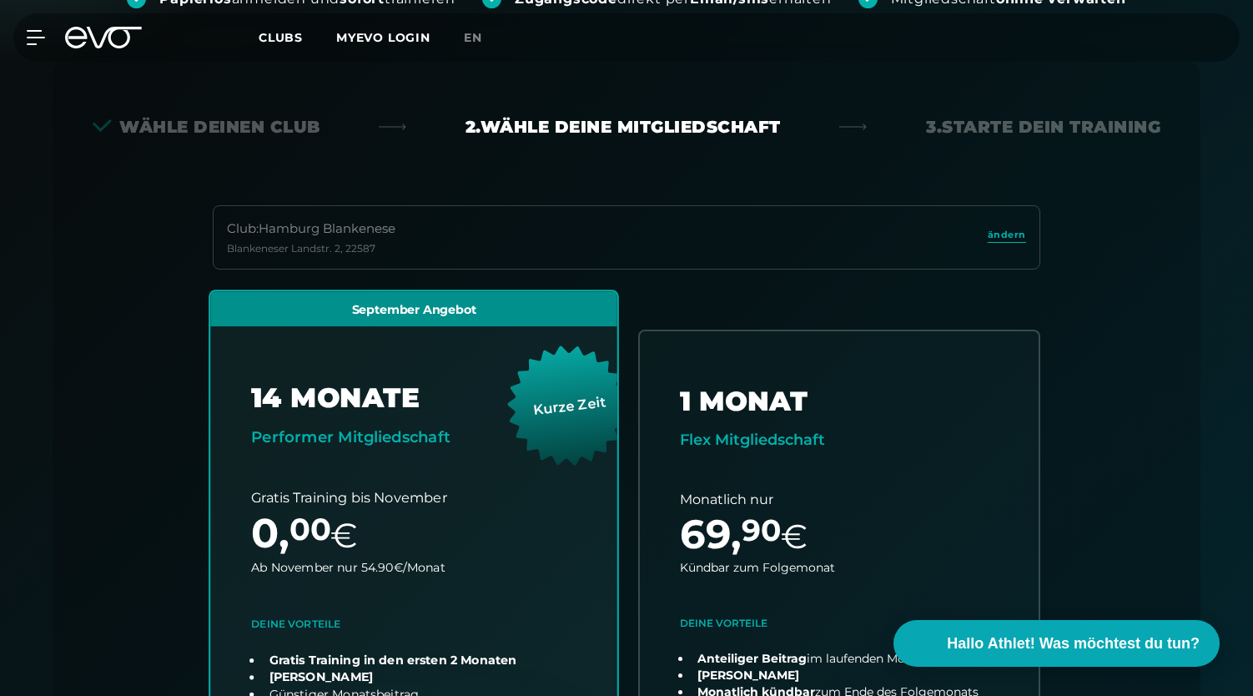
scroll to position [369, 0]
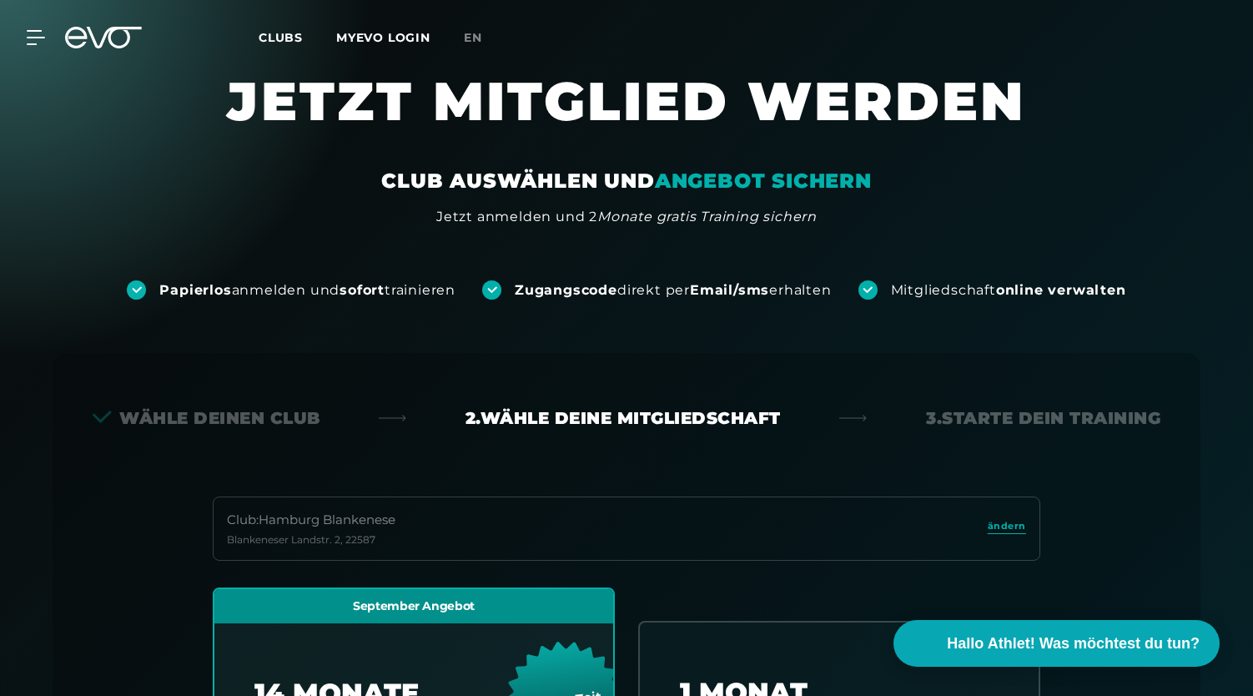
click at [96, 43] on icon at bounding box center [114, 38] width 55 height 22
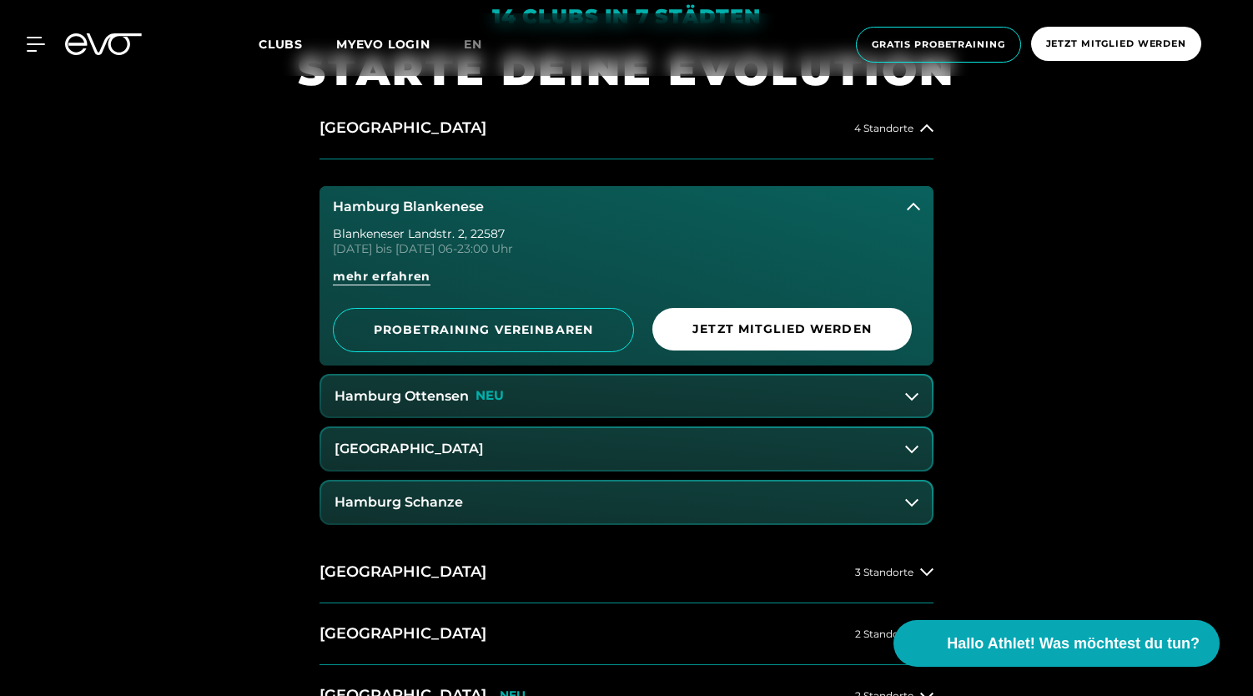
scroll to position [754, 0]
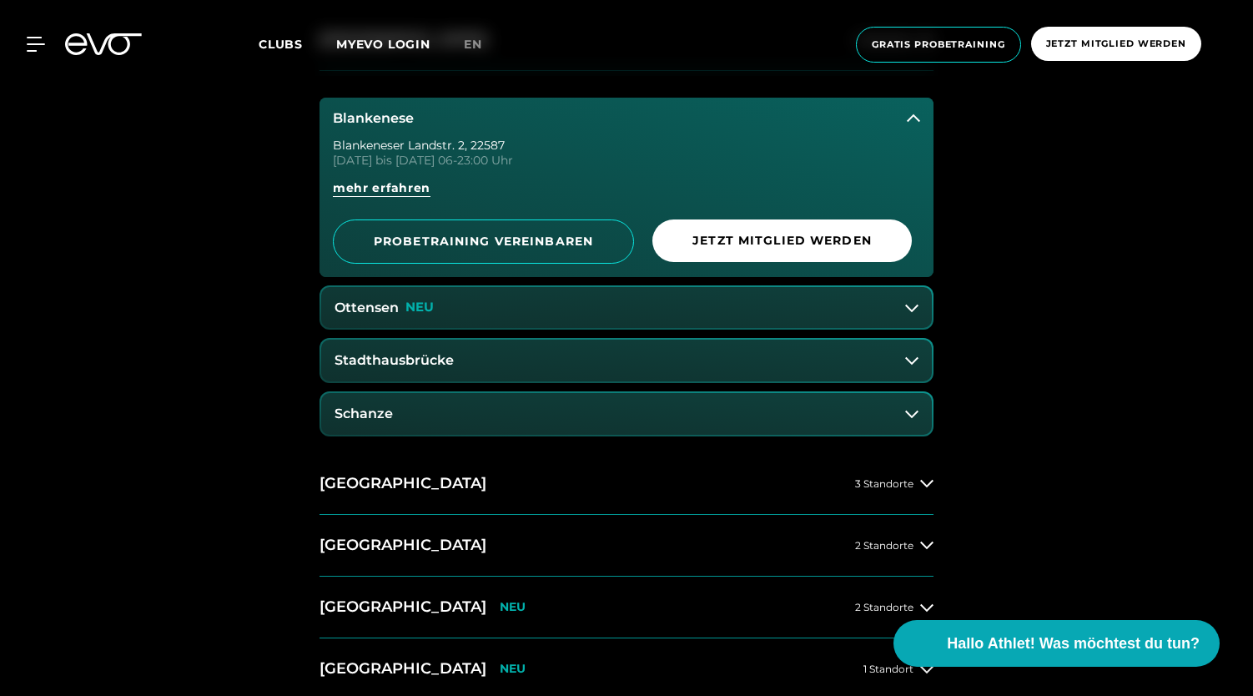
scroll to position [855, 0]
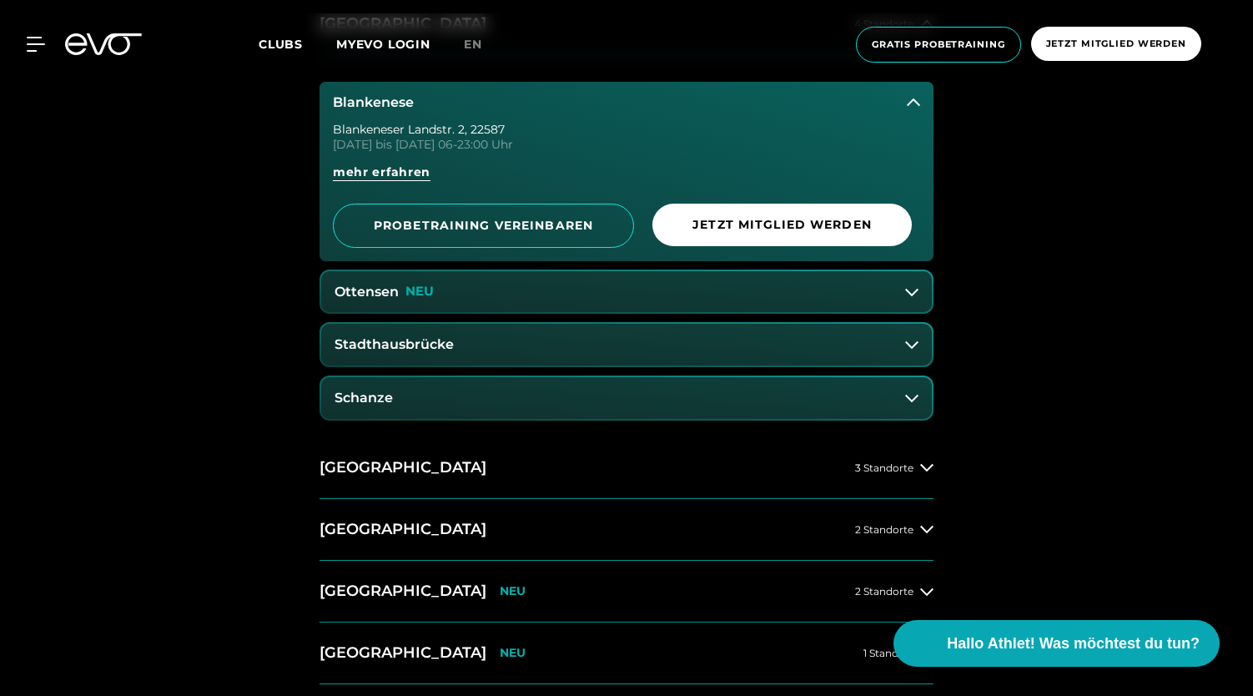
click at [890, 104] on button "Blankenese" at bounding box center [627, 103] width 614 height 42
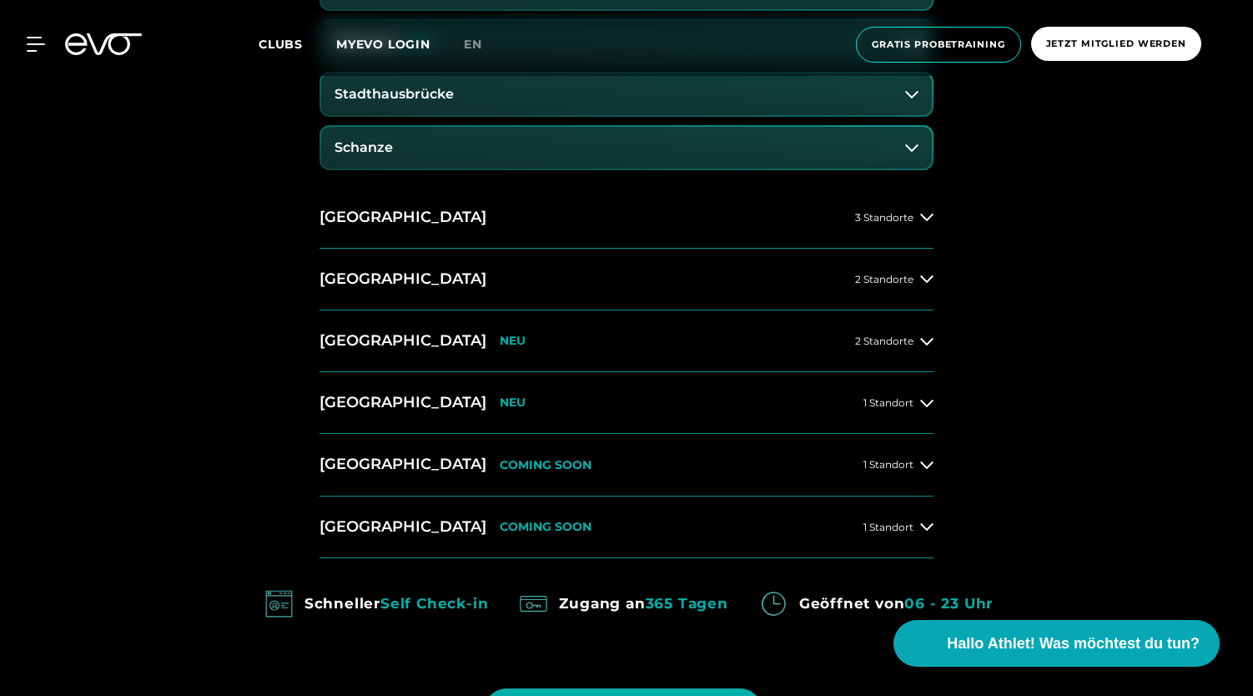
scroll to position [972, 0]
click at [358, 393] on h2 "[GEOGRAPHIC_DATA]" at bounding box center [403, 401] width 167 height 21
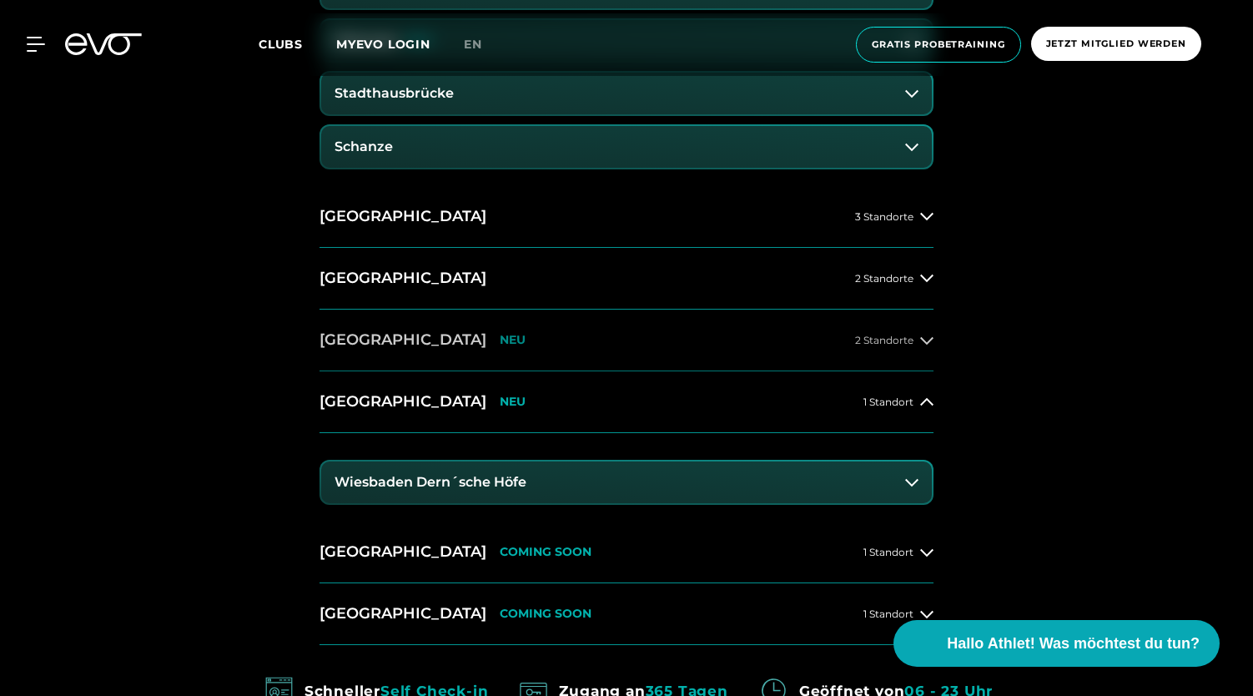
click at [353, 346] on h2 "[GEOGRAPHIC_DATA]" at bounding box center [403, 340] width 167 height 21
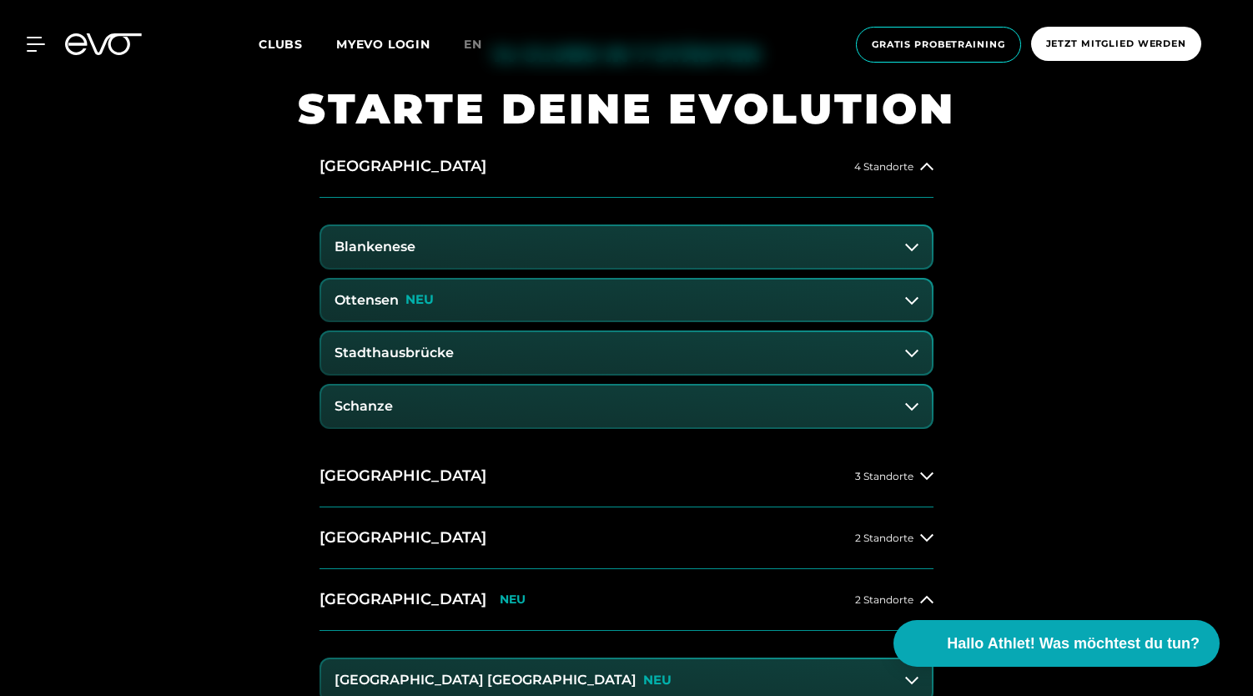
scroll to position [714, 0]
click at [537, 253] on button "Blankenese" at bounding box center [626, 246] width 611 height 42
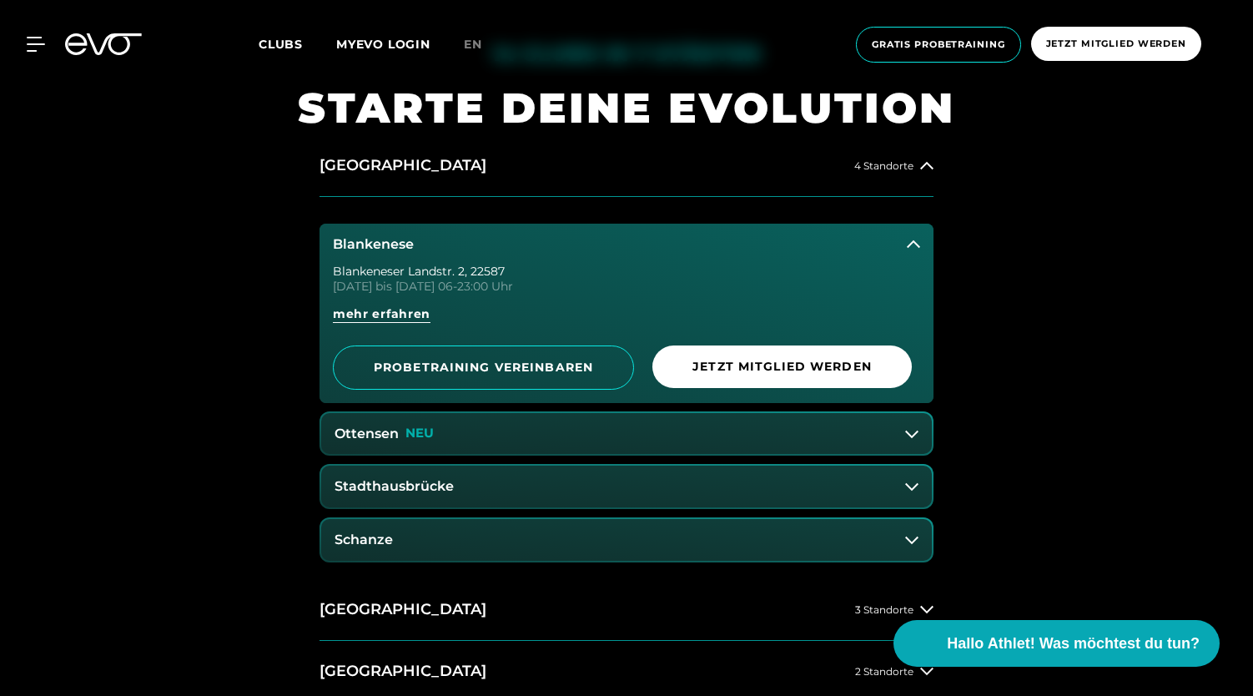
click at [550, 433] on button "Ottensen NEU" at bounding box center [626, 434] width 611 height 42
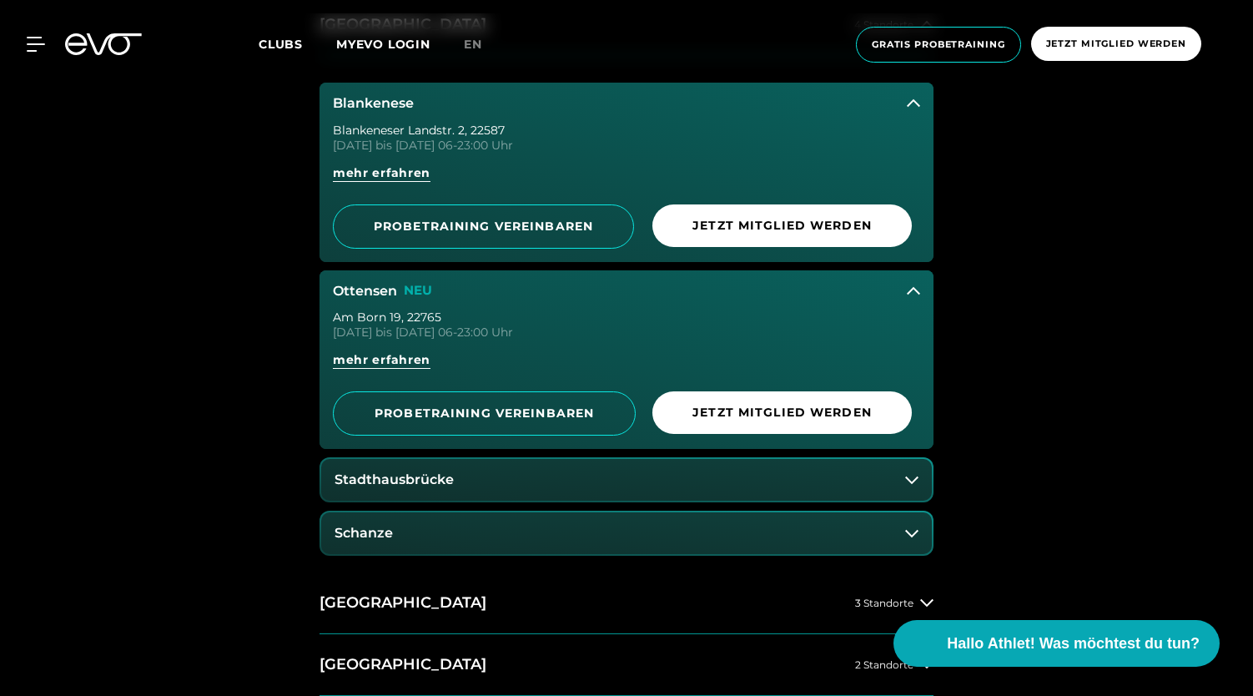
scroll to position [855, 0]
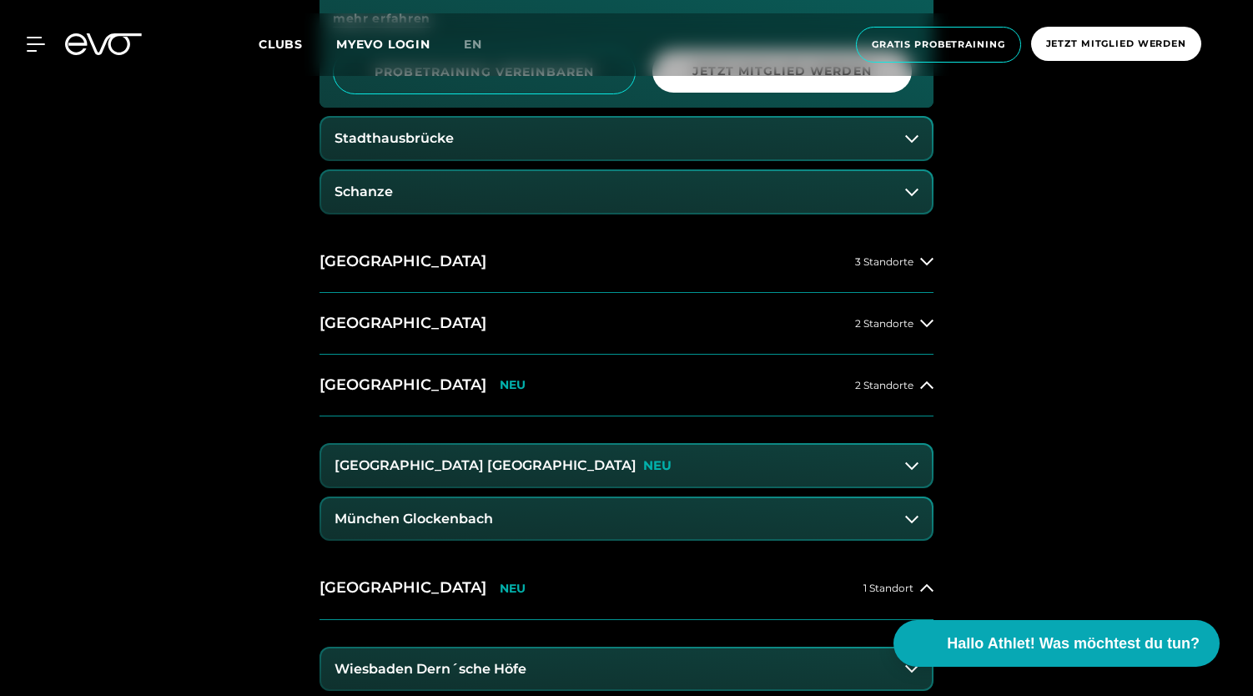
click at [224, 228] on div "14 Clubs in 7 Städten STARTE DEINE EVOLUTION [GEOGRAPHIC_DATA] 4 Standorte Blan…" at bounding box center [626, 287] width 1253 height 1575
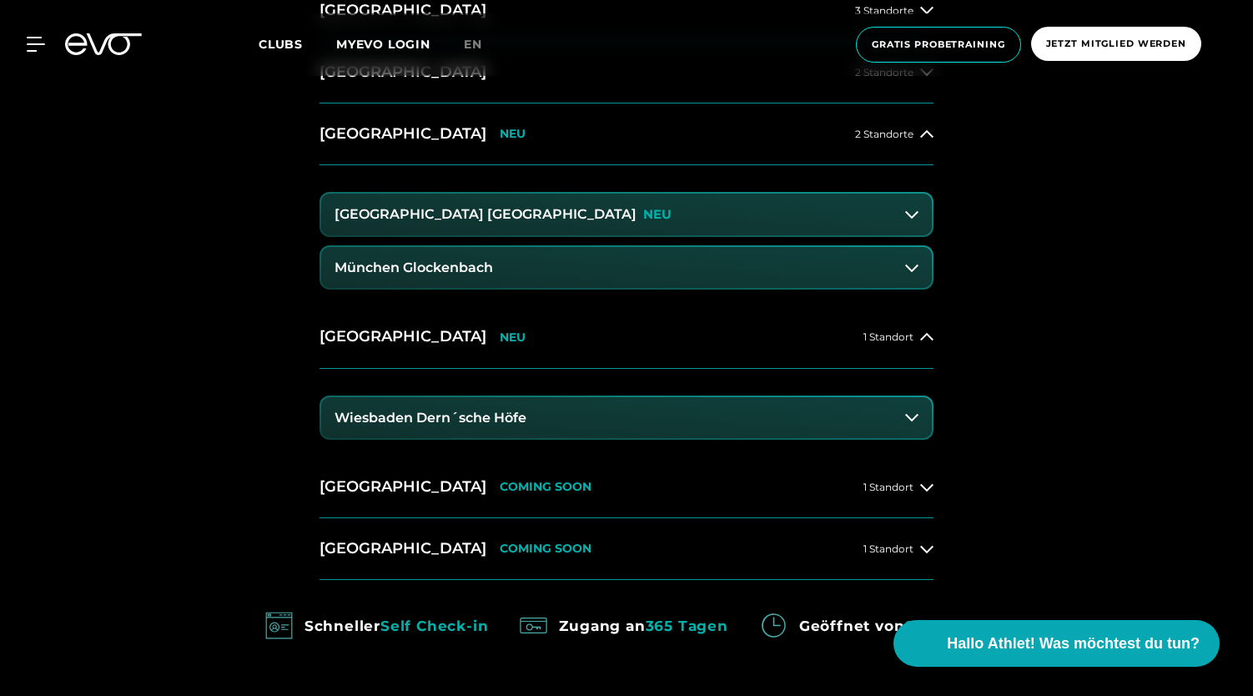
scroll to position [1531, 0]
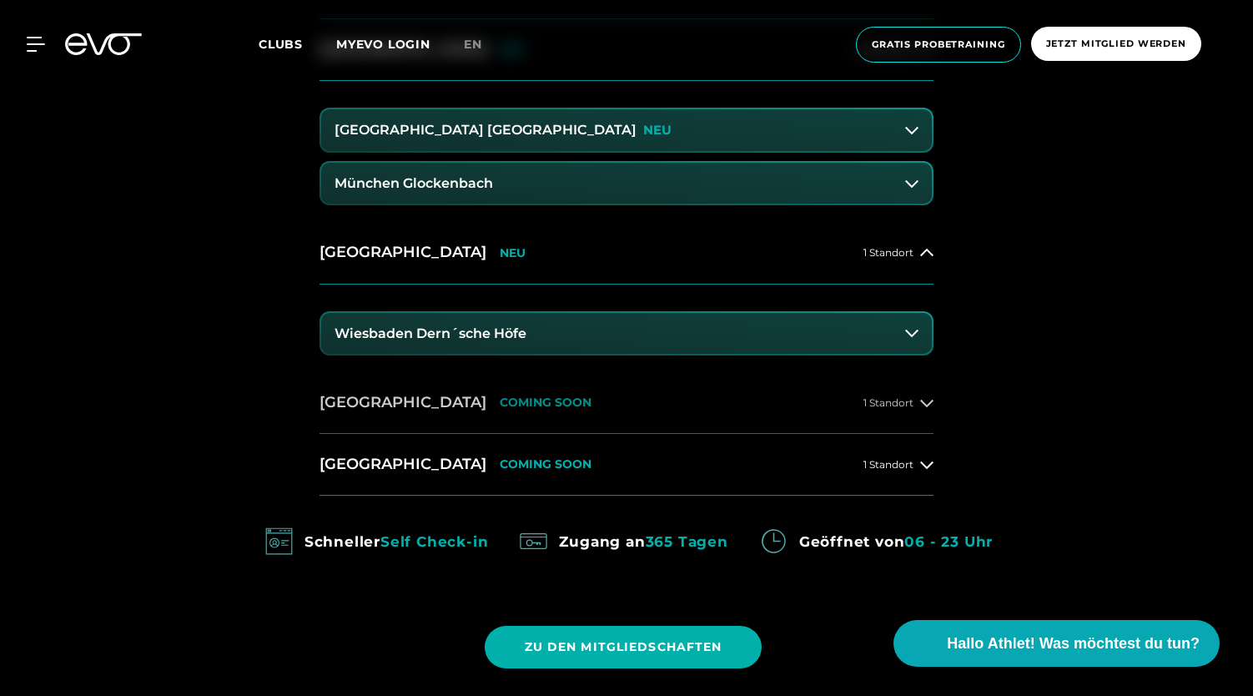
click at [374, 403] on h2 "[GEOGRAPHIC_DATA]" at bounding box center [403, 402] width 167 height 21
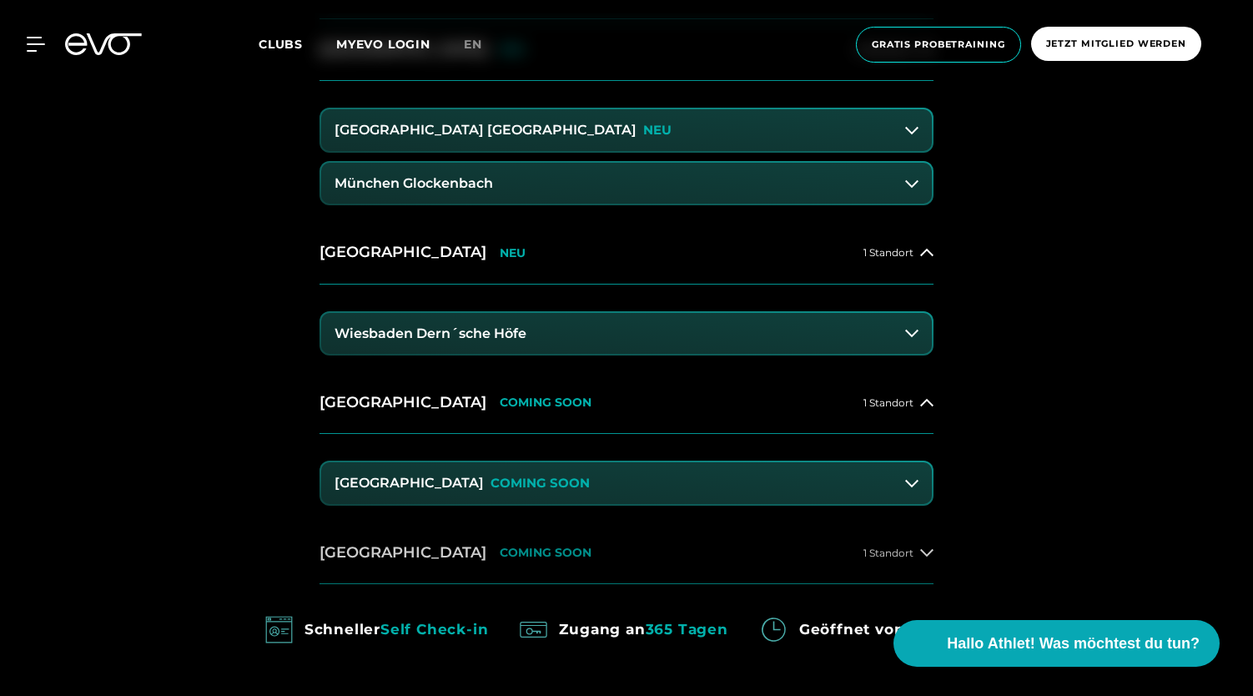
click at [330, 558] on h2 "[GEOGRAPHIC_DATA]" at bounding box center [403, 552] width 167 height 21
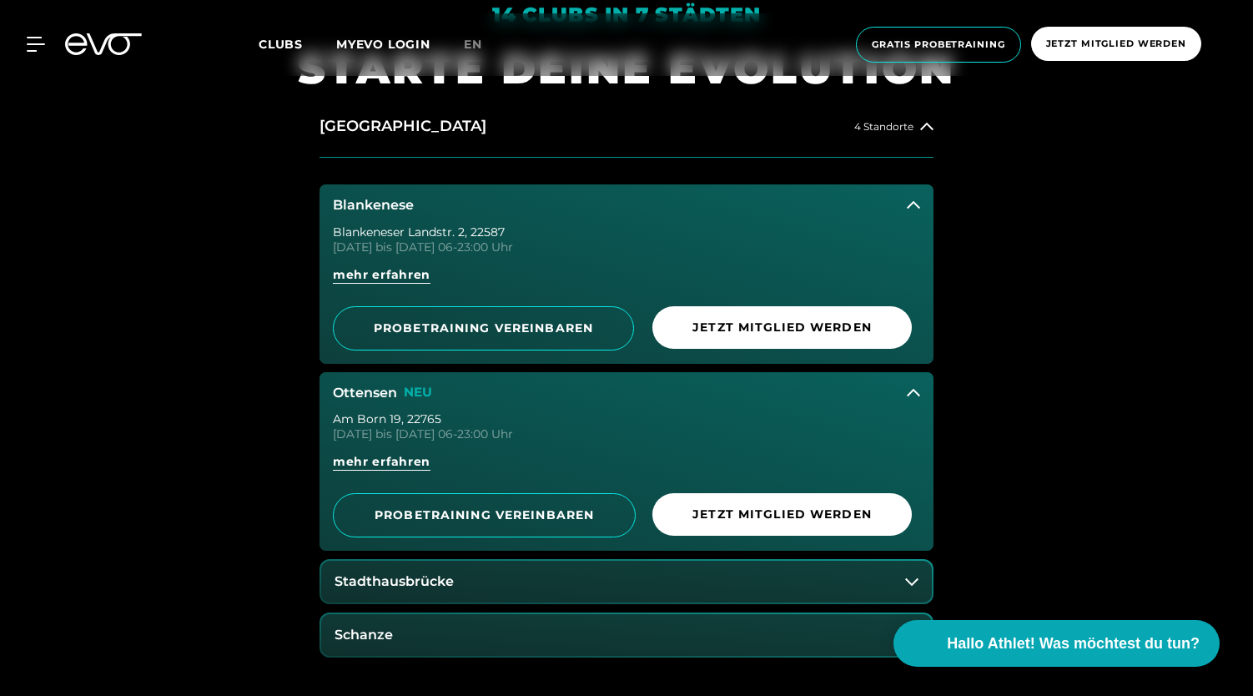
scroll to position [751, 0]
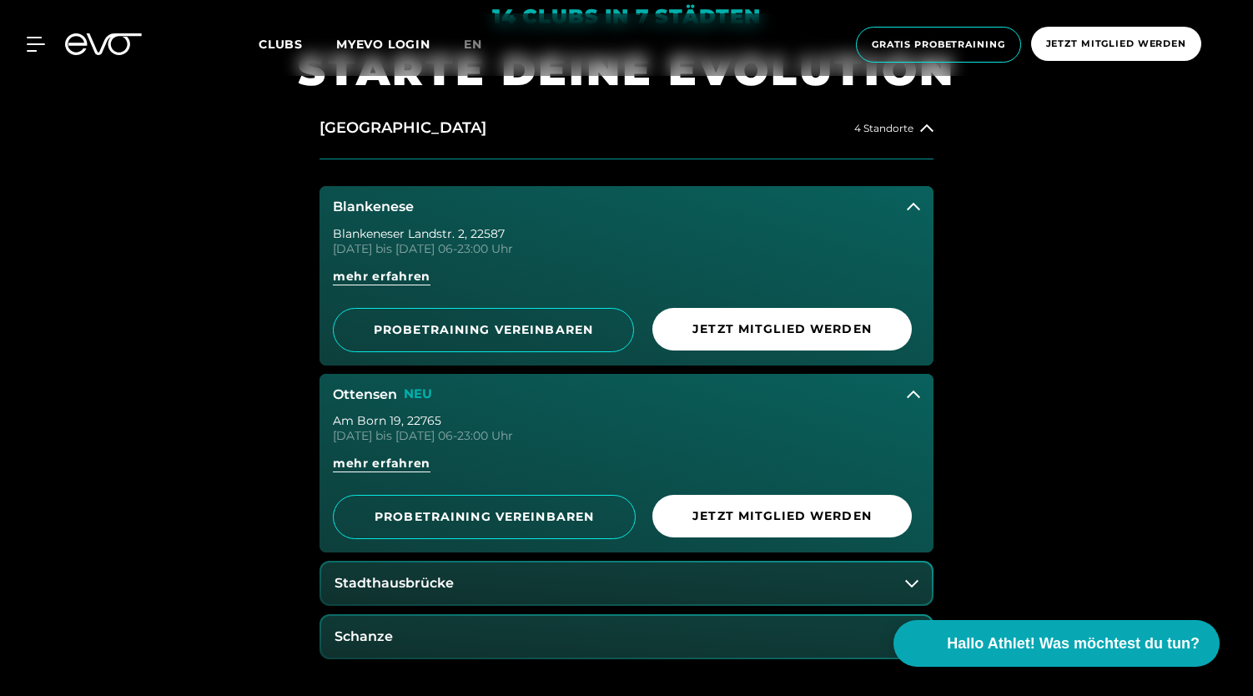
click at [717, 213] on button "Blankenese" at bounding box center [627, 207] width 614 height 42
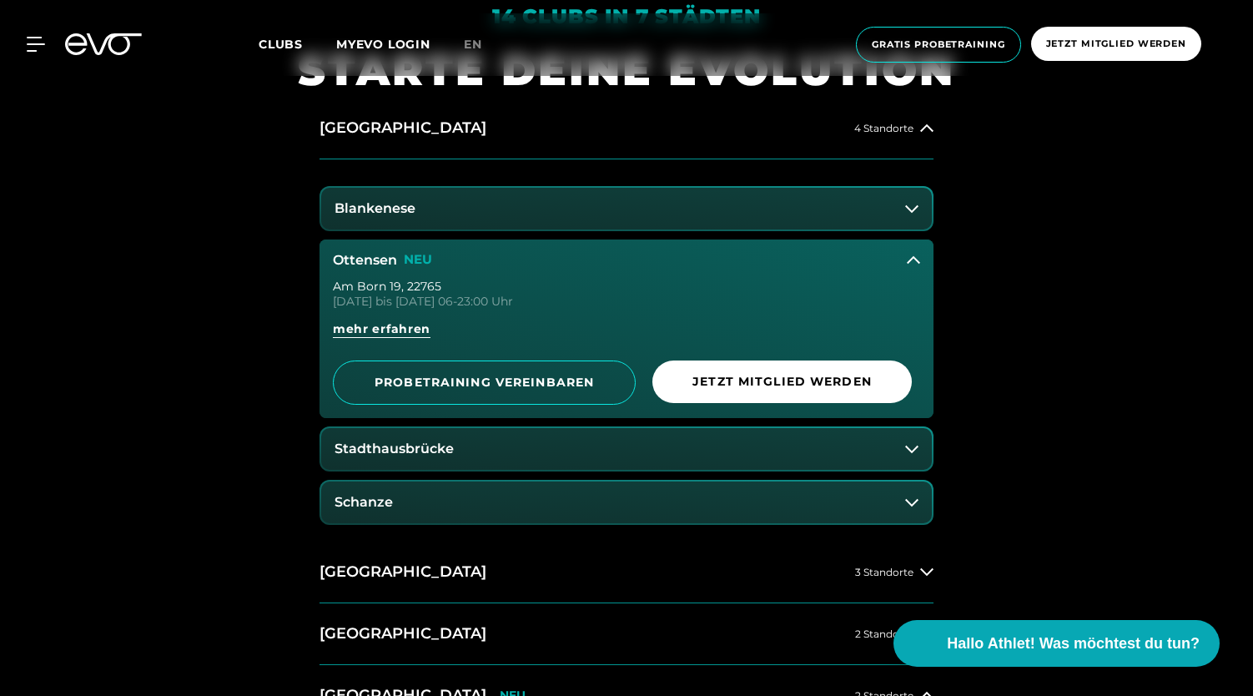
click at [739, 289] on div "Am Born 19 , 22765" at bounding box center [627, 286] width 588 height 12
click at [931, 253] on button "Ottensen NEU" at bounding box center [627, 261] width 614 height 42
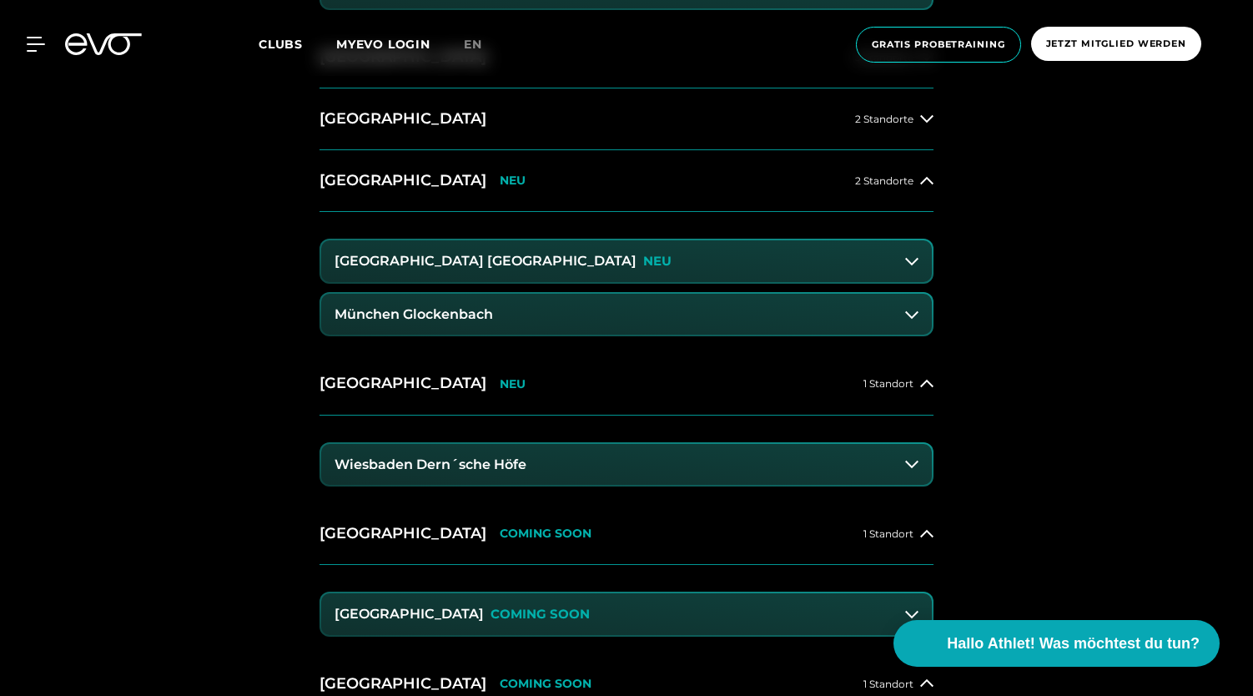
scroll to position [1123, 0]
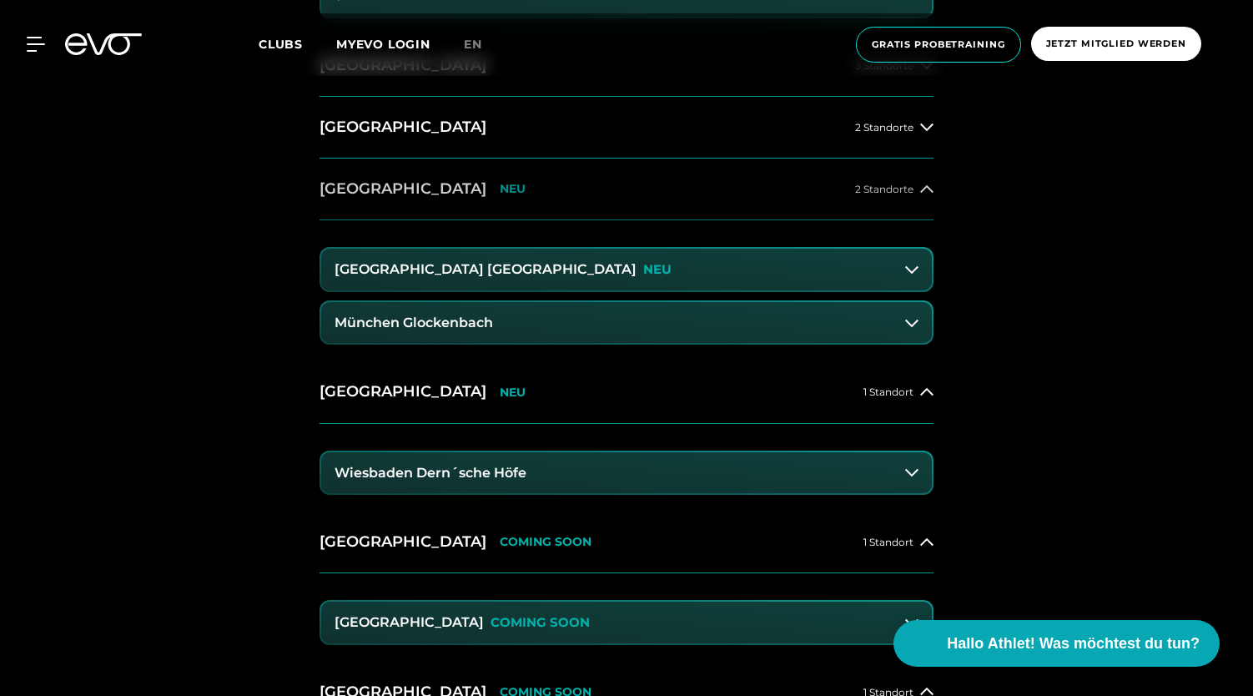
click at [725, 199] on button "[GEOGRAPHIC_DATA] NEU 2 Standorte" at bounding box center [627, 190] width 614 height 62
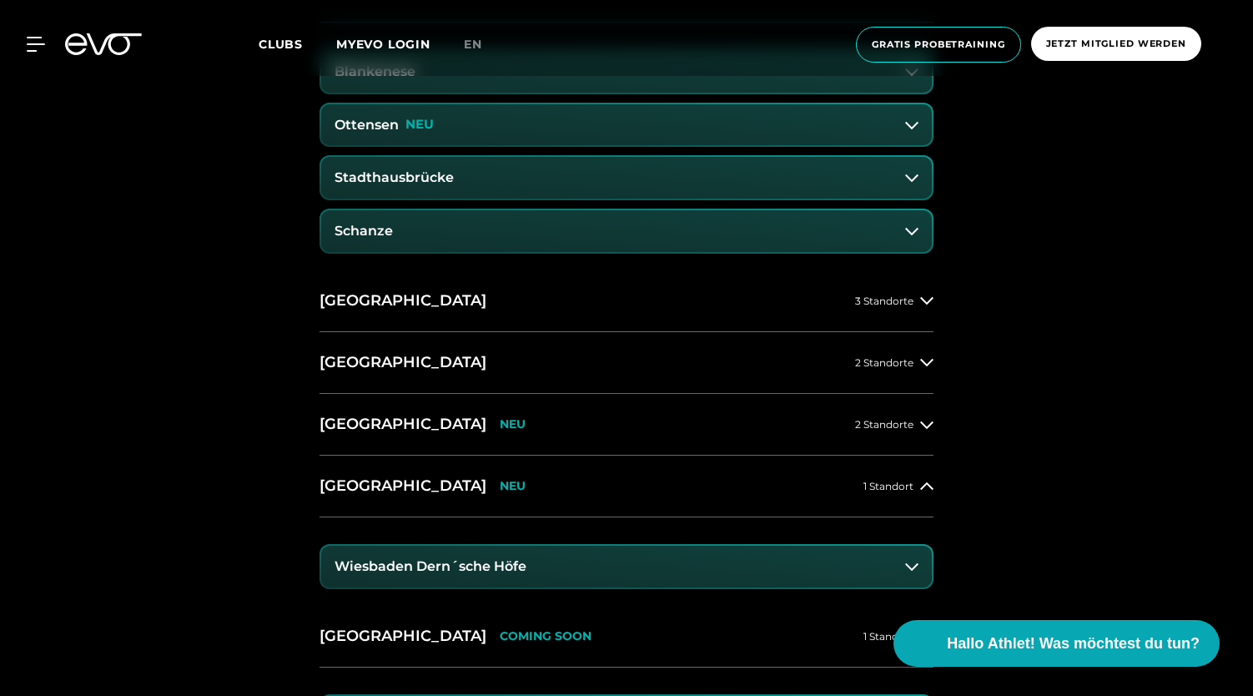
scroll to position [886, 0]
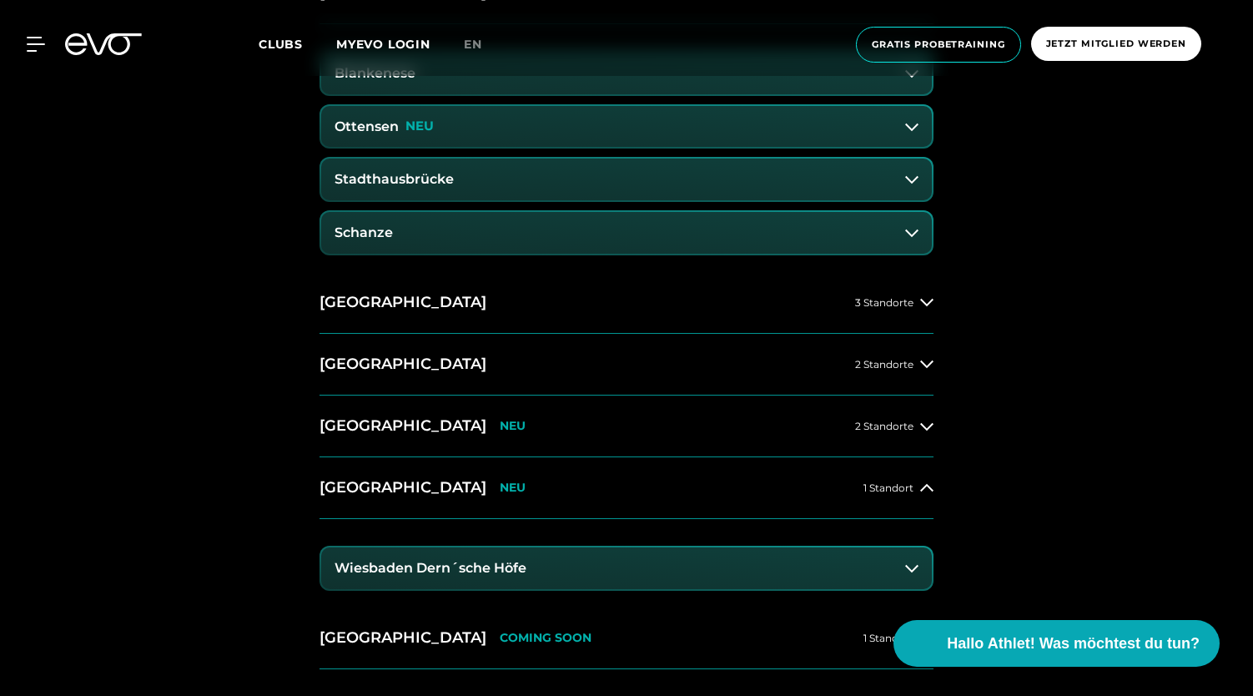
click at [653, 132] on button "Ottensen NEU" at bounding box center [626, 127] width 611 height 42
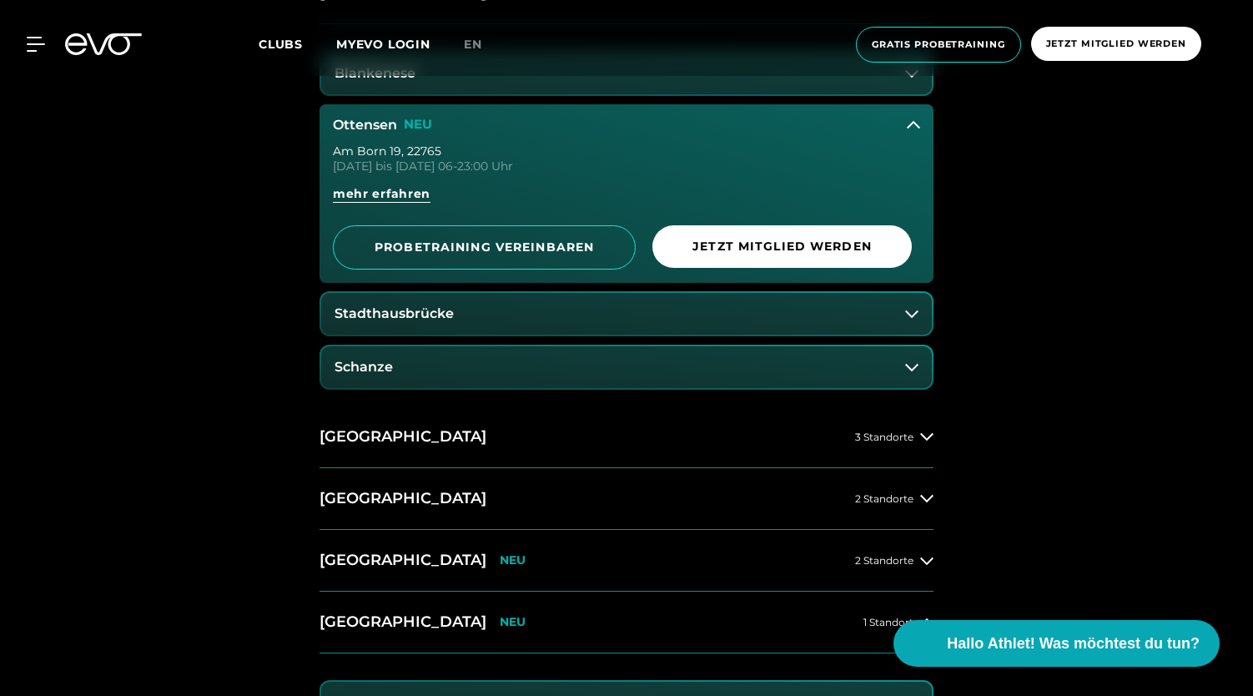
click at [653, 132] on button "Ottensen NEU" at bounding box center [627, 125] width 614 height 42
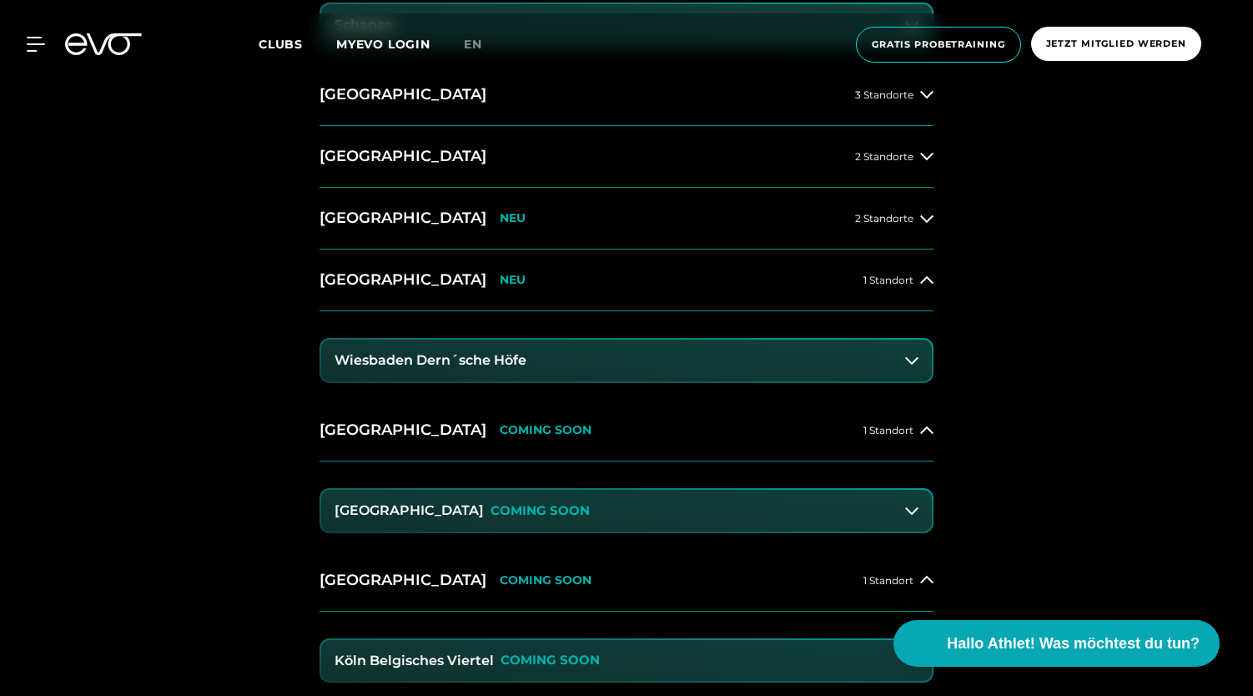
scroll to position [1095, 0]
click at [410, 282] on div "Wiesbaden NEU" at bounding box center [423, 279] width 206 height 21
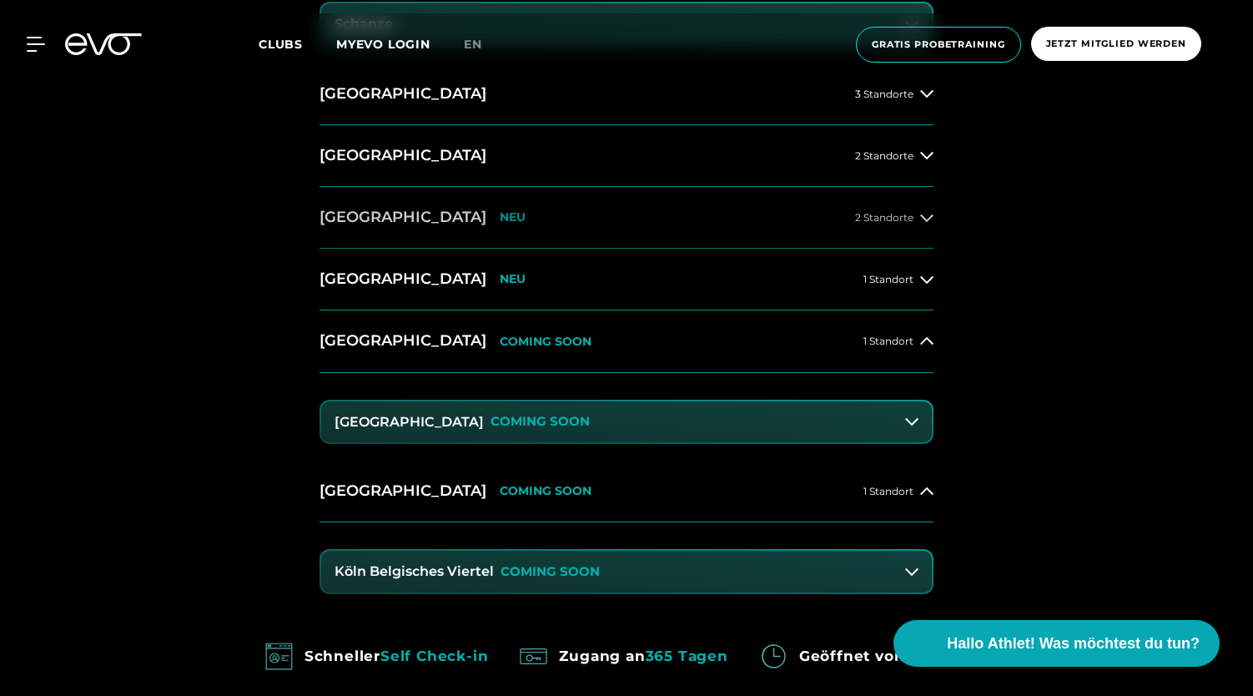
click at [500, 211] on p "NEU" at bounding box center [513, 217] width 26 height 14
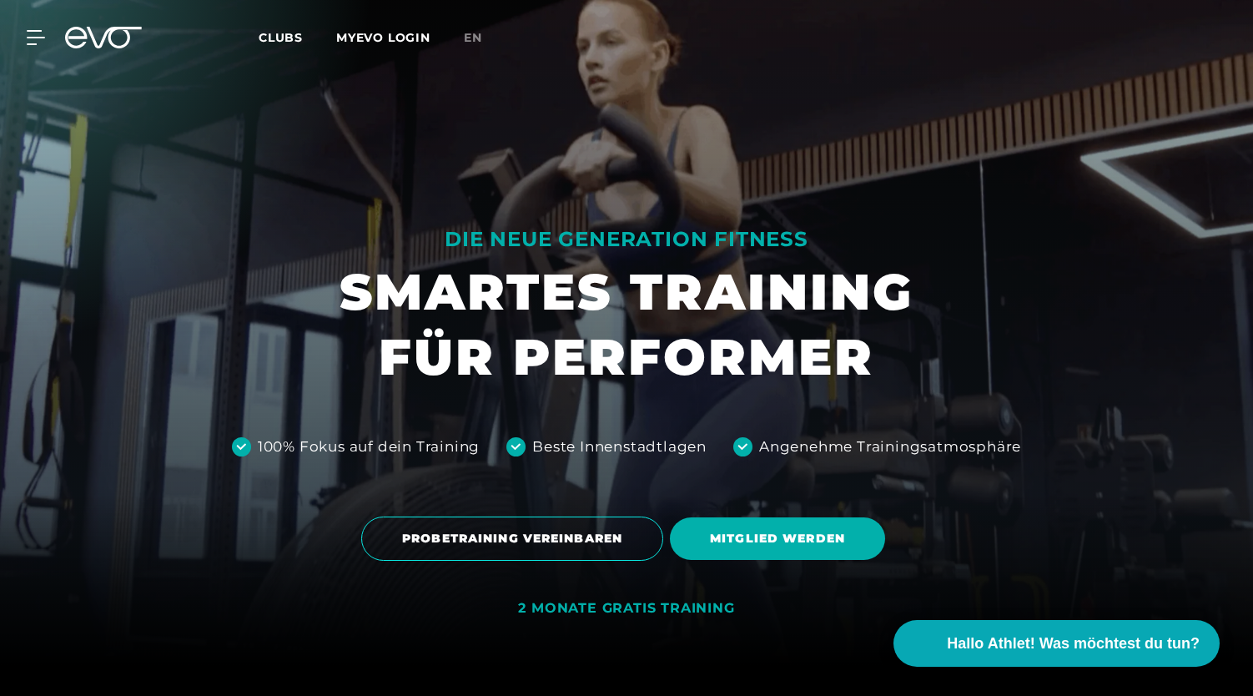
scroll to position [0, 0]
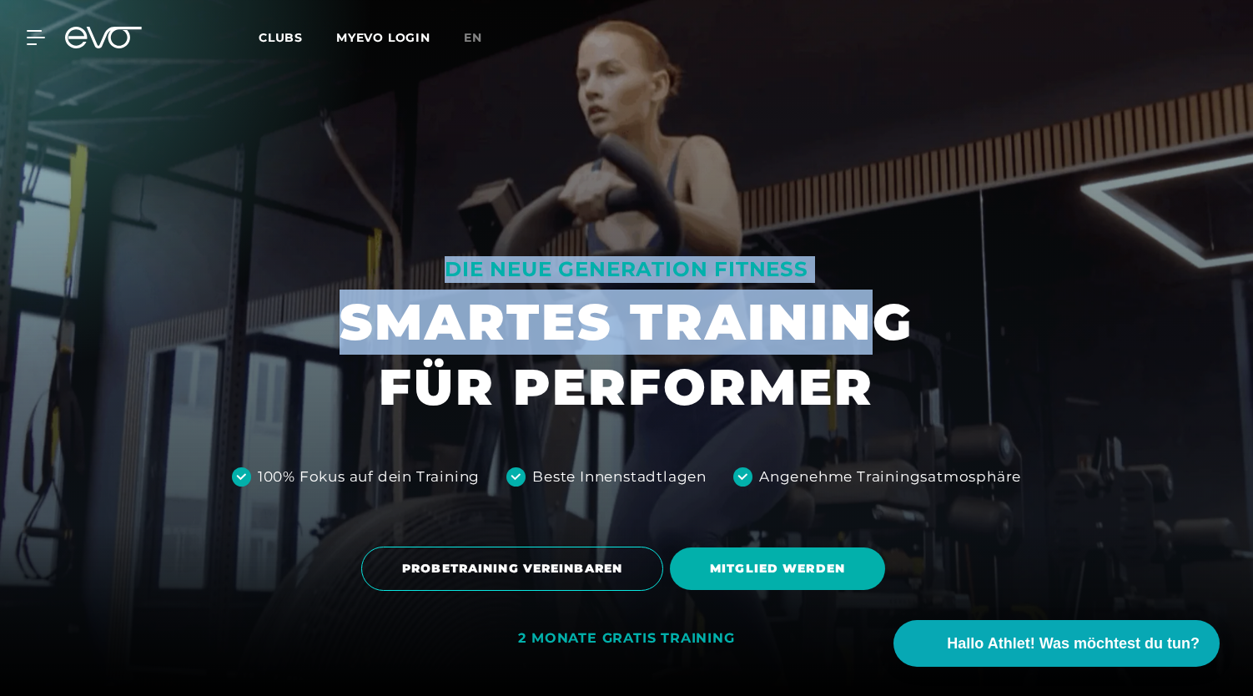
drag, startPoint x: 578, startPoint y: 290, endPoint x: 872, endPoint y: 305, distance: 294.1
click at [872, 305] on div "DIE NEUE GENERATION FITNESS SMARTES TRAINING FÜR PERFORMER" at bounding box center [627, 338] width 574 height 164
click at [872, 305] on h1 "SMARTES TRAINING FÜR PERFORMER" at bounding box center [627, 355] width 574 height 130
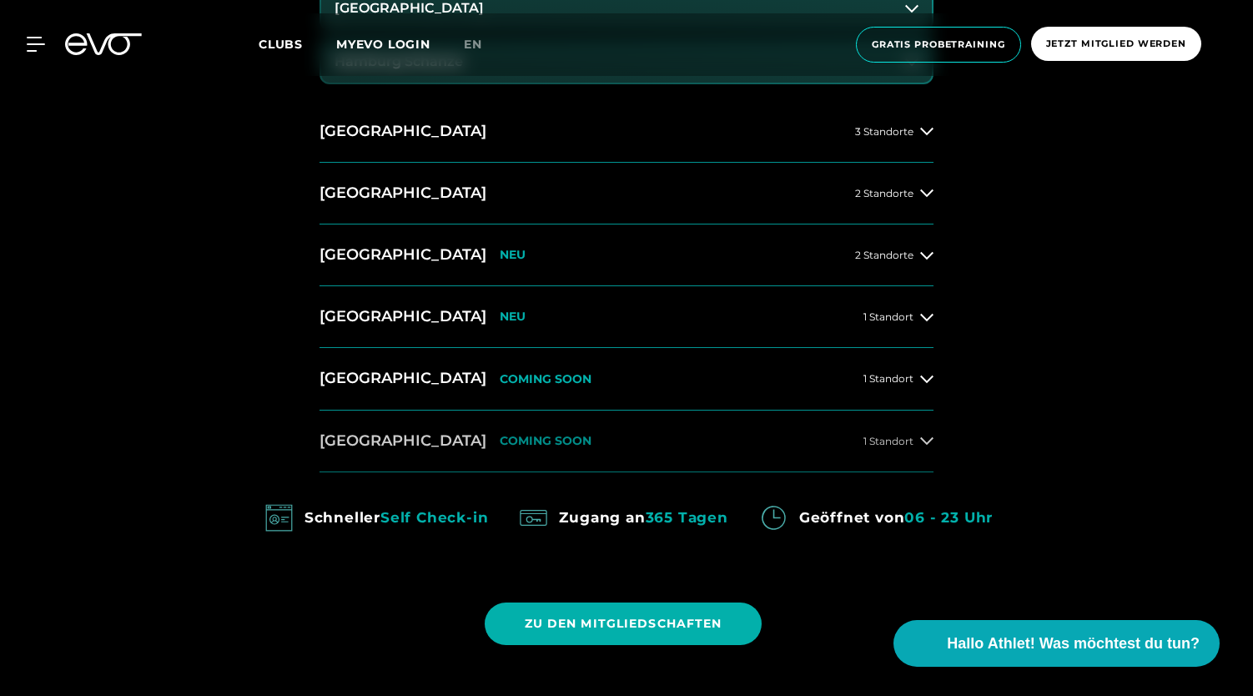
scroll to position [1208, 0]
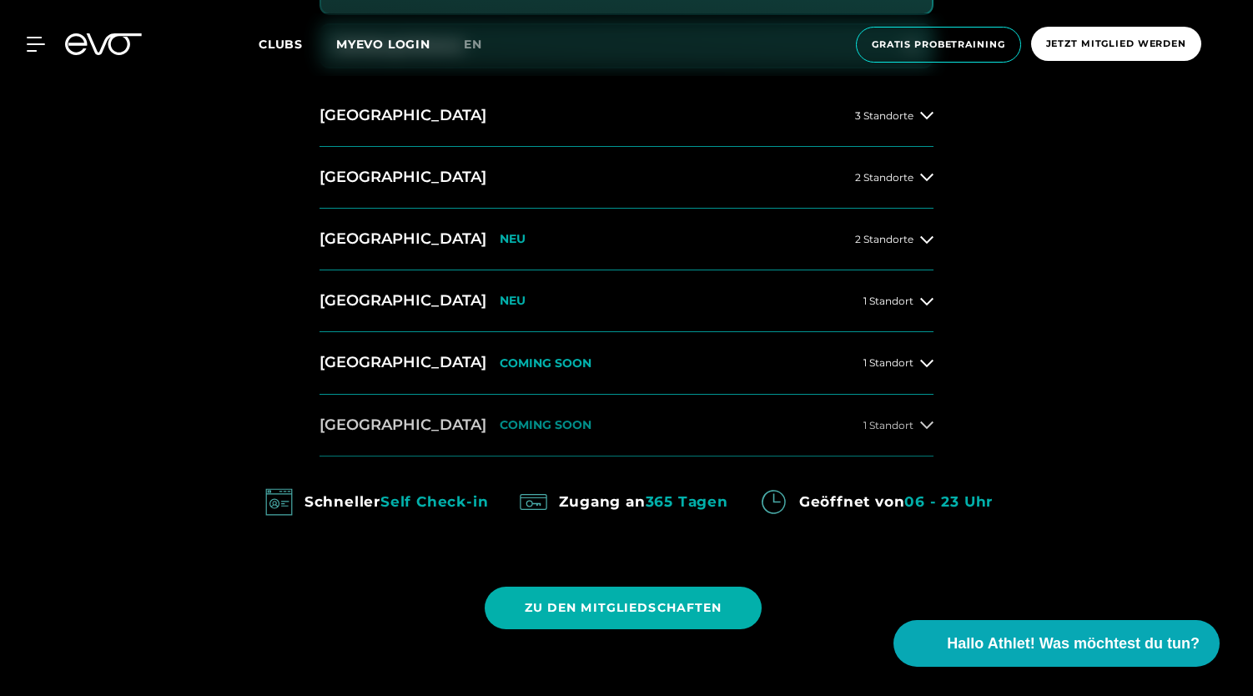
click at [531, 428] on button "Köln COMING SOON 1 Standort" at bounding box center [627, 426] width 614 height 62
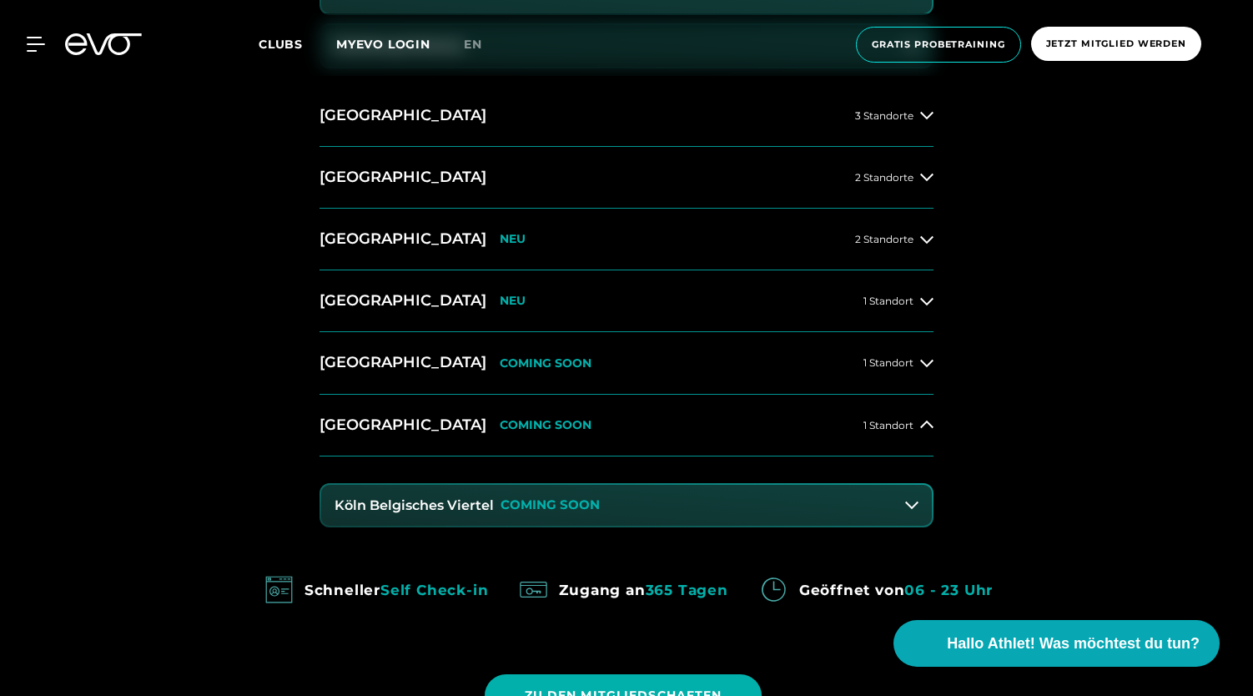
click at [494, 498] on div "Köln Belgisches Viertel COMING SOON" at bounding box center [467, 505] width 265 height 15
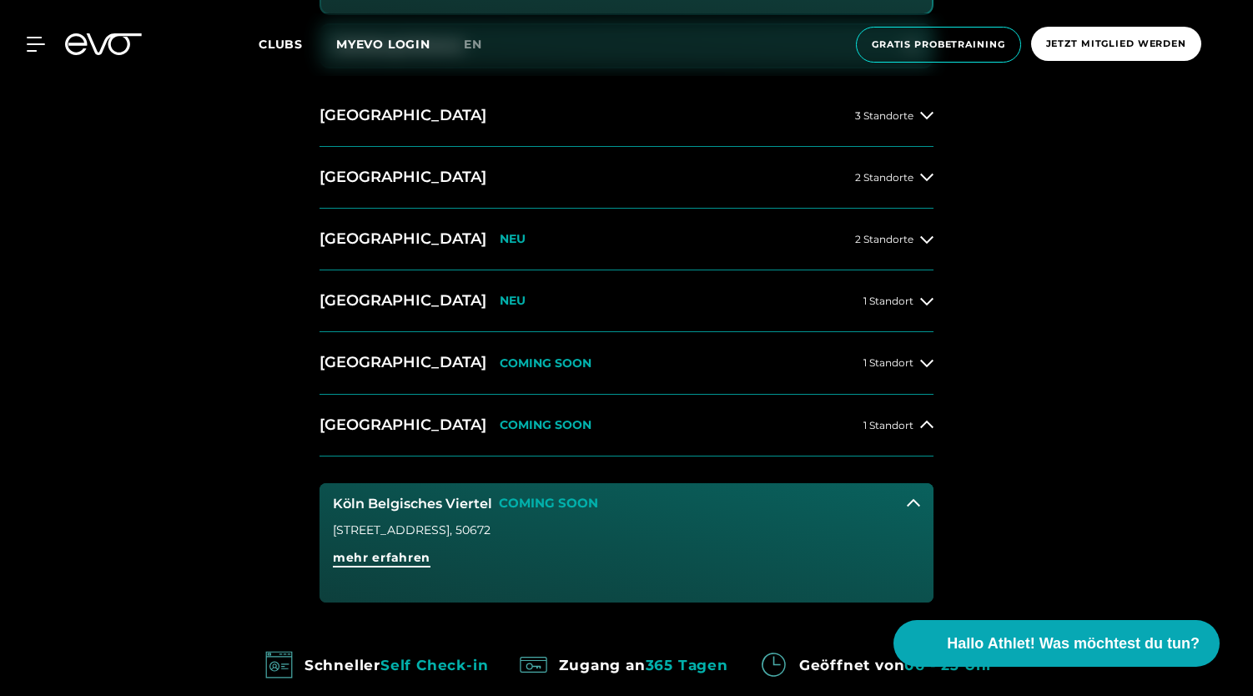
click at [381, 553] on span "mehr erfahren" at bounding box center [382, 558] width 98 height 18
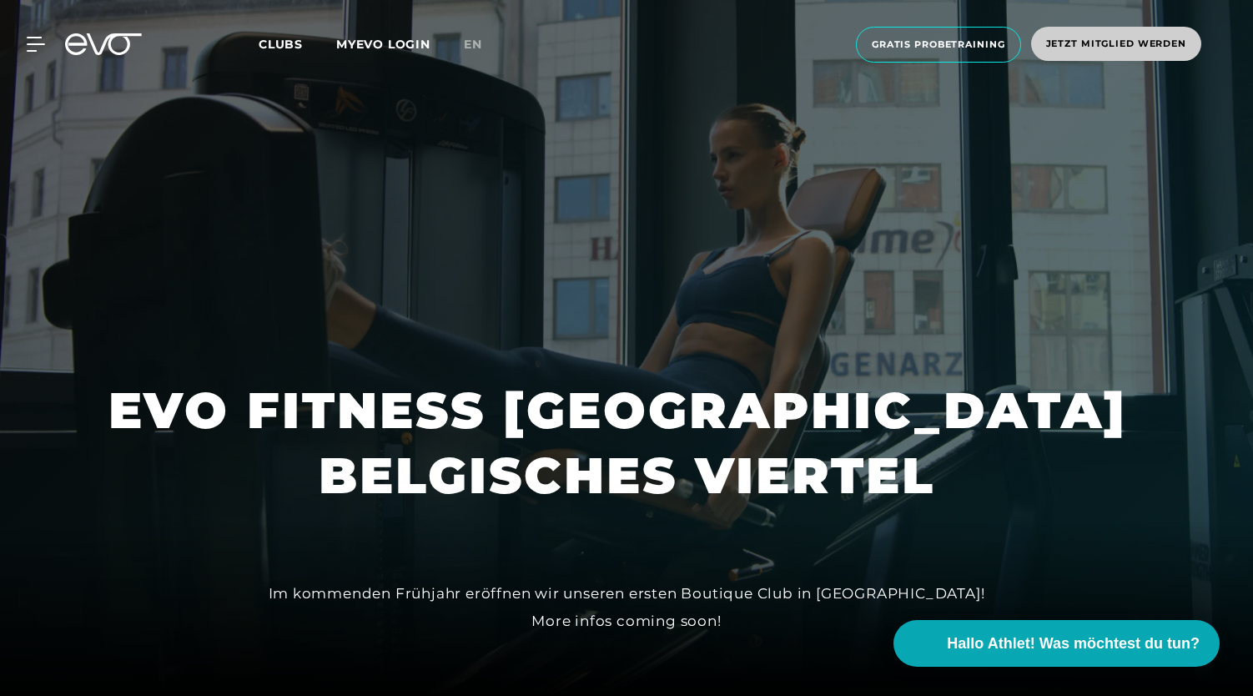
click at [1087, 51] on span "Jetzt Mitglied werden" at bounding box center [1116, 44] width 170 height 34
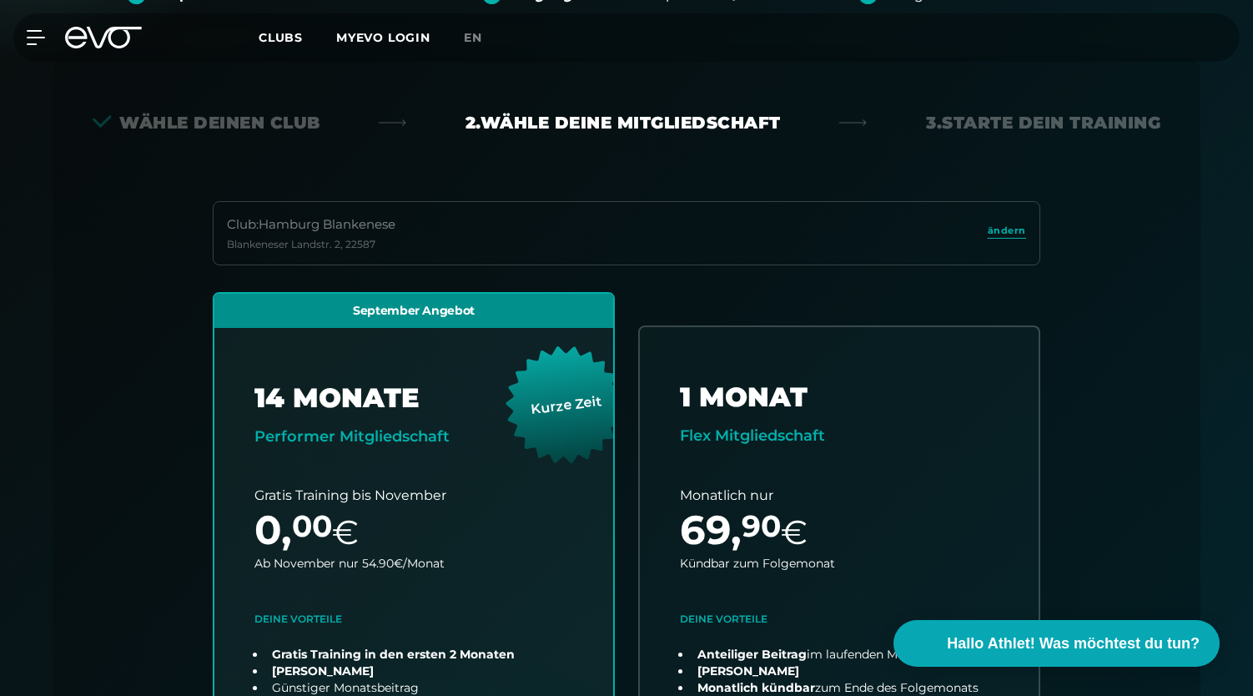
scroll to position [310, 0]
click at [1025, 231] on span "ändern" at bounding box center [1007, 231] width 38 height 14
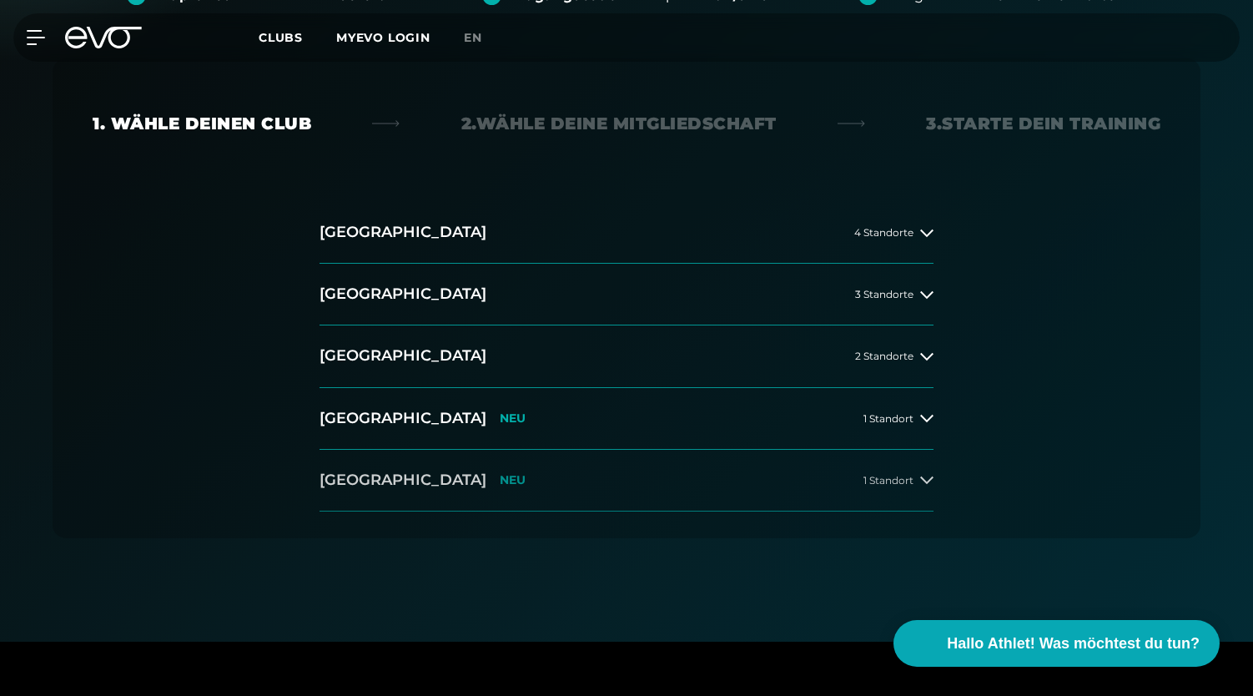
click at [500, 473] on p "NEU" at bounding box center [513, 480] width 26 height 14
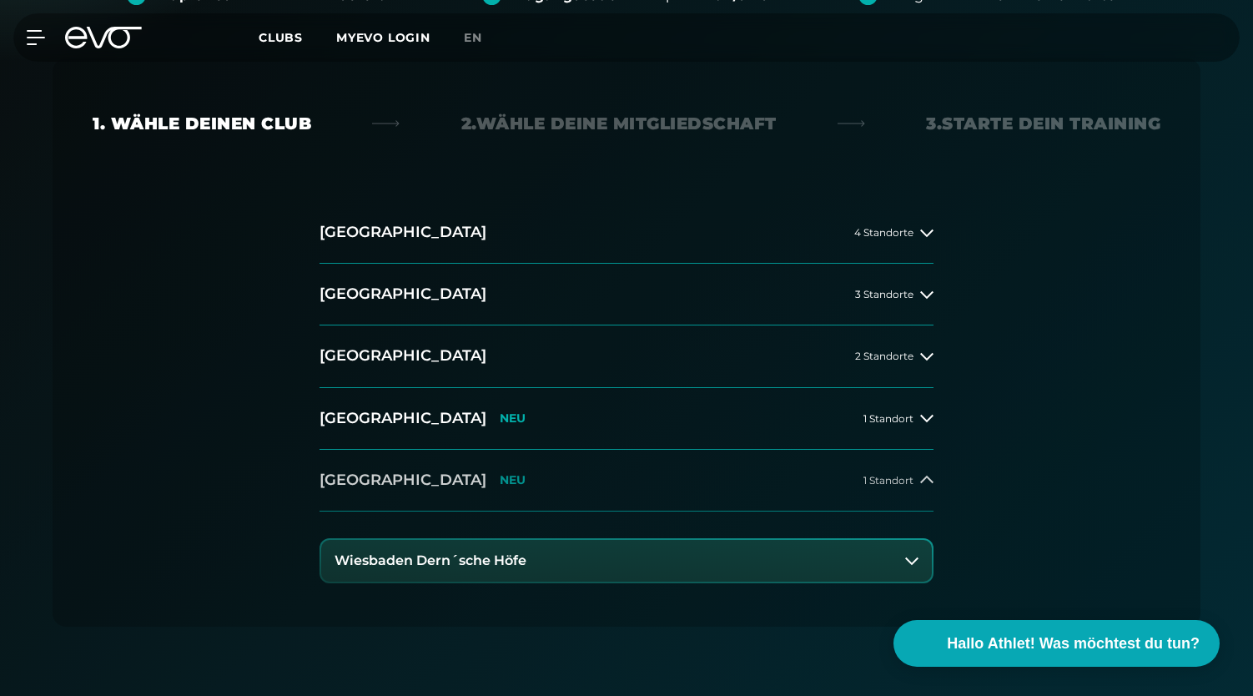
click at [500, 473] on p "NEU" at bounding box center [513, 480] width 26 height 14
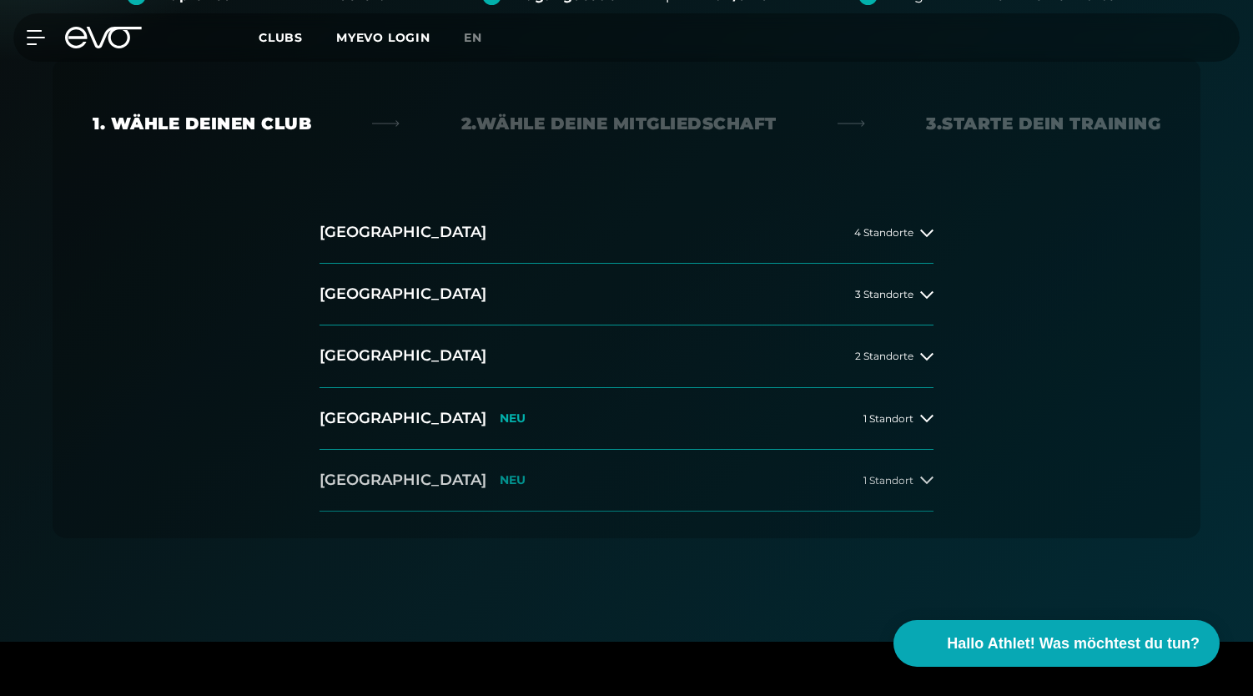
click at [500, 473] on p "NEU" at bounding box center [513, 480] width 26 height 14
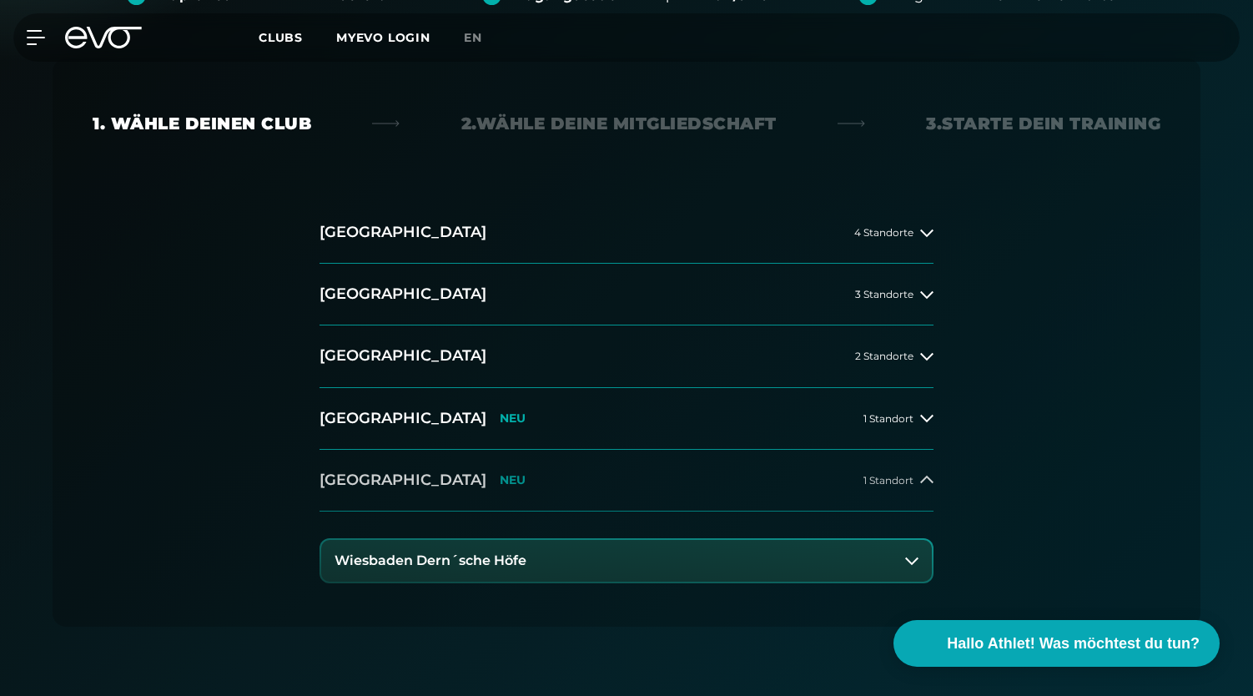
click at [500, 473] on p "NEU" at bounding box center [513, 480] width 26 height 14
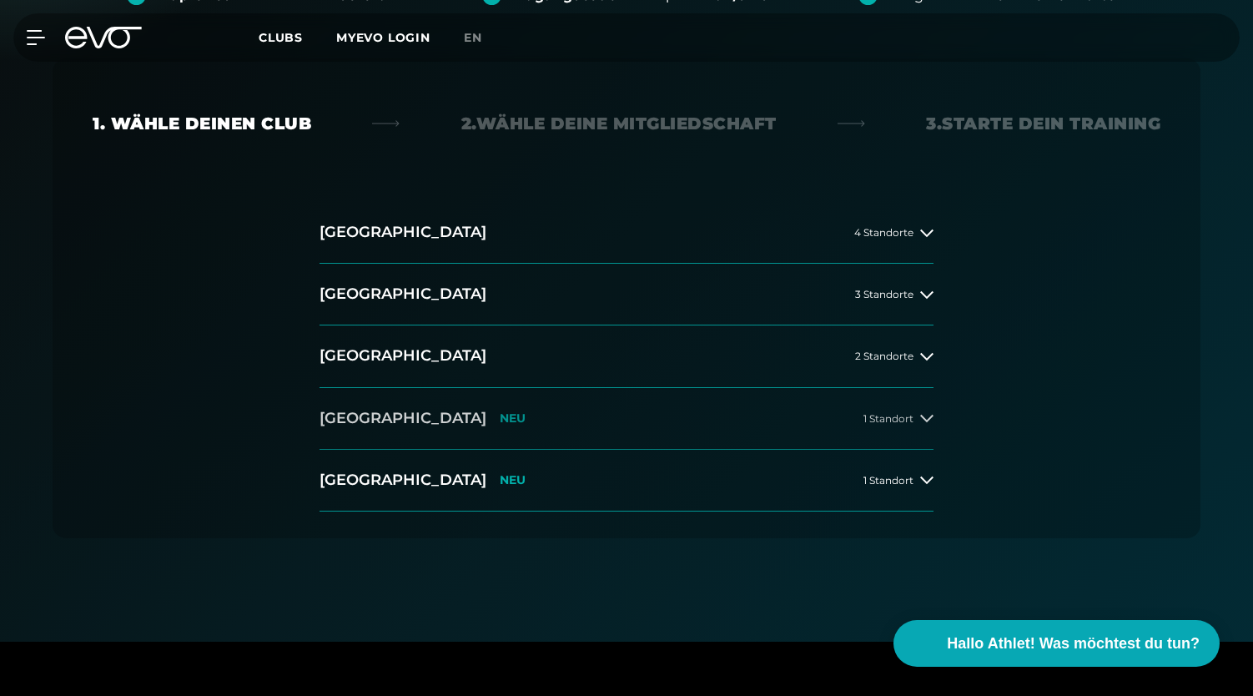
click at [459, 429] on button "München NEU 1 Standort" at bounding box center [627, 419] width 614 height 62
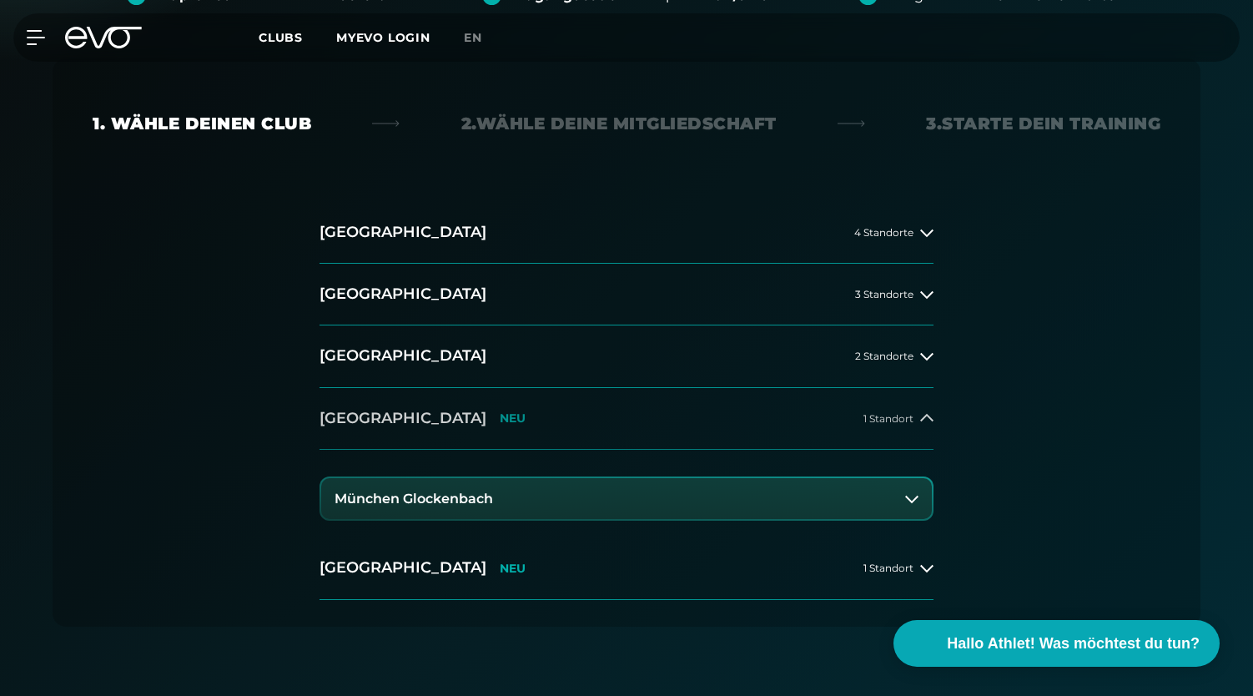
click at [355, 411] on h2 "[GEOGRAPHIC_DATA]" at bounding box center [403, 418] width 167 height 21
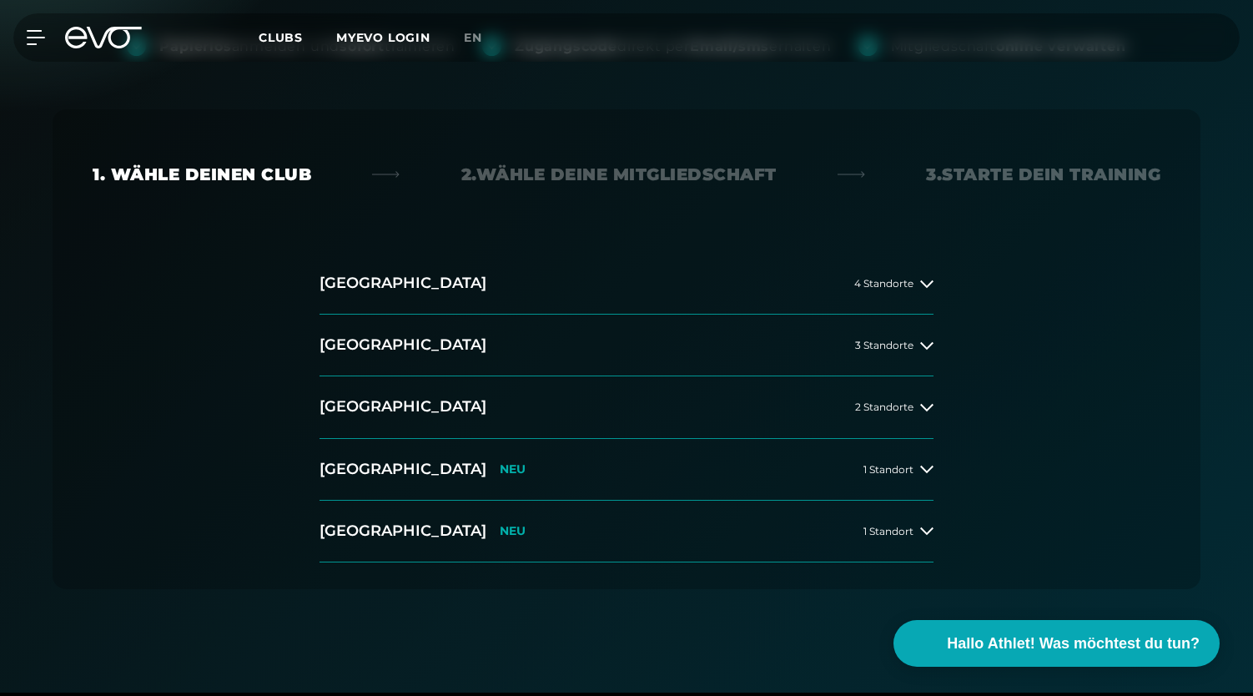
scroll to position [265, 0]
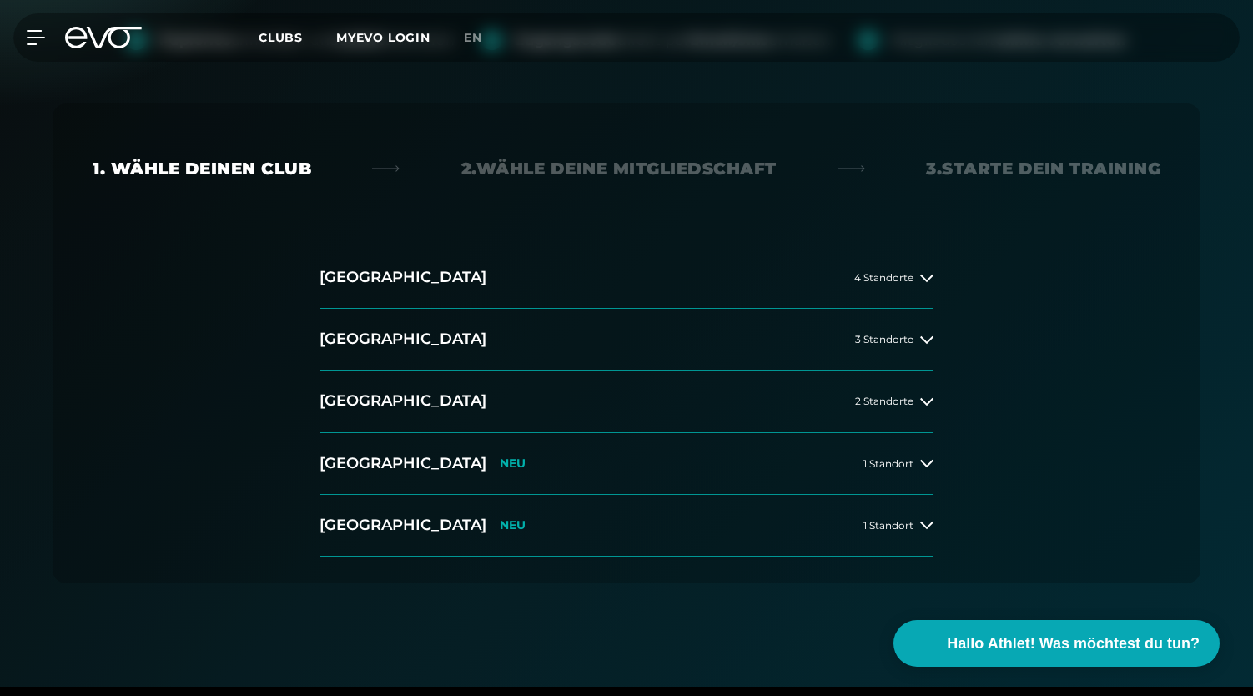
click at [113, 44] on icon at bounding box center [114, 38] width 55 height 22
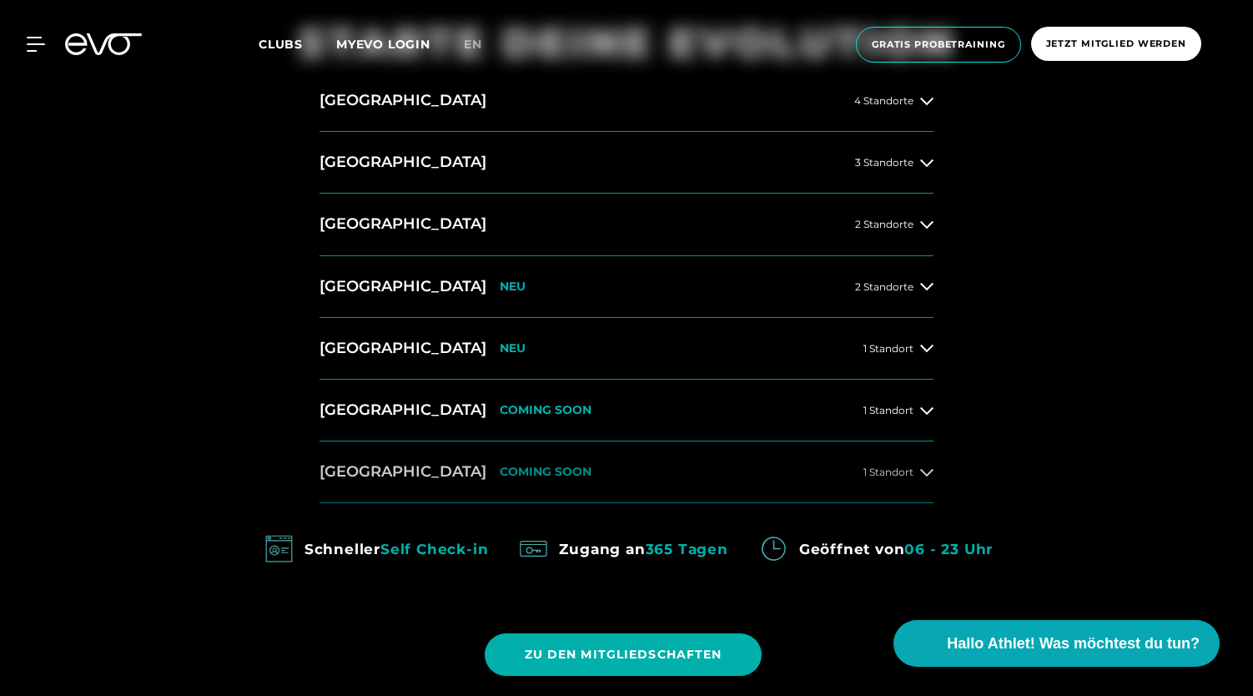
scroll to position [779, 0]
click at [517, 475] on button "[GEOGRAPHIC_DATA] COMING SOON 1 Standort" at bounding box center [627, 472] width 614 height 62
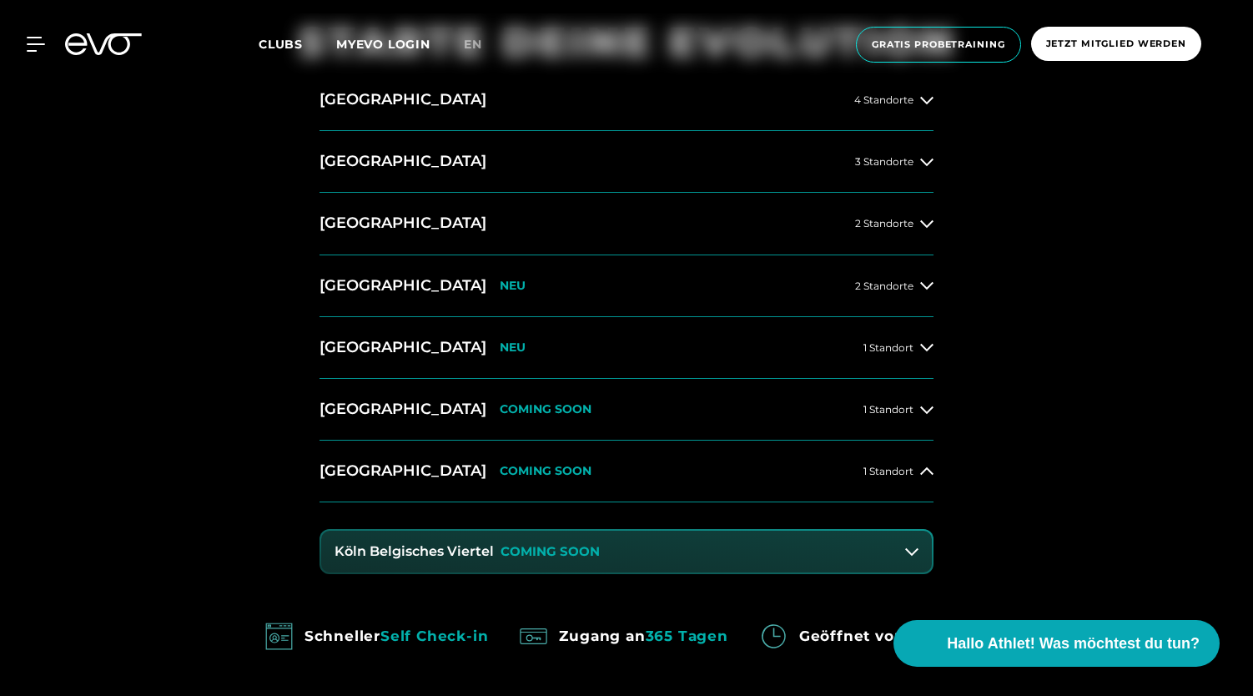
click at [464, 538] on button "Köln Belgisches Viertel COMING SOON" at bounding box center [626, 552] width 611 height 42
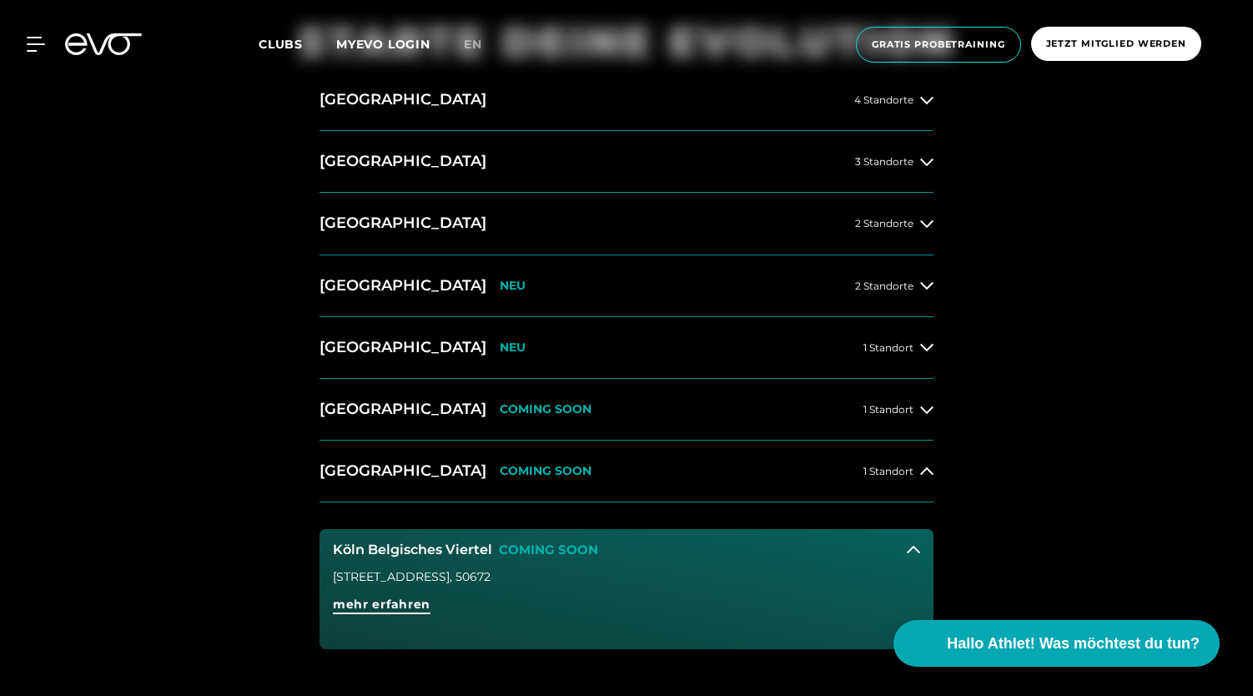
click at [358, 603] on span "mehr erfahren" at bounding box center [382, 605] width 98 height 18
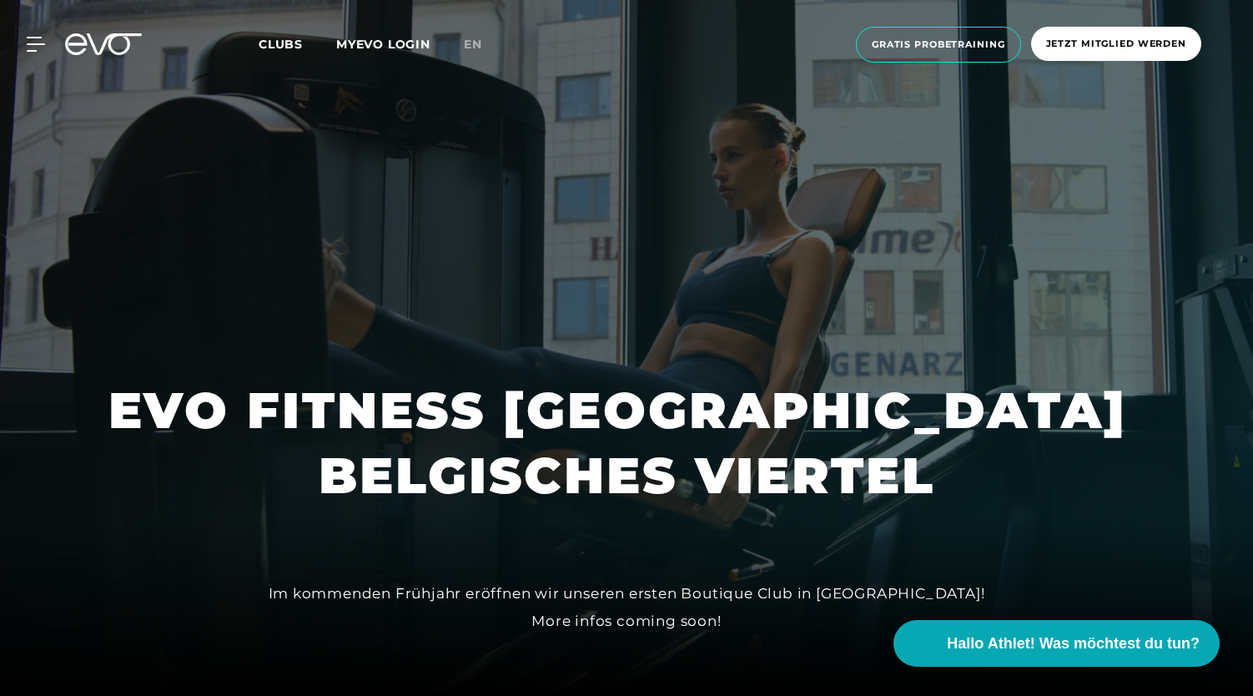
click at [94, 48] on icon at bounding box center [114, 44] width 55 height 22
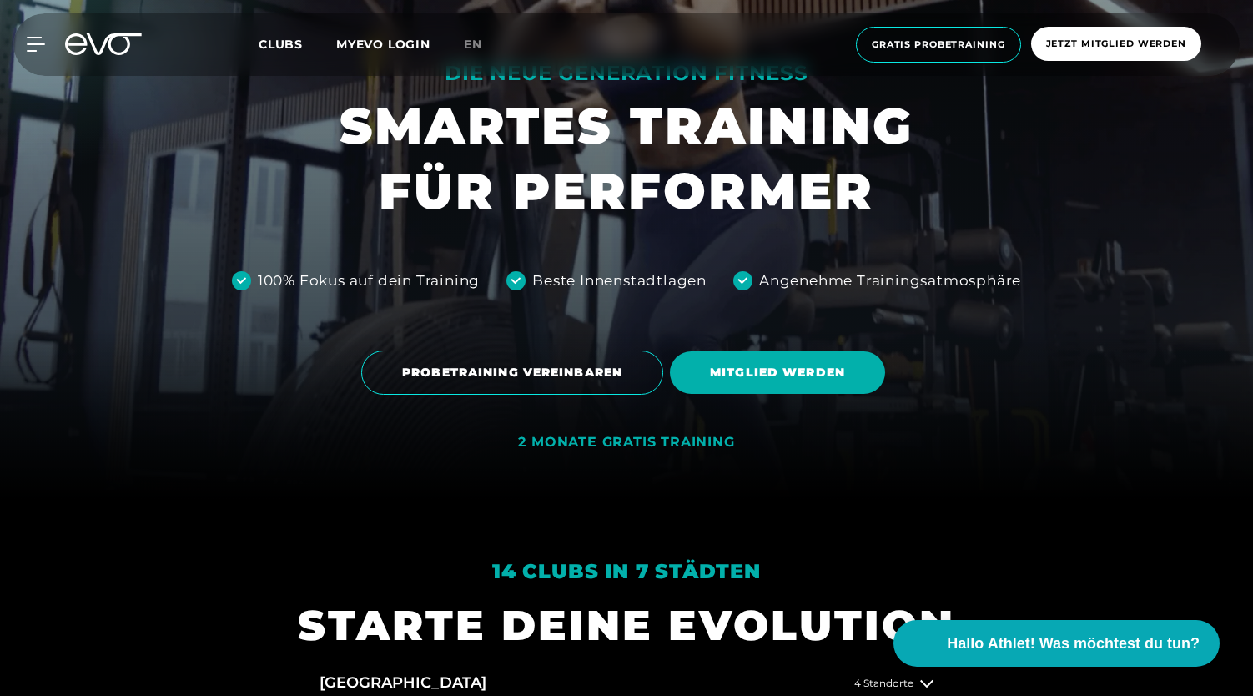
scroll to position [769, 0]
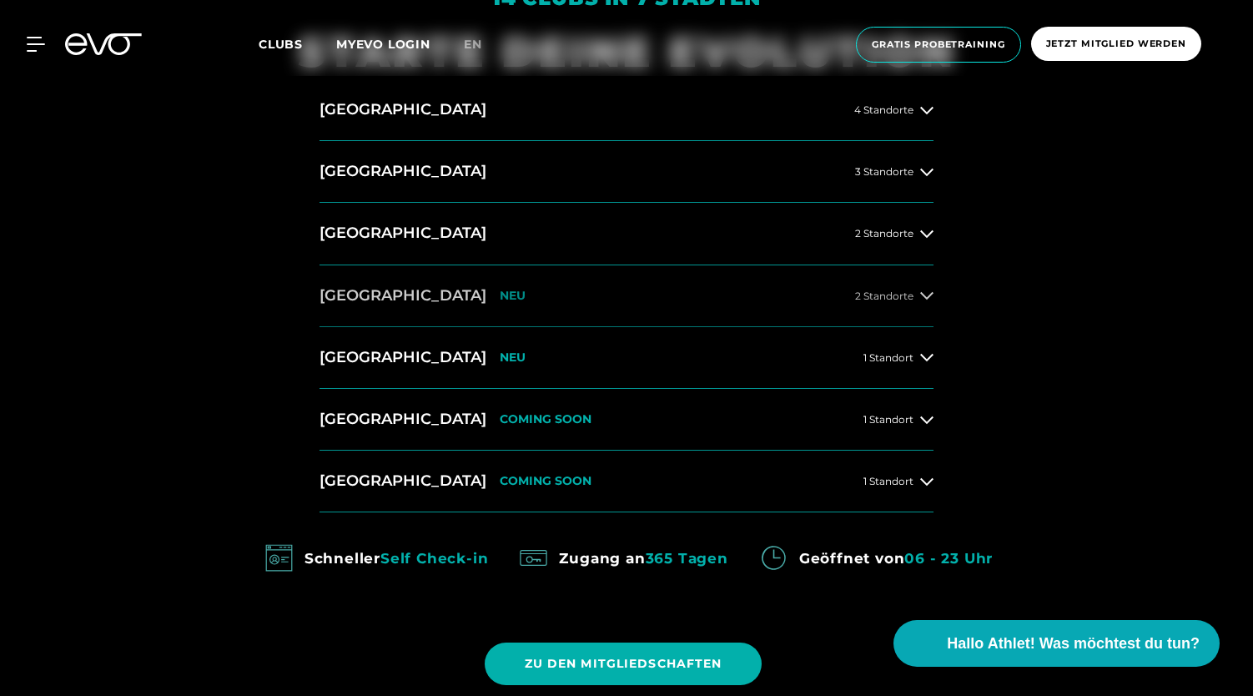
click at [447, 296] on button "[GEOGRAPHIC_DATA] NEU 2 Standorte" at bounding box center [627, 296] width 614 height 62
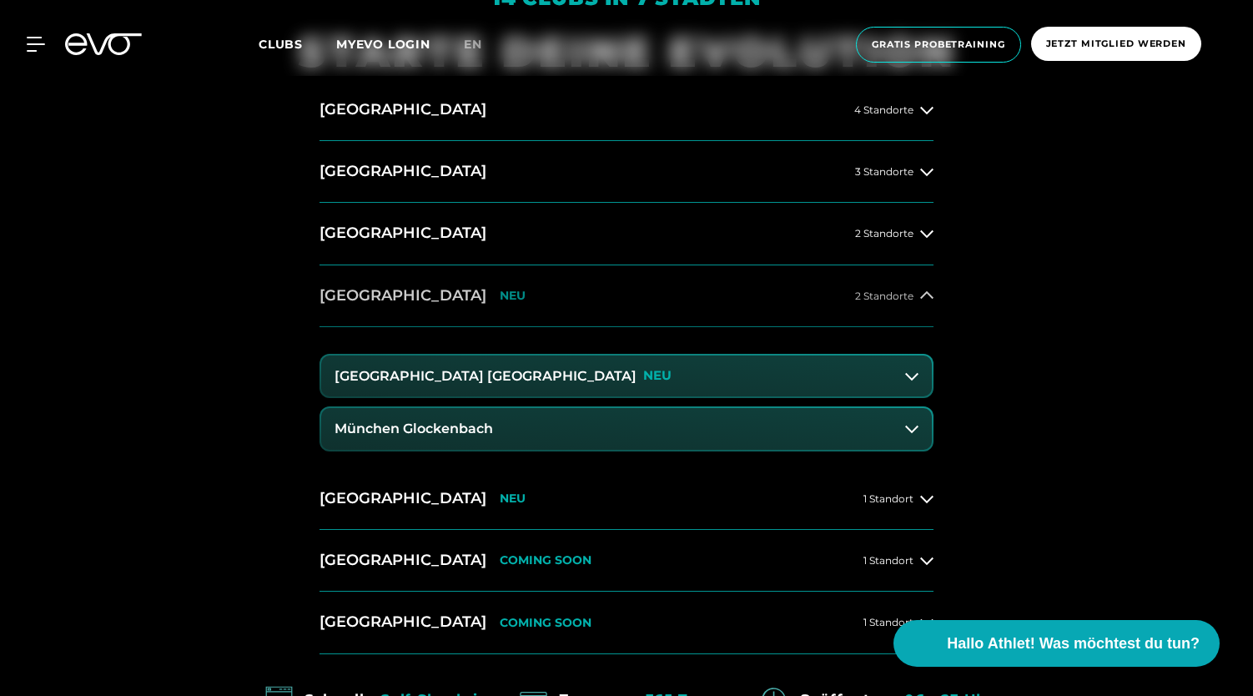
click at [447, 296] on button "[GEOGRAPHIC_DATA] NEU 2 Standorte" at bounding box center [627, 296] width 614 height 62
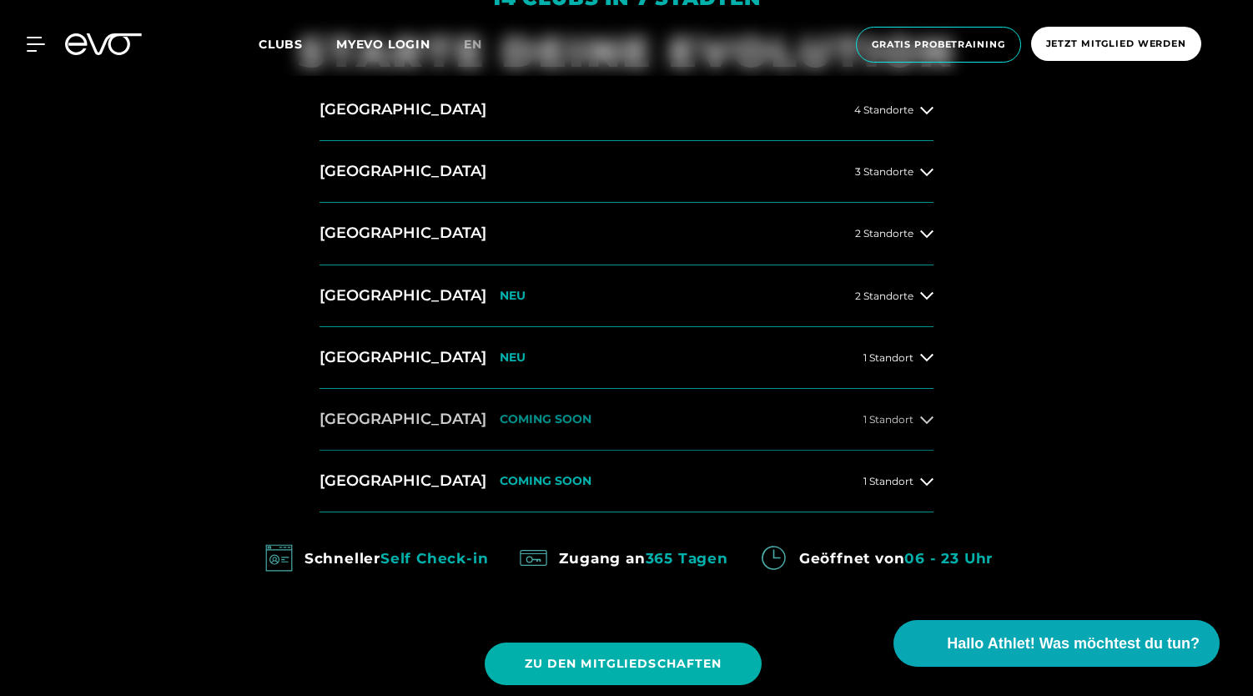
click at [437, 428] on button "Dresden COMING SOON 1 Standort" at bounding box center [627, 420] width 614 height 62
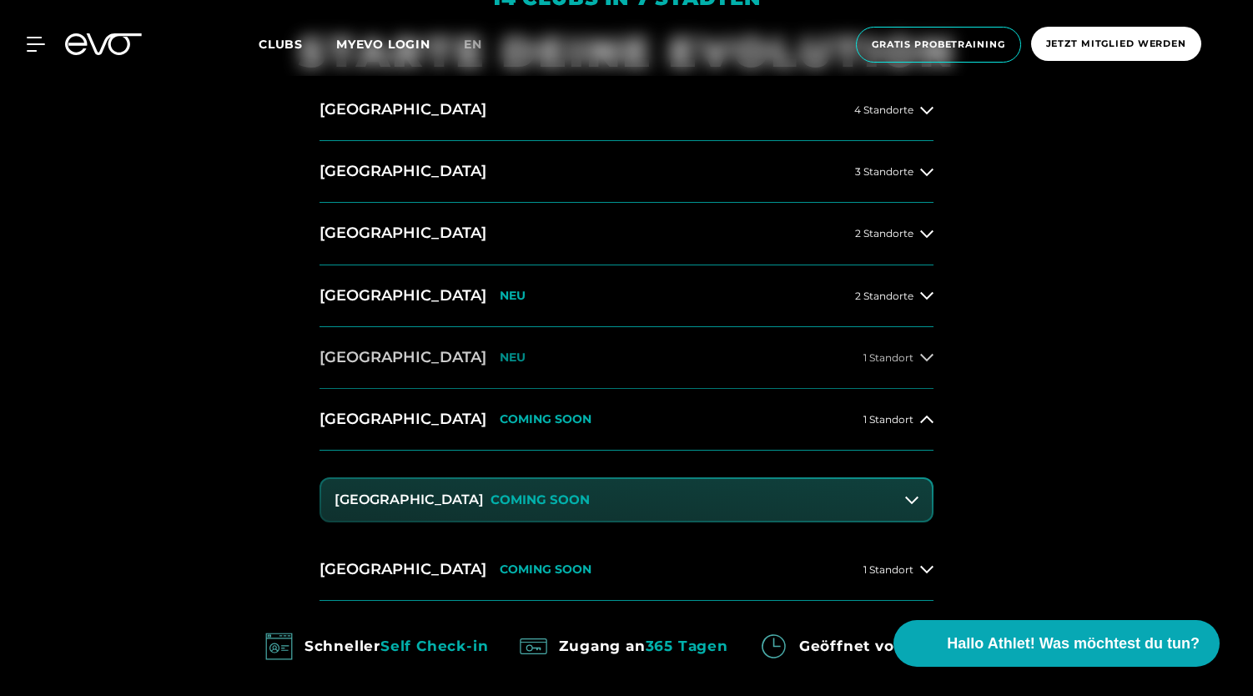
click at [500, 353] on p "NEU" at bounding box center [513, 358] width 26 height 14
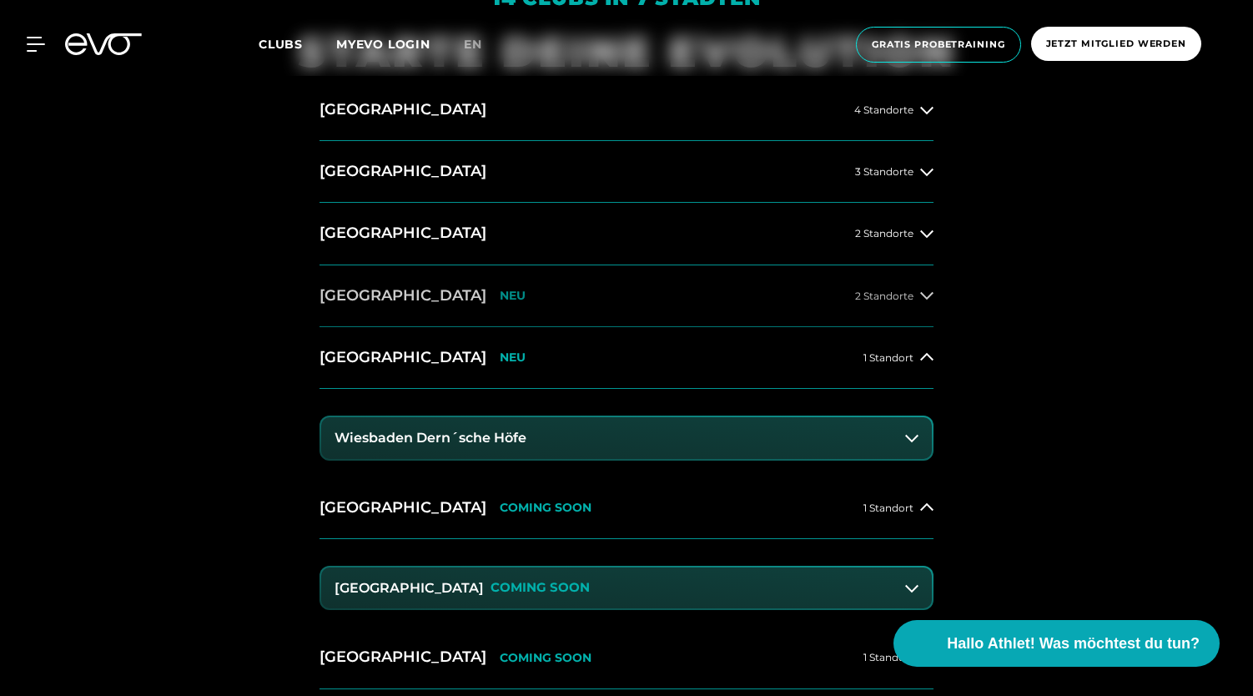
click at [417, 310] on button "[GEOGRAPHIC_DATA] NEU 2 Standorte" at bounding box center [627, 296] width 614 height 62
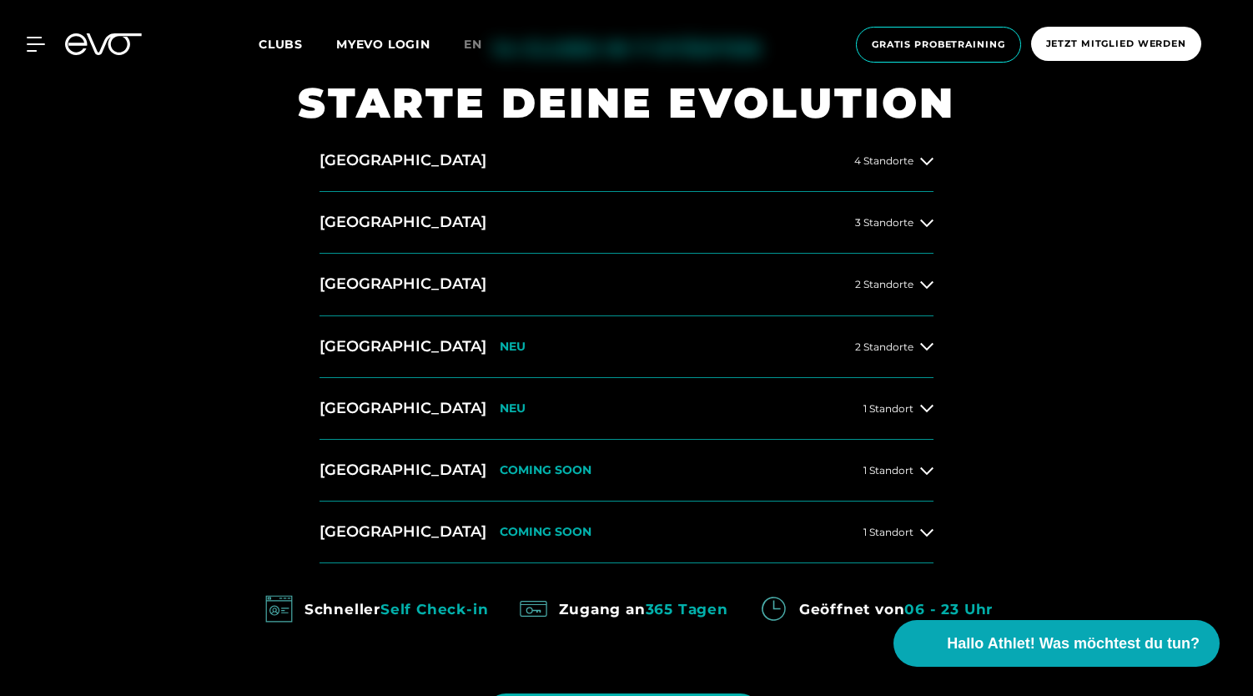
scroll to position [719, 0]
click at [404, 418] on button "[GEOGRAPHIC_DATA] NEU 1 Standort" at bounding box center [627, 408] width 614 height 62
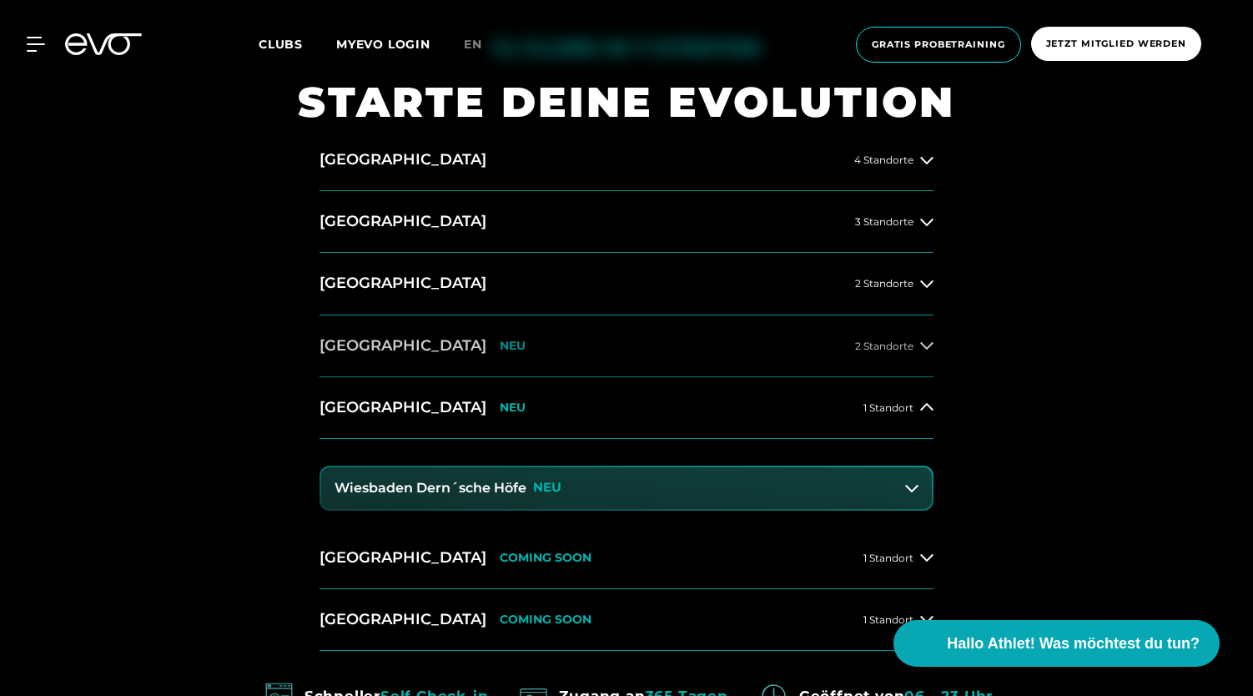
click at [500, 345] on p "NEU" at bounding box center [513, 346] width 26 height 14
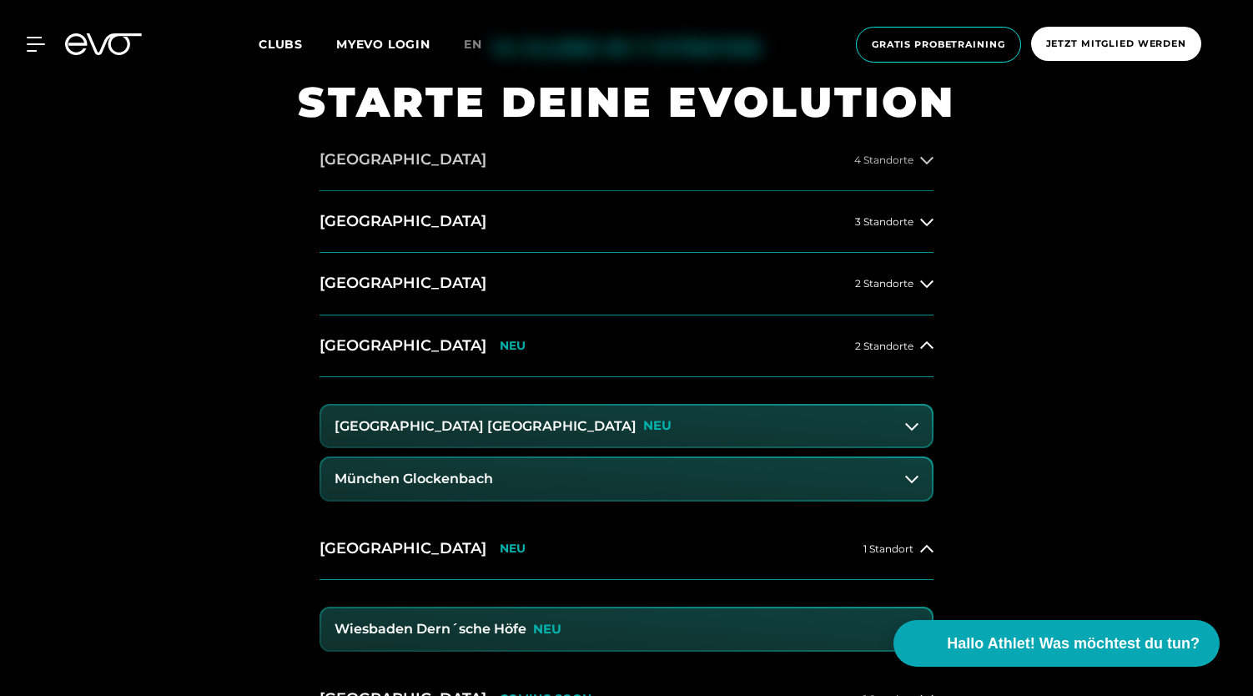
click at [361, 164] on h2 "[GEOGRAPHIC_DATA]" at bounding box center [403, 159] width 167 height 21
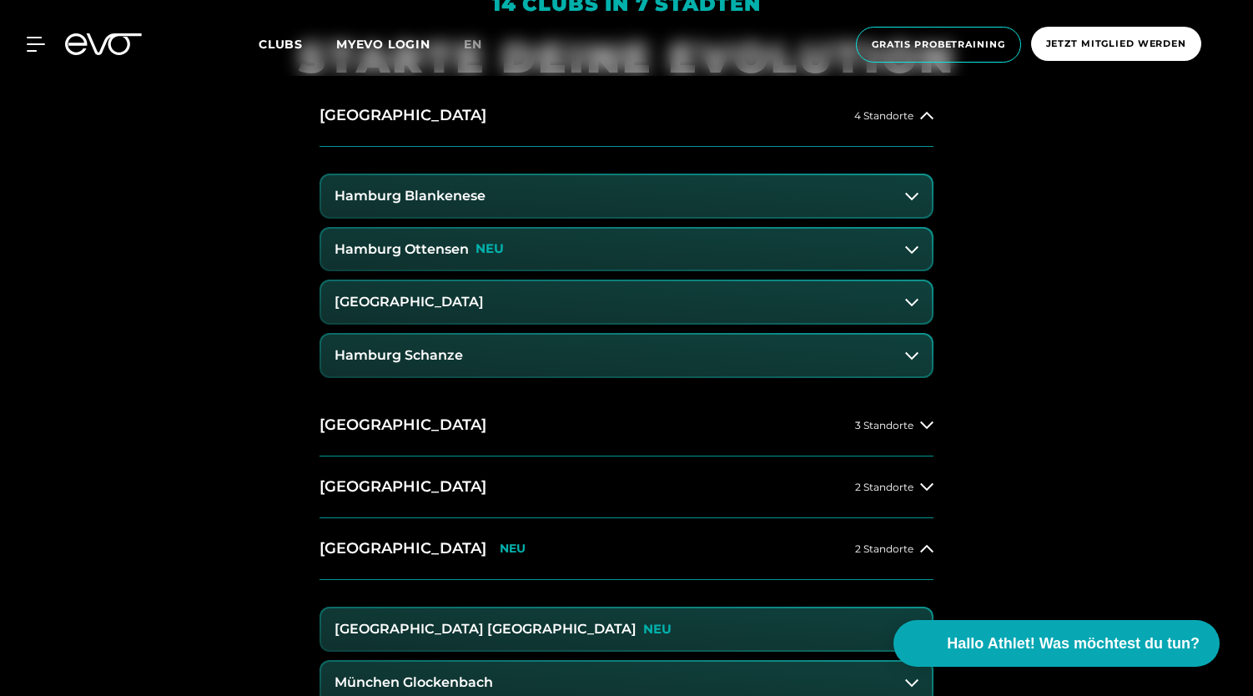
scroll to position [764, 0]
click at [389, 428] on button "[GEOGRAPHIC_DATA] 3 Standorte" at bounding box center [627, 425] width 614 height 62
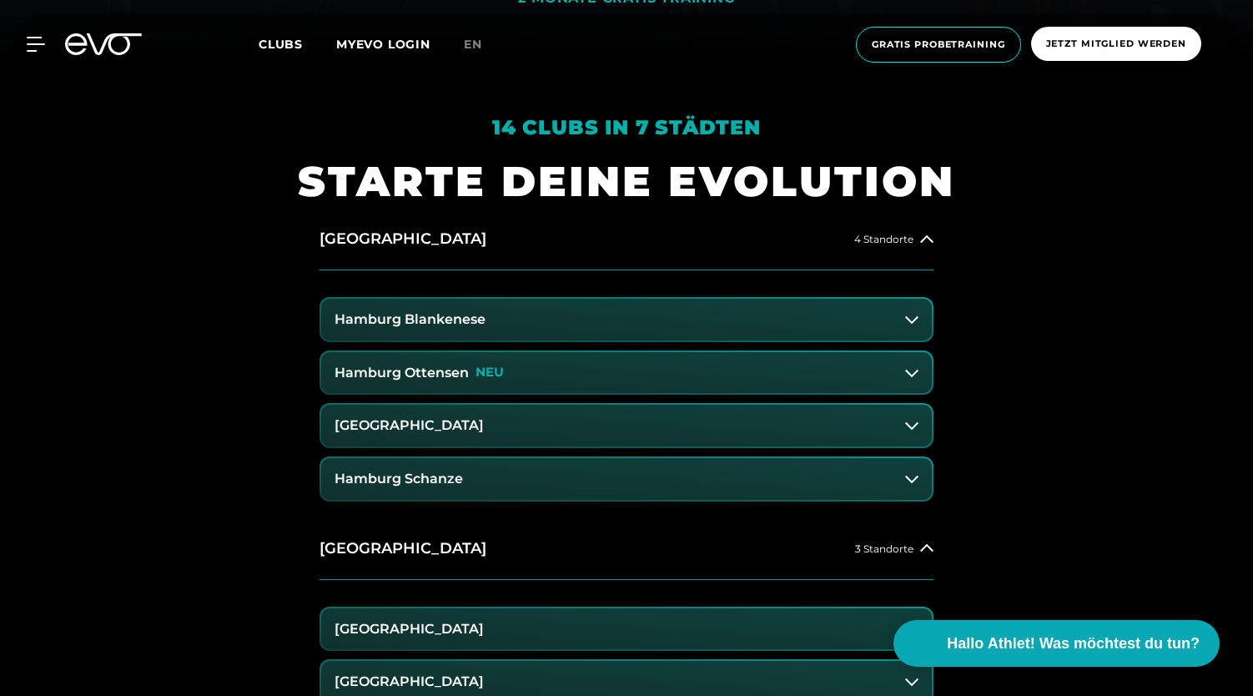
scroll to position [641, 0]
click at [477, 325] on h3 "Hamburg Blankenese" at bounding box center [410, 318] width 151 height 15
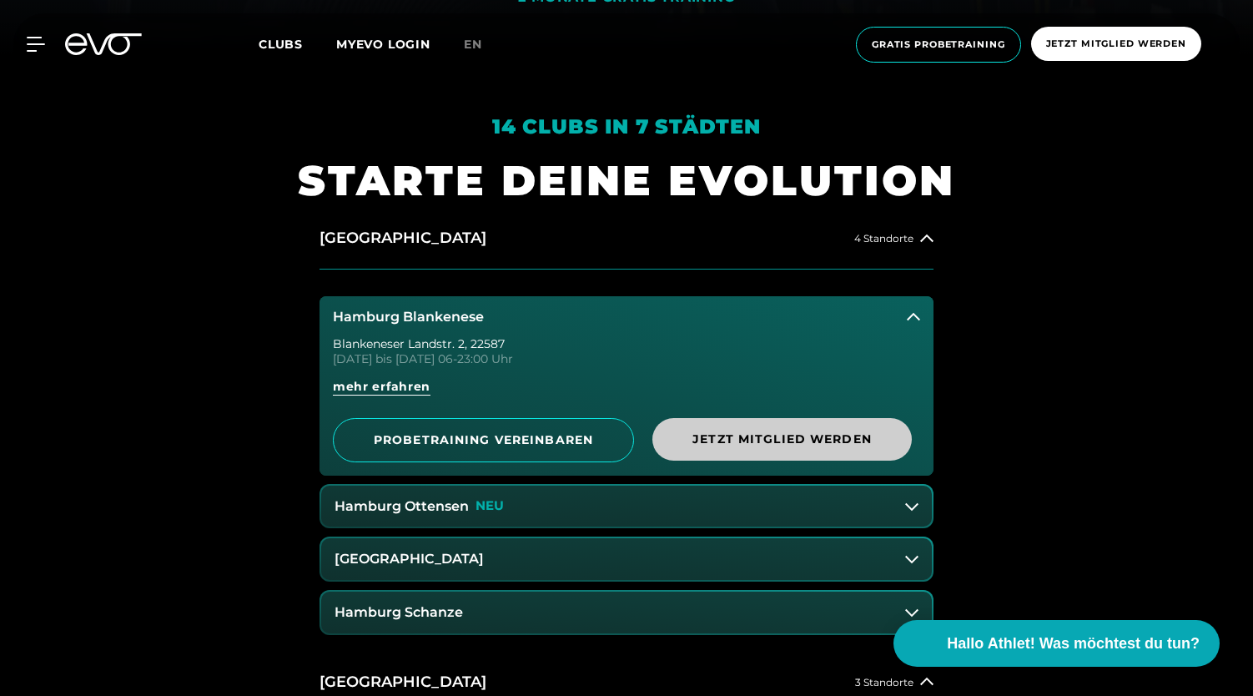
click at [738, 423] on span "Jetzt Mitglied werden" at bounding box center [783, 439] width 260 height 43
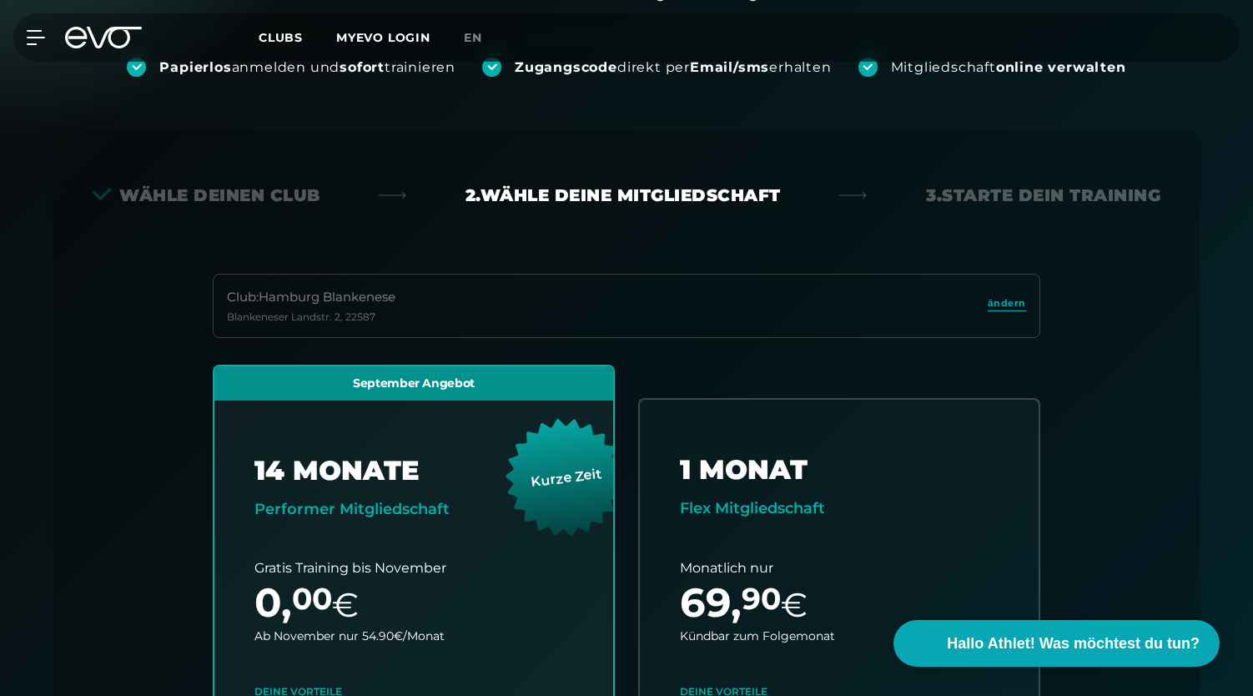
scroll to position [233, 0]
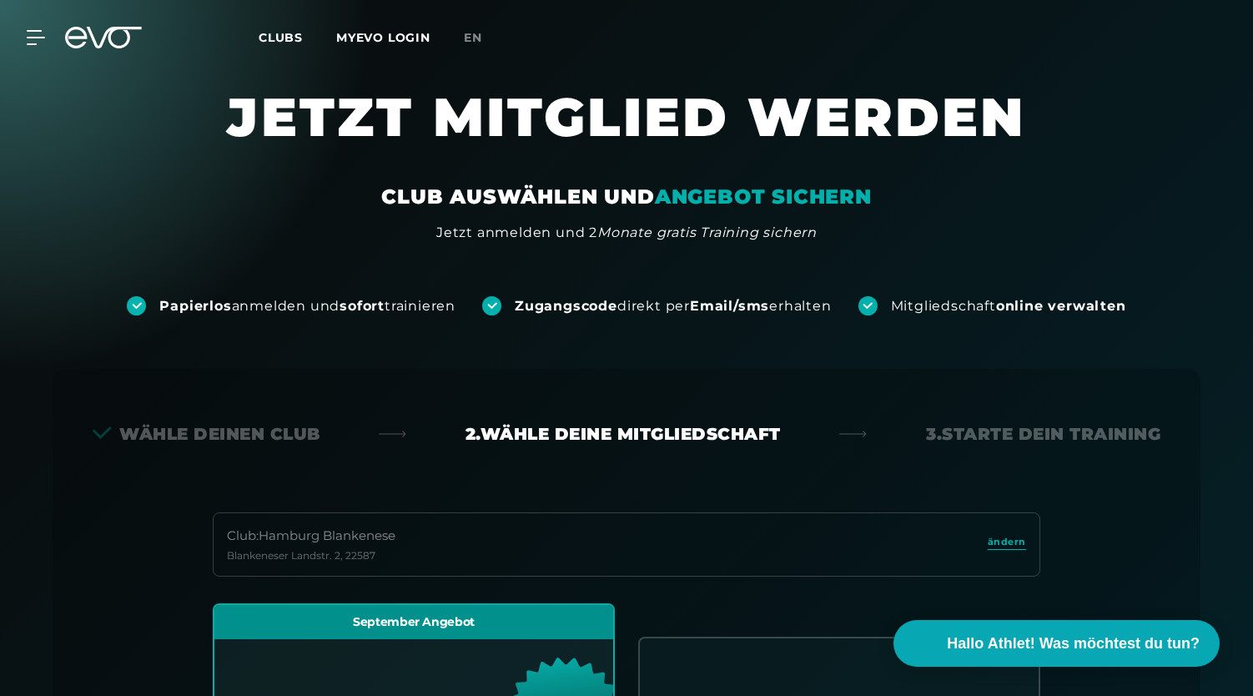
click at [100, 28] on icon at bounding box center [103, 38] width 77 height 22
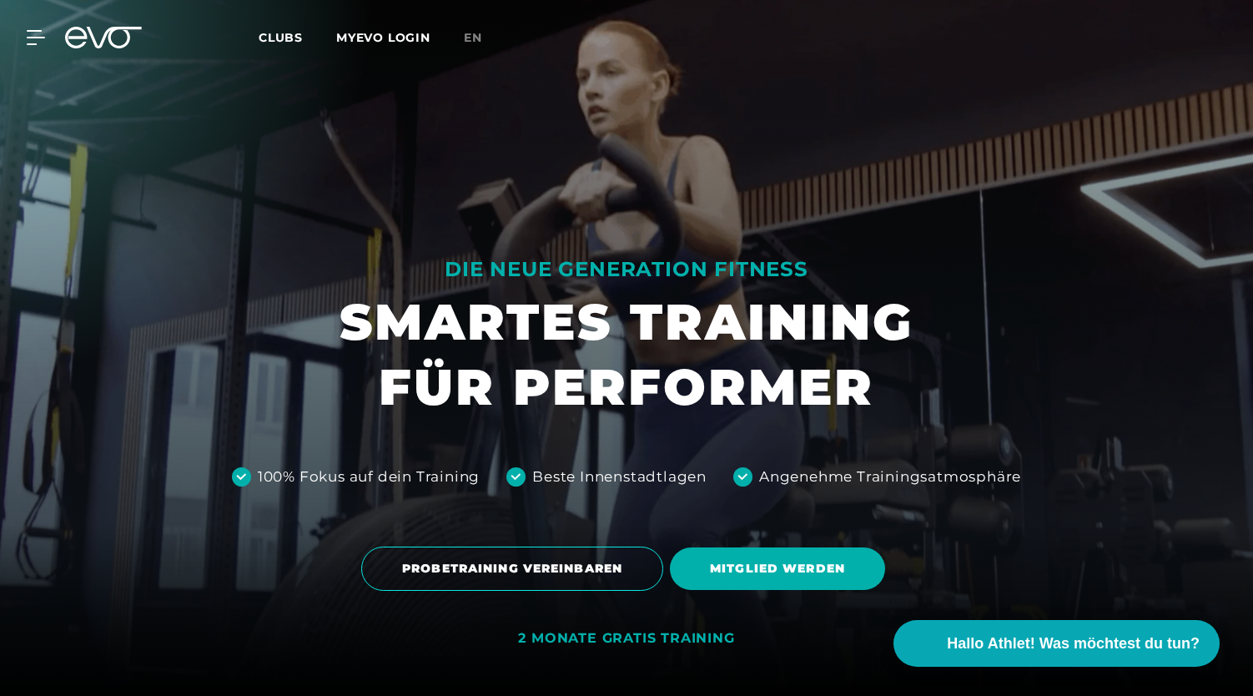
click at [403, 216] on div at bounding box center [626, 348] width 1253 height 696
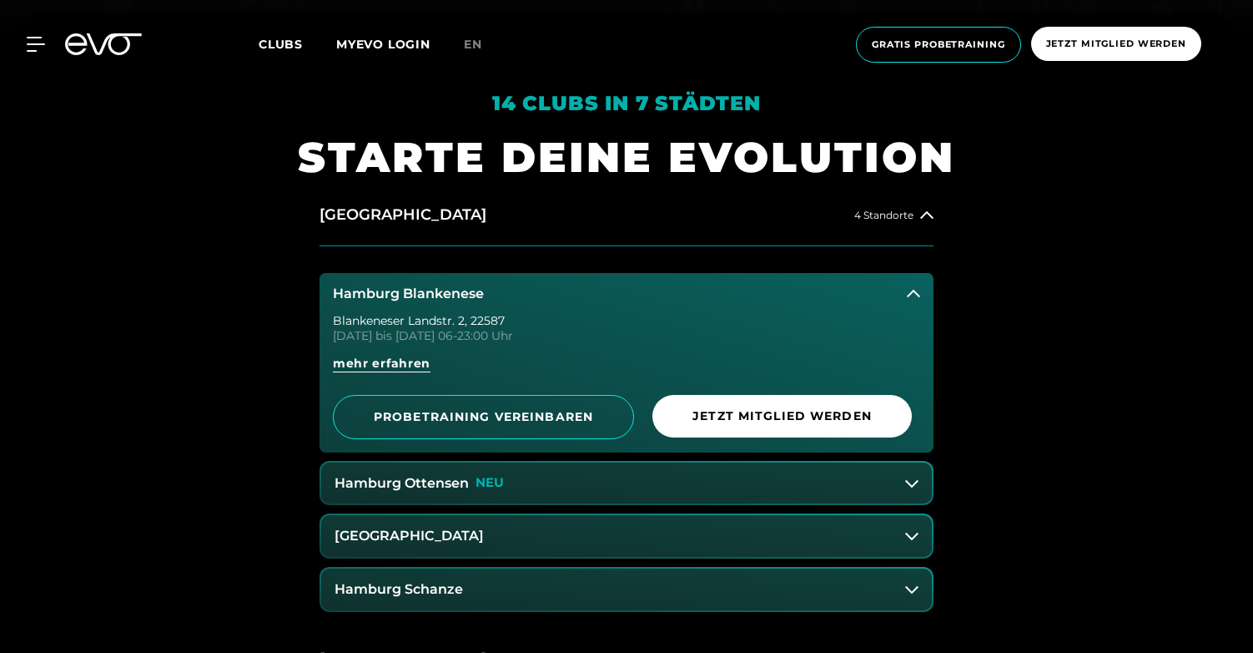
click at [911, 300] on button "Hamburg Blankenese" at bounding box center [627, 294] width 614 height 42
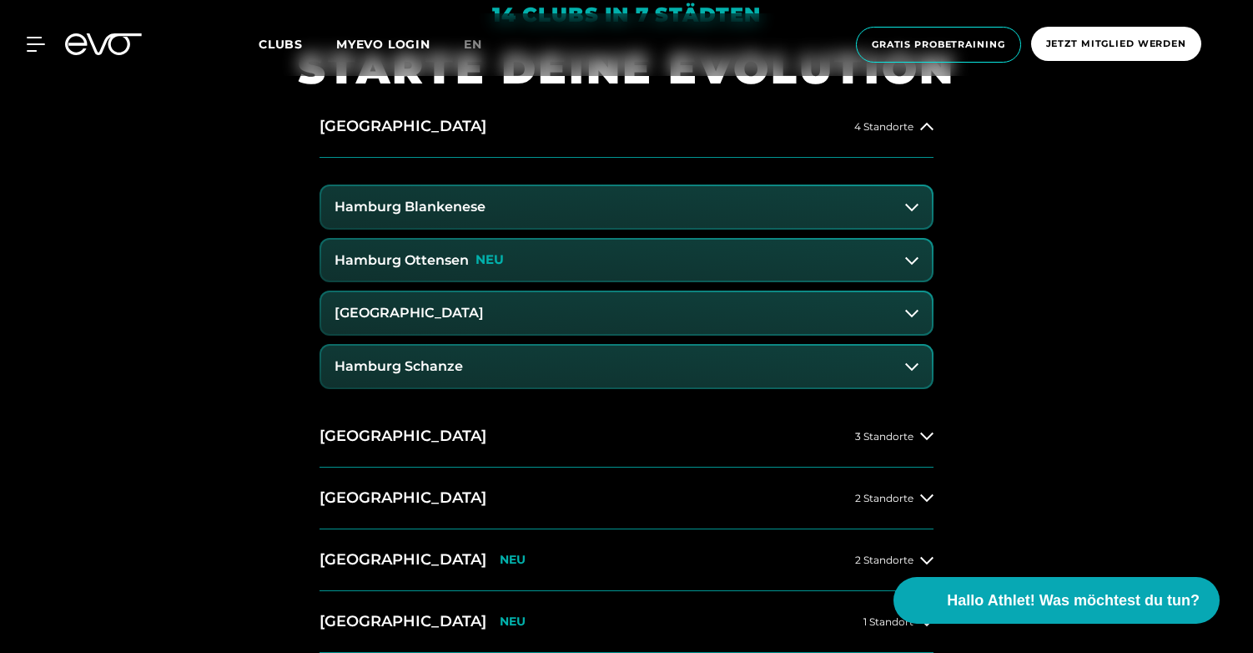
scroll to position [714, 0]
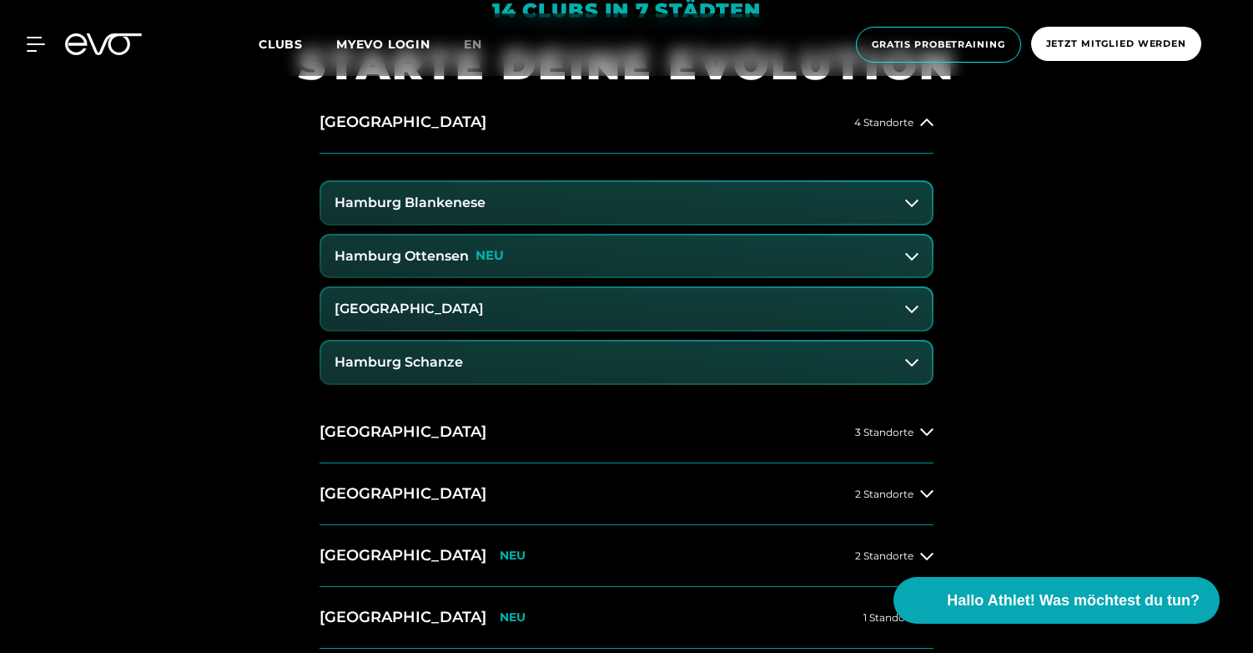
click at [908, 203] on icon at bounding box center [911, 202] width 13 height 13
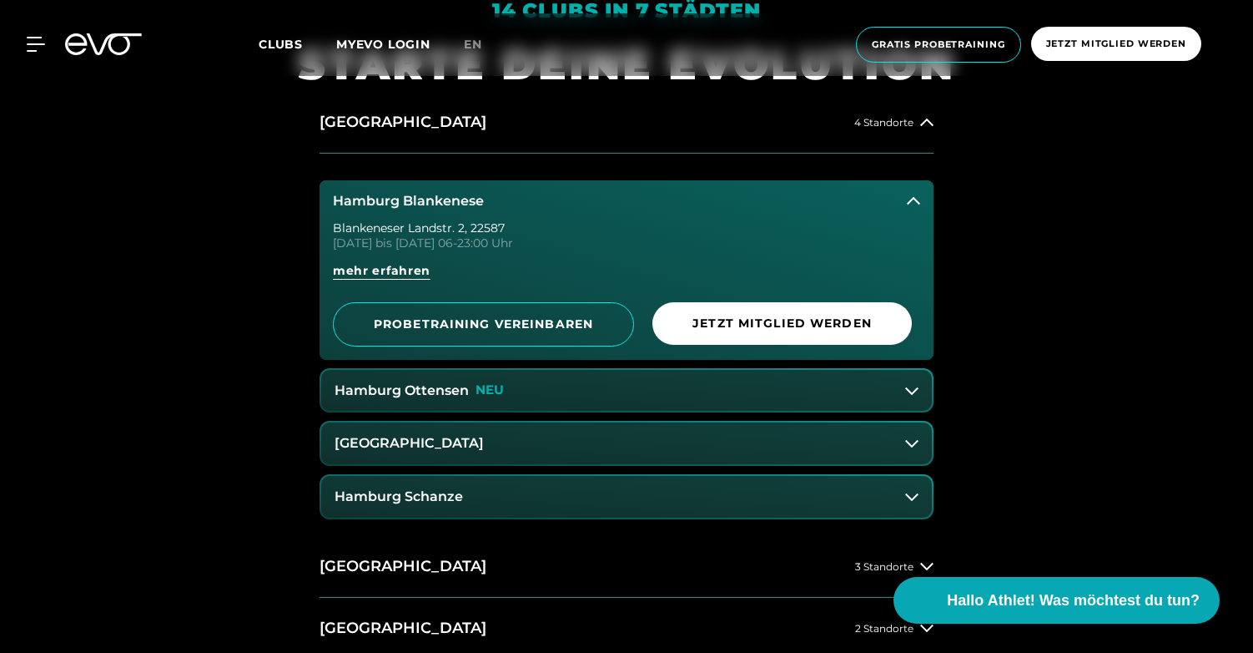
drag, startPoint x: 342, startPoint y: 200, endPoint x: 494, endPoint y: 199, distance: 151.9
click at [469, 203] on h3 "Hamburg Blankenese" at bounding box center [408, 201] width 151 height 15
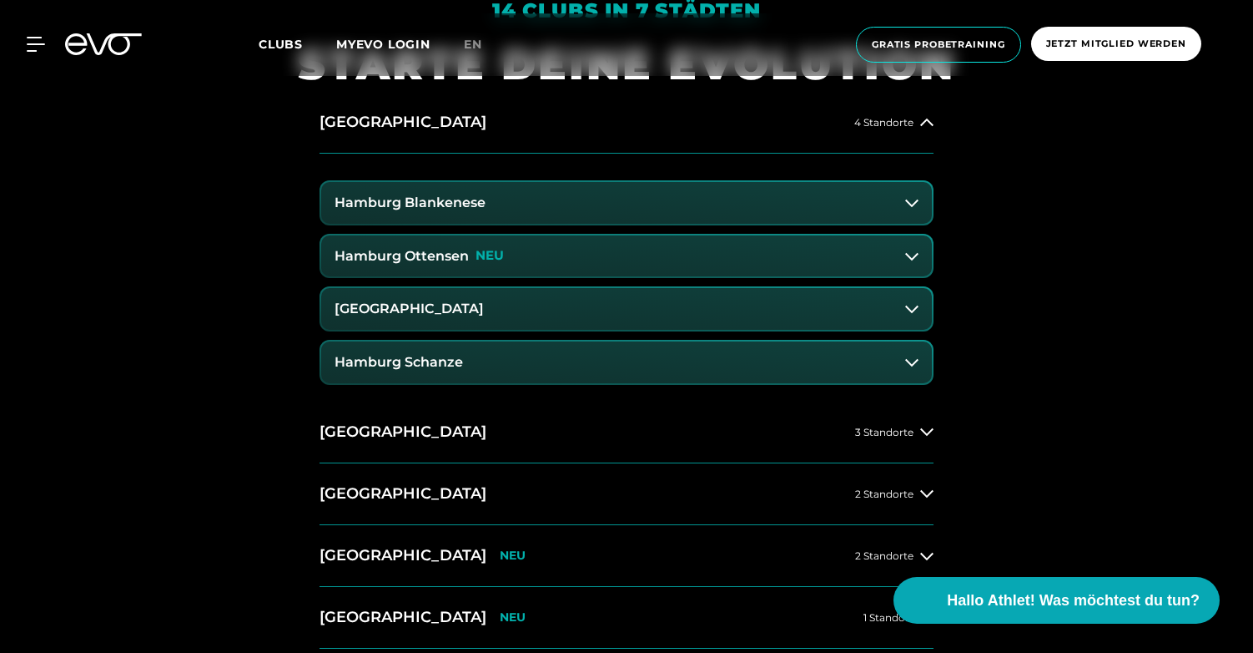
click at [495, 198] on button "Hamburg Blankenese" at bounding box center [626, 203] width 611 height 42
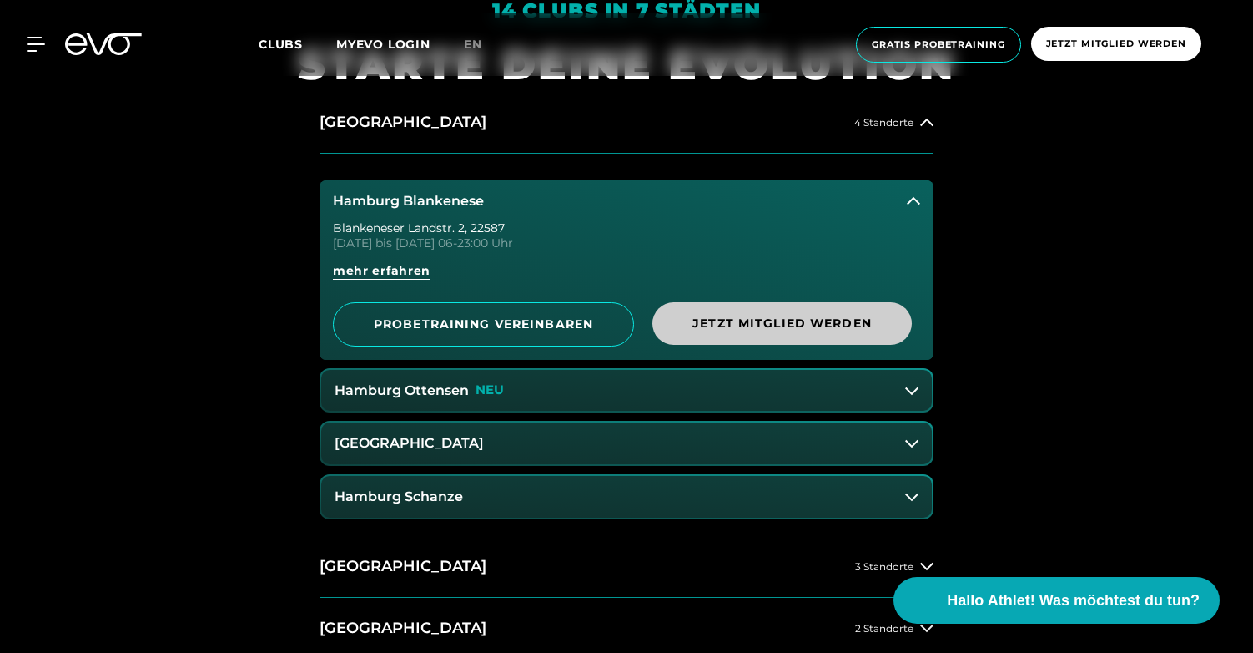
click at [741, 312] on span "Jetzt Mitglied werden" at bounding box center [783, 323] width 260 height 43
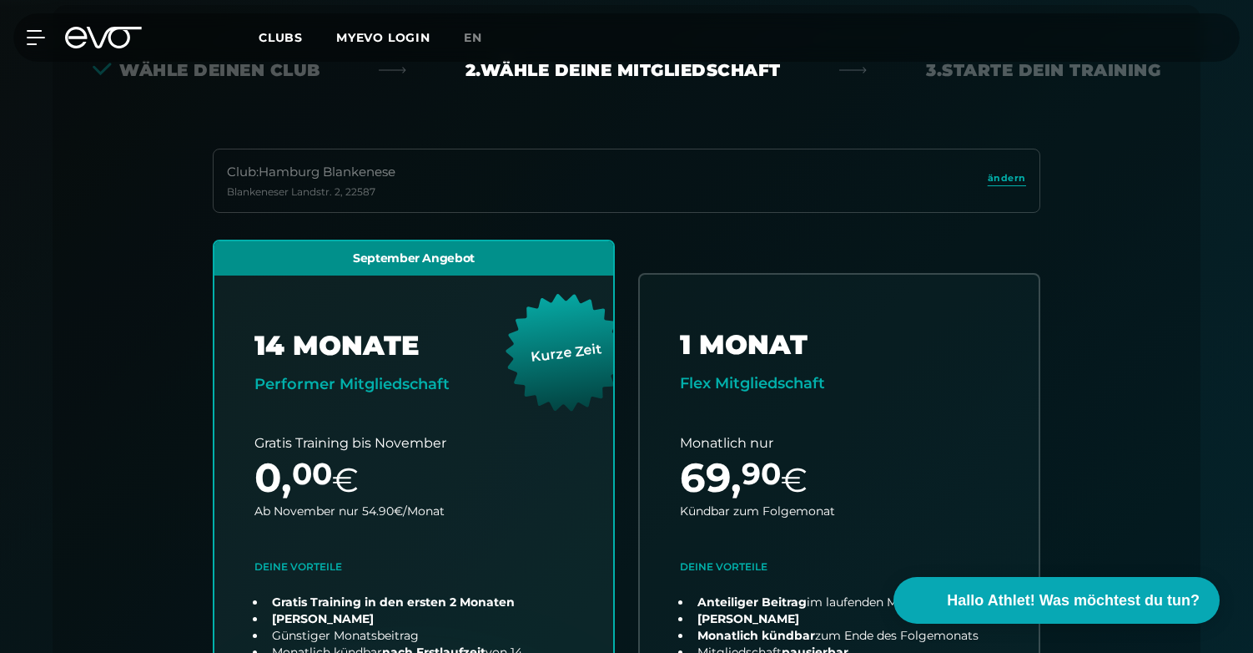
scroll to position [369, 0]
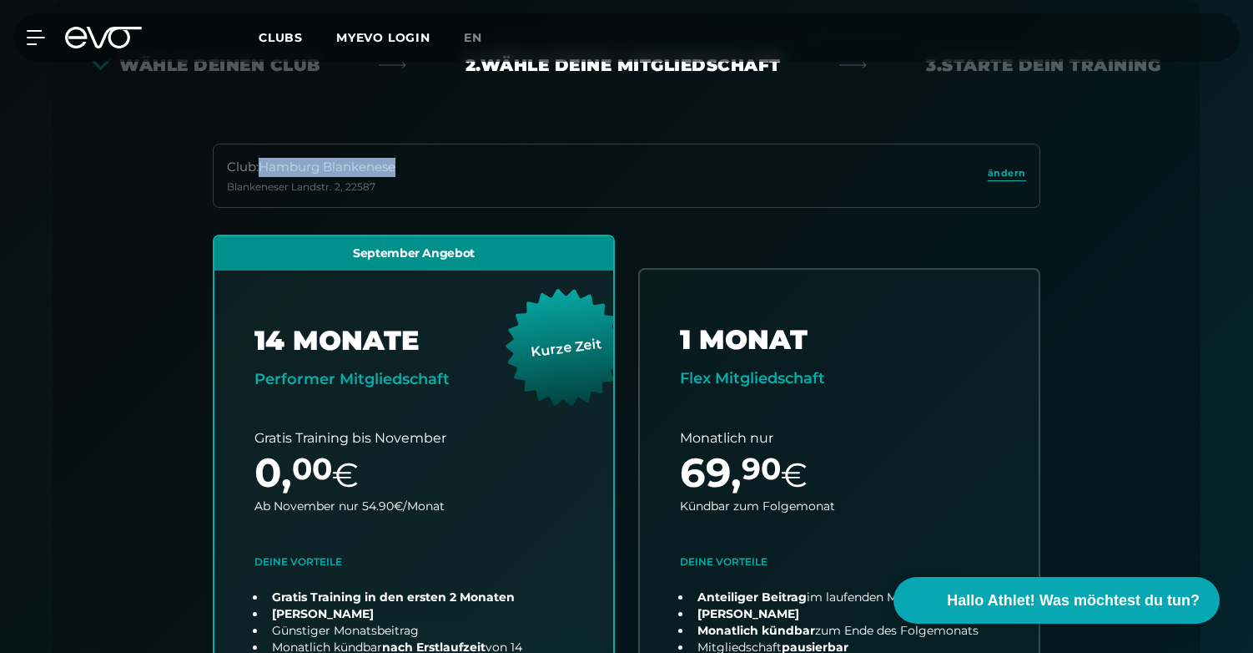
drag, startPoint x: 265, startPoint y: 169, endPoint x: 436, endPoint y: 173, distance: 171.1
click at [436, 173] on div "Club : Hamburg Blankenese Blankeneser Landstr. 2 , 22587 ändern" at bounding box center [627, 176] width 828 height 64
click at [361, 170] on div "Club : Hamburg Blankenese" at bounding box center [311, 167] width 169 height 19
drag, startPoint x: 268, startPoint y: 161, endPoint x: 307, endPoint y: 169, distance: 40.1
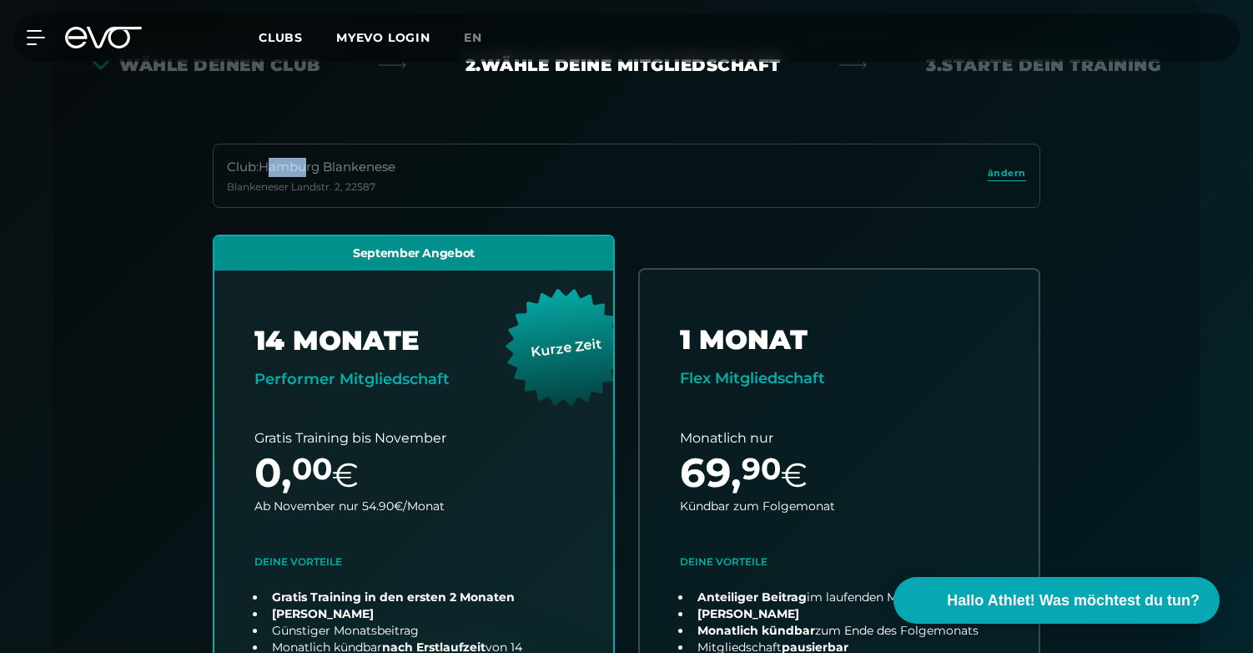
click at [307, 169] on div "Club : Hamburg Blankenese" at bounding box center [311, 167] width 169 height 19
click at [136, 351] on div "Club : Hamburg Blankenese Blankeneser Landstr. 2 , 22587 ändern September Angeb…" at bounding box center [627, 533] width 1068 height 778
click at [100, 33] on icon at bounding box center [103, 38] width 77 height 22
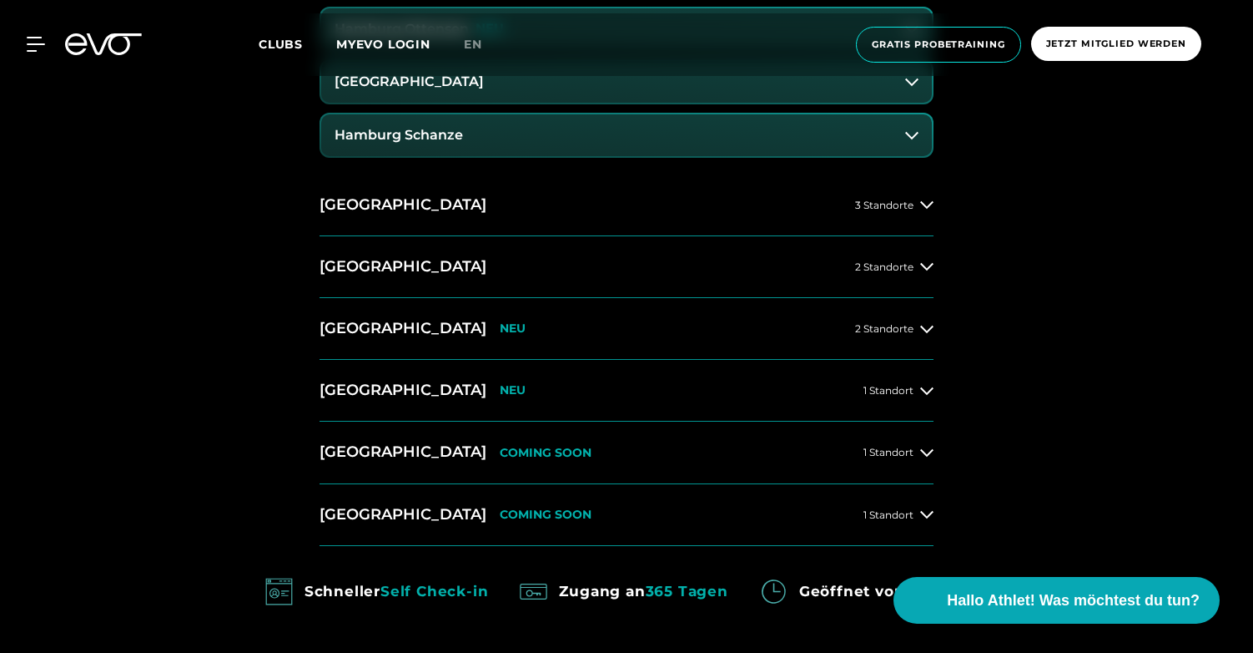
scroll to position [1078, 0]
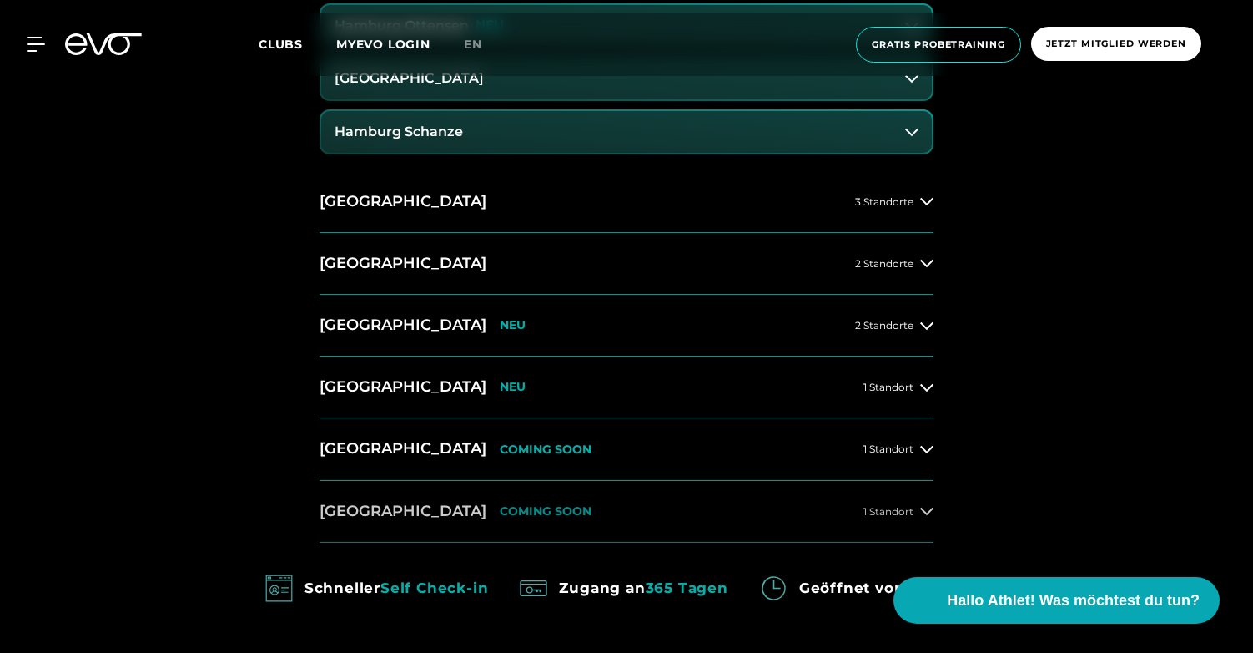
click at [583, 502] on button "[GEOGRAPHIC_DATA] COMING SOON 1 Standort" at bounding box center [627, 512] width 614 height 62
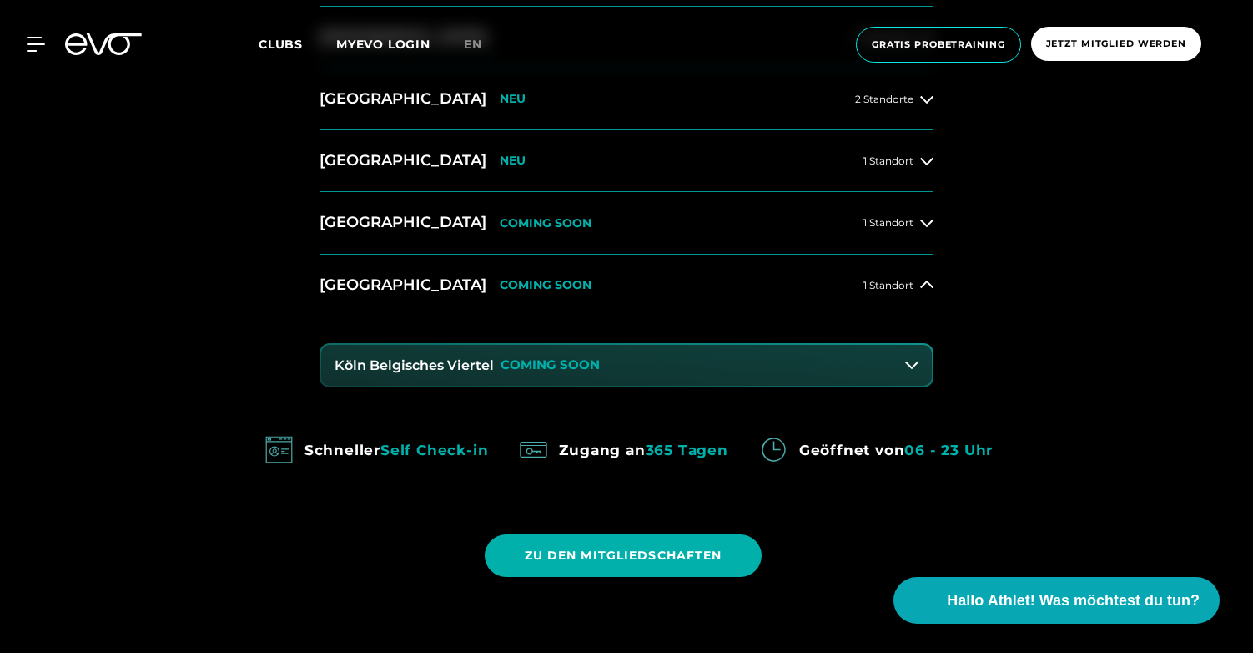
scroll to position [1306, 0]
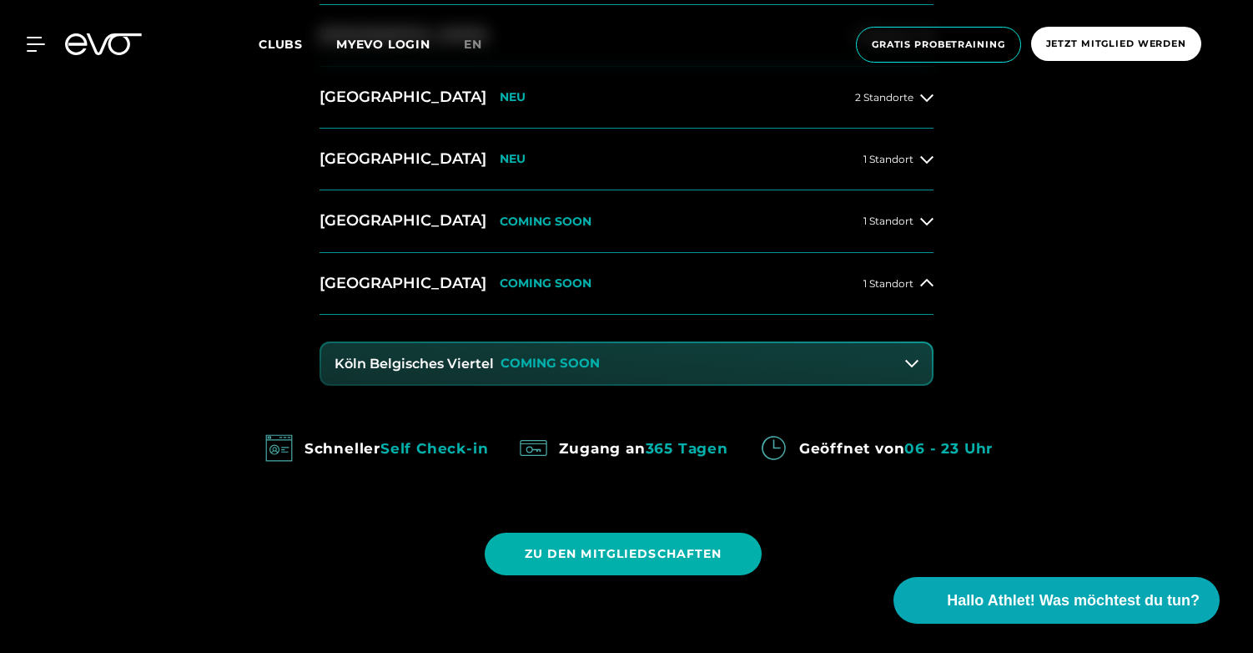
click at [841, 356] on button "Köln Belgisches Viertel COMING SOON" at bounding box center [626, 364] width 611 height 42
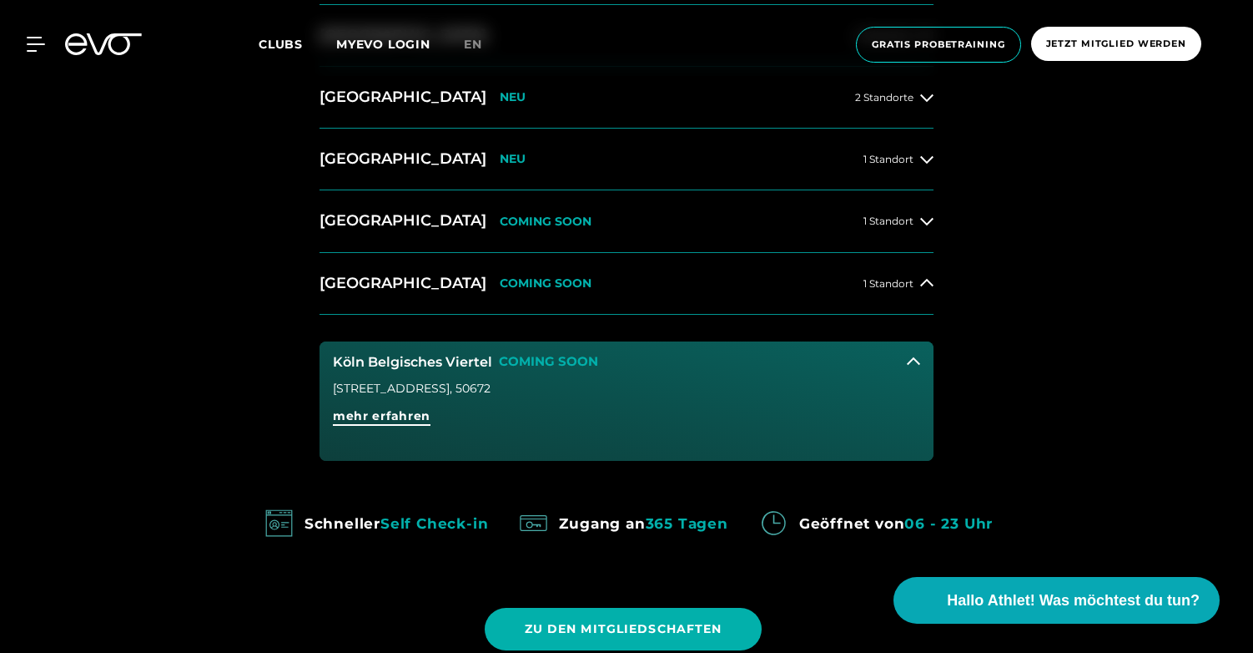
click at [407, 424] on span "mehr erfahren" at bounding box center [382, 422] width 98 height 30
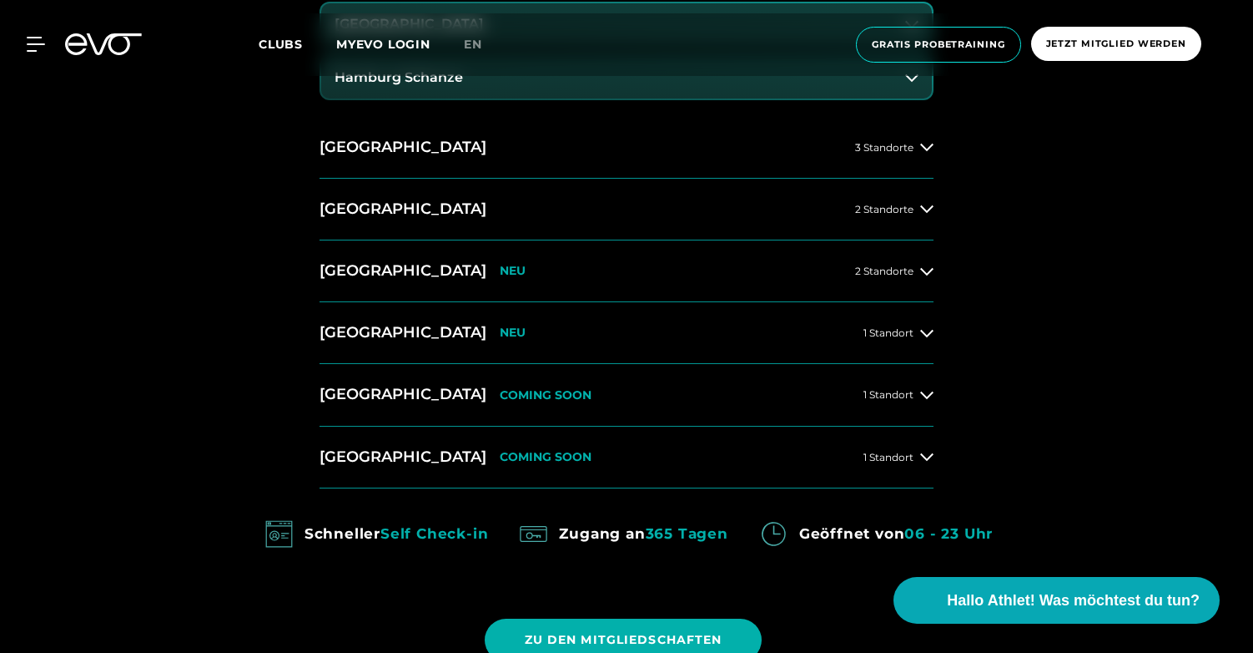
scroll to position [1142, 0]
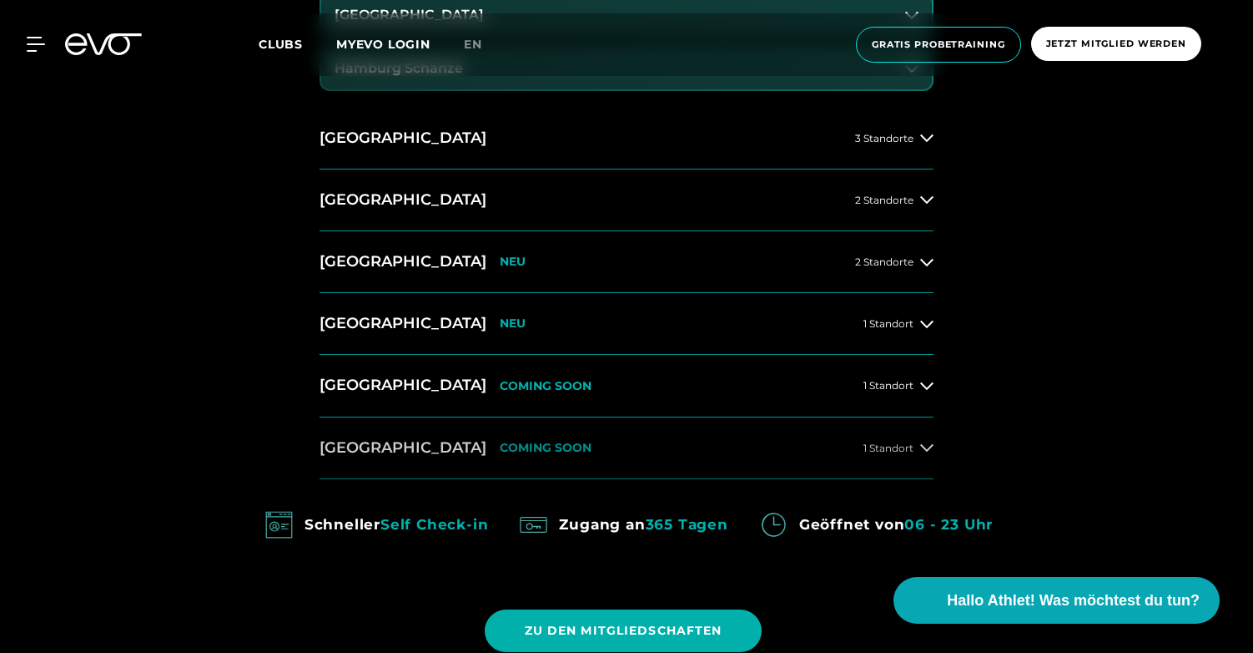
click at [715, 446] on button "[GEOGRAPHIC_DATA] COMING SOON 1 Standort" at bounding box center [627, 448] width 614 height 62
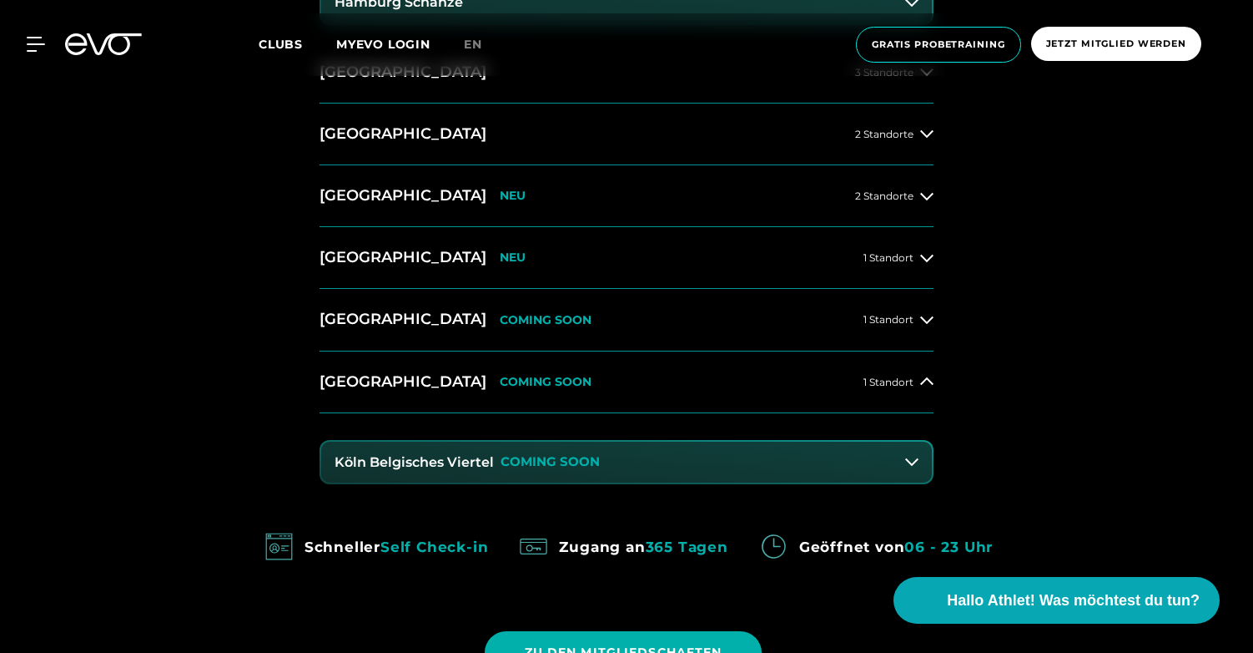
scroll to position [1208, 0]
click at [890, 451] on button "Köln Belgisches Viertel COMING SOON" at bounding box center [626, 462] width 611 height 42
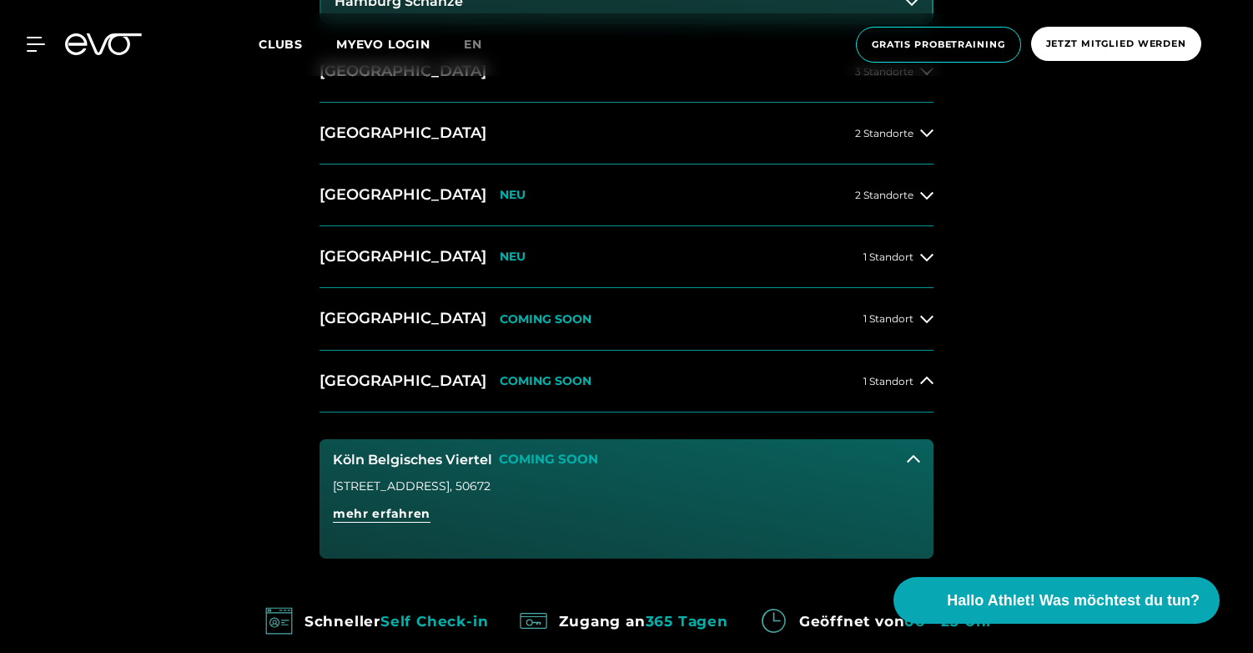
scroll to position [1278, 0]
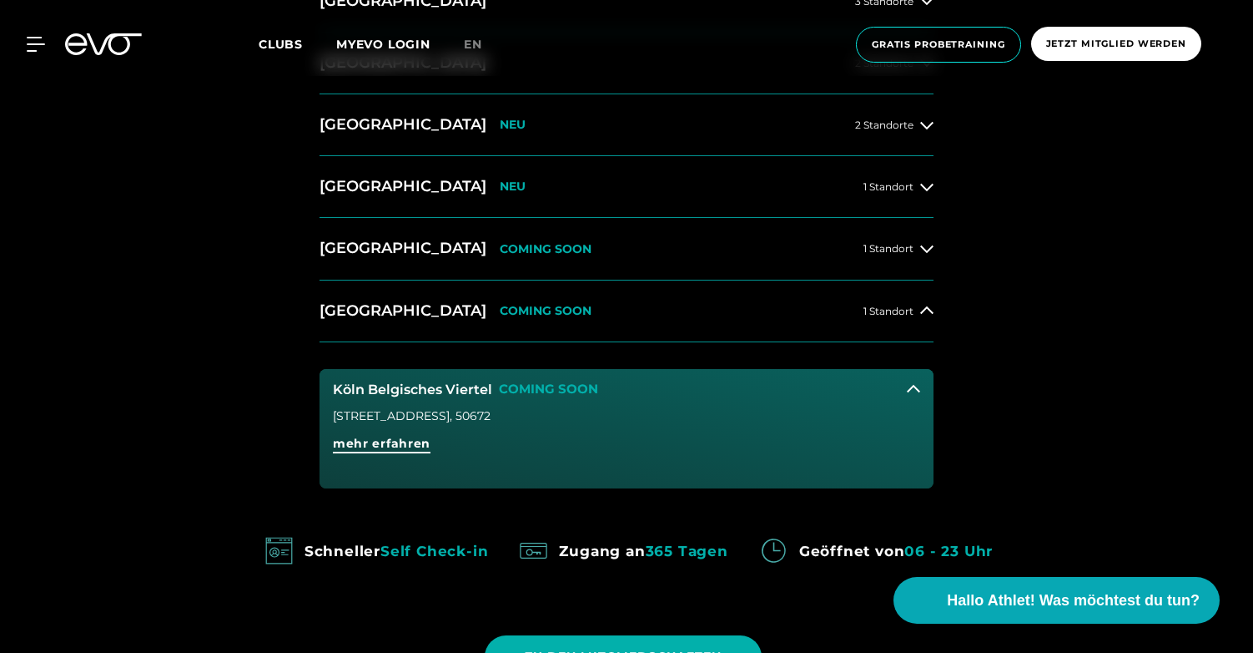
click at [397, 445] on span "mehr erfahren" at bounding box center [382, 444] width 98 height 18
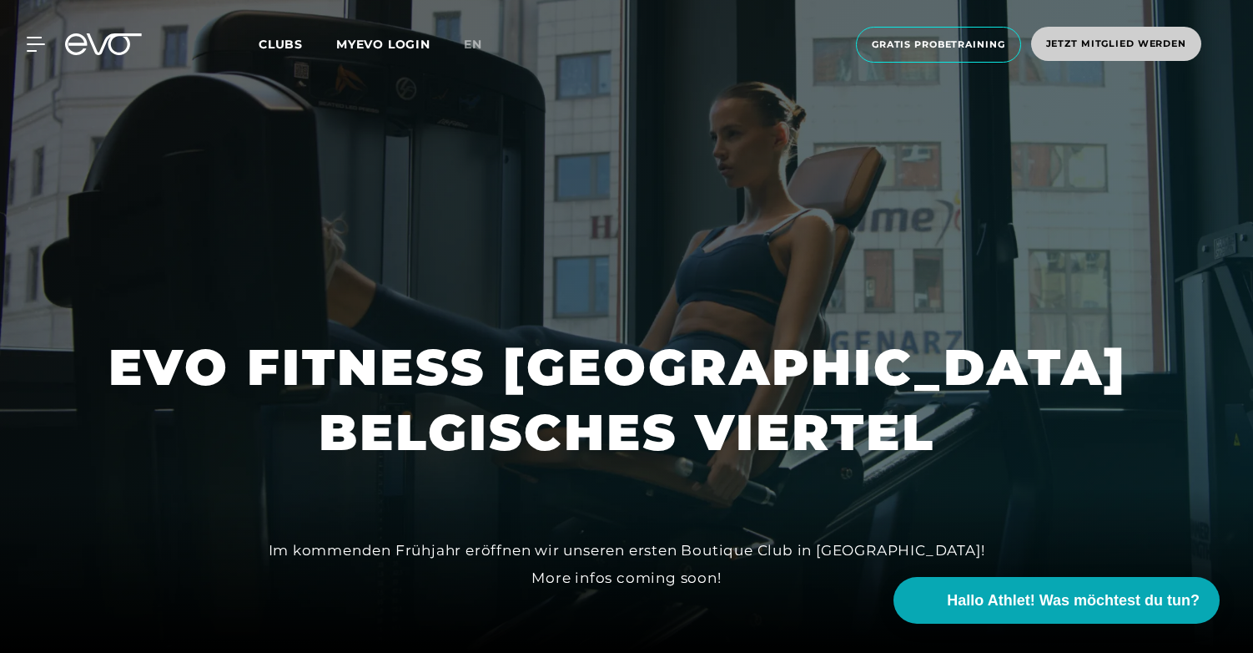
click at [1083, 46] on span "Jetzt Mitglied werden" at bounding box center [1116, 44] width 140 height 14
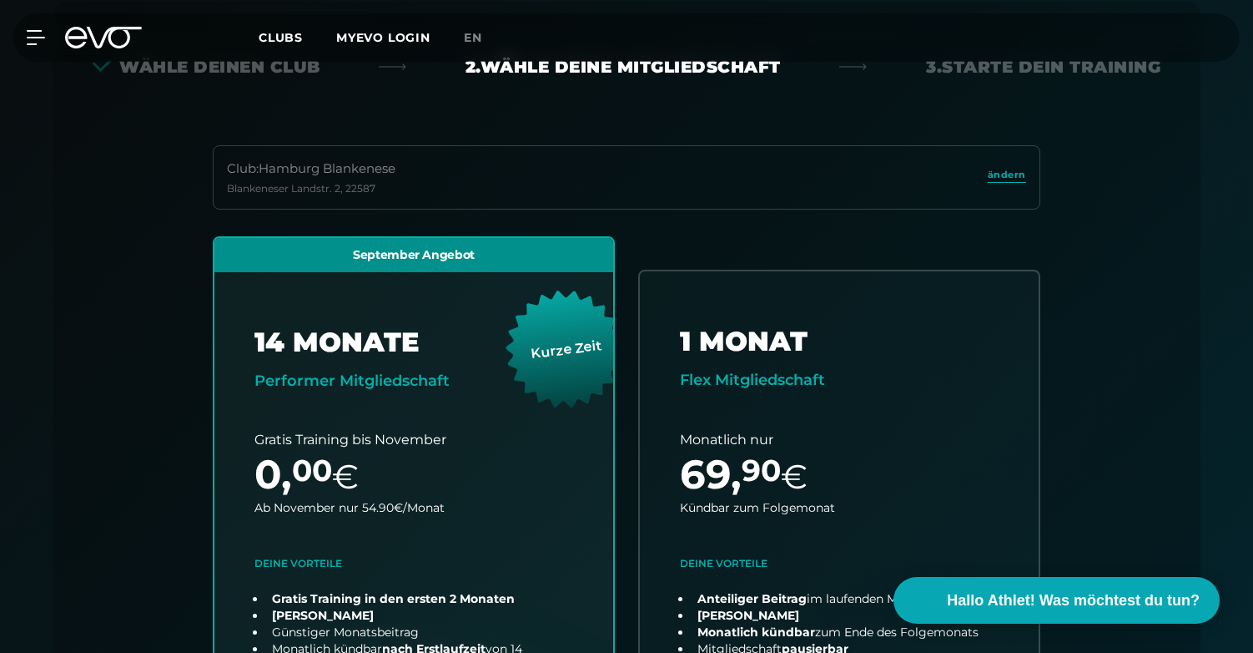
scroll to position [369, 0]
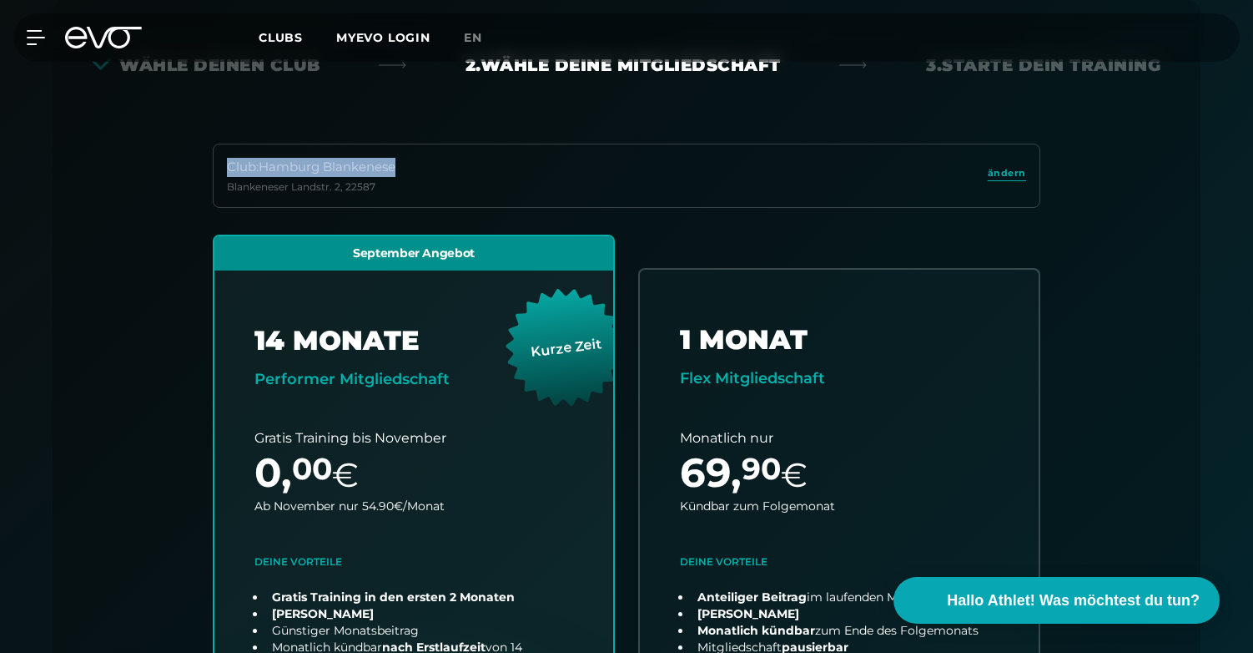
drag, startPoint x: 224, startPoint y: 164, endPoint x: 407, endPoint y: 154, distance: 183.1
click at [407, 154] on div "Club : Hamburg Blankenese Blankeneser Landstr. 2 , 22587 ändern" at bounding box center [627, 176] width 828 height 64
click at [224, 229] on div "Club : Hamburg Blankenese Blankeneser Landstr. 2 , 22587 ändern September Angeb…" at bounding box center [627, 533] width 1068 height 778
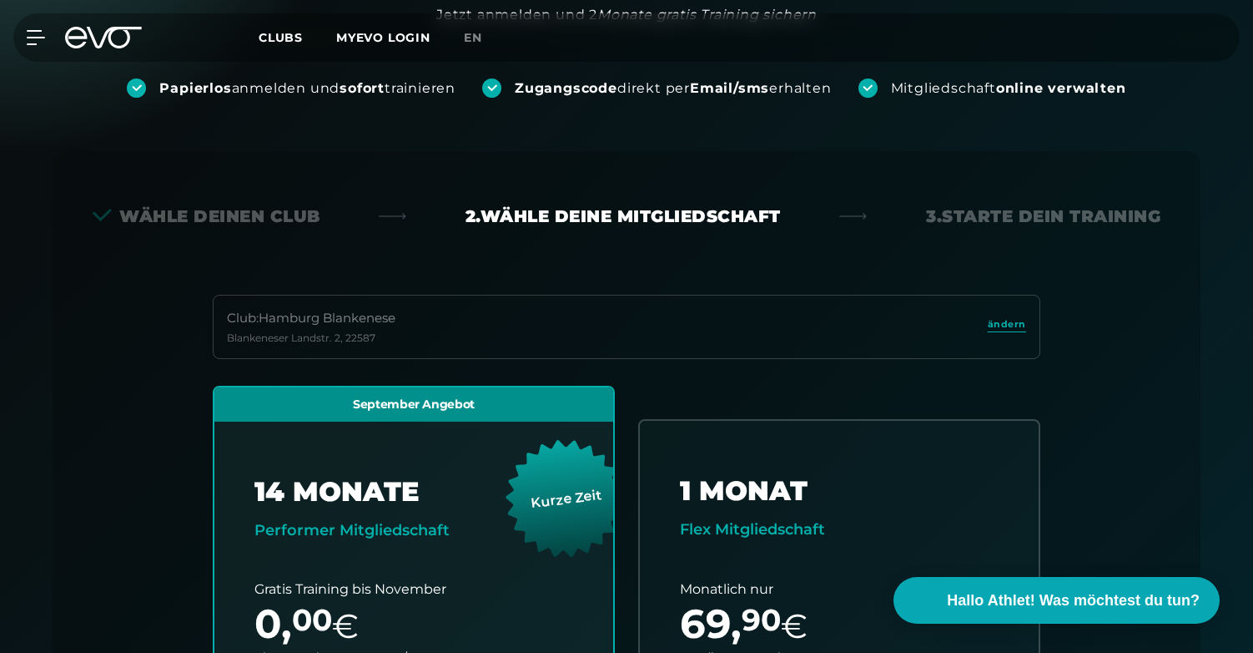
scroll to position [213, 0]
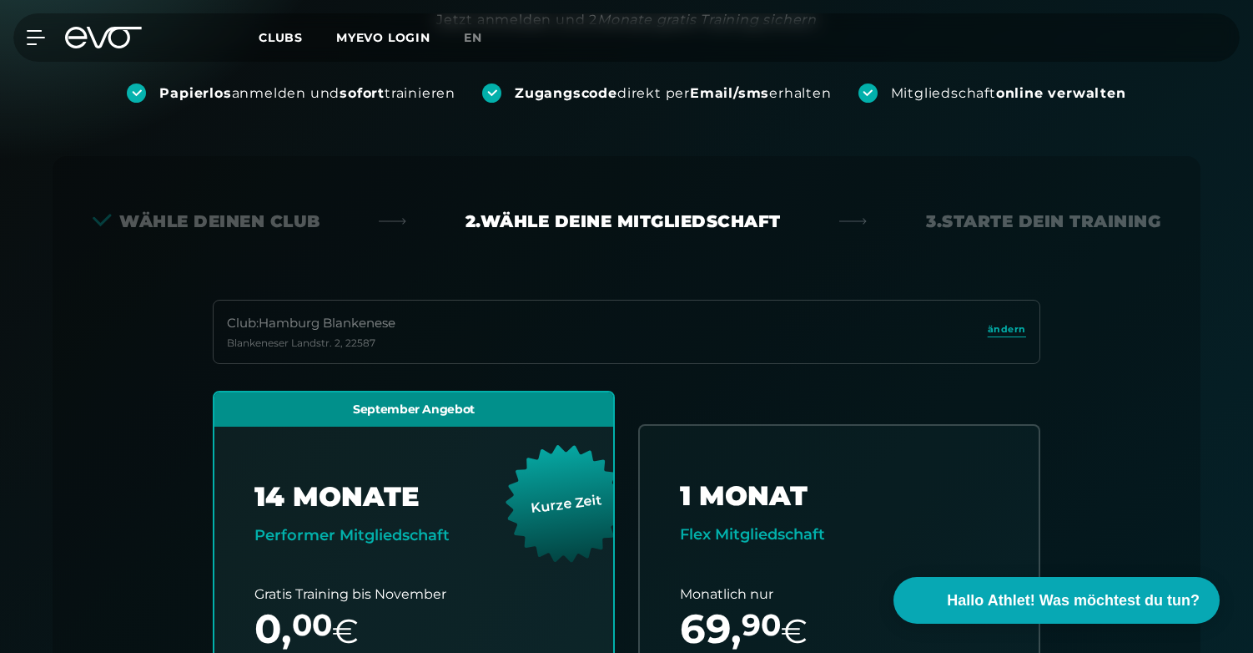
click at [110, 37] on icon at bounding box center [114, 38] width 55 height 22
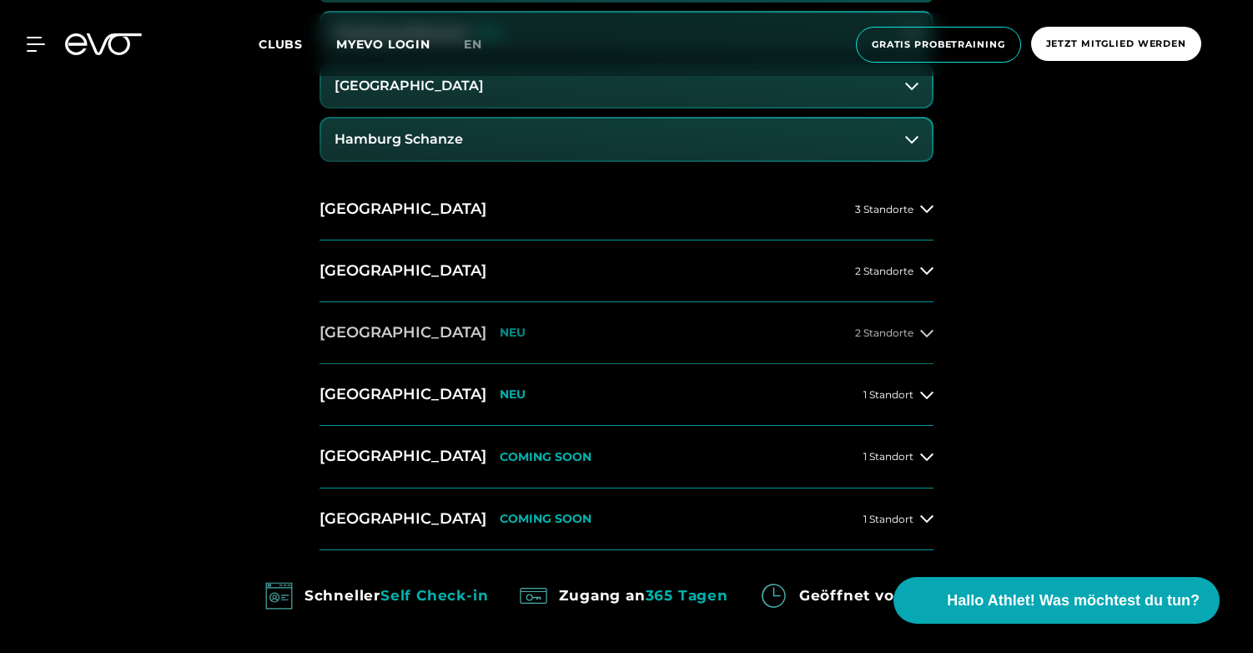
scroll to position [1072, 0]
click at [868, 317] on button "[GEOGRAPHIC_DATA] NEU 2 Standorte" at bounding box center [627, 332] width 614 height 62
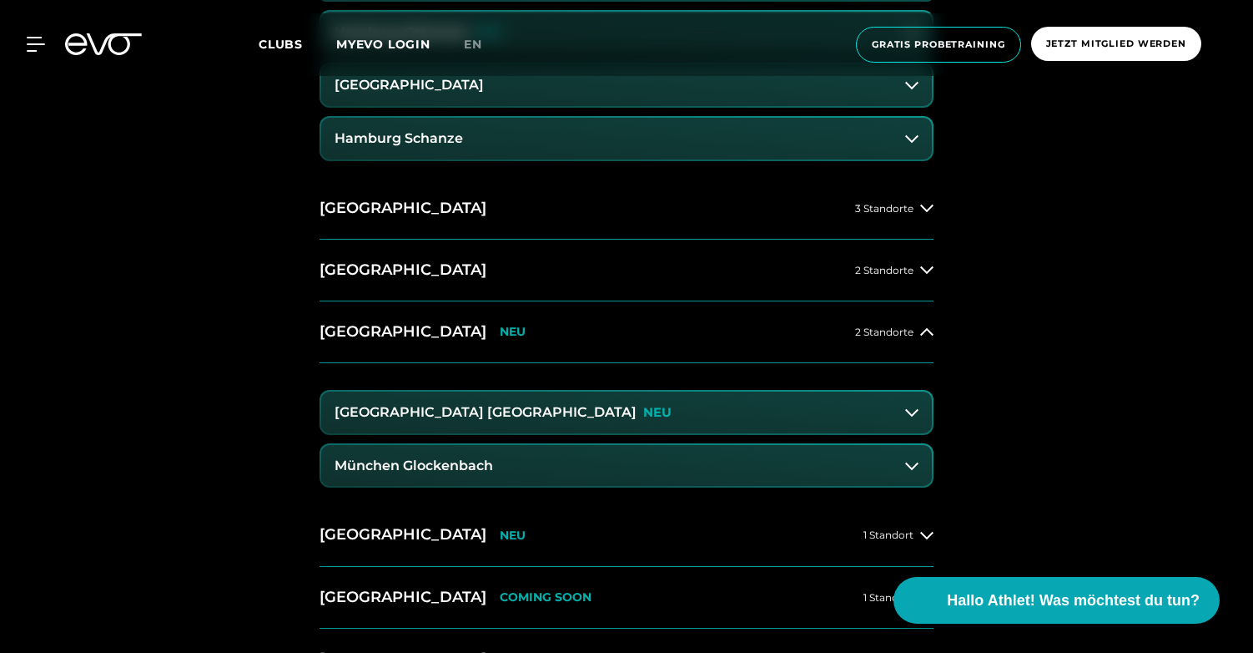
click at [593, 414] on button "[GEOGRAPHIC_DATA] Maxvorstadt NEU" at bounding box center [626, 412] width 611 height 42
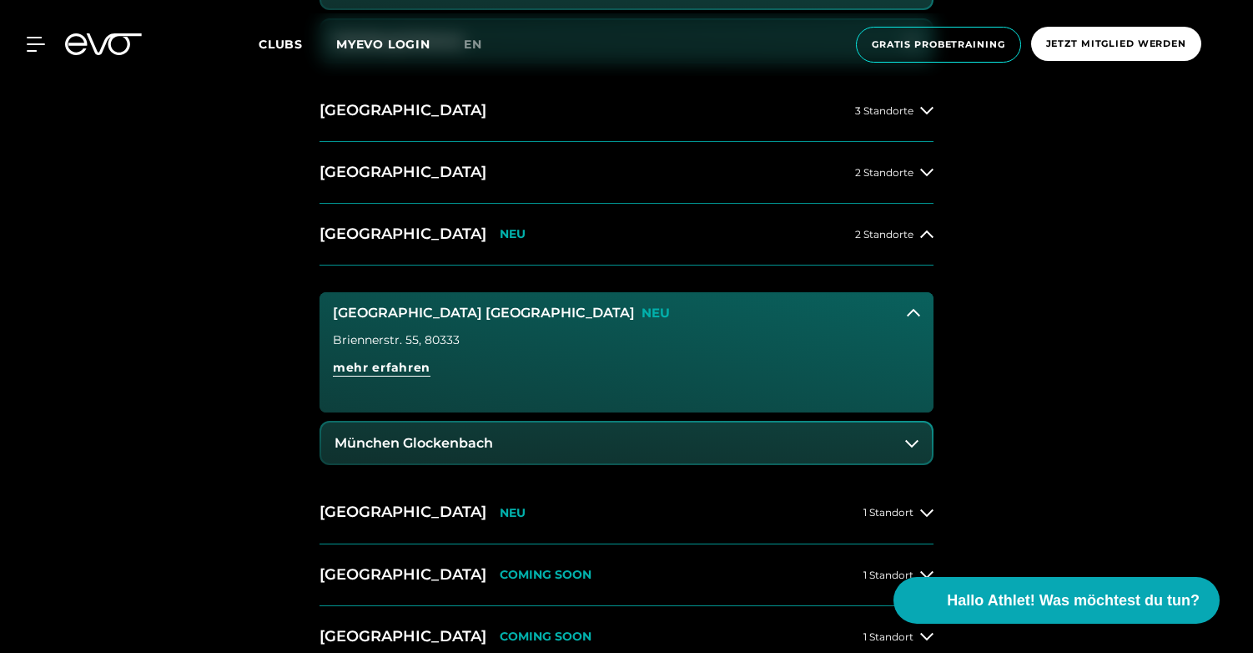
scroll to position [1170, 0]
click at [394, 359] on span "mehr erfahren" at bounding box center [382, 367] width 98 height 18
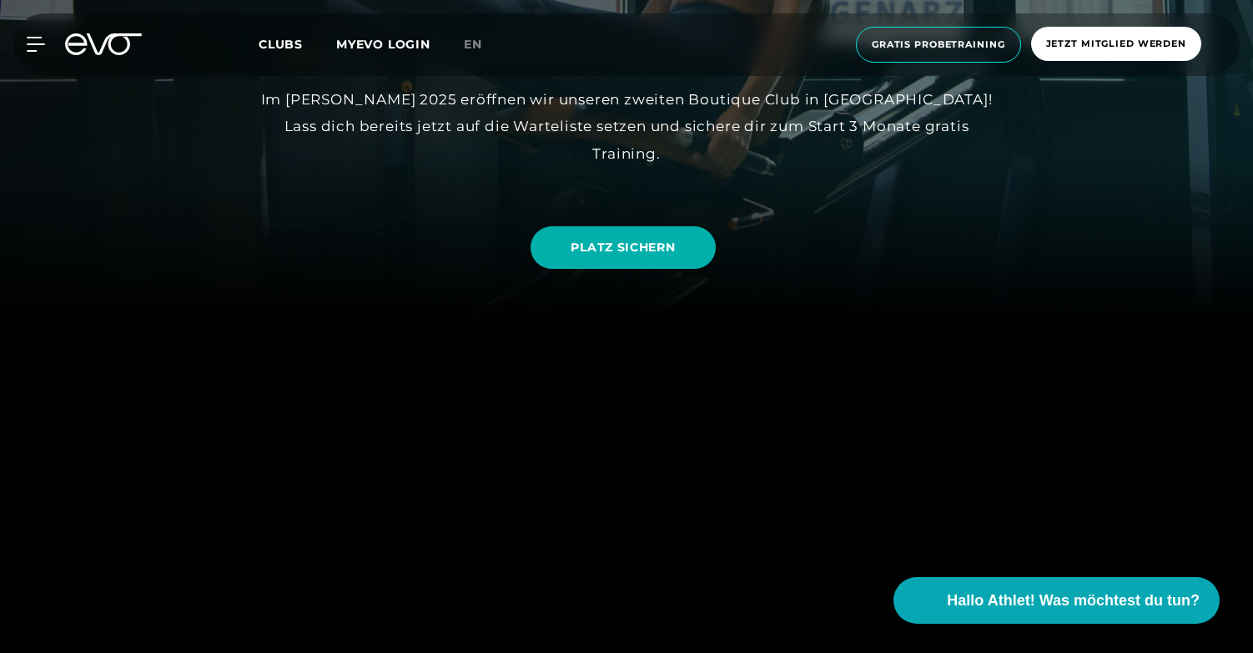
scroll to position [332, 0]
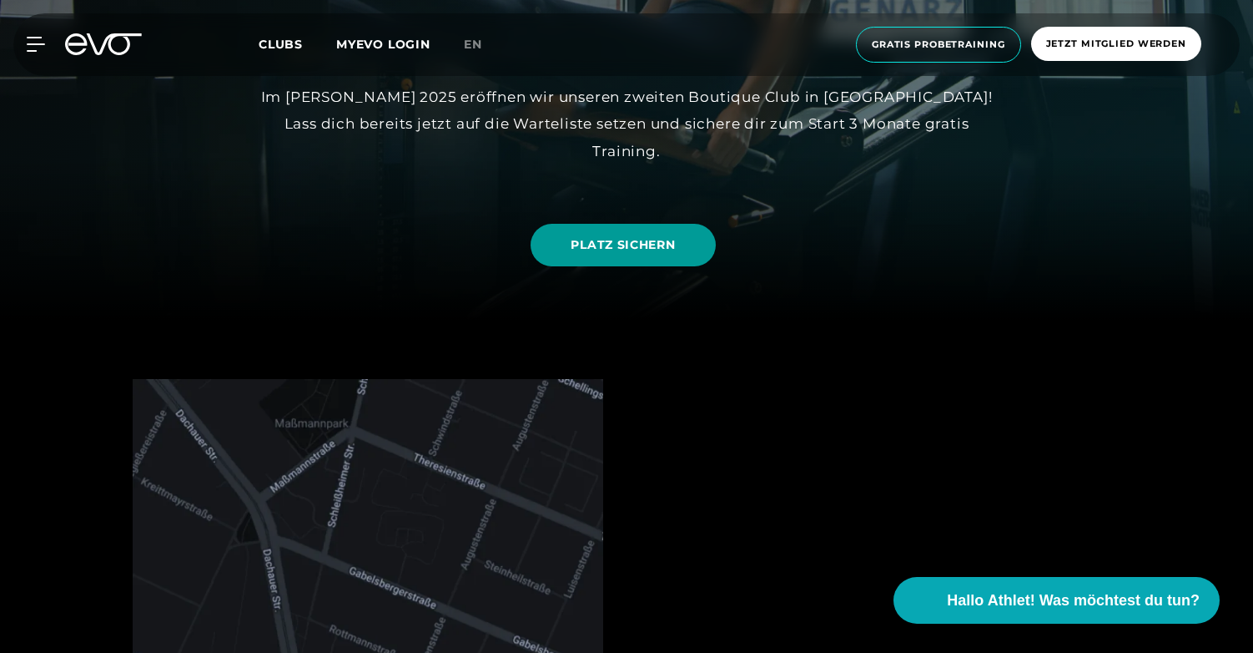
click at [623, 243] on span "PLATZ SICHERN" at bounding box center [623, 245] width 104 height 18
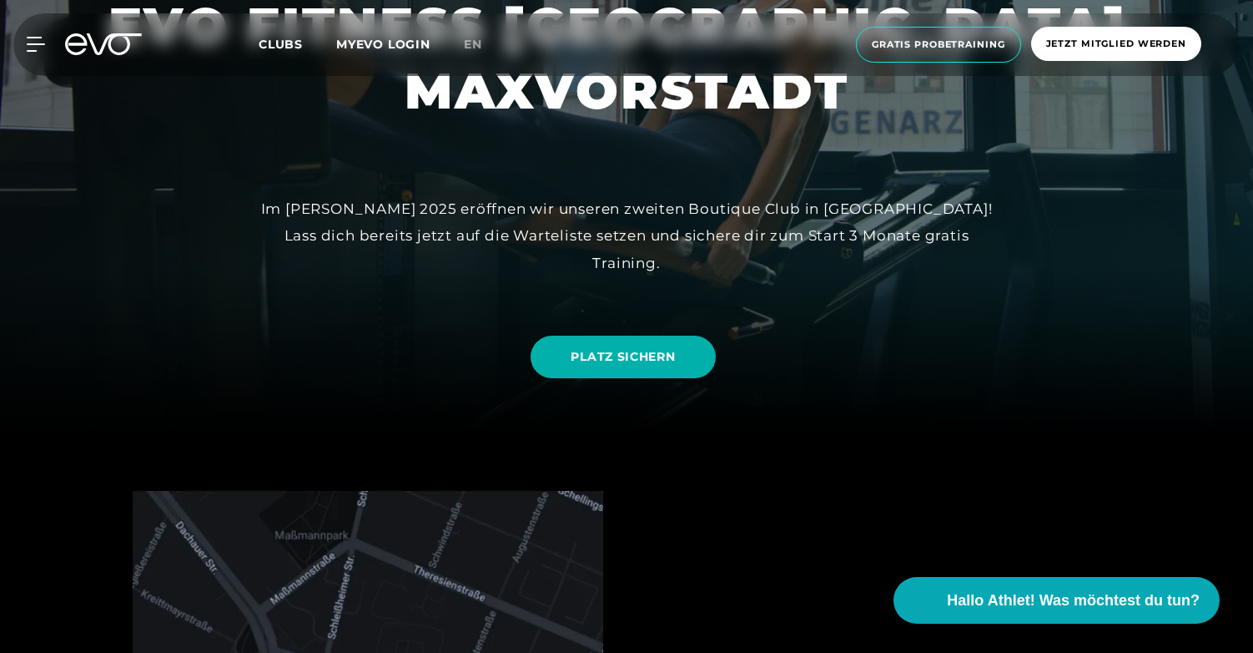
click at [109, 38] on icon at bounding box center [103, 44] width 77 height 22
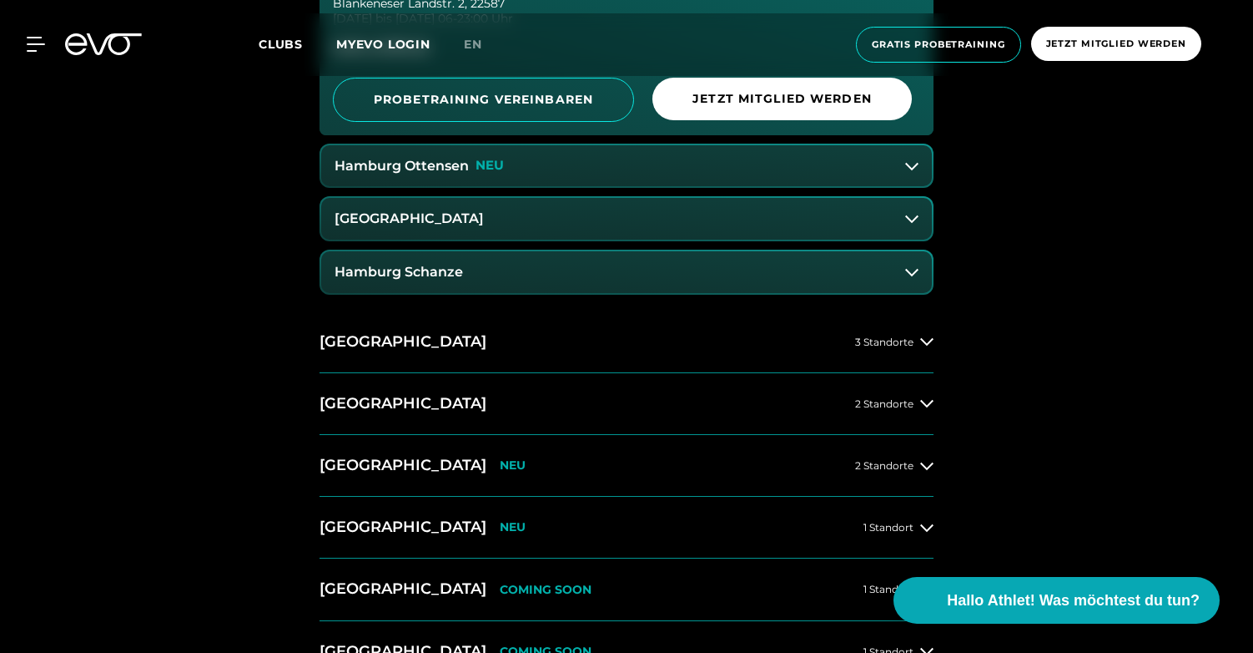
scroll to position [1058, 0]
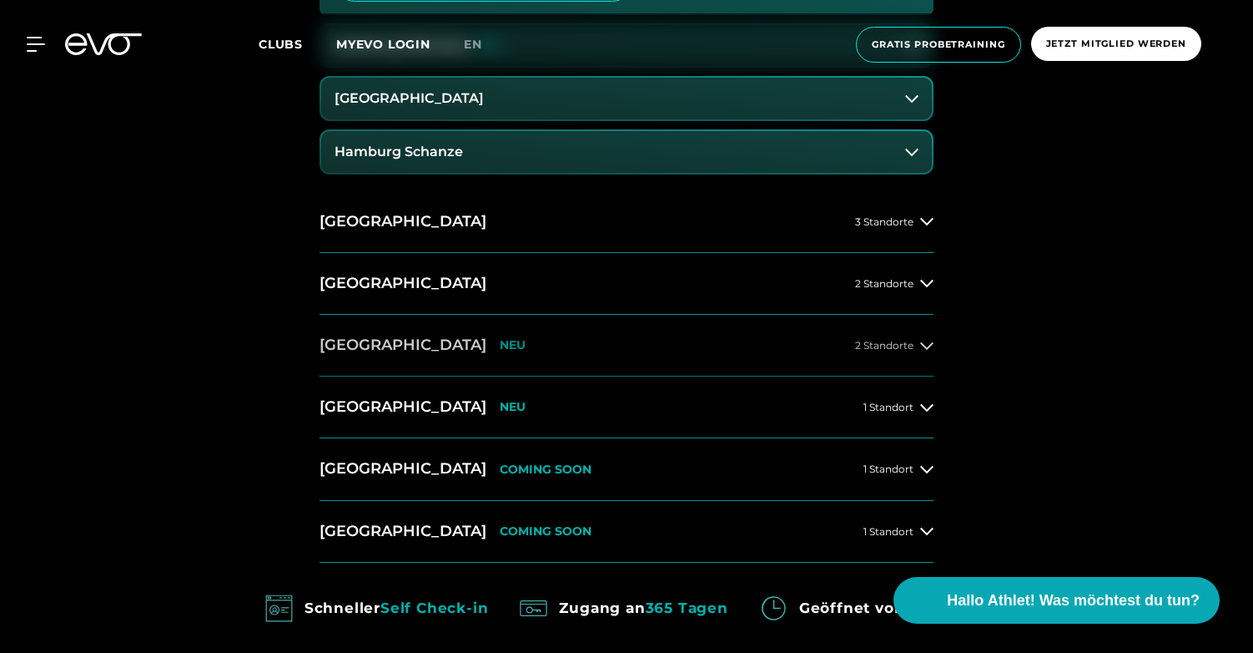
click at [571, 361] on button "[GEOGRAPHIC_DATA] NEU 2 Standorte" at bounding box center [627, 346] width 614 height 62
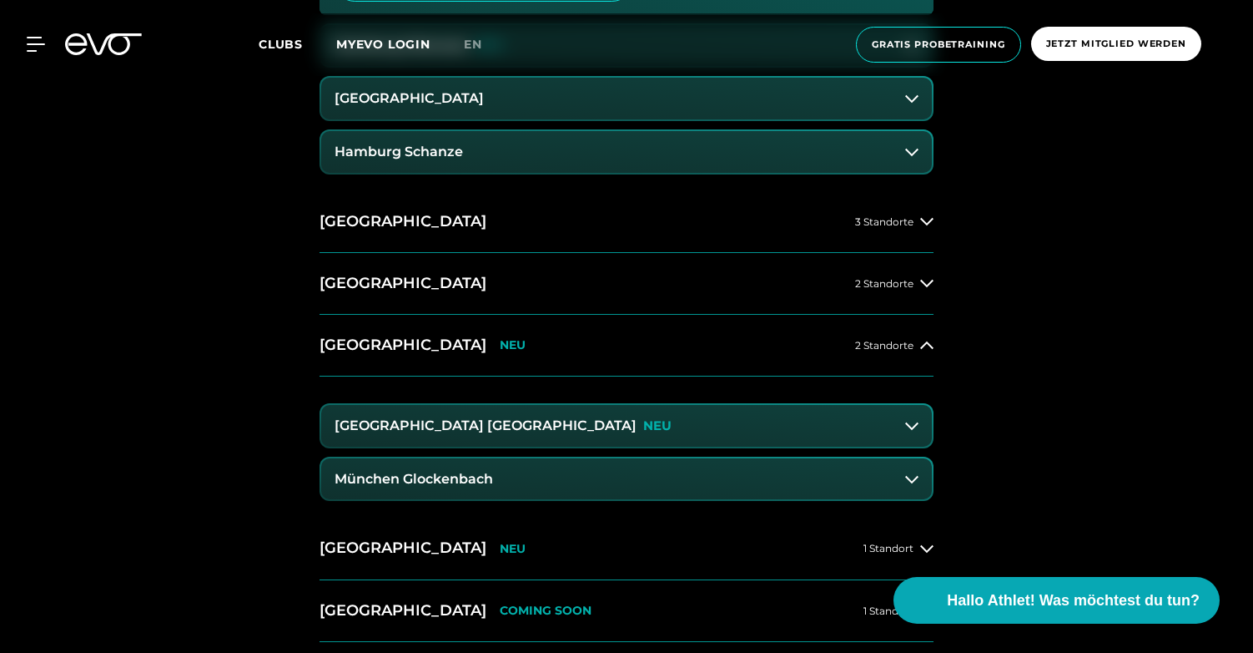
click at [491, 428] on div "[GEOGRAPHIC_DATA] Maxvorstadt NEU" at bounding box center [503, 425] width 337 height 15
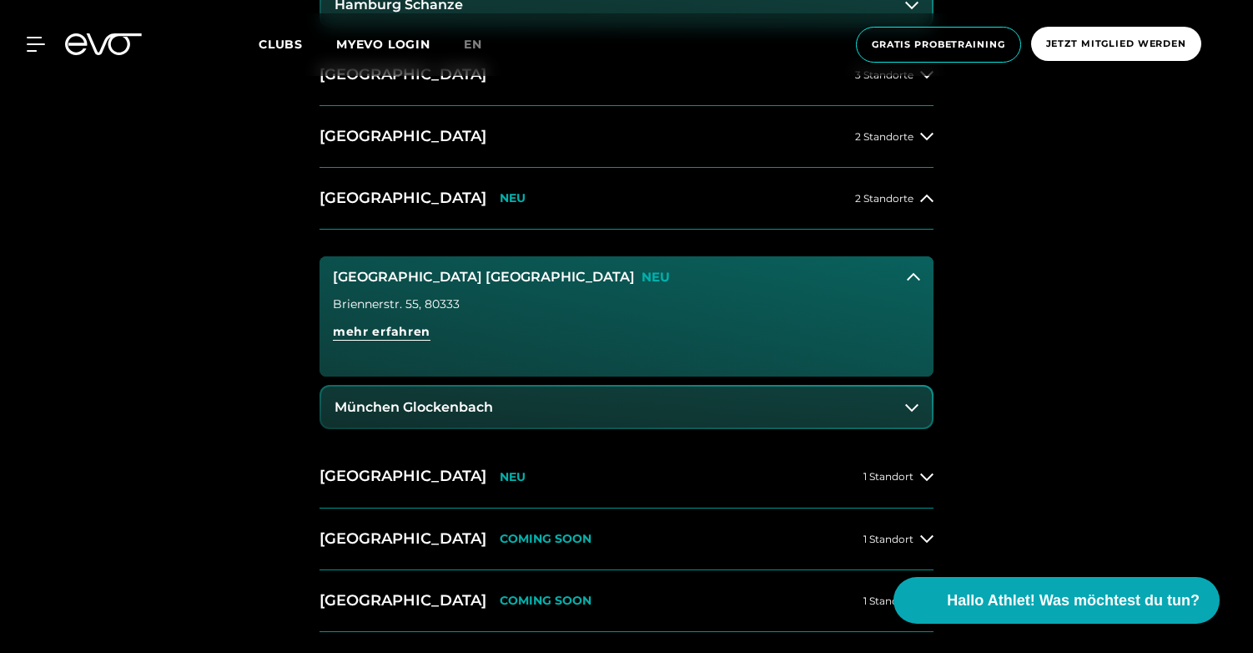
scroll to position [1198, 0]
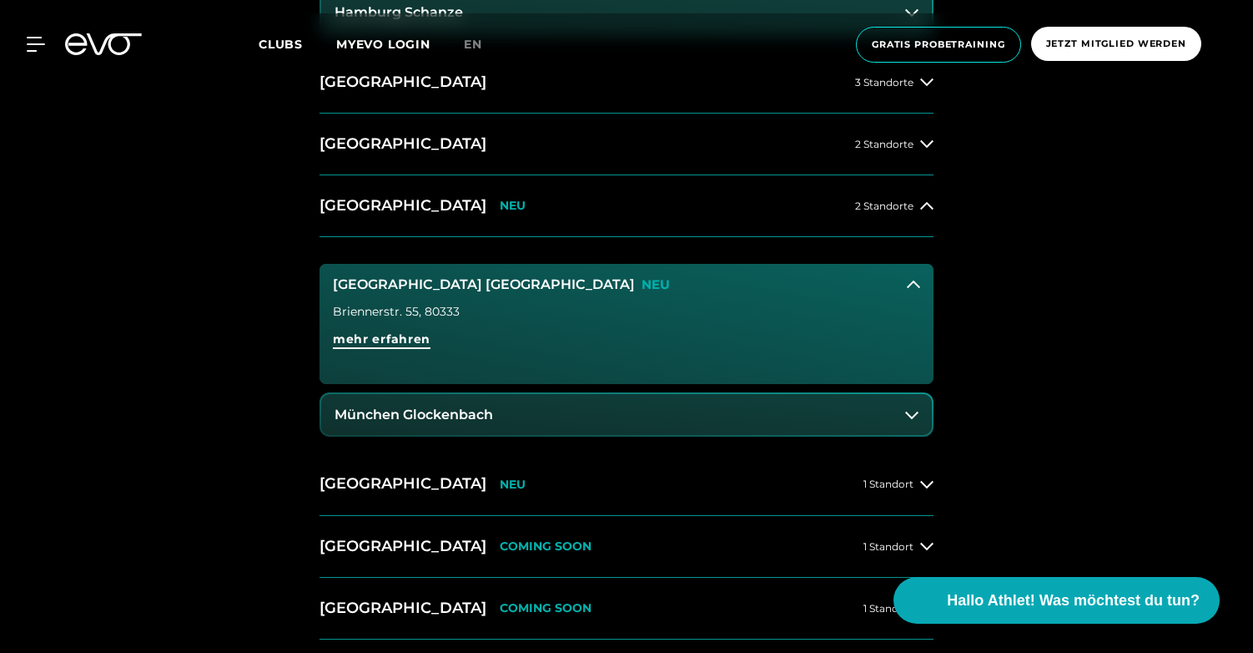
click at [374, 340] on span "mehr erfahren" at bounding box center [382, 339] width 98 height 18
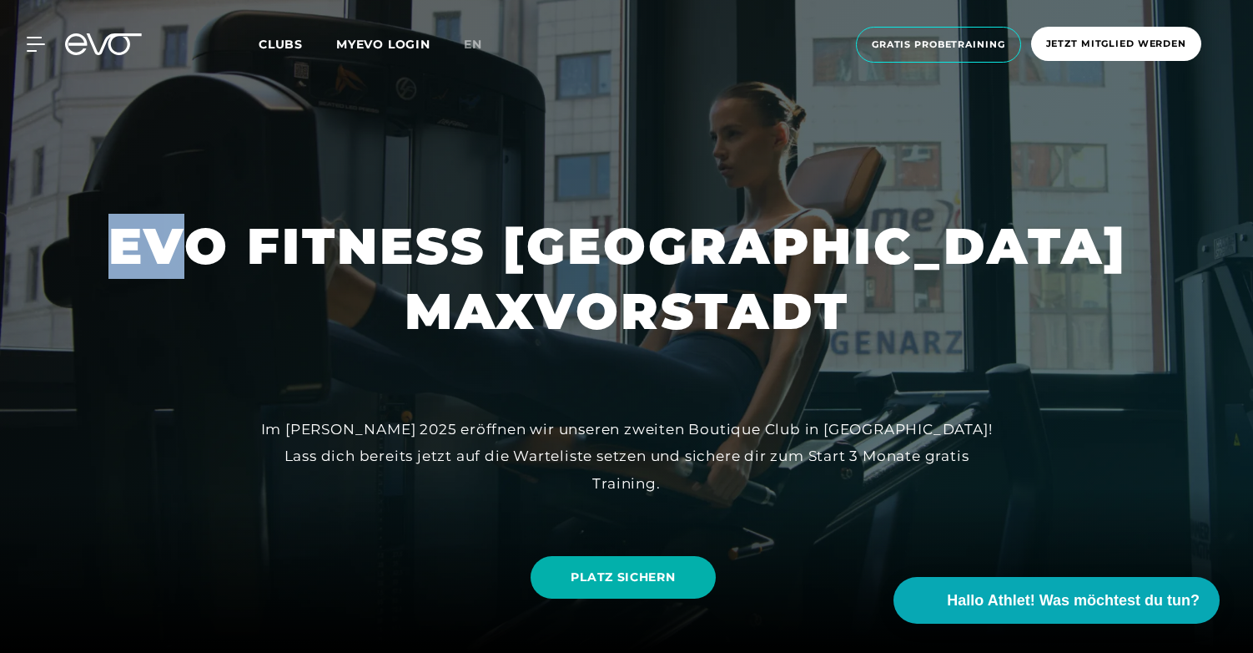
drag, startPoint x: 340, startPoint y: 255, endPoint x: 915, endPoint y: 375, distance: 587.4
click at [915, 375] on div "EVO FITNESS [GEOGRAPHIC_DATA] MAXVORSTADT Im [PERSON_NAME] 2025 eröffnen wir un…" at bounding box center [626, 326] width 1253 height 653
click at [915, 375] on div at bounding box center [626, 326] width 1253 height 653
click at [113, 49] on icon at bounding box center [103, 44] width 77 height 22
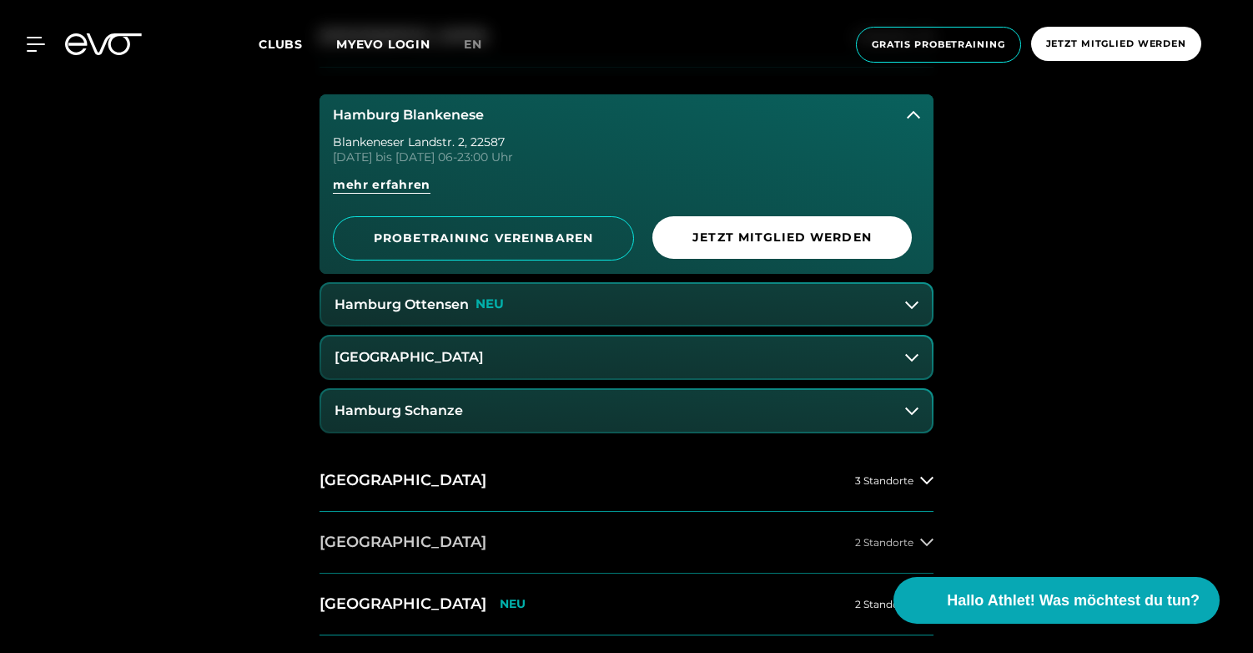
scroll to position [961, 0]
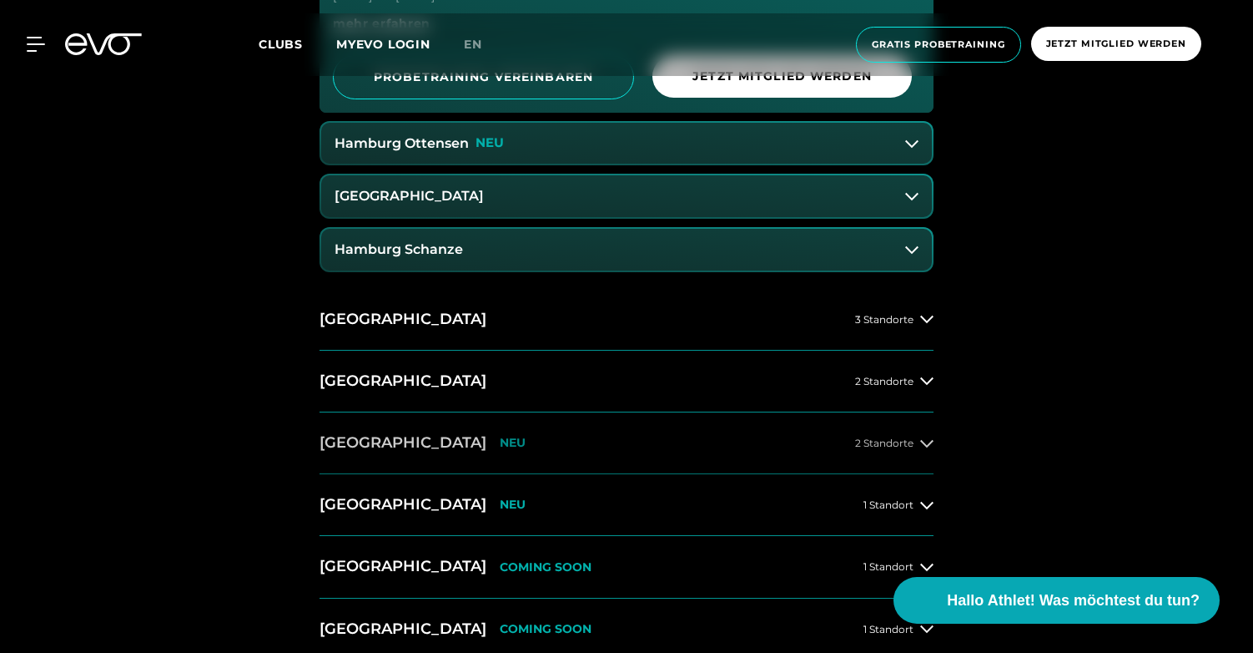
click at [594, 431] on button "[GEOGRAPHIC_DATA] NEU 2 Standorte" at bounding box center [627, 443] width 614 height 62
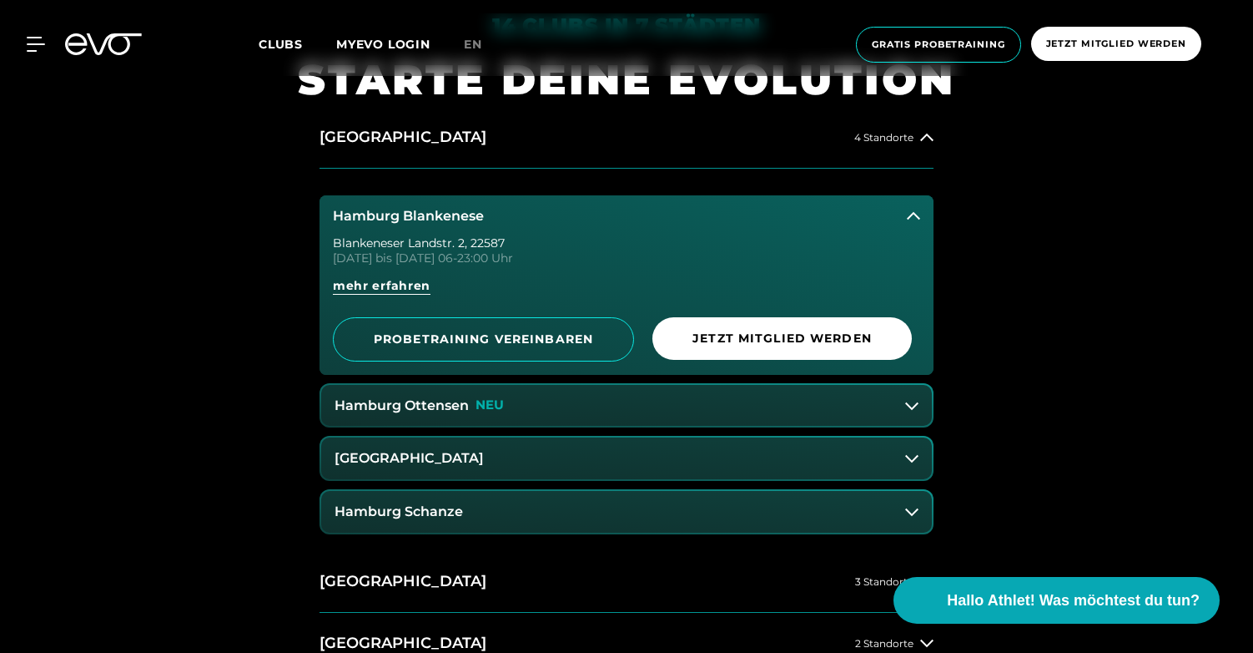
scroll to position [698, 0]
click at [577, 400] on button "Hamburg Ottensen NEU" at bounding box center [626, 407] width 611 height 42
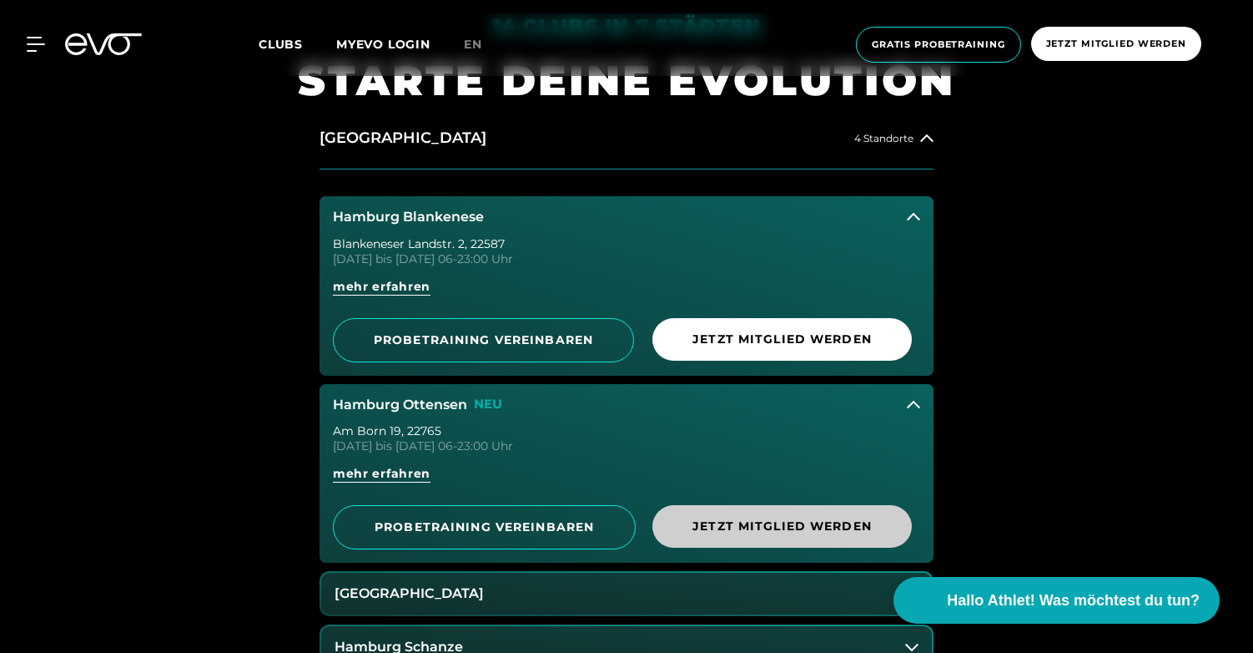
click at [746, 530] on span "Jetzt Mitglied werden" at bounding box center [782, 526] width 179 height 18
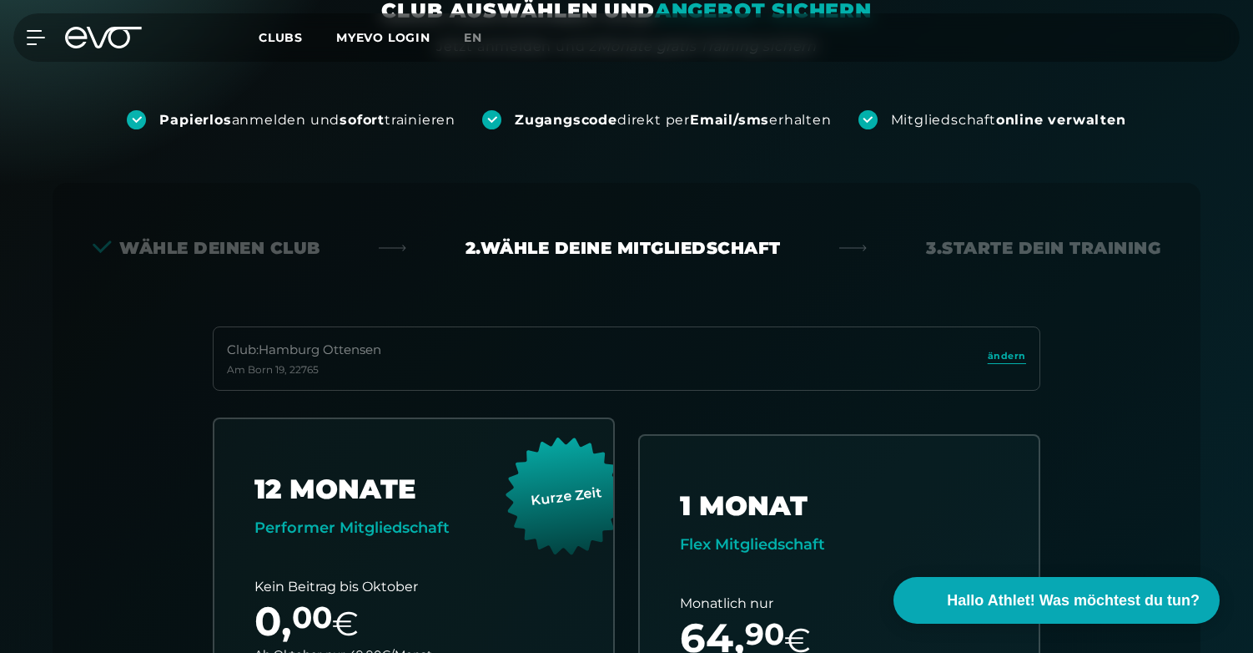
scroll to position [175, 0]
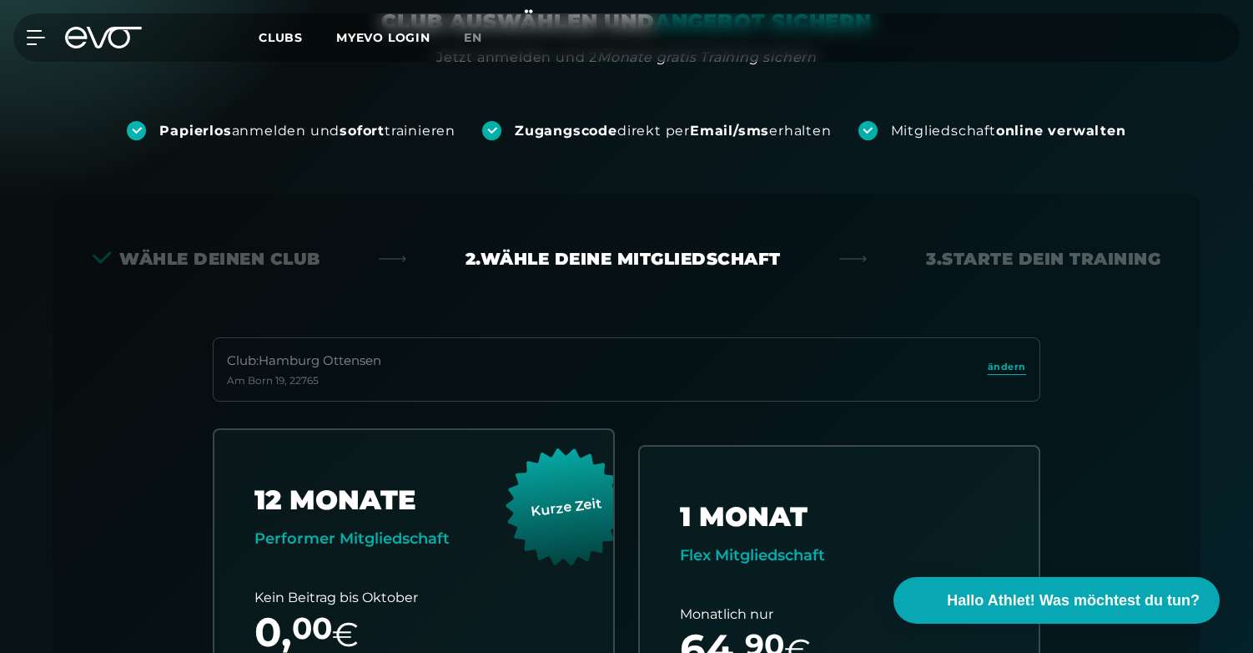
click at [101, 32] on icon at bounding box center [103, 38] width 77 height 22
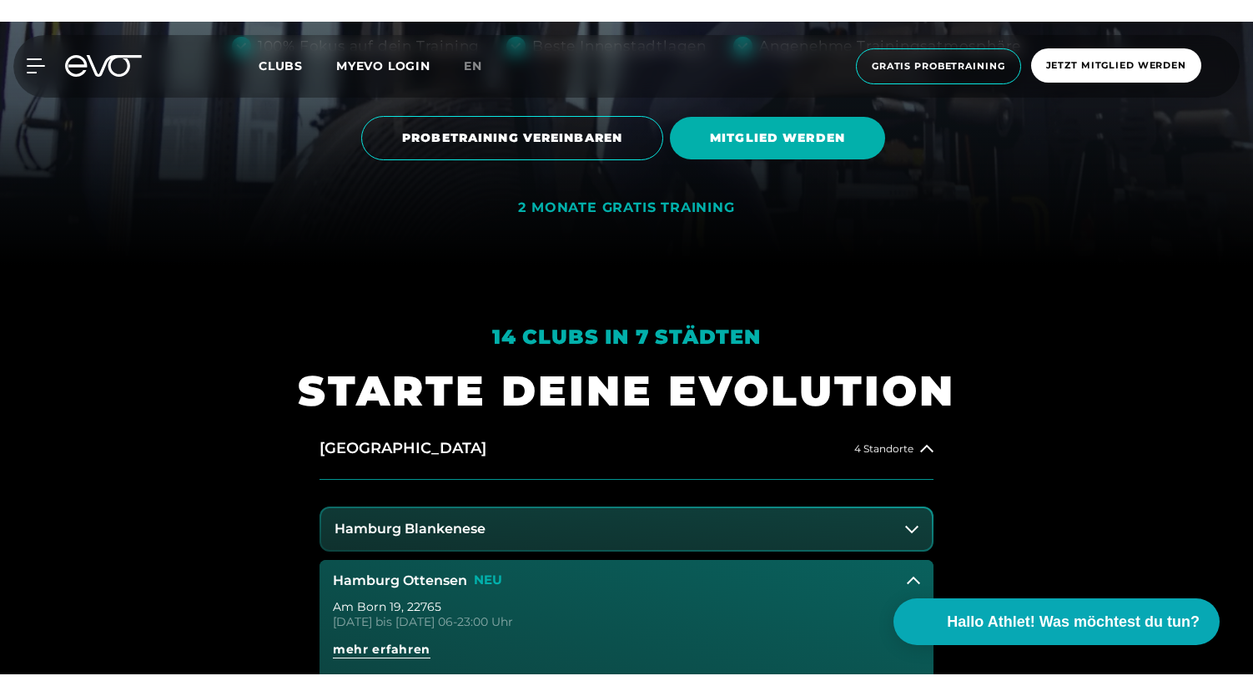
scroll to position [713, 0]
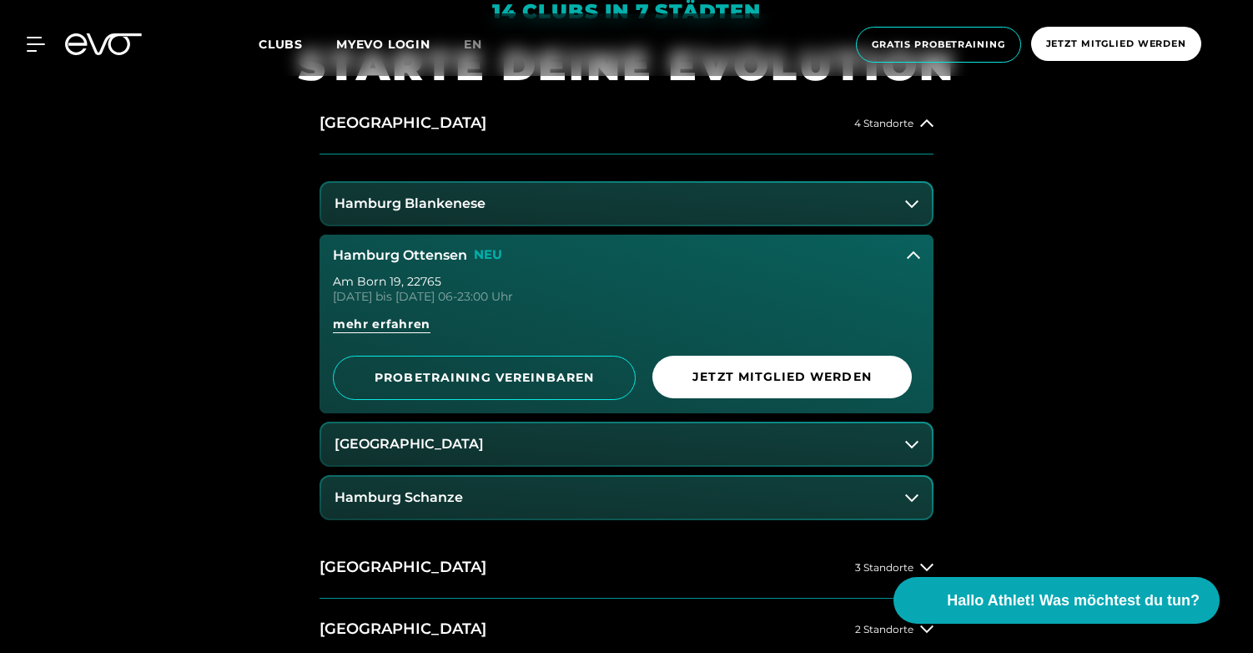
click at [909, 260] on icon at bounding box center [913, 255] width 13 height 13
